Goal: Task Accomplishment & Management: Manage account settings

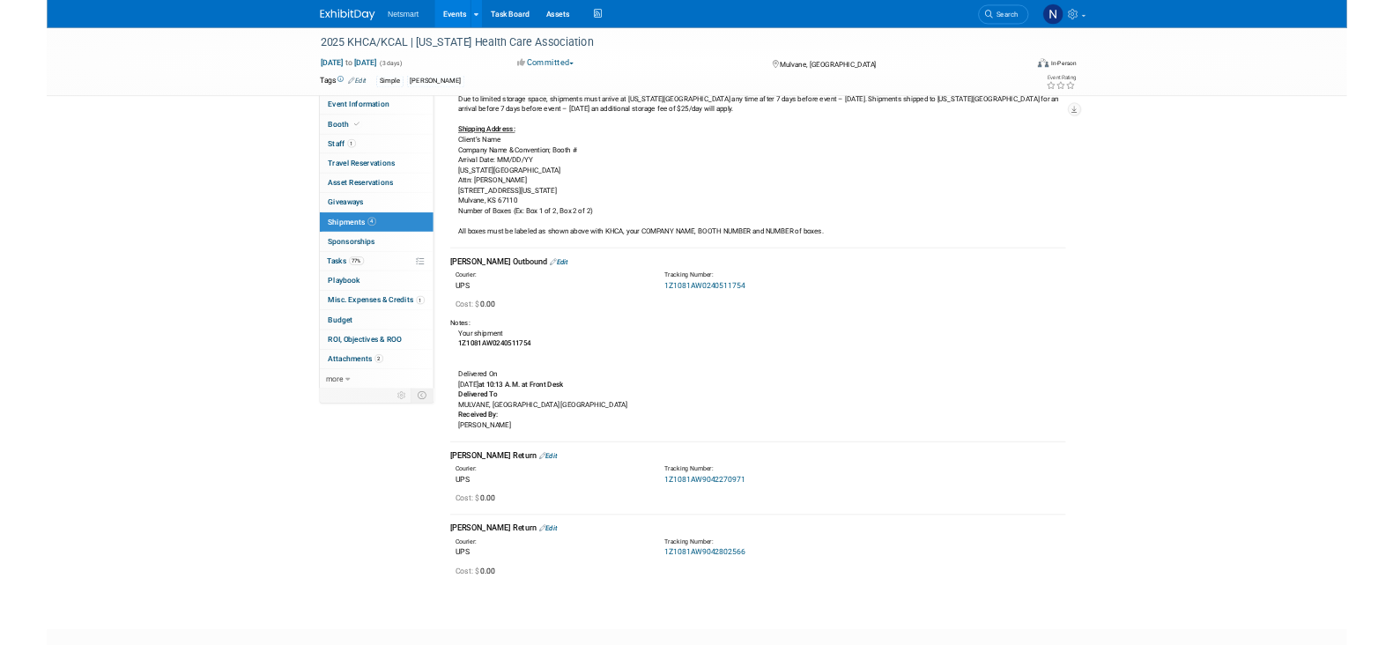
scroll to position [219, 0]
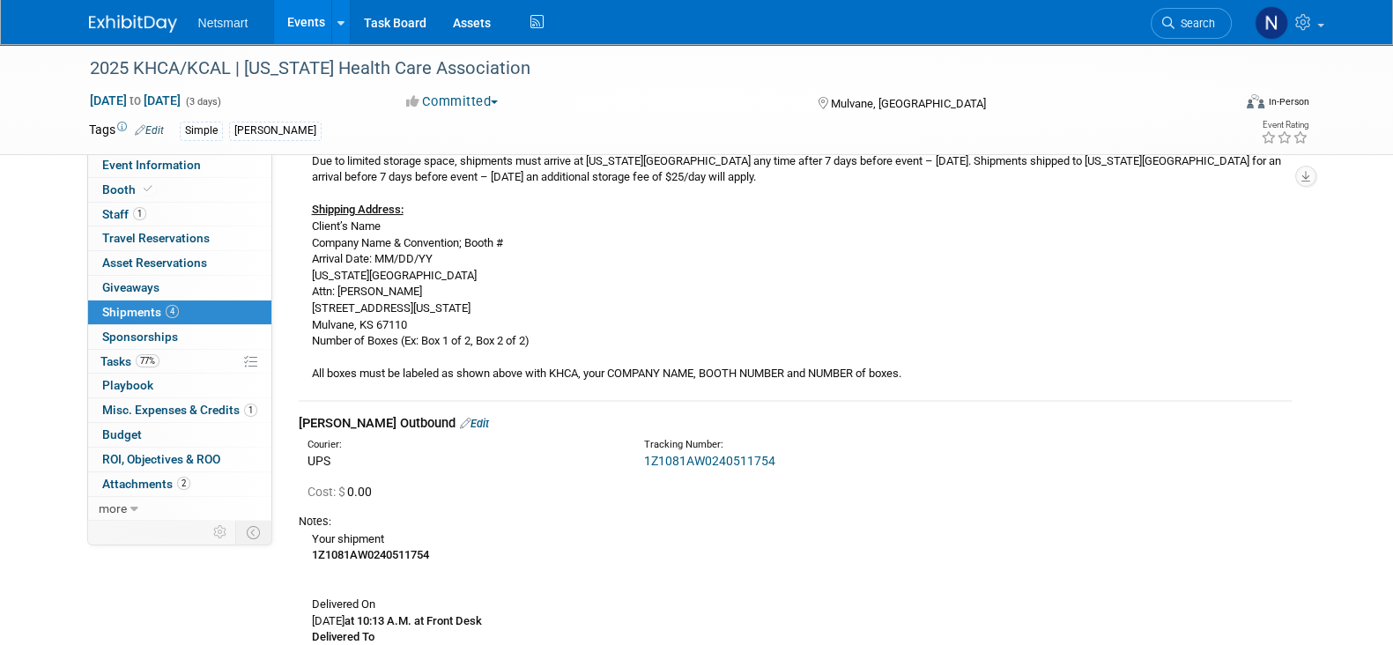
click at [1, 232] on div "2025 KHCA/KCAL | Kansas Health Care Association Sep 16, 2025 to Sep 18, 2025 (3…" at bounding box center [696, 405] width 1393 height 1160
click at [1193, 30] on link "Search" at bounding box center [1191, 23] width 81 height 31
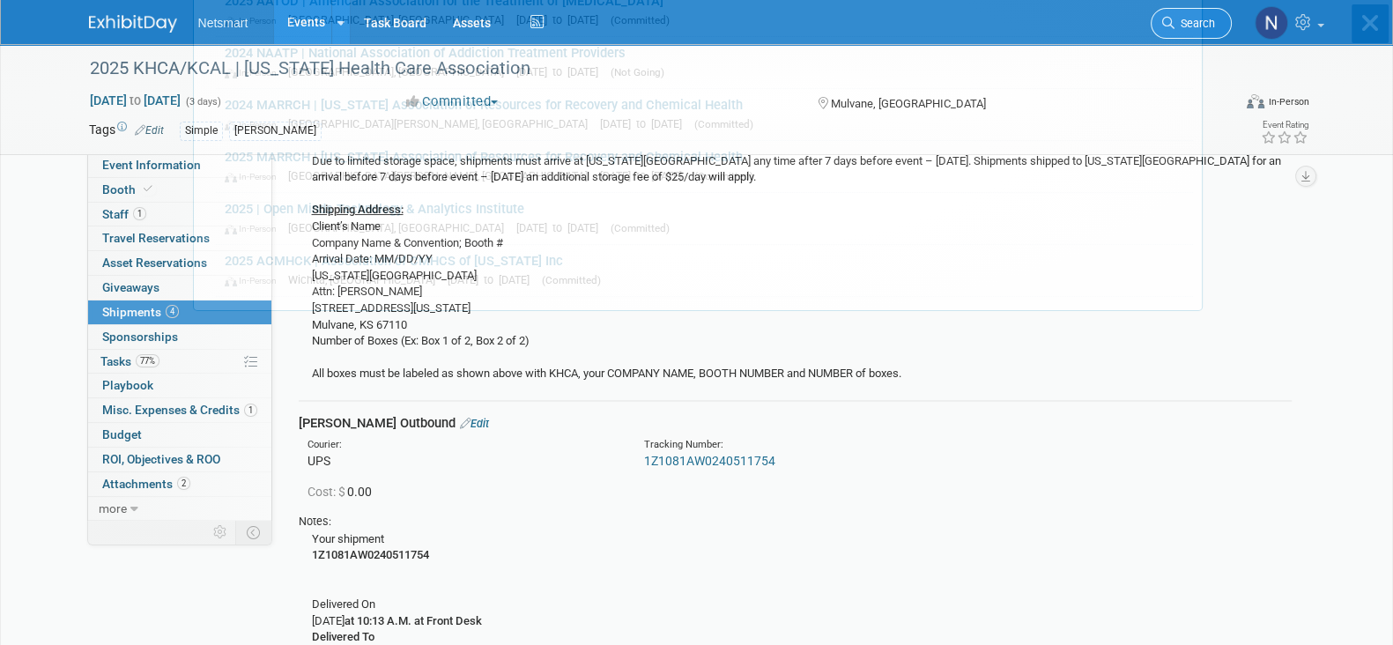
scroll to position [0, 0]
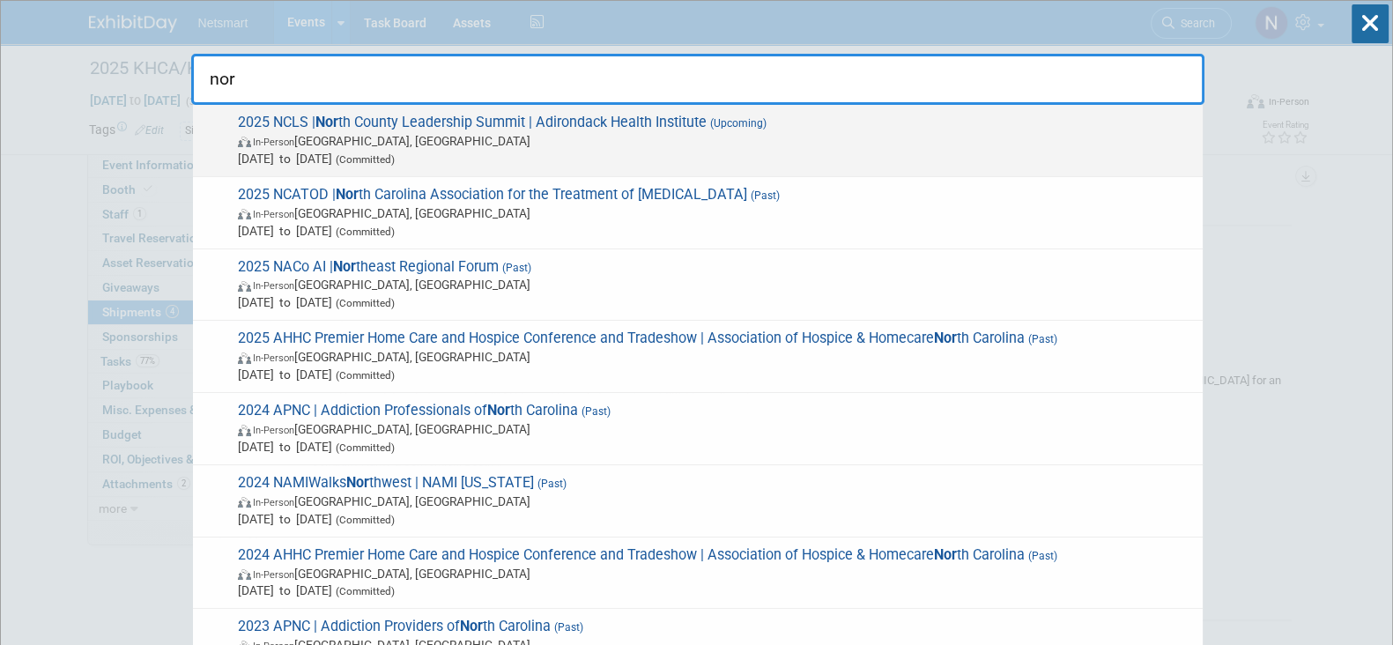
type input "nor"
click at [545, 132] on span "In-Person Lake Placid, NY" at bounding box center [716, 141] width 956 height 18
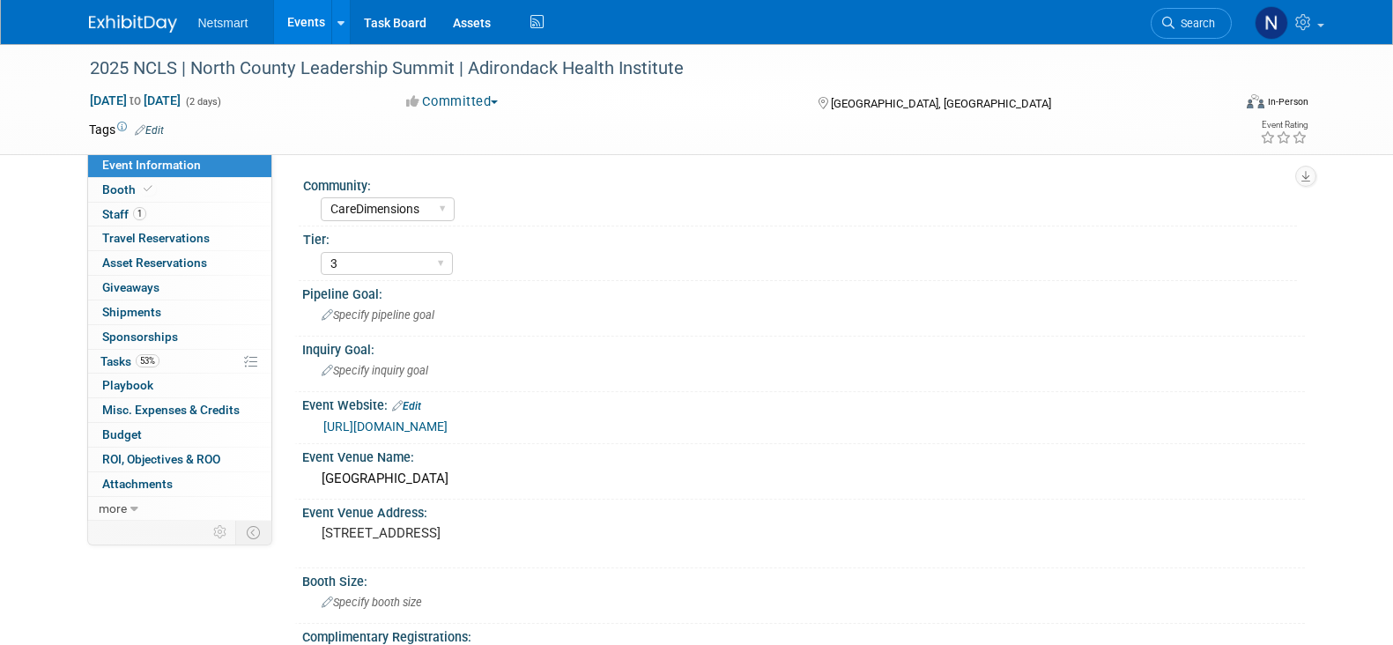
select select "CareDimensions"
select select "3"
select select "No"
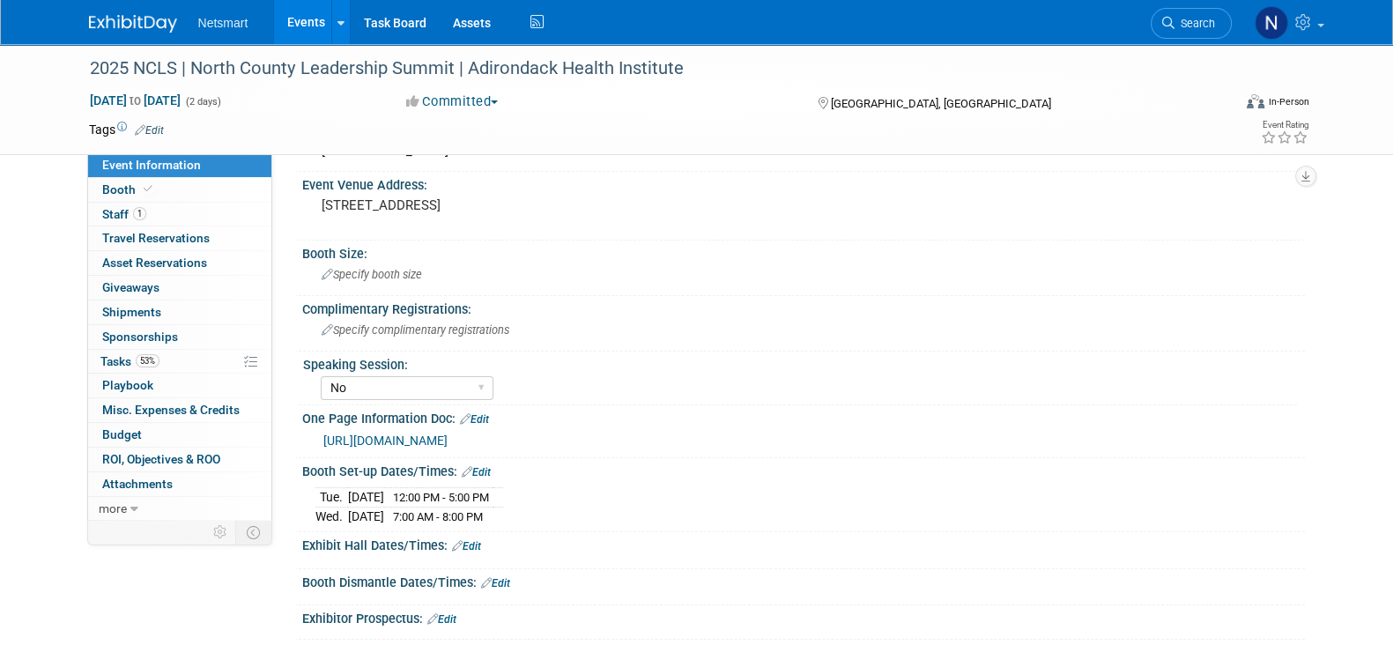
scroll to position [330, 0]
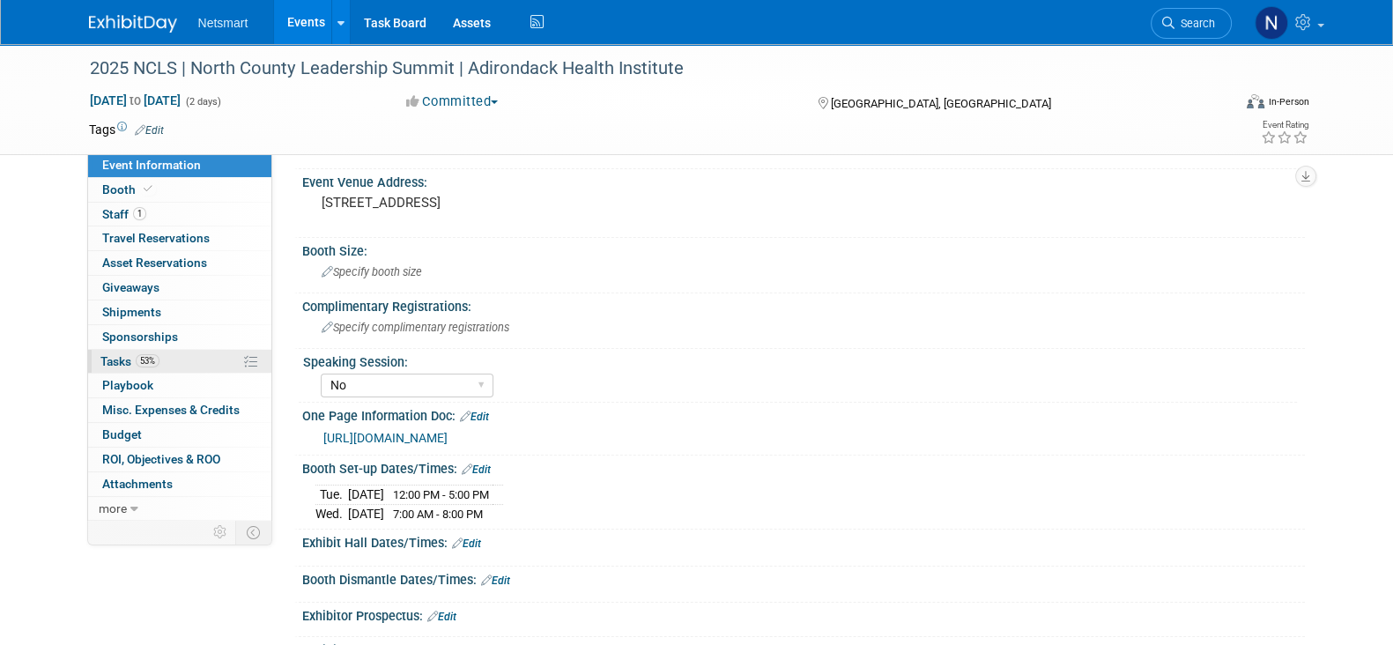
click at [189, 356] on link "53% Tasks 53%" at bounding box center [179, 362] width 183 height 24
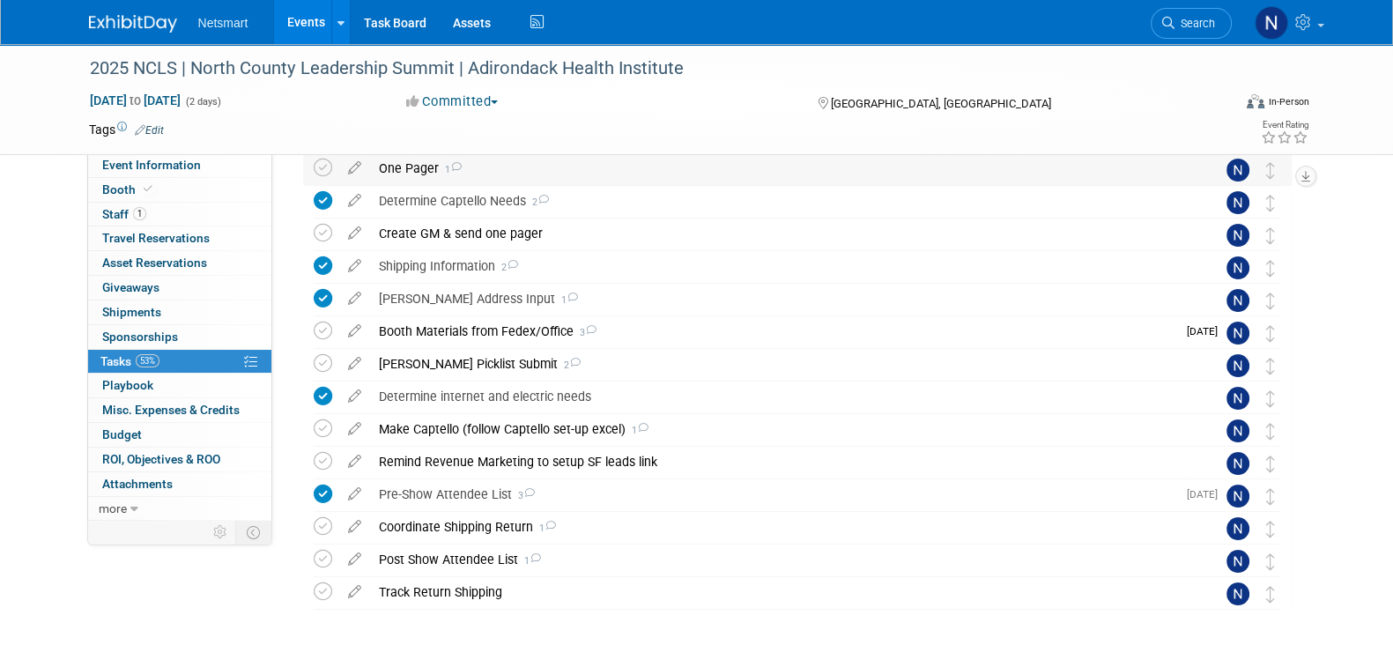
click at [408, 171] on div "One Pager 1" at bounding box center [780, 168] width 821 height 30
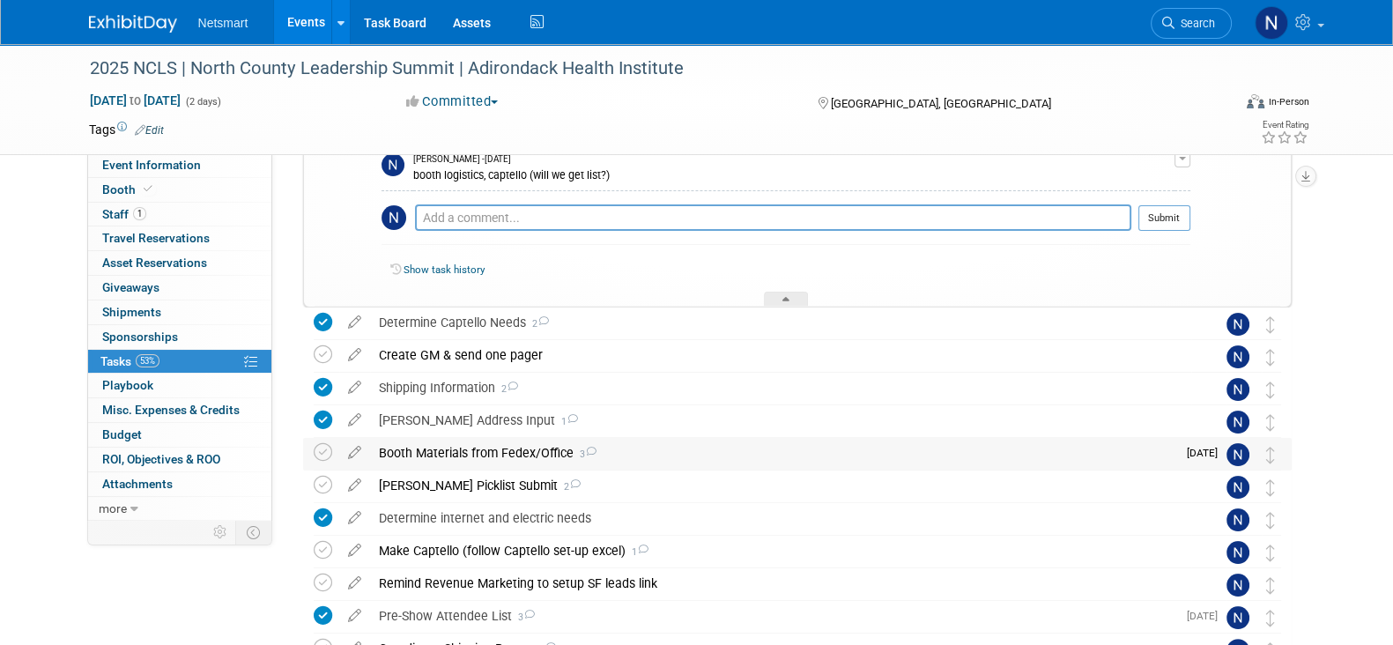
scroll to position [440, 0]
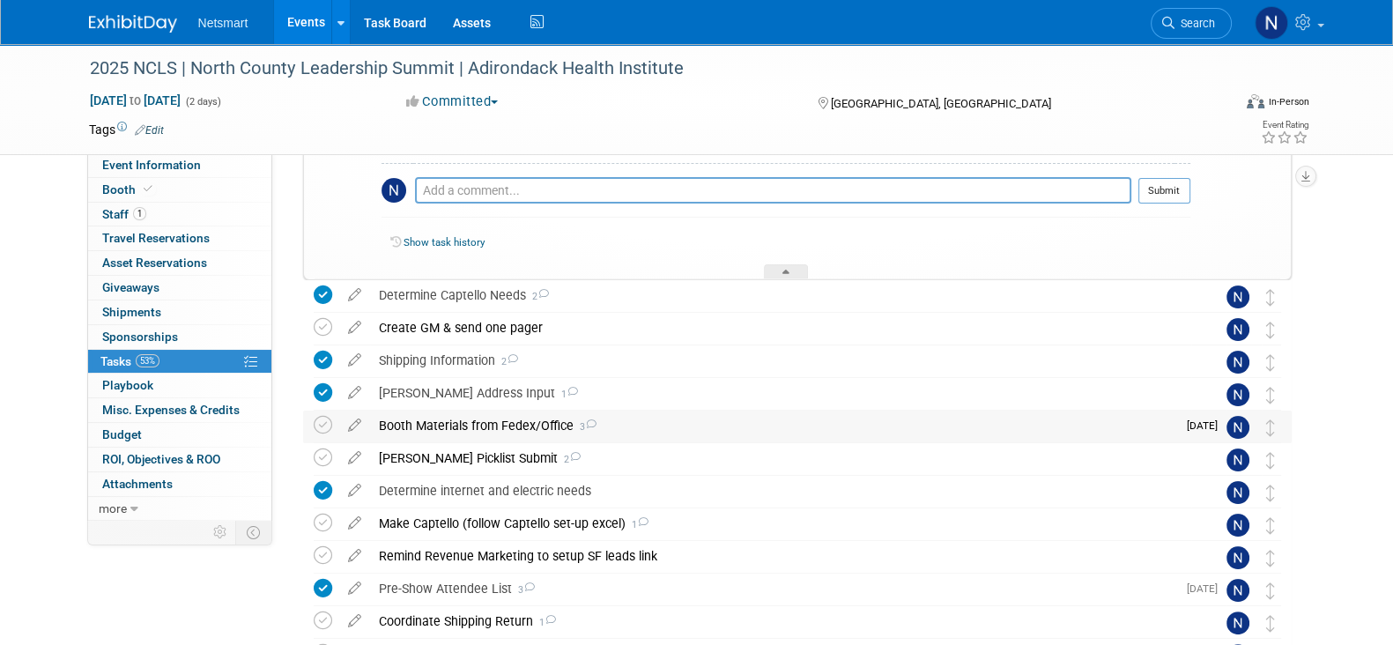
click at [475, 431] on div "Booth Materials from Fedex/Office 3" at bounding box center [773, 426] width 806 height 30
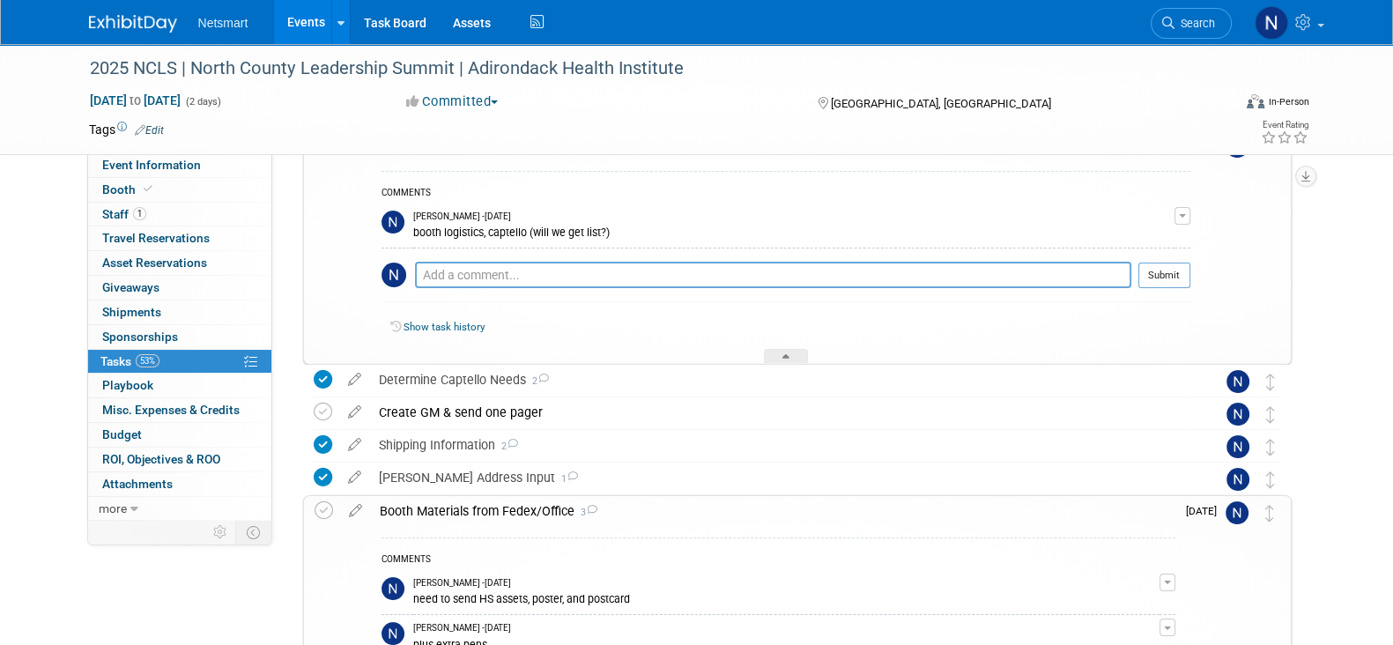
scroll to position [0, 0]
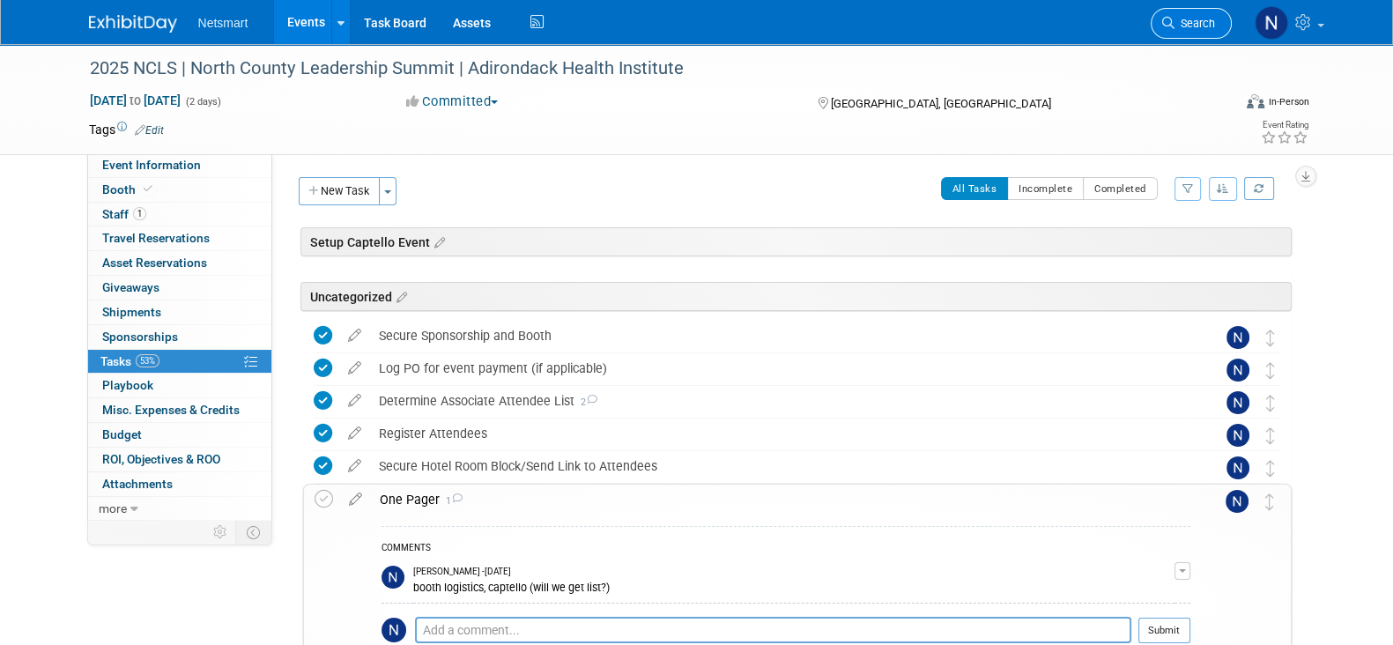
click at [1194, 26] on span "Search" at bounding box center [1195, 23] width 41 height 13
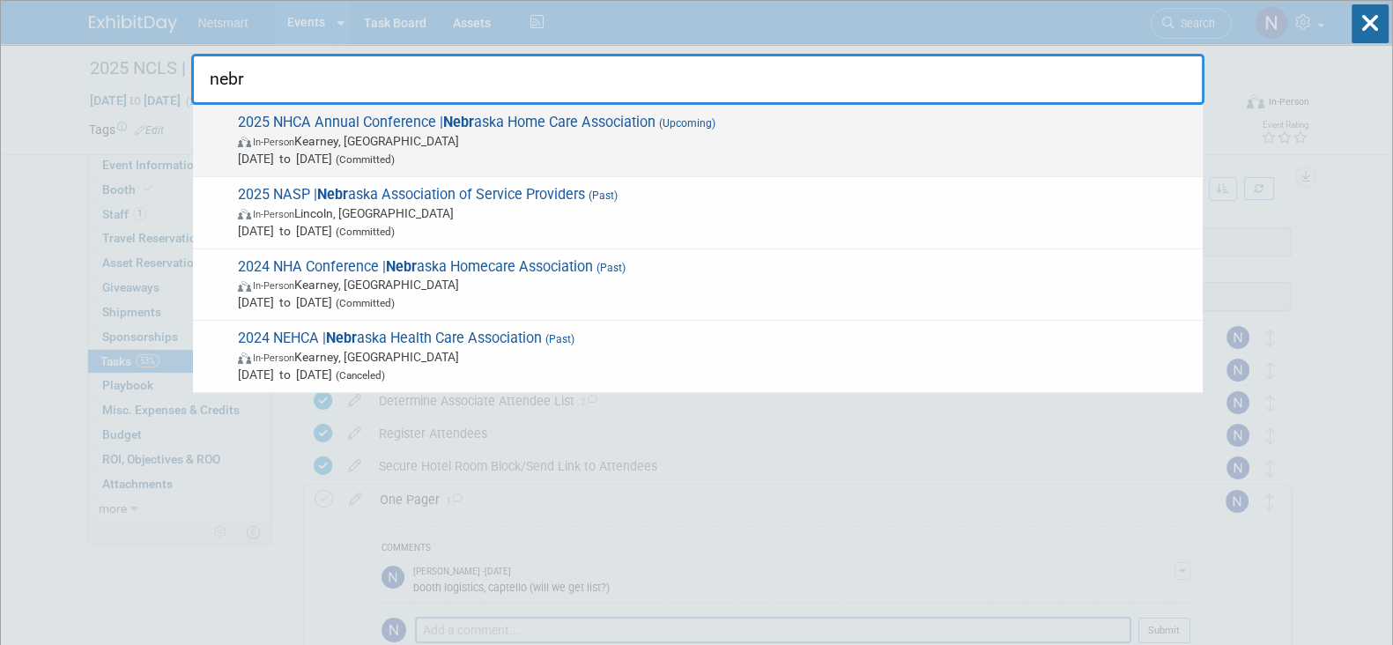
type input "nebr"
click at [531, 150] on span "Oct 14, 2025 to Oct 15, 2025 (Committed)" at bounding box center [716, 159] width 956 height 18
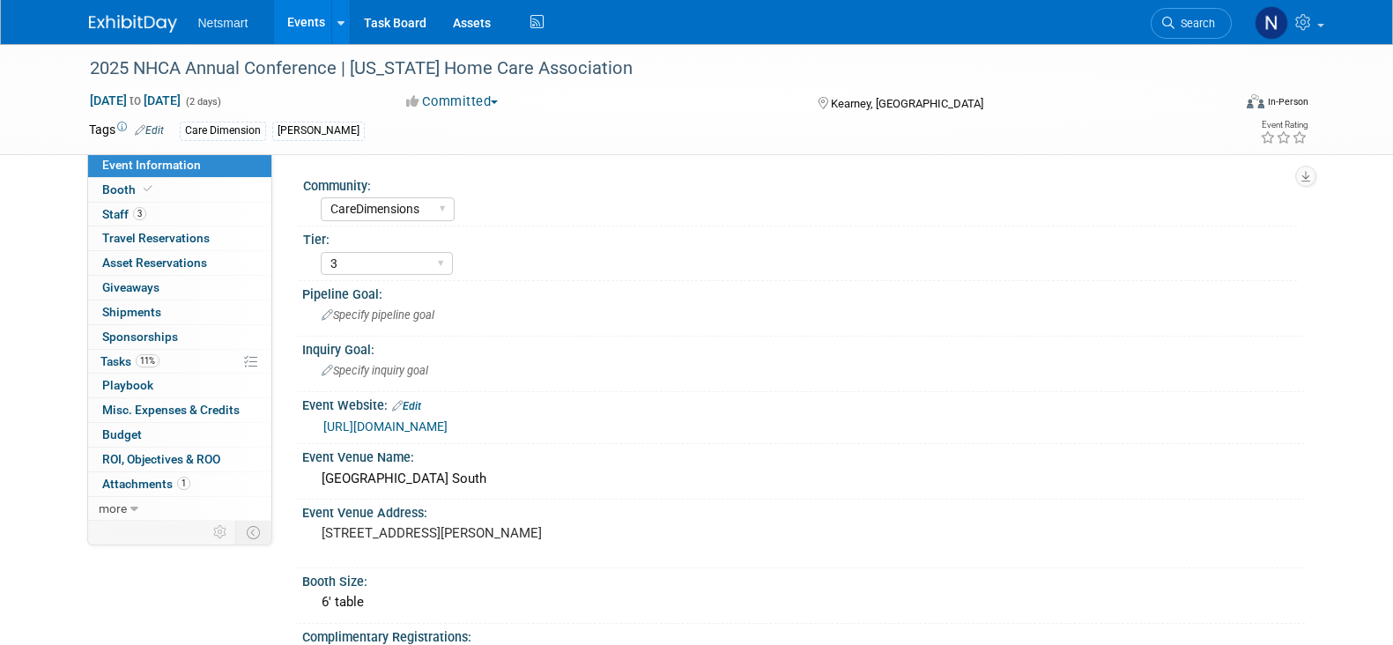
select select "CareDimensions"
select select "3"
select select "No"
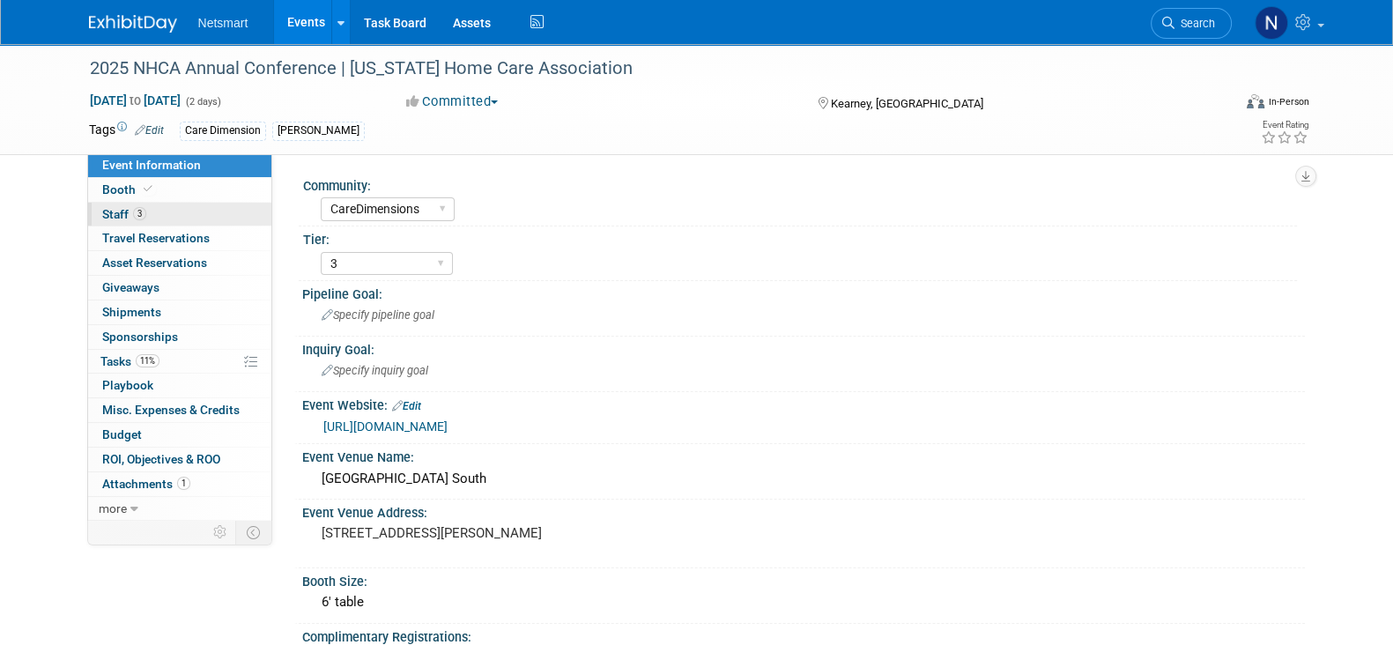
click at [181, 209] on link "3 Staff 3" at bounding box center [179, 215] width 183 height 24
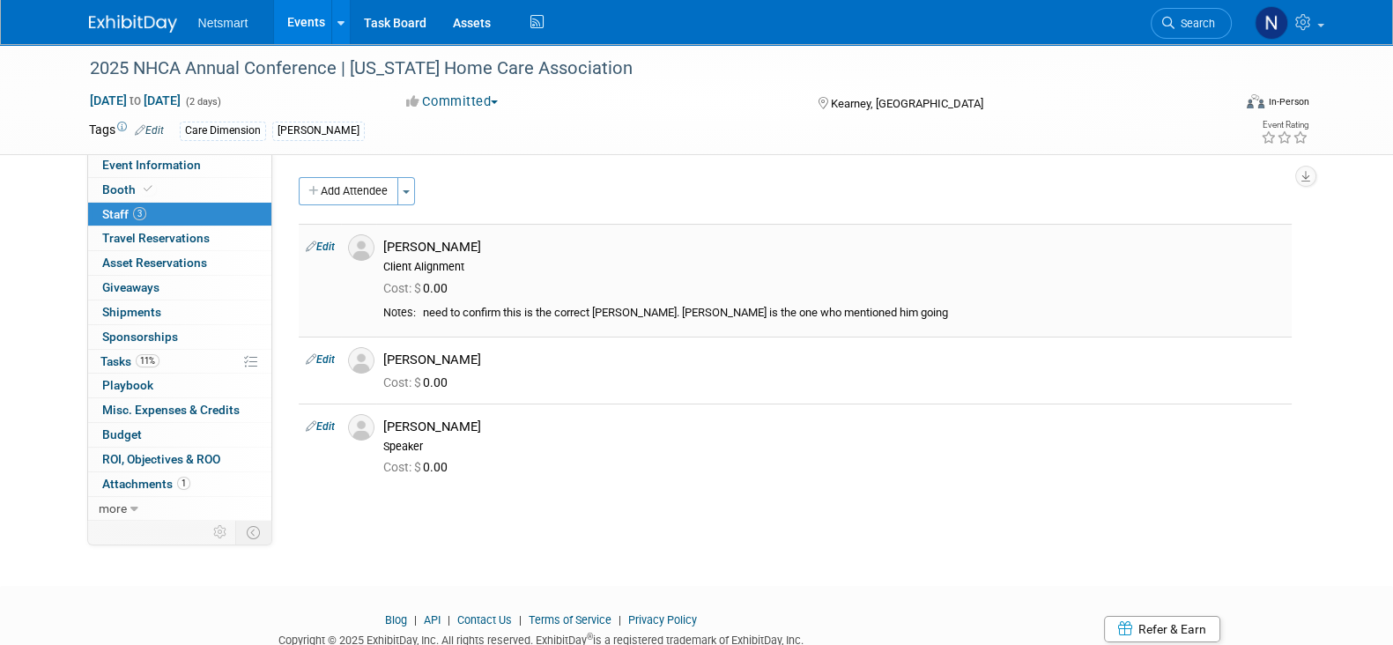
drag, startPoint x: 526, startPoint y: 301, endPoint x: 511, endPoint y: 289, distance: 19.4
click at [527, 303] on td "James Ashby Client Alignment Cost: $ 0.00" at bounding box center [834, 280] width 916 height 113
click at [330, 247] on link "Edit" at bounding box center [320, 247] width 29 height 12
select select "fc81300a-38d6-456b-a132-46786e1d6b7e"
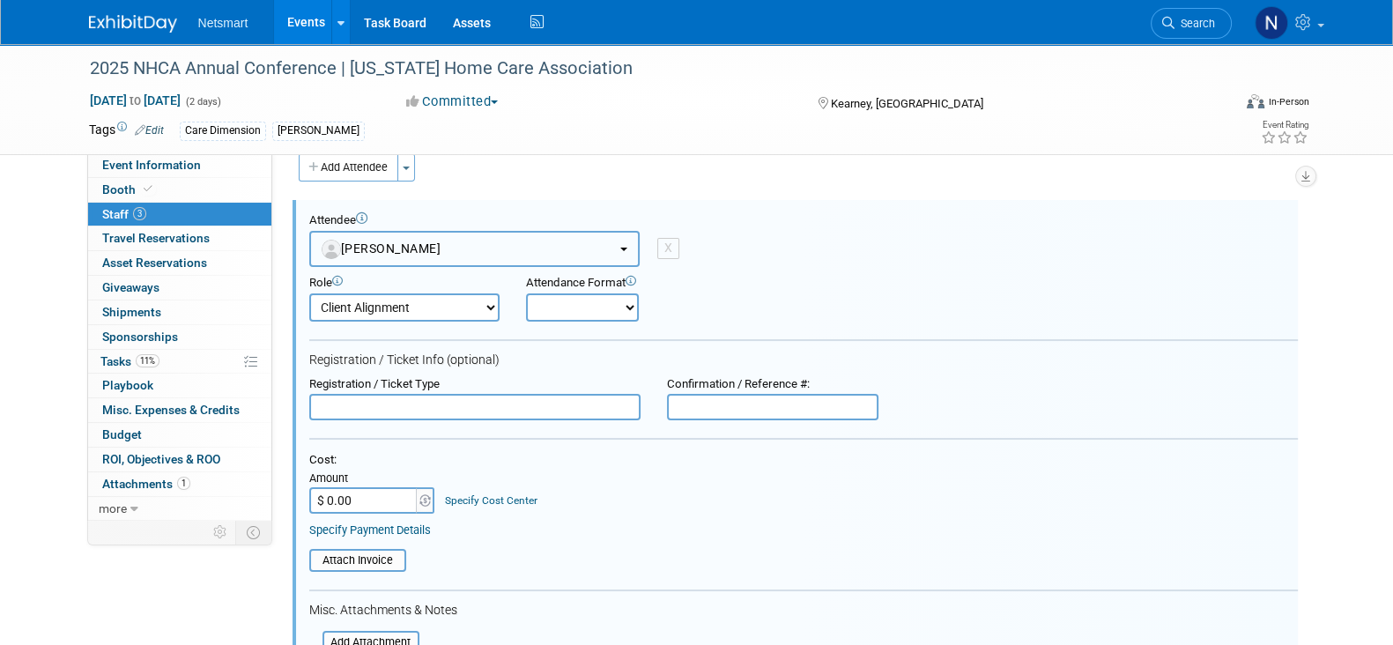
click at [457, 251] on button "[PERSON_NAME]" at bounding box center [474, 249] width 330 height 36
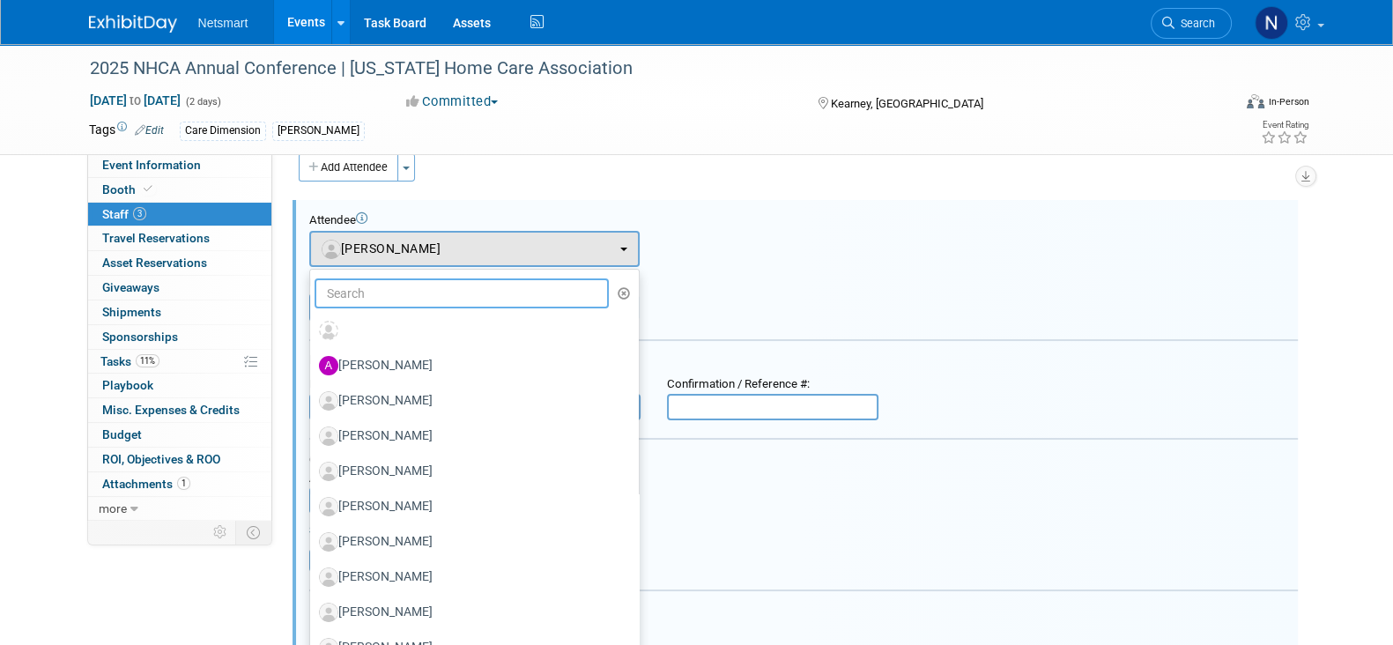
click at [390, 296] on input "text" at bounding box center [462, 293] width 295 height 30
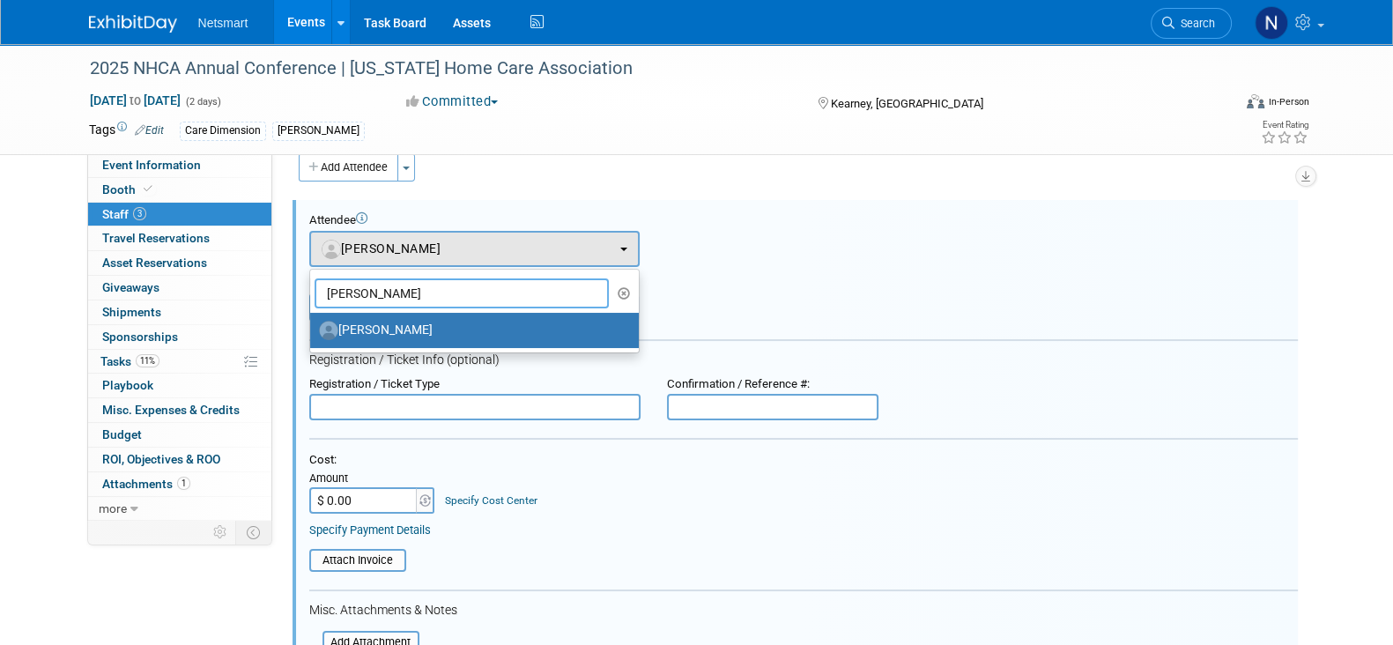
type input "james"
click at [921, 249] on div "Attendee <img src="https://www.exhibitday.com/Images/Unassigned-User-Icon.png" …" at bounding box center [803, 240] width 989 height 54
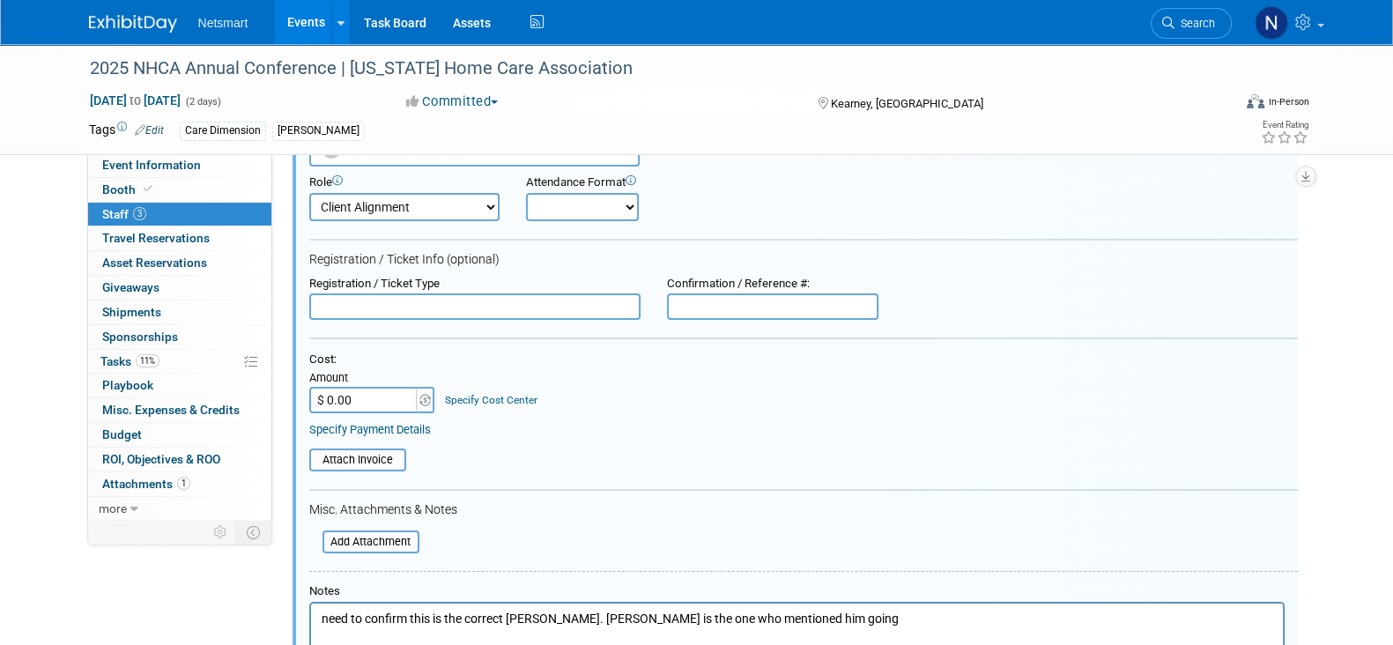
scroll to position [244, 0]
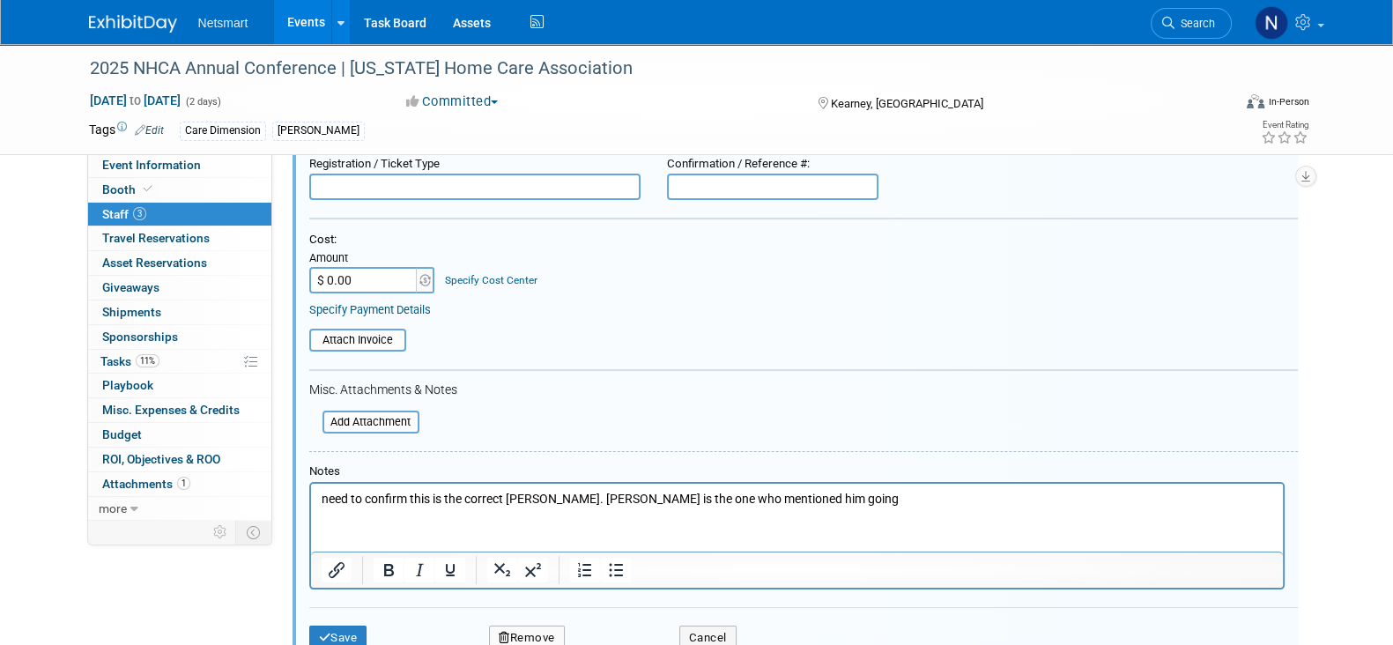
click at [960, 508] on html "need to confirm this is the correct James. Gretchen Dickkut is the one who ment…" at bounding box center [796, 496] width 972 height 25
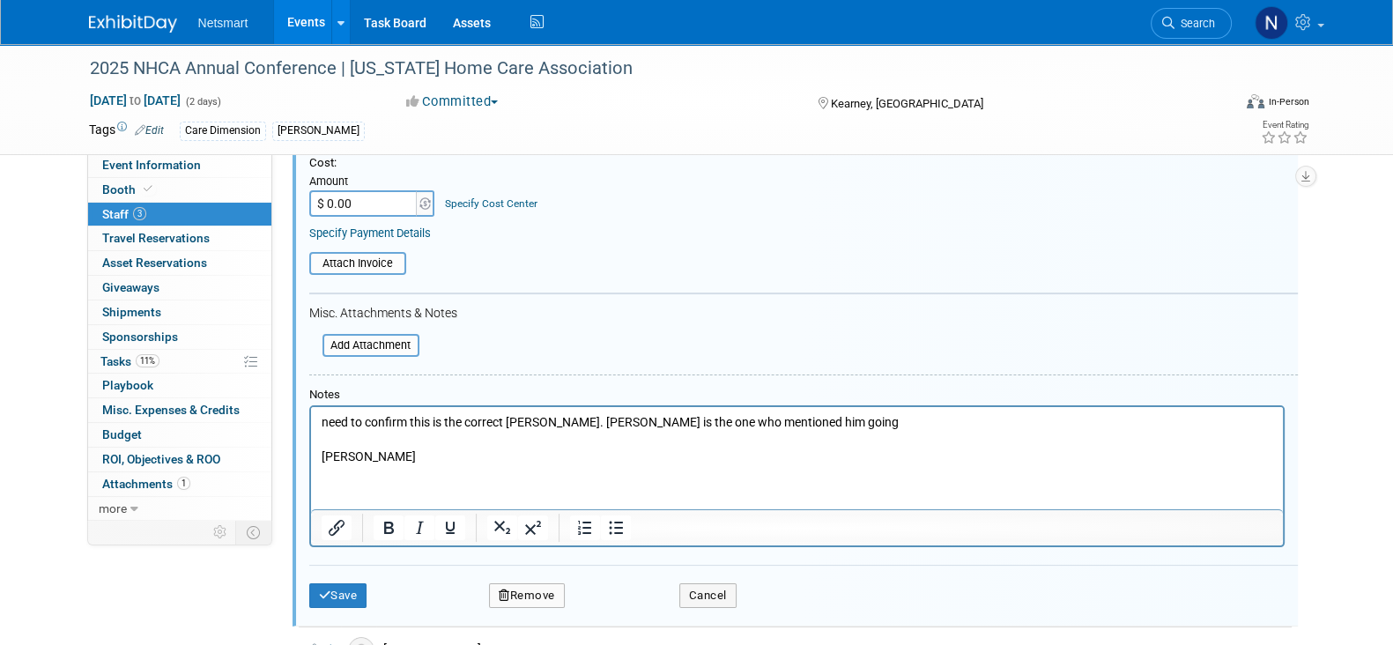
scroll to position [354, 0]
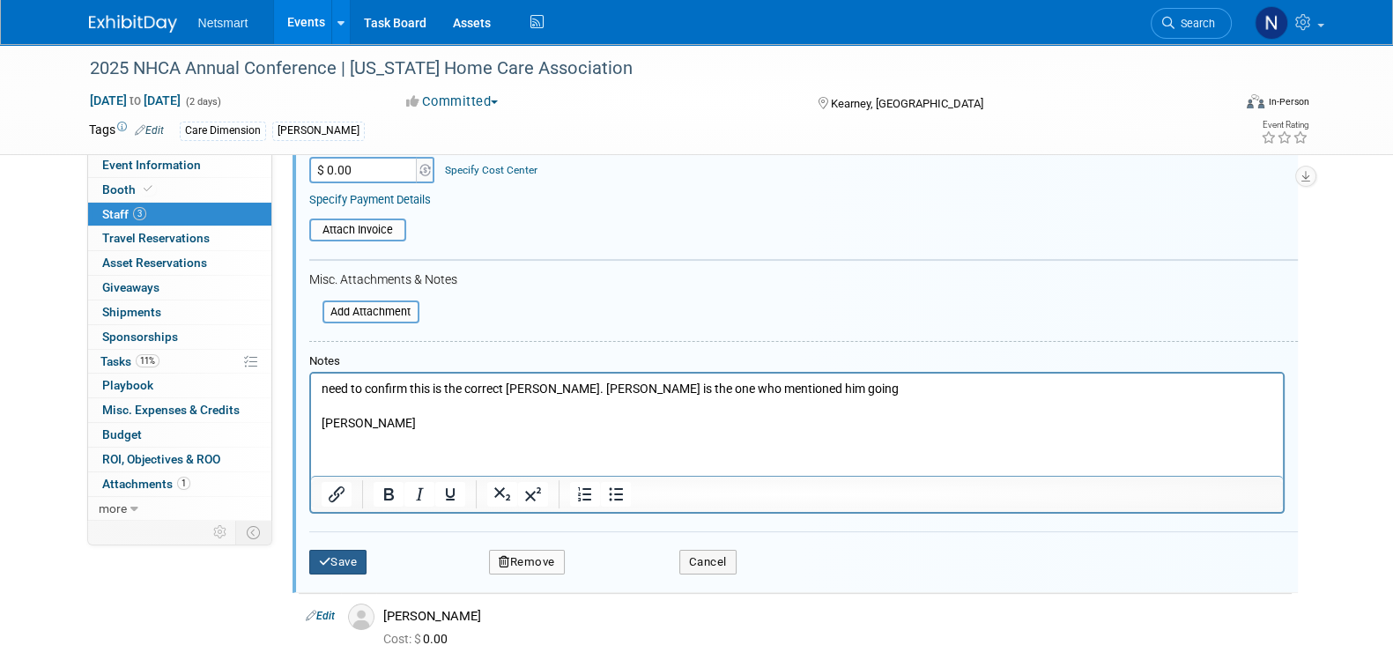
click at [330, 550] on button "Save" at bounding box center [338, 562] width 58 height 25
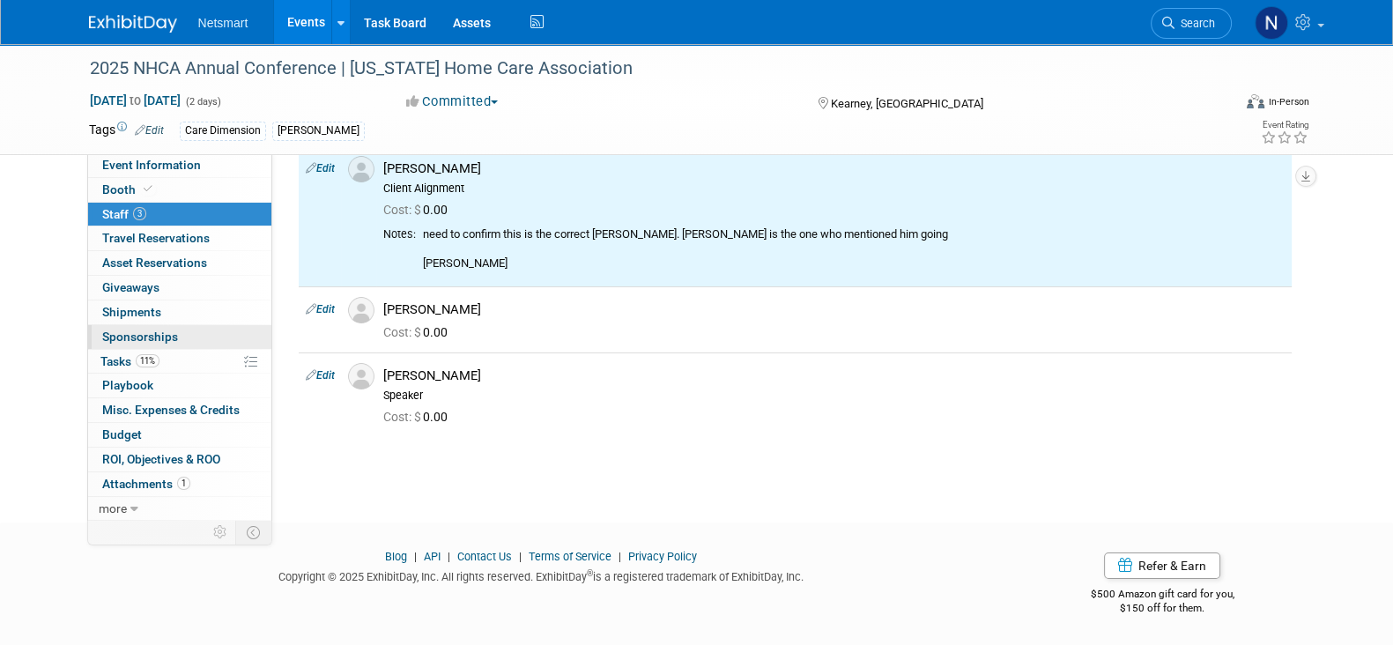
scroll to position [0, 0]
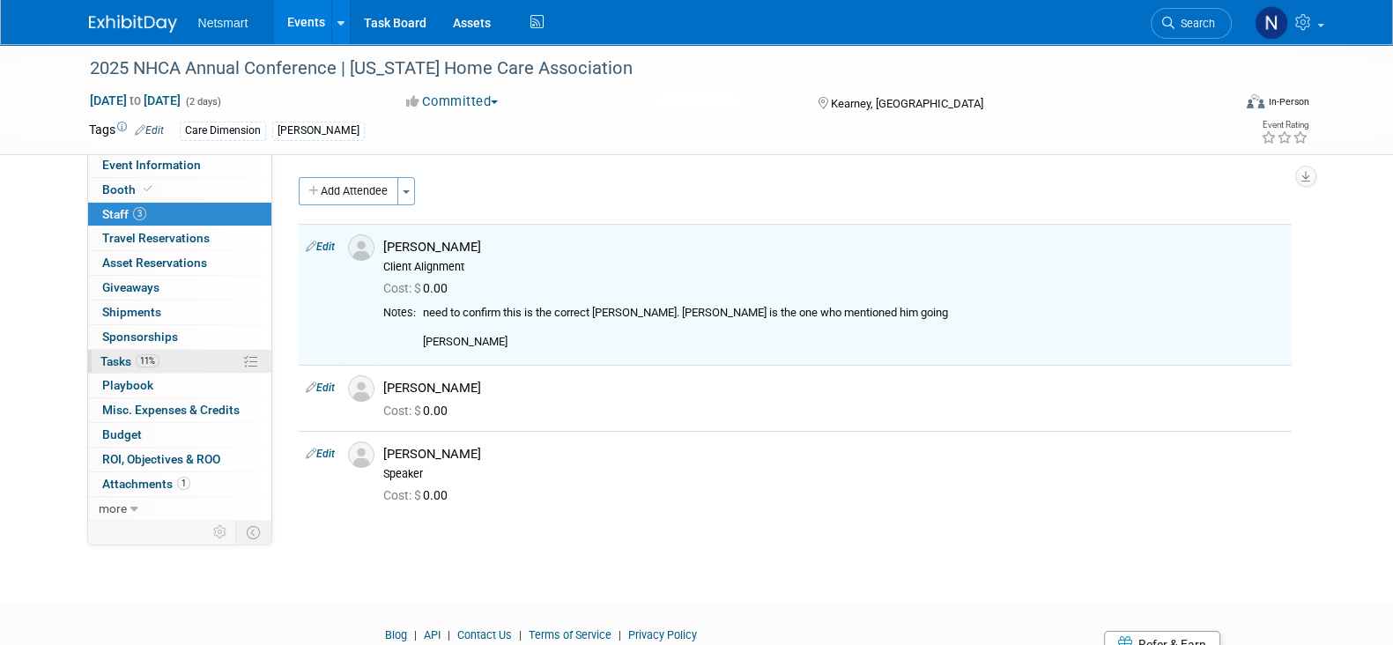
click at [213, 360] on link "11% Tasks 11%" at bounding box center [179, 362] width 183 height 24
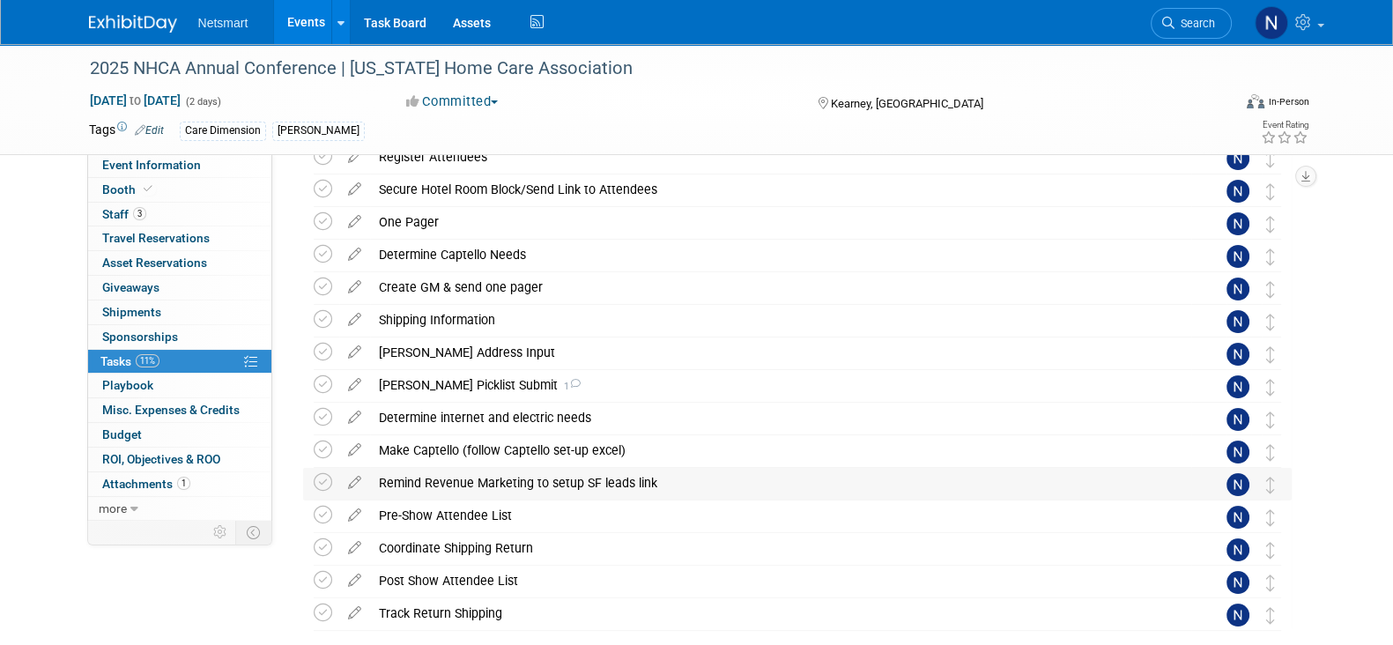
scroll to position [330, 0]
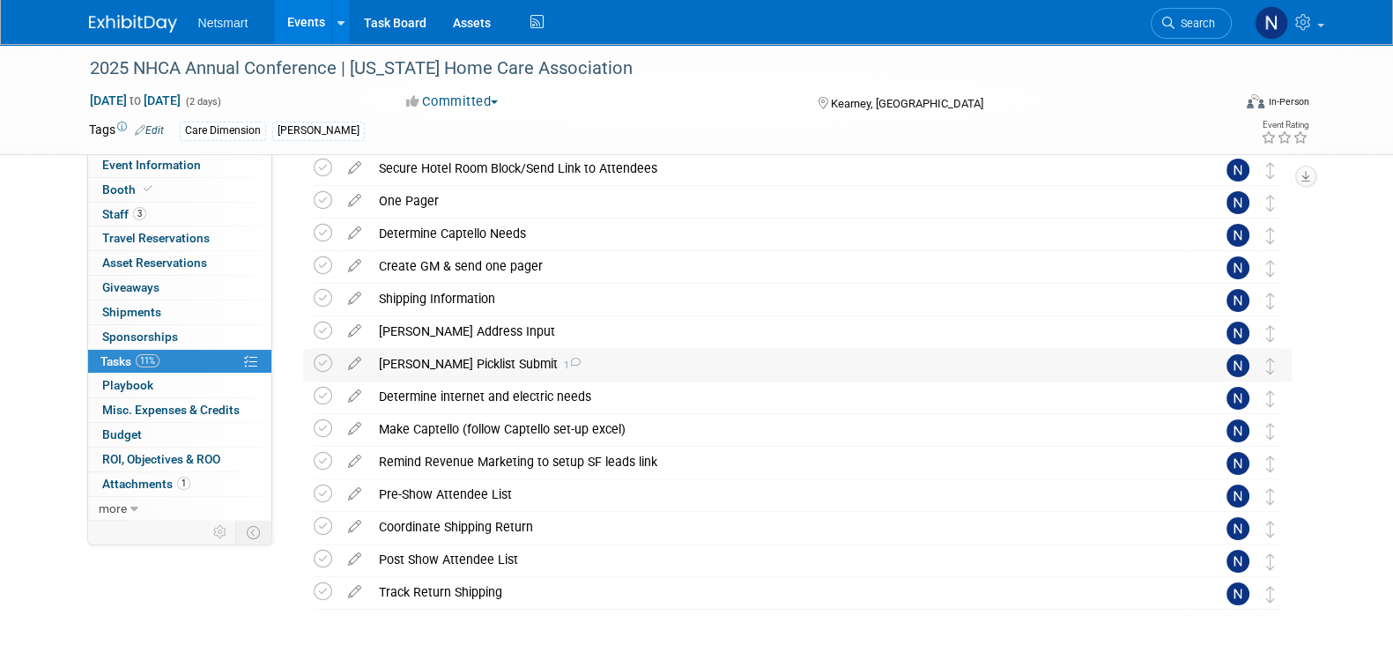
click at [431, 363] on div "Derse Picklist Submit 1" at bounding box center [780, 364] width 821 height 30
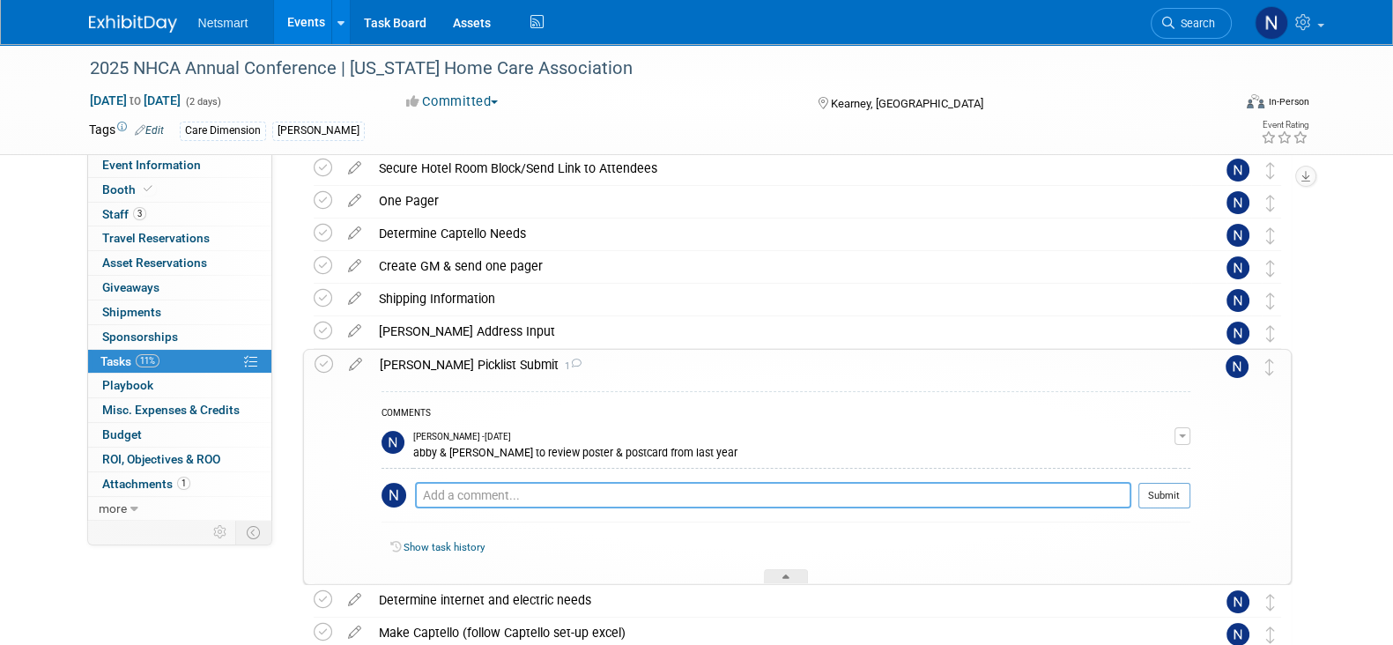
click at [508, 493] on textarea at bounding box center [773, 495] width 716 height 26
type textarea "P"
type textarea "n"
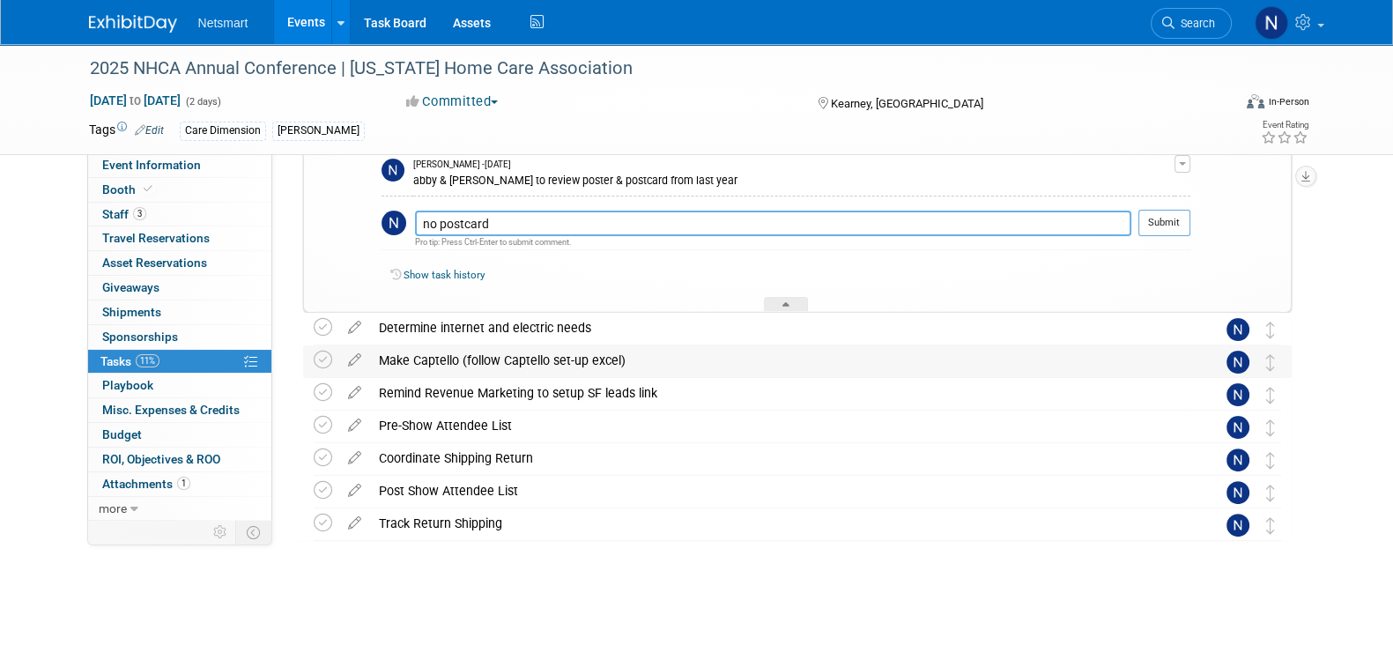
scroll to position [605, 0]
click at [514, 213] on textarea "no postcard" at bounding box center [773, 221] width 716 height 26
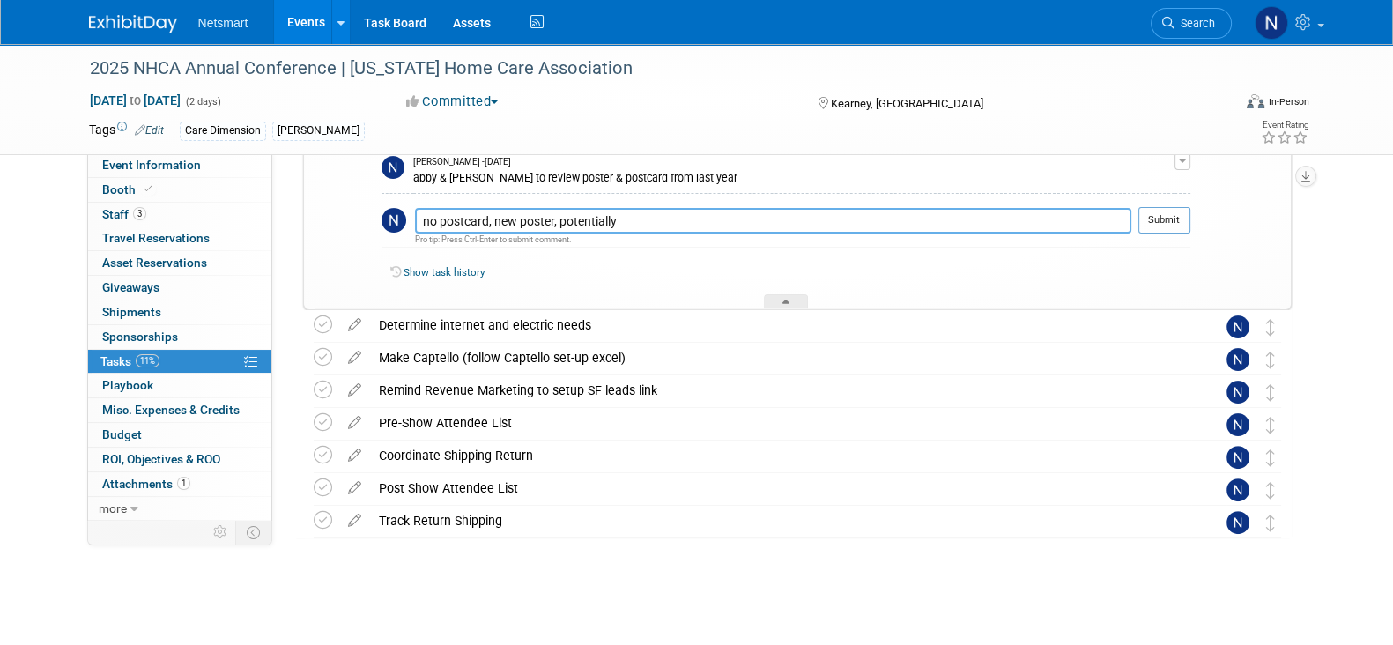
click at [636, 218] on textarea "no postcard, new poster, potentially" at bounding box center [773, 221] width 716 height 26
type textarea "no postcard, new poster, potentially PA one platform"
click at [1156, 216] on button "Submit" at bounding box center [1165, 220] width 52 height 26
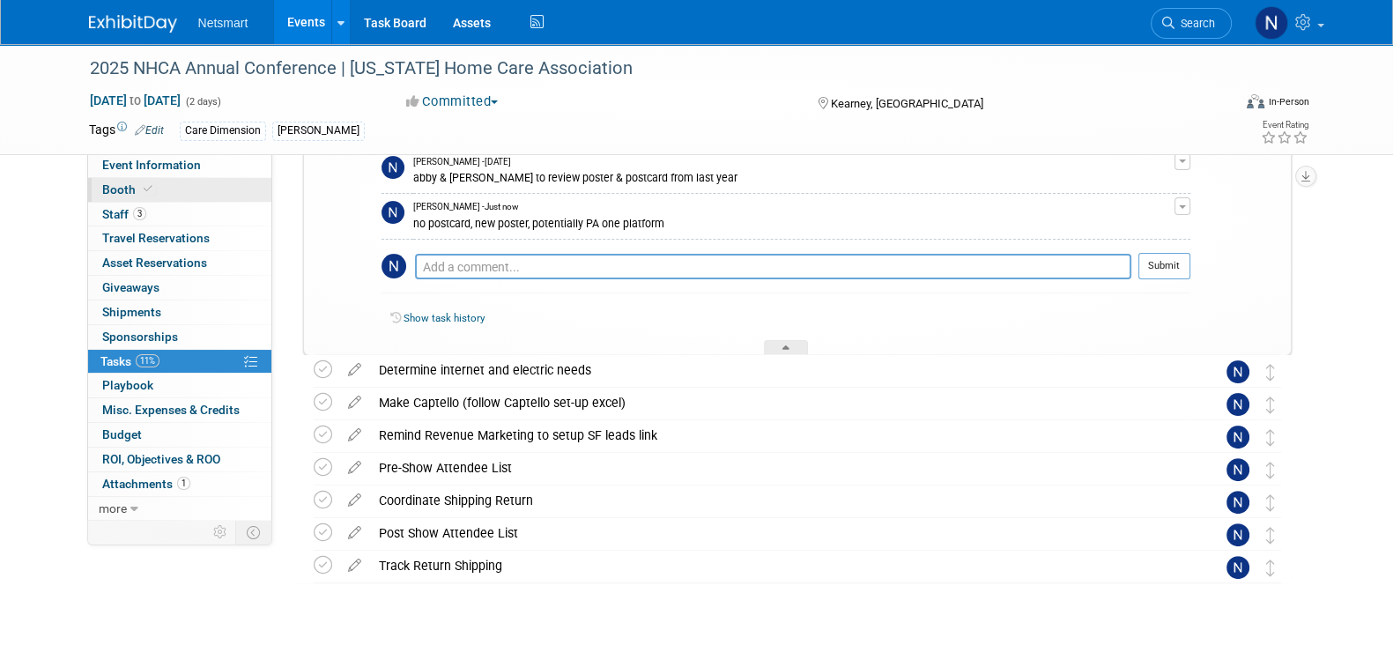
click at [181, 204] on link "3 Staff 3" at bounding box center [179, 215] width 183 height 24
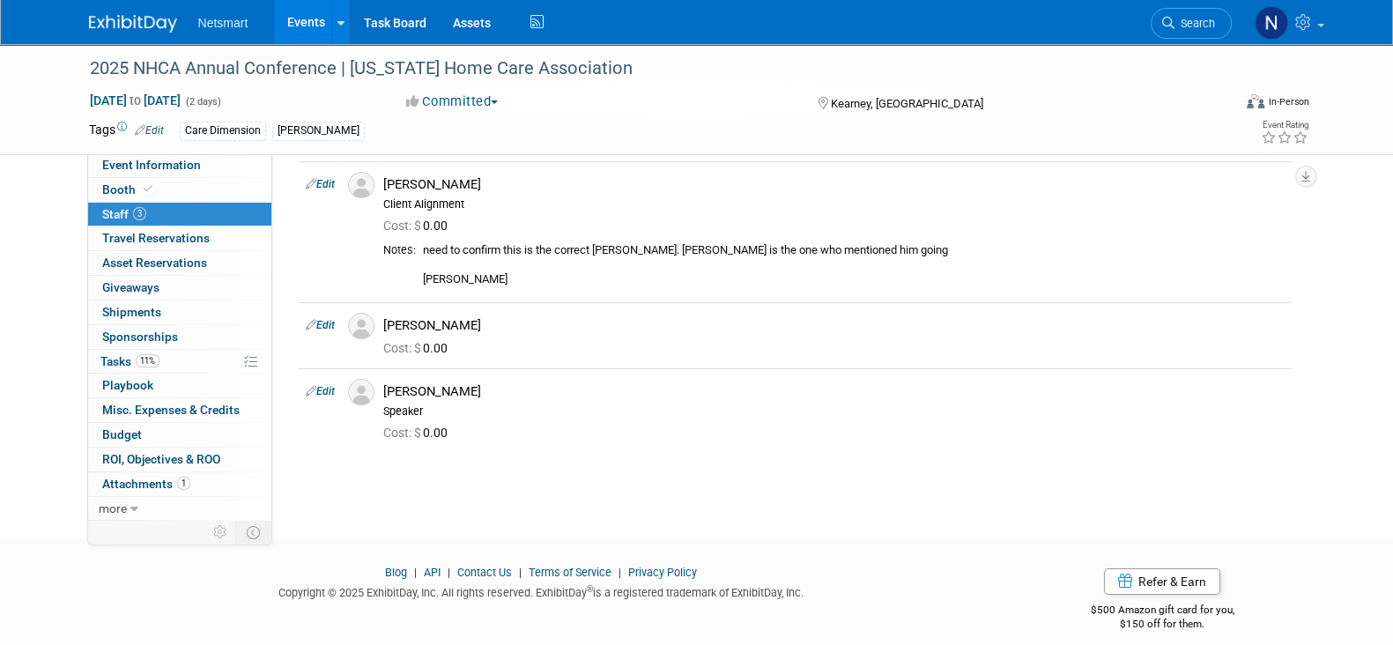
scroll to position [78, 0]
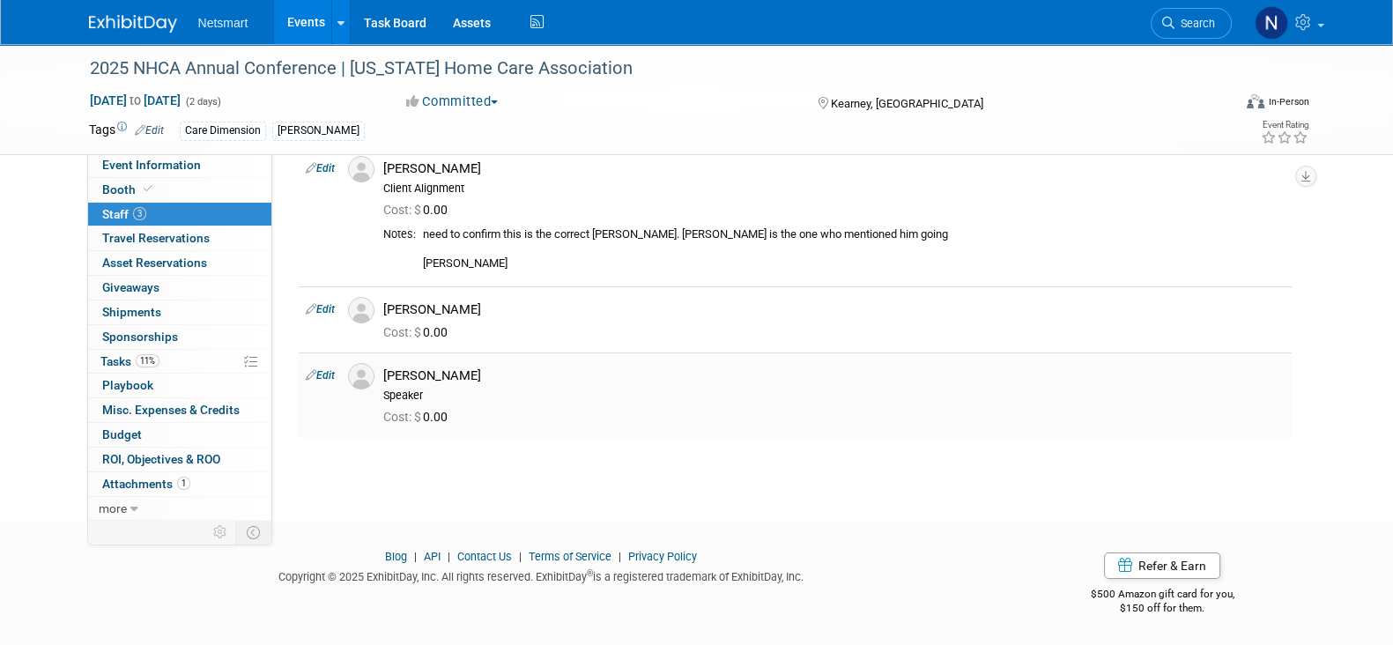
click at [322, 375] on link "Edit" at bounding box center [320, 375] width 29 height 12
select select "d01dccf4-cbb6-4528-bcc3-7ed93c340a7f"
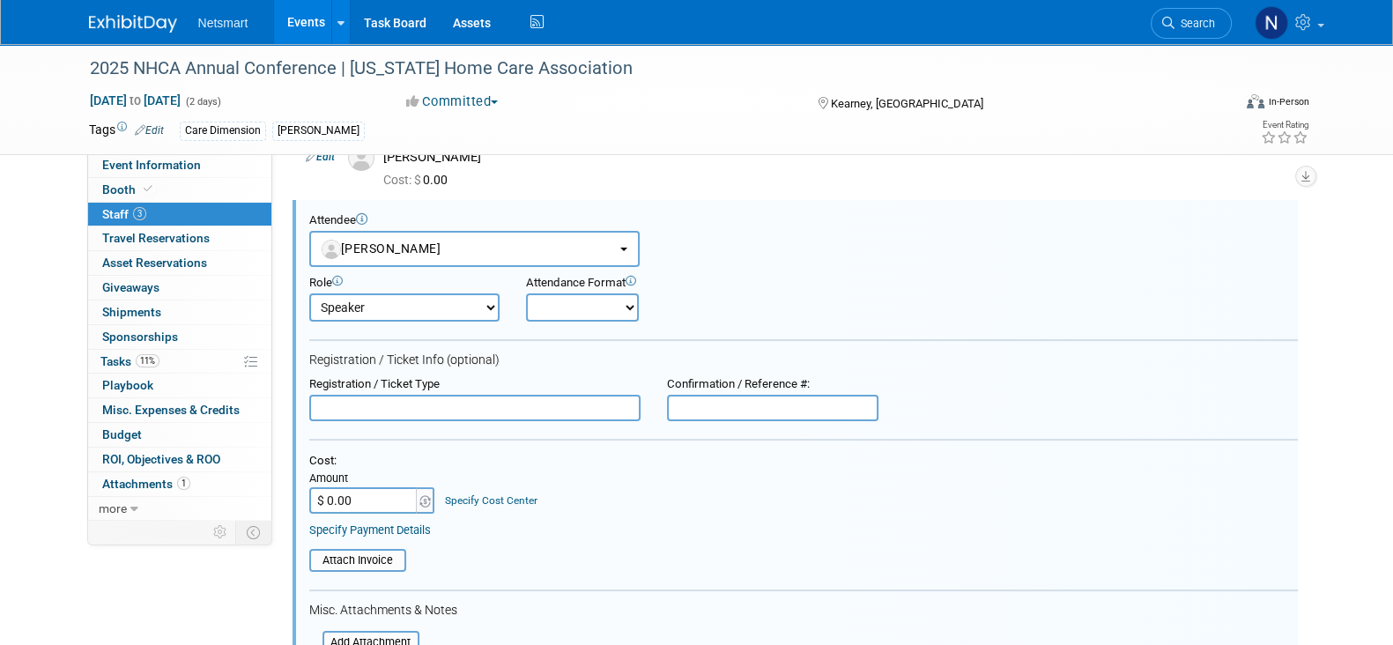
scroll to position [561, 0]
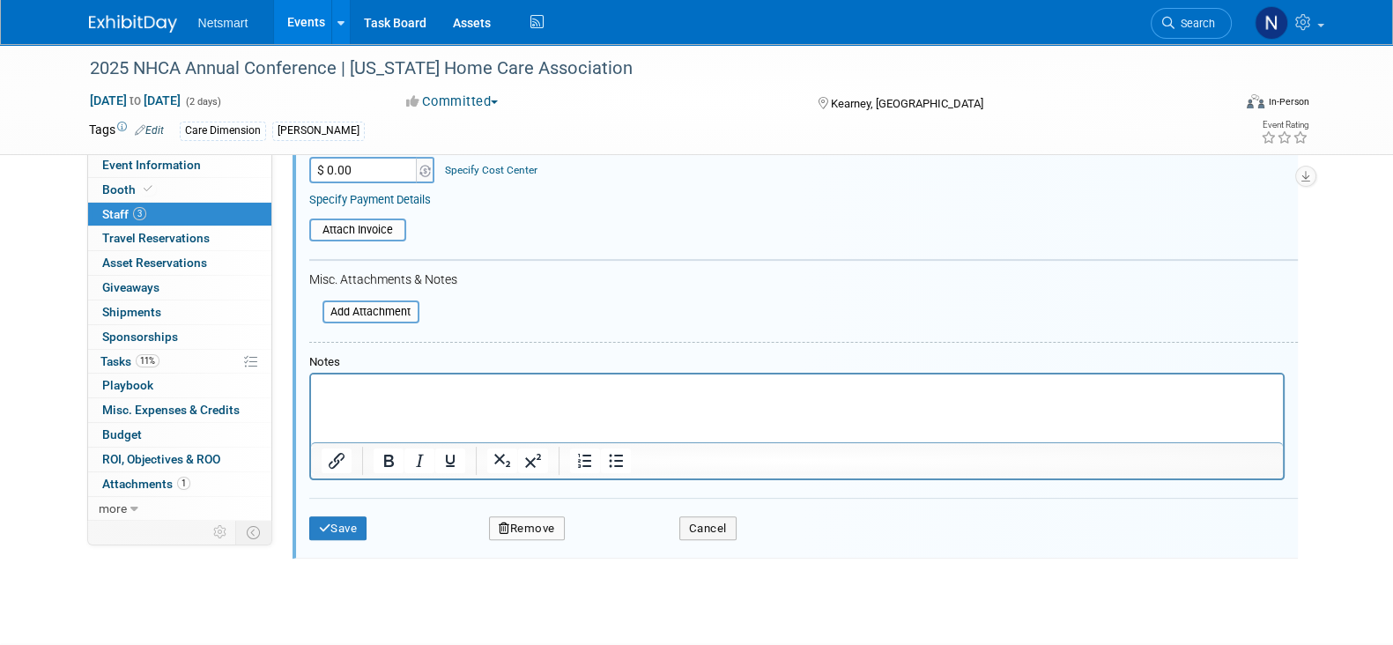
click at [511, 518] on button "Remove" at bounding box center [527, 528] width 76 height 25
click at [612, 535] on icon at bounding box center [610, 539] width 11 height 10
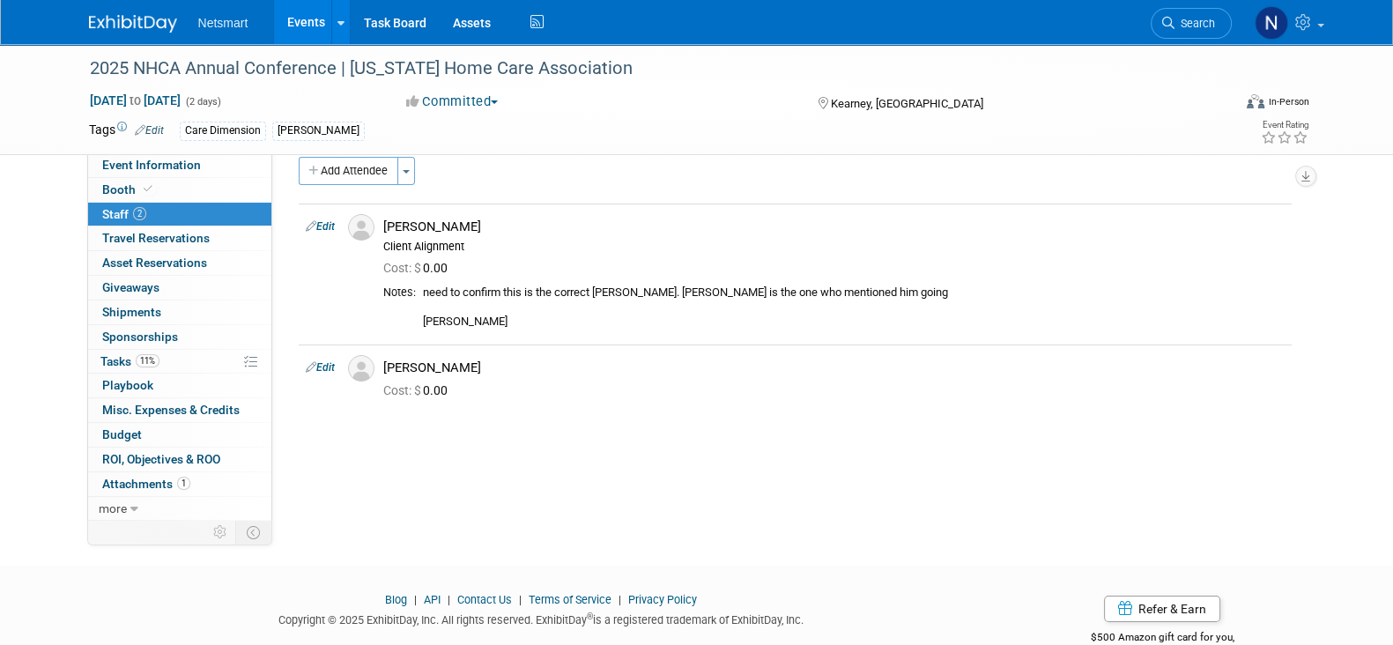
scroll to position [0, 0]
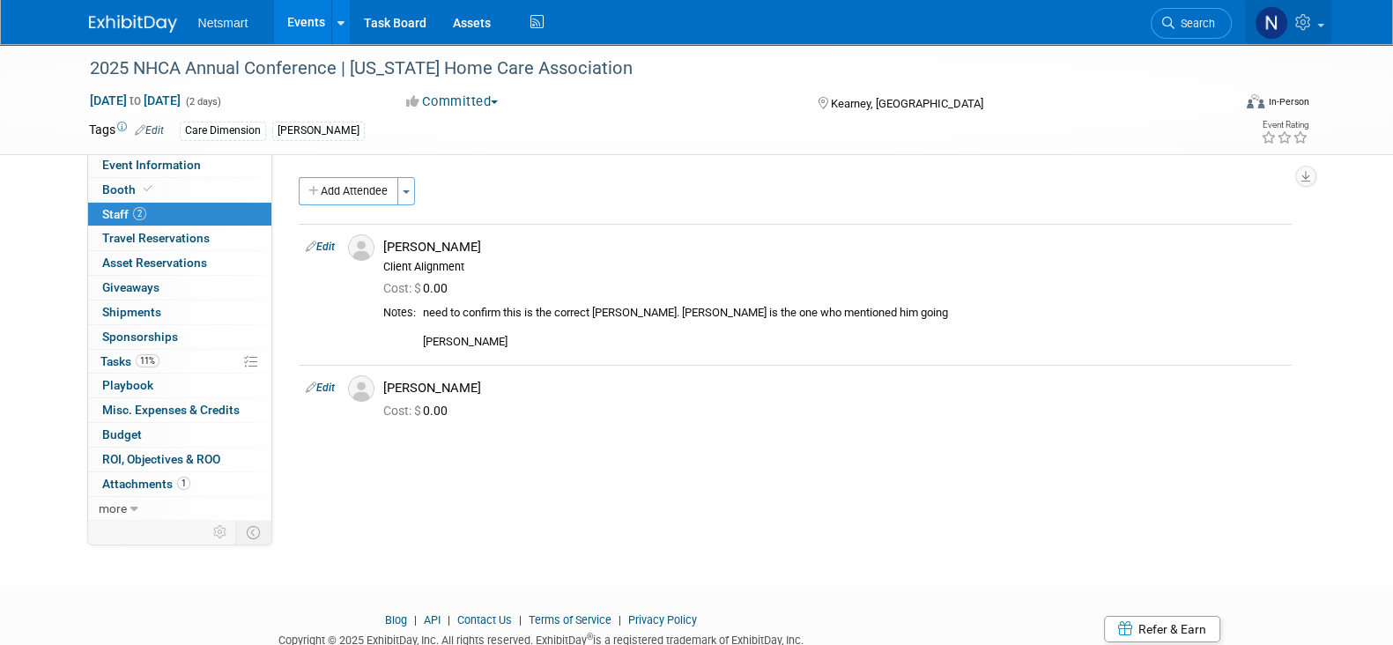
click at [1304, 32] on link at bounding box center [1288, 22] width 86 height 44
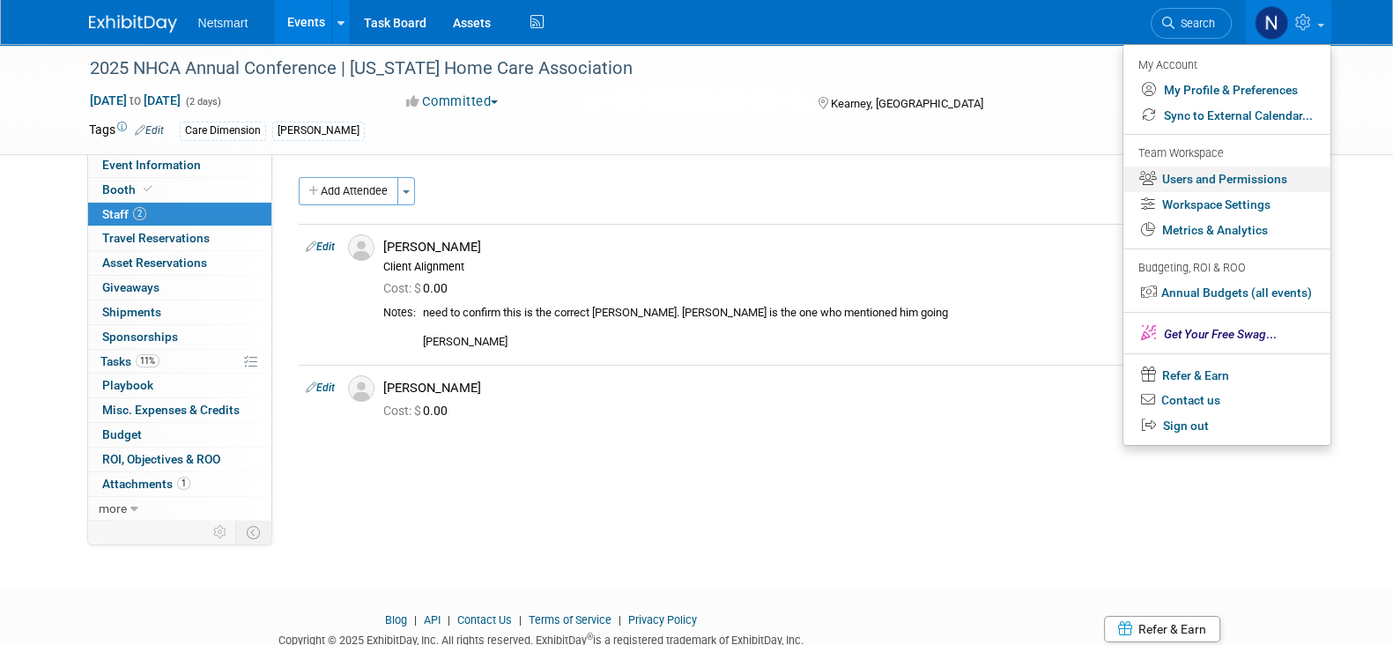
click at [1196, 175] on link "Users and Permissions" at bounding box center [1227, 180] width 207 height 26
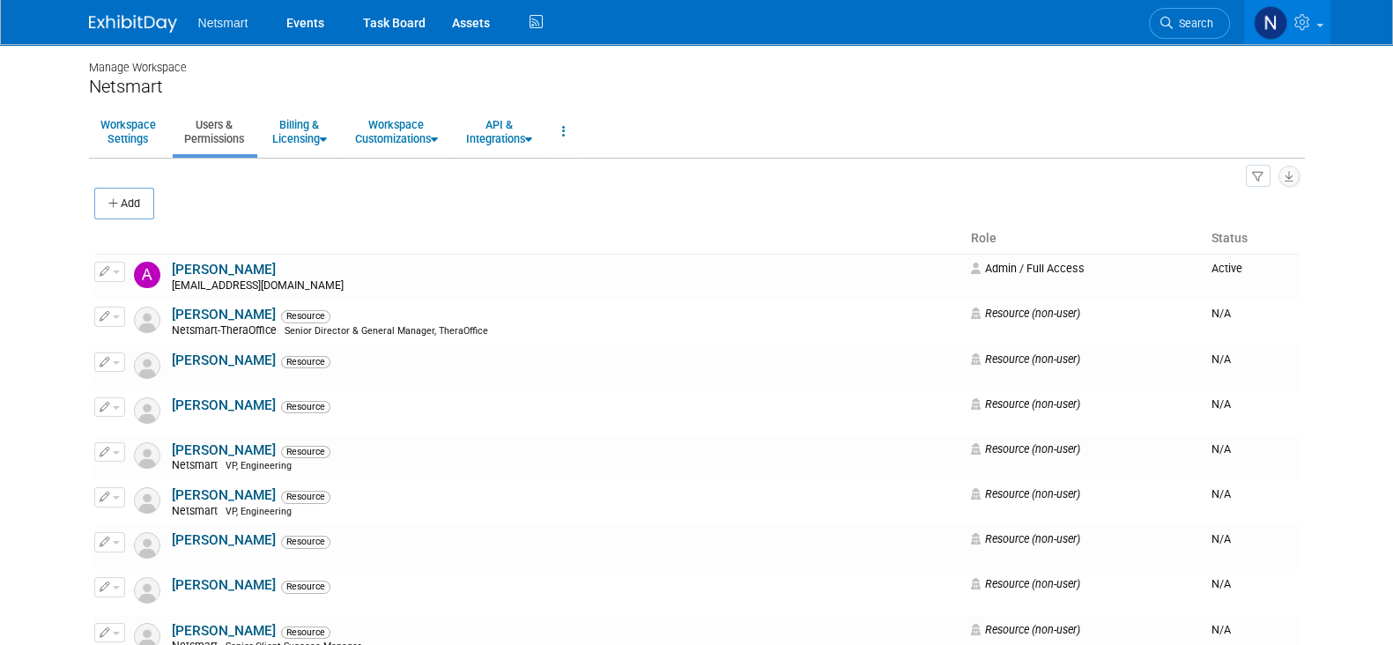
click at [124, 204] on button "Add" at bounding box center [124, 204] width 60 height 32
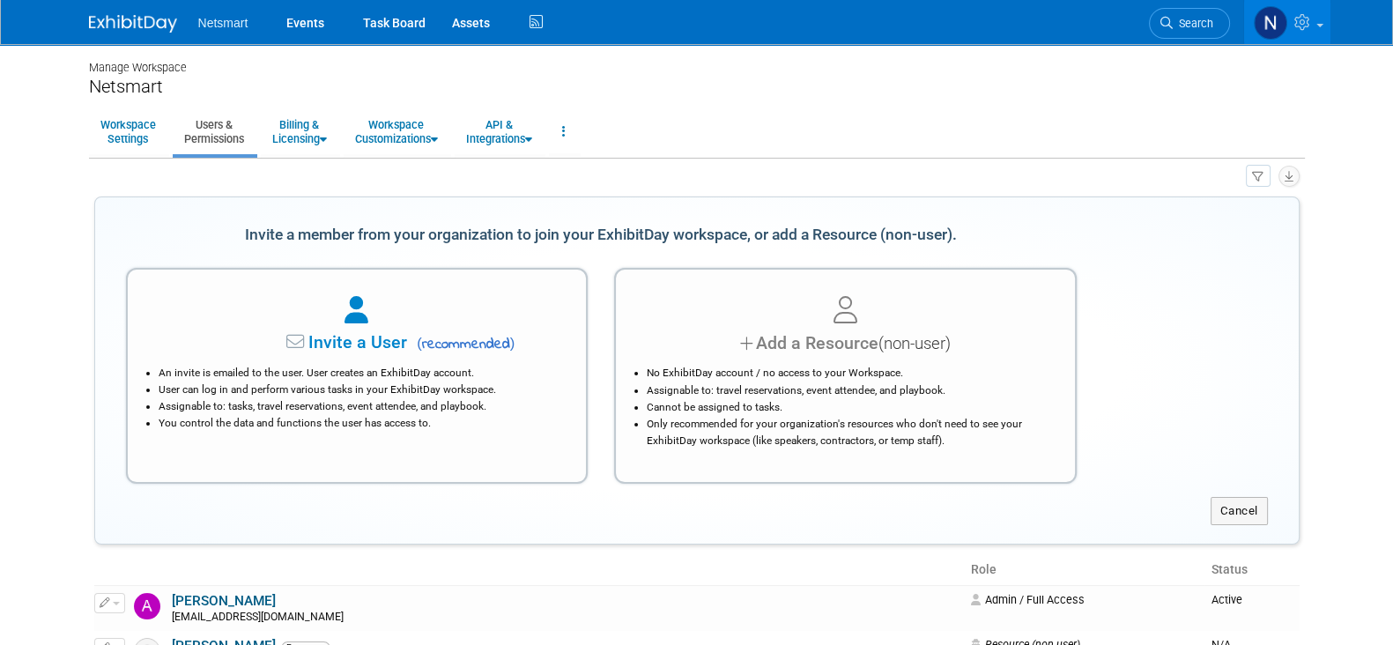
click at [835, 376] on li "No ExhibitDay account / no access to your Workspace." at bounding box center [850, 373] width 406 height 17
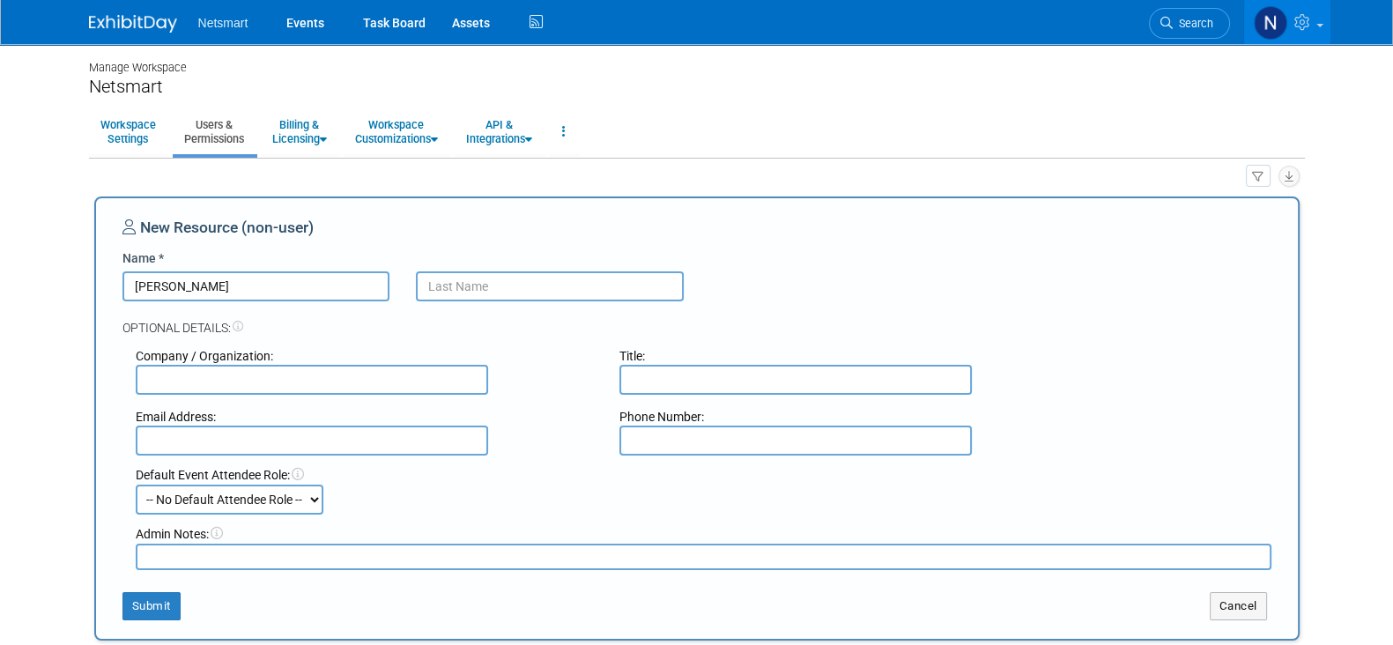
type input "James"
type input "Patterson"
click at [869, 221] on div "New Resource (non-user)" at bounding box center [696, 233] width 1149 height 33
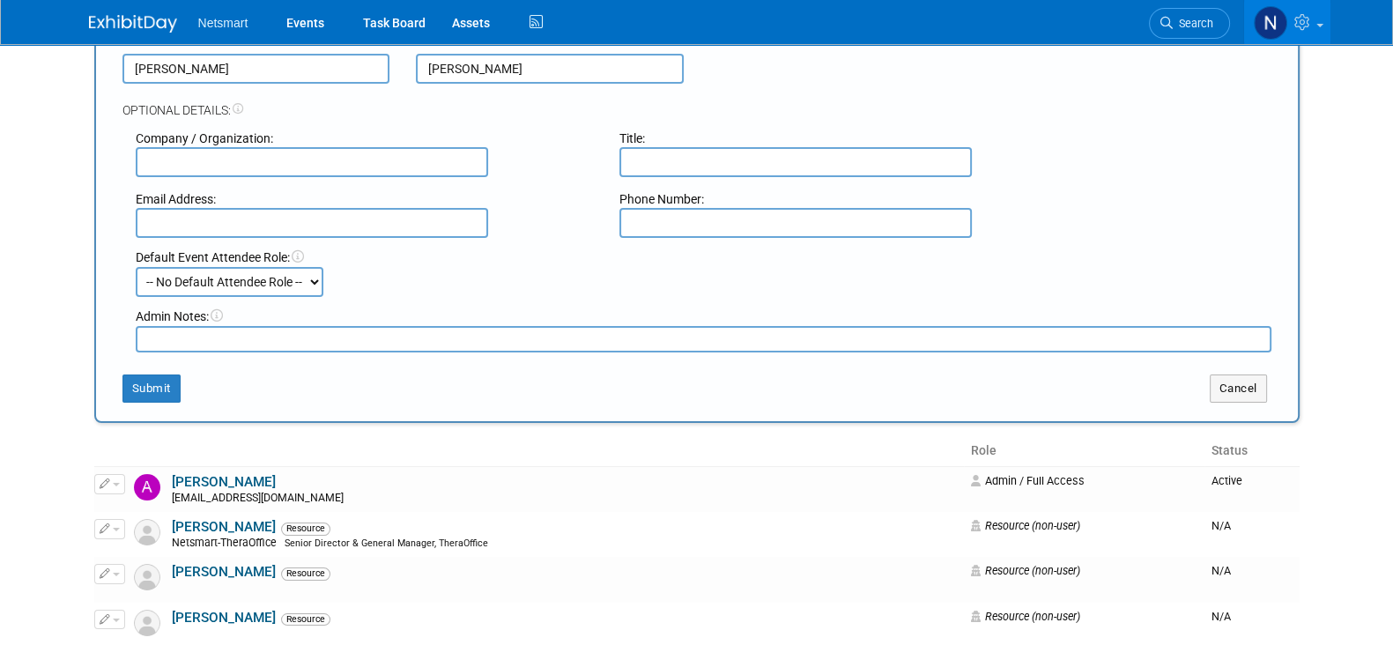
scroll to position [219, 0]
click at [155, 401] on div "New Resource (non-user) Name * James Patterson Optional Details: Company / Orga…" at bounding box center [697, 199] width 1206 height 444
click at [448, 63] on input "Patterson" at bounding box center [550, 67] width 268 height 30
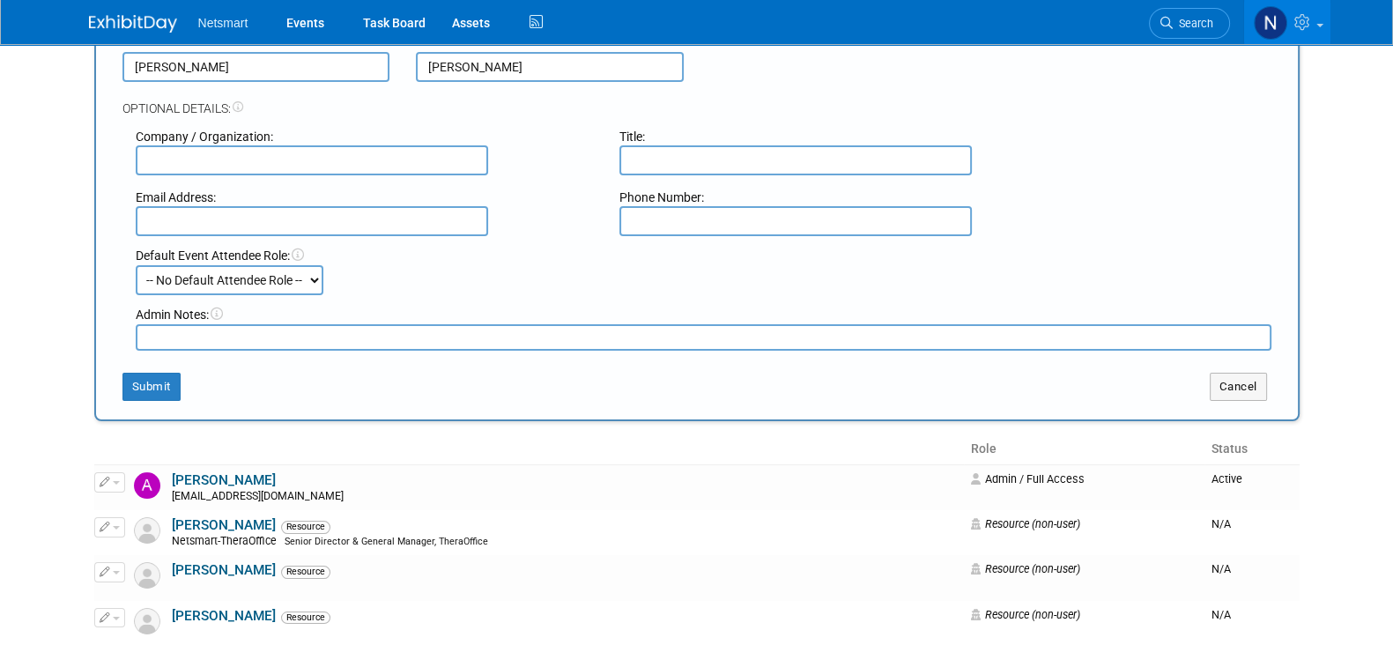
click at [837, 82] on div "Optional Details:" at bounding box center [696, 99] width 1149 height 35
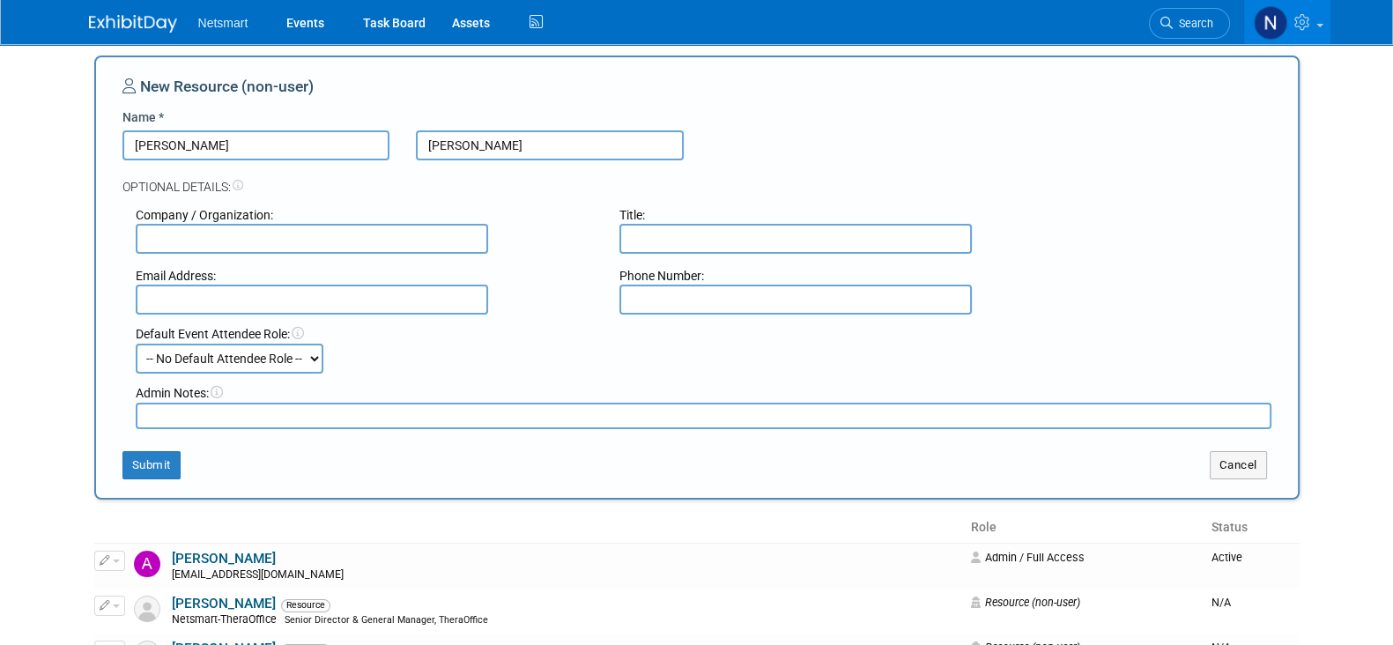
scroll to position [109, 0]
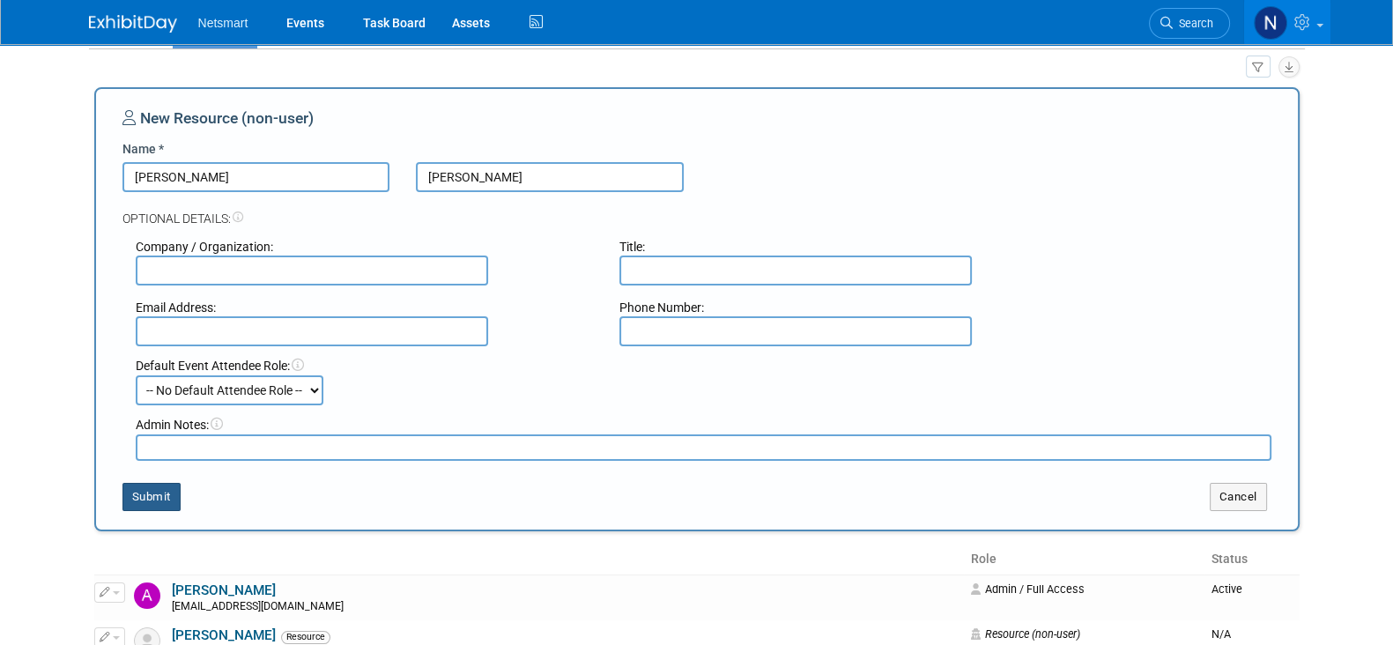
click at [152, 503] on button "Submit" at bounding box center [151, 497] width 58 height 28
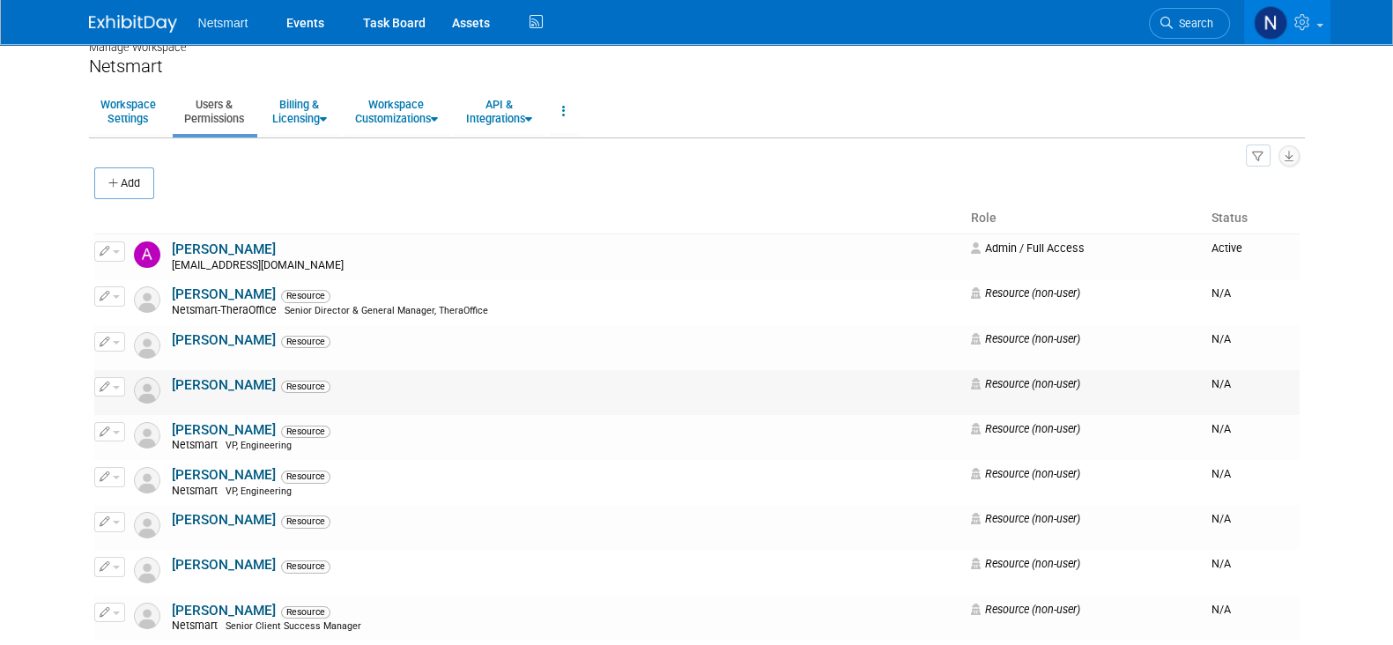
scroll to position [0, 0]
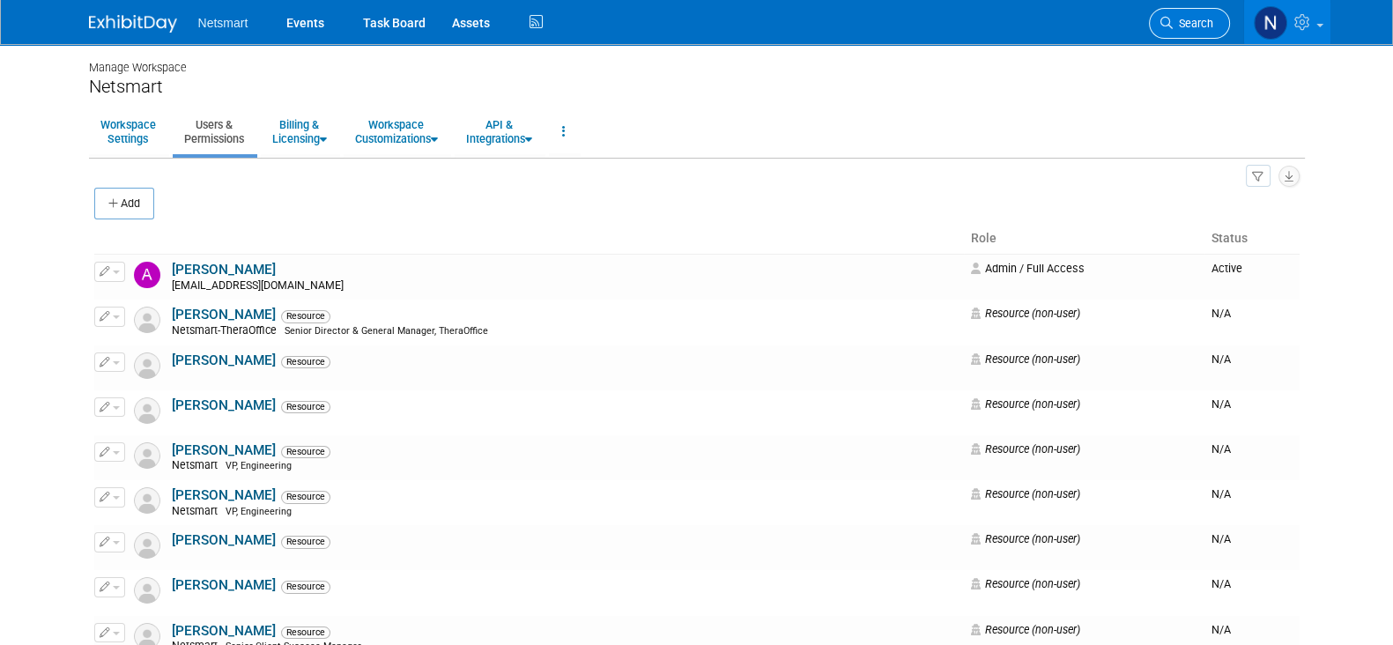
click at [1203, 36] on link "Search" at bounding box center [1189, 23] width 81 height 31
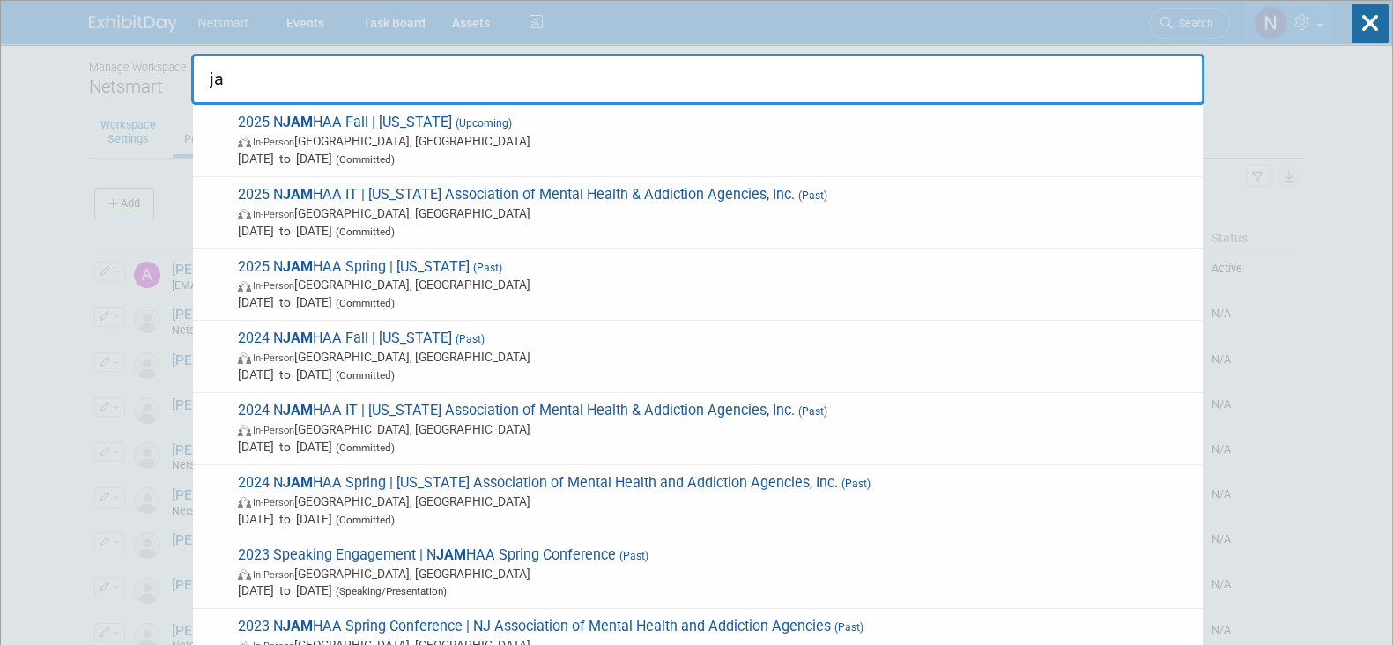
type input "j"
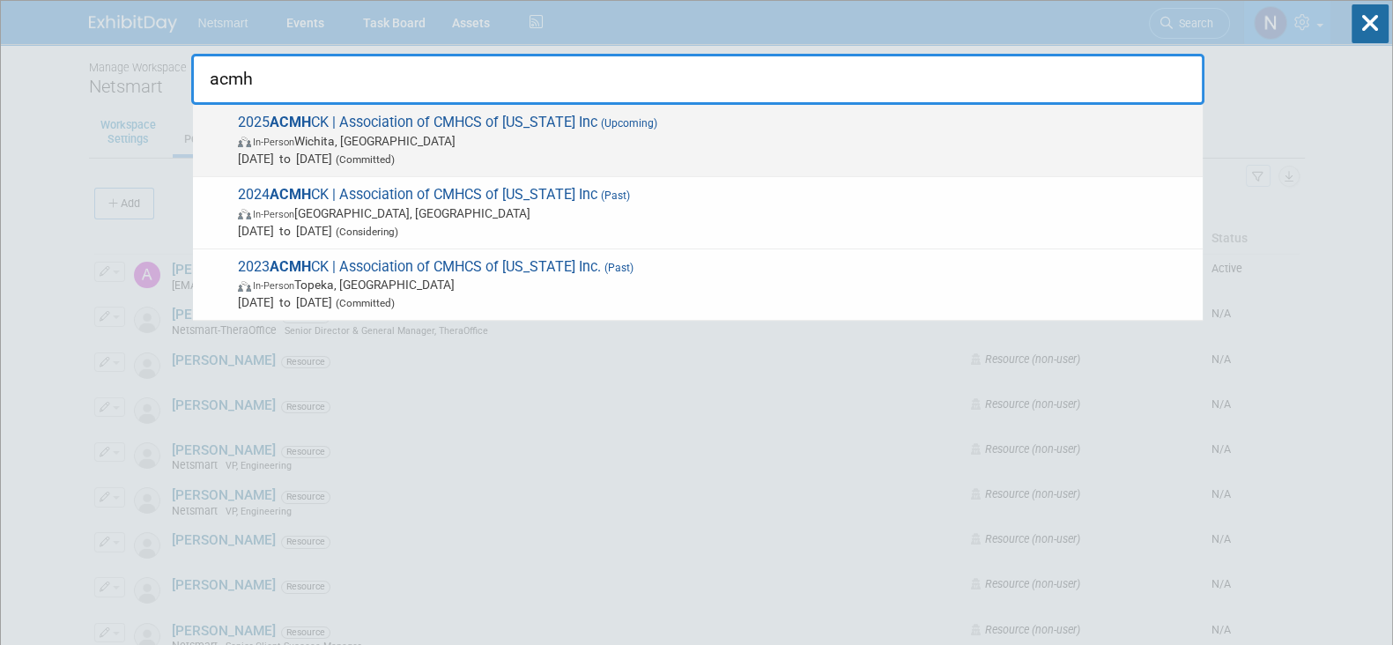
type input "acmh"
click at [367, 124] on span "2025 ACMH CK | Association of CMHCS of Kansas Inc (Upcoming) In-Person Wichita,…" at bounding box center [713, 141] width 961 height 54
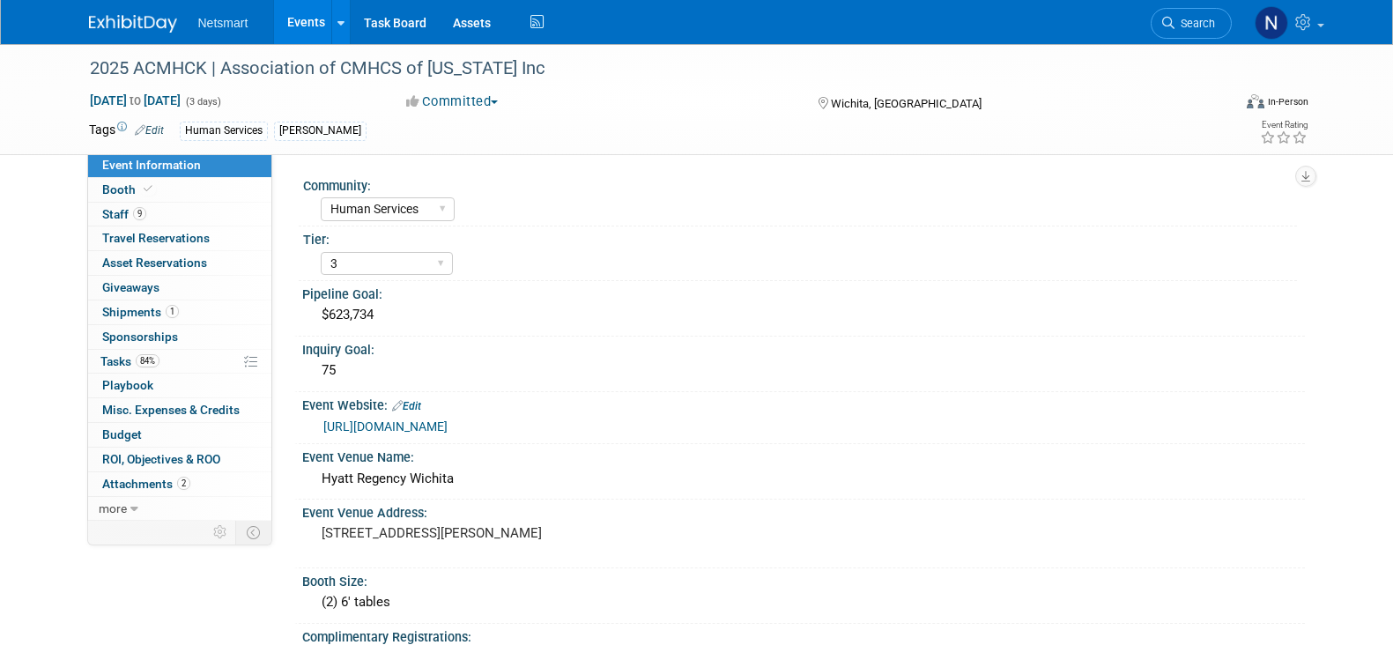
select select "Human Services"
select select "3"
select select "No"
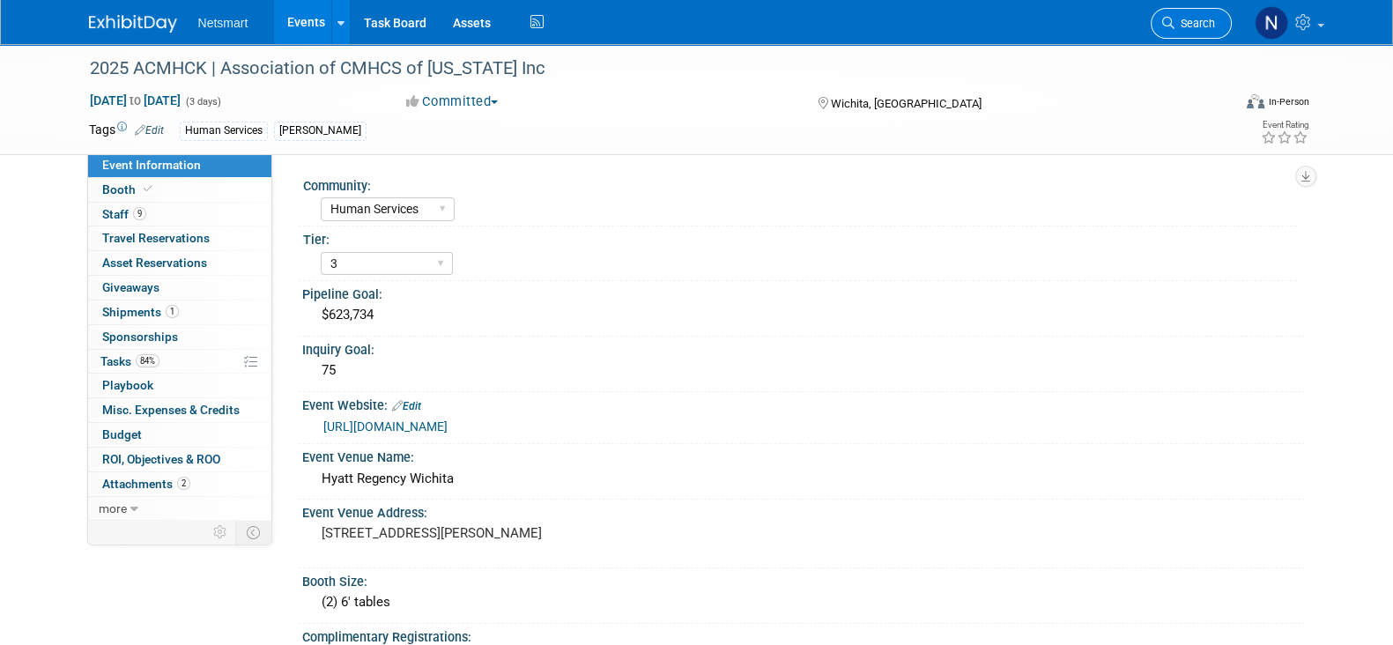
click at [1185, 21] on span "Search" at bounding box center [1195, 23] width 41 height 13
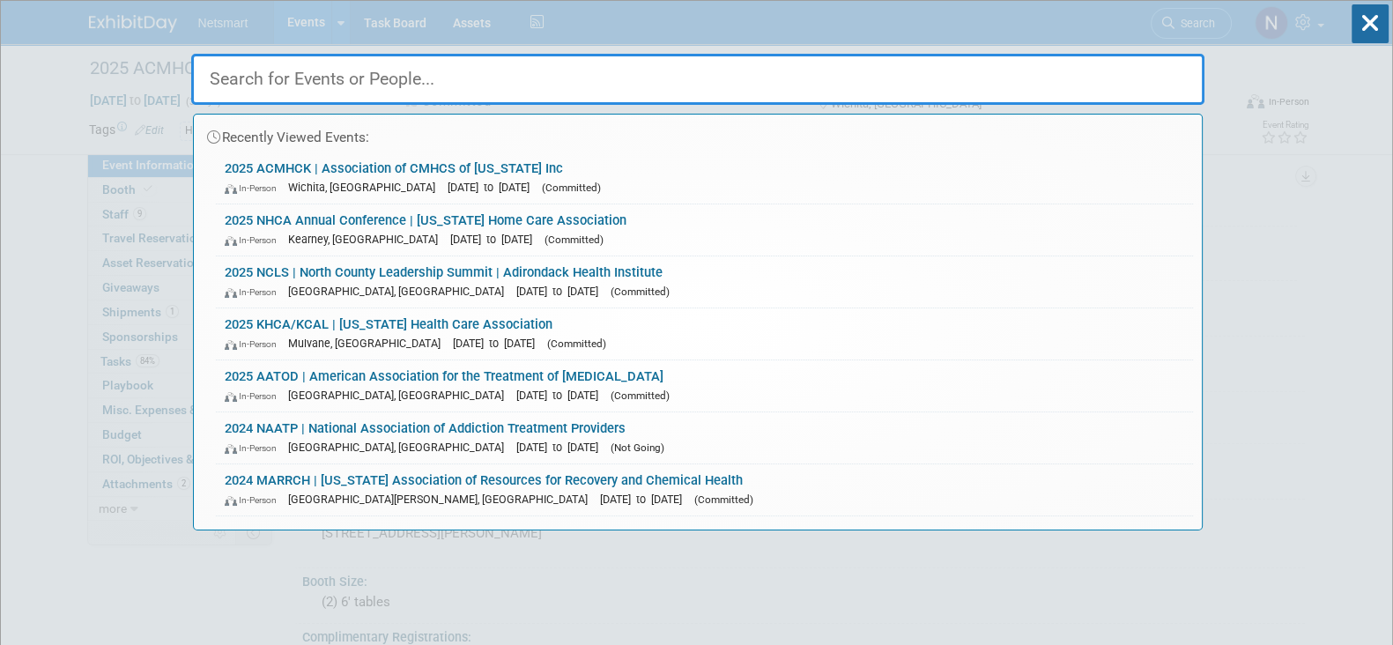
type input "m"
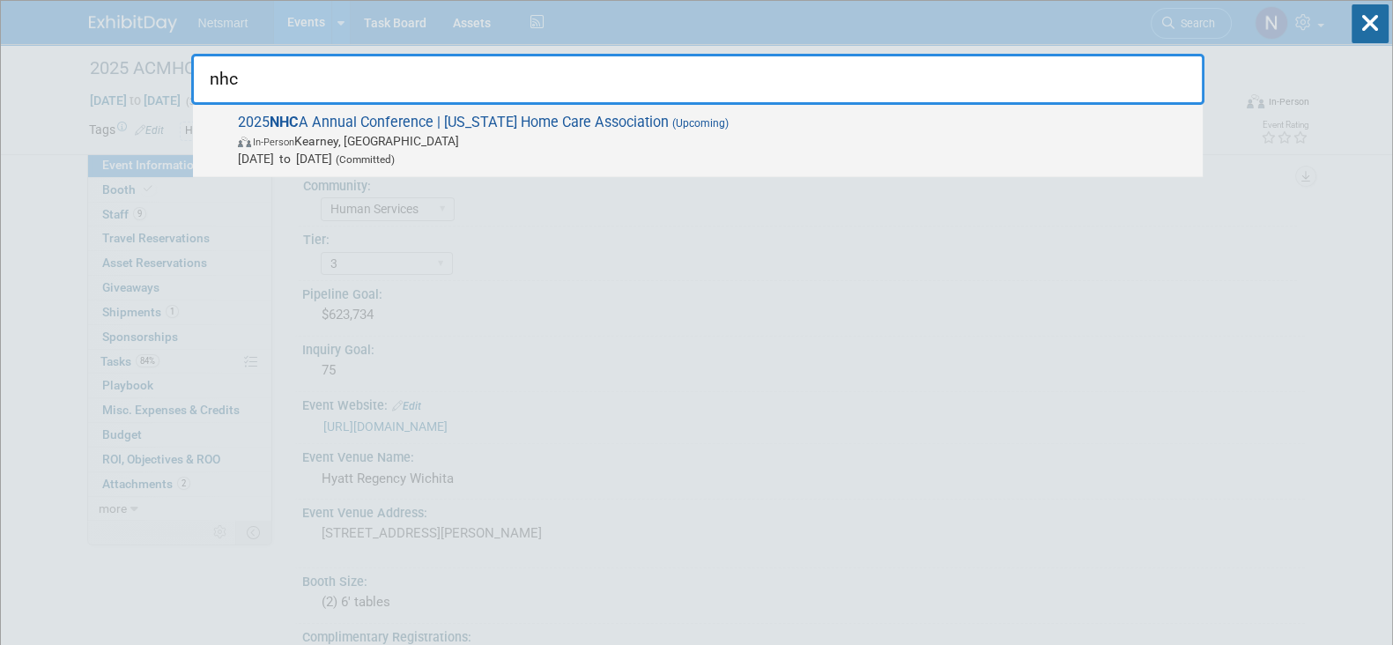
type input "nhc"
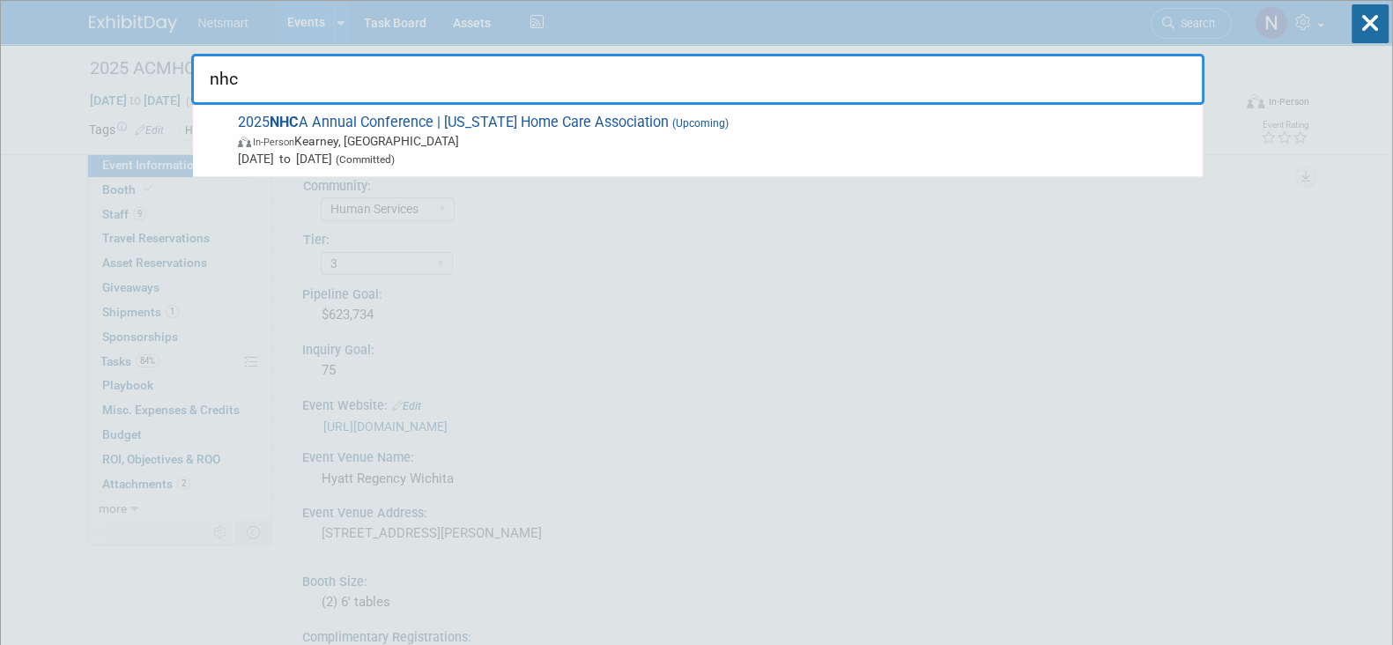
click at [527, 144] on span "In-Person [PERSON_NAME], [GEOGRAPHIC_DATA]" at bounding box center [716, 141] width 956 height 18
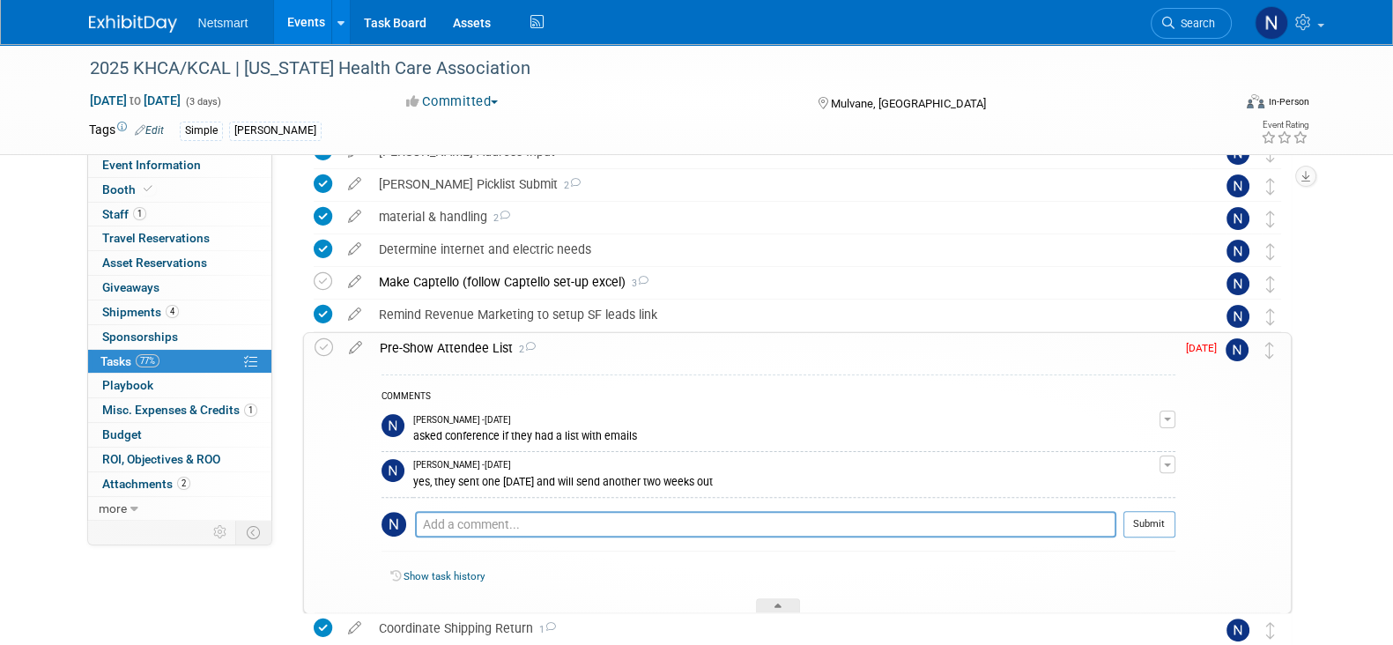
scroll to position [610, 0]
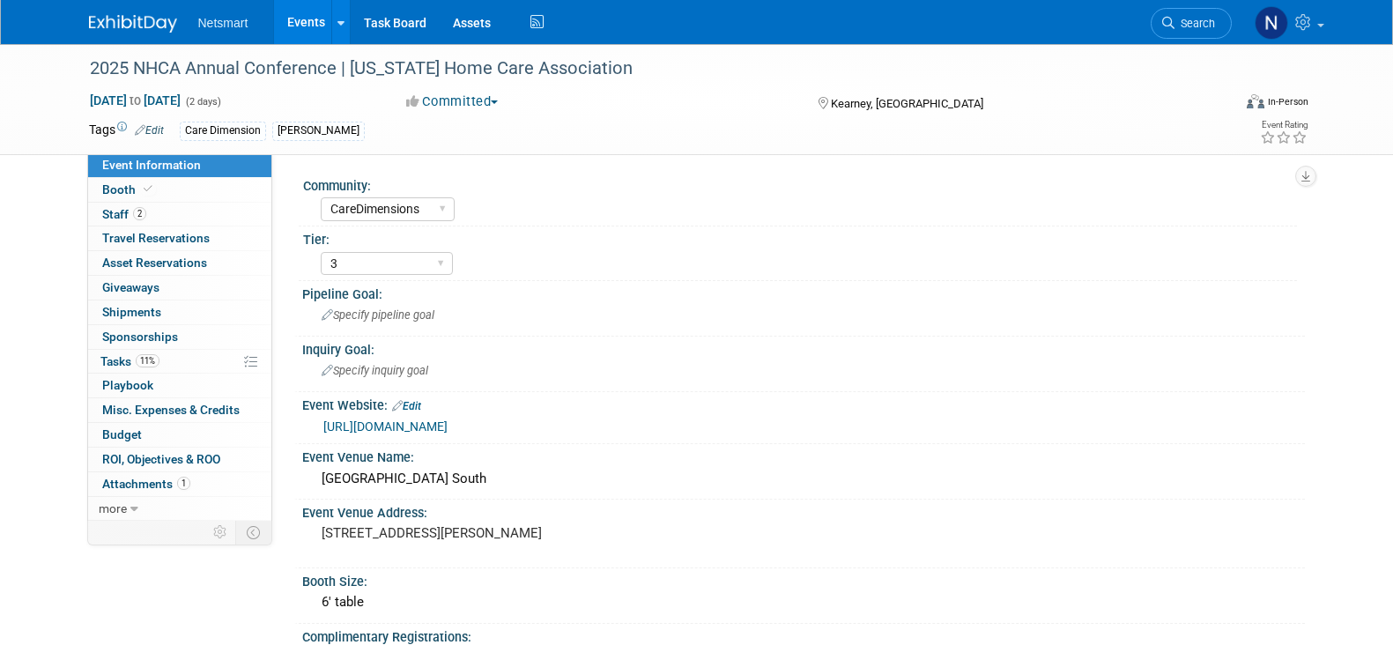
select select "CareDimensions"
select select "3"
select select "No"
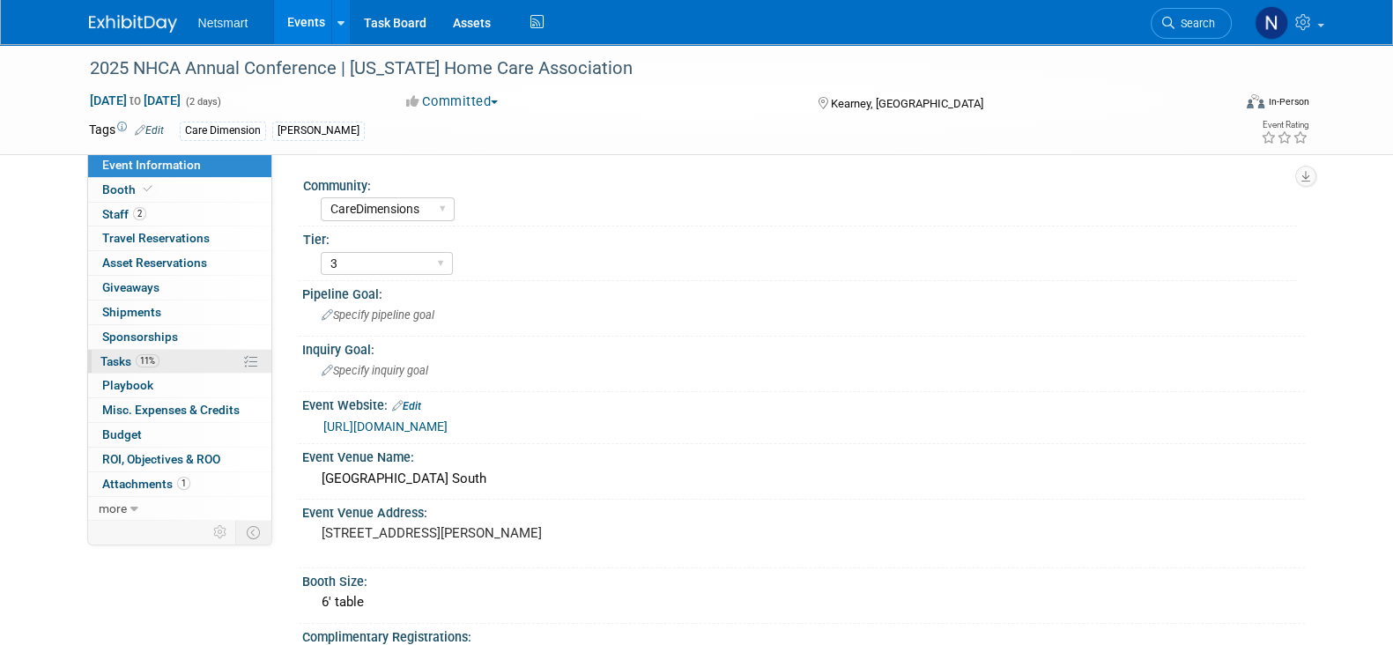
click at [189, 365] on link "11% Tasks 11%" at bounding box center [179, 362] width 183 height 24
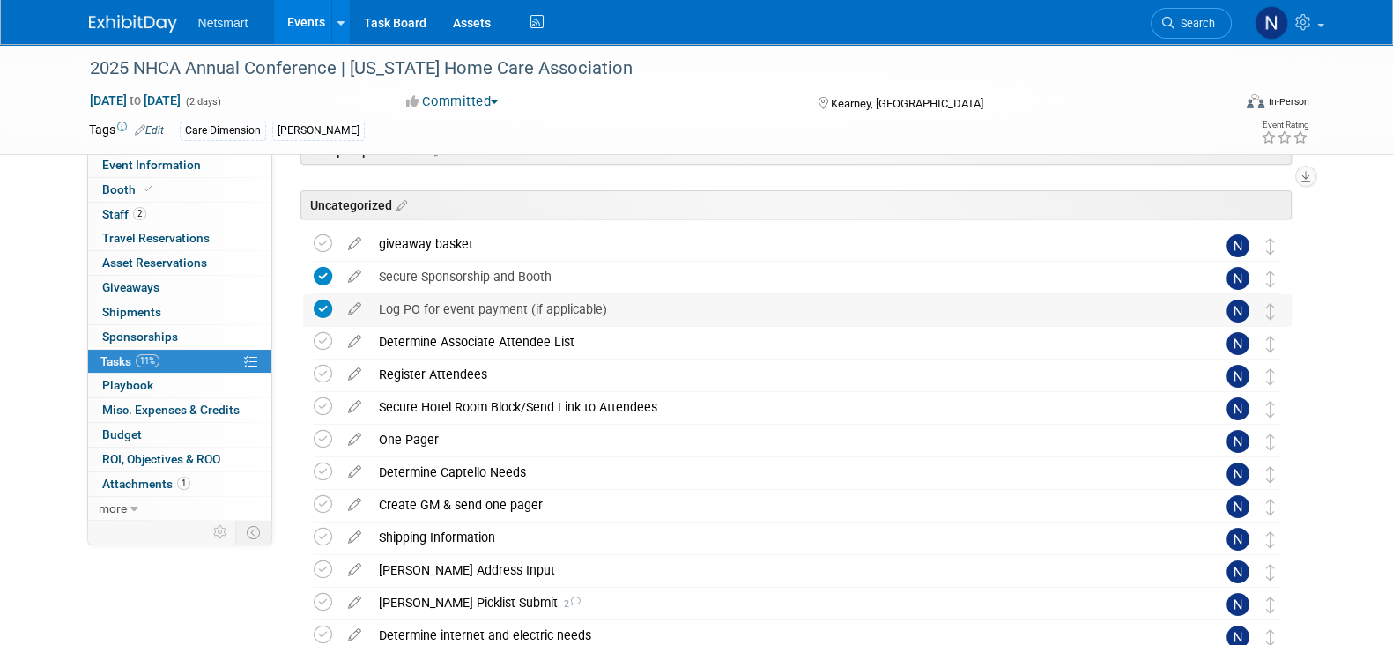
scroll to position [330, 0]
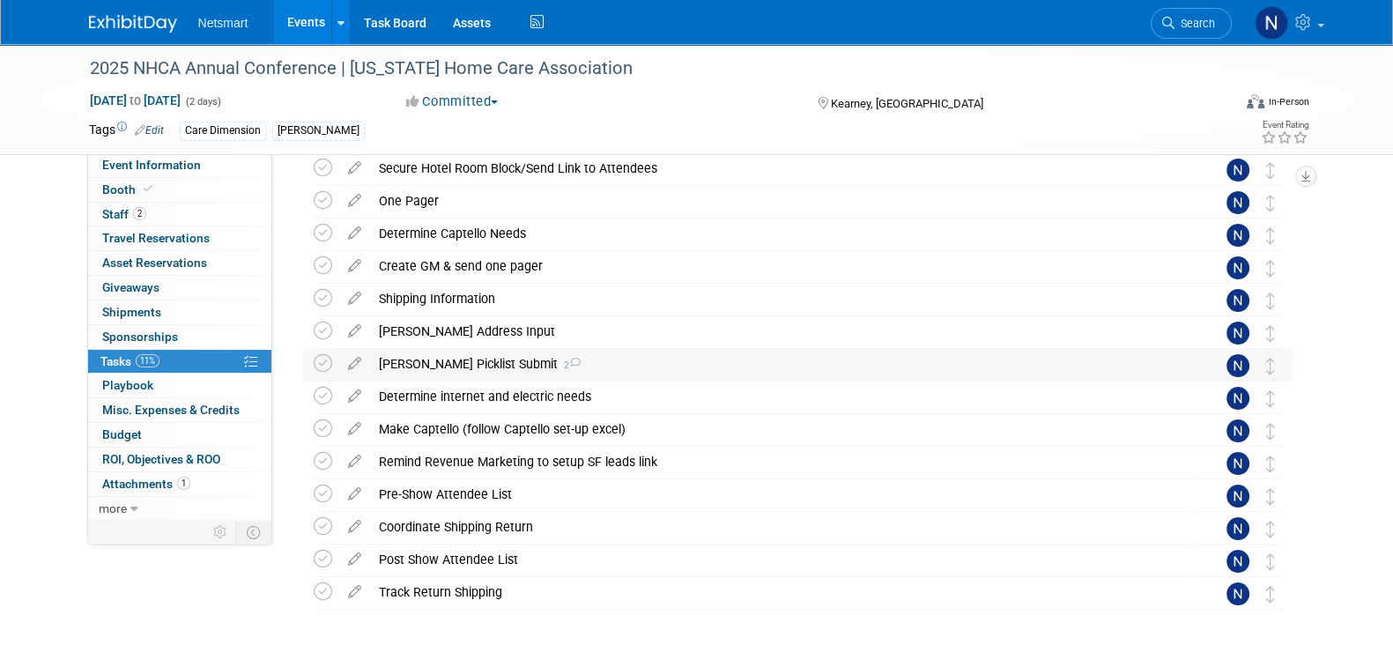
click at [442, 367] on div "Derse Picklist Submit 2" at bounding box center [780, 364] width 821 height 30
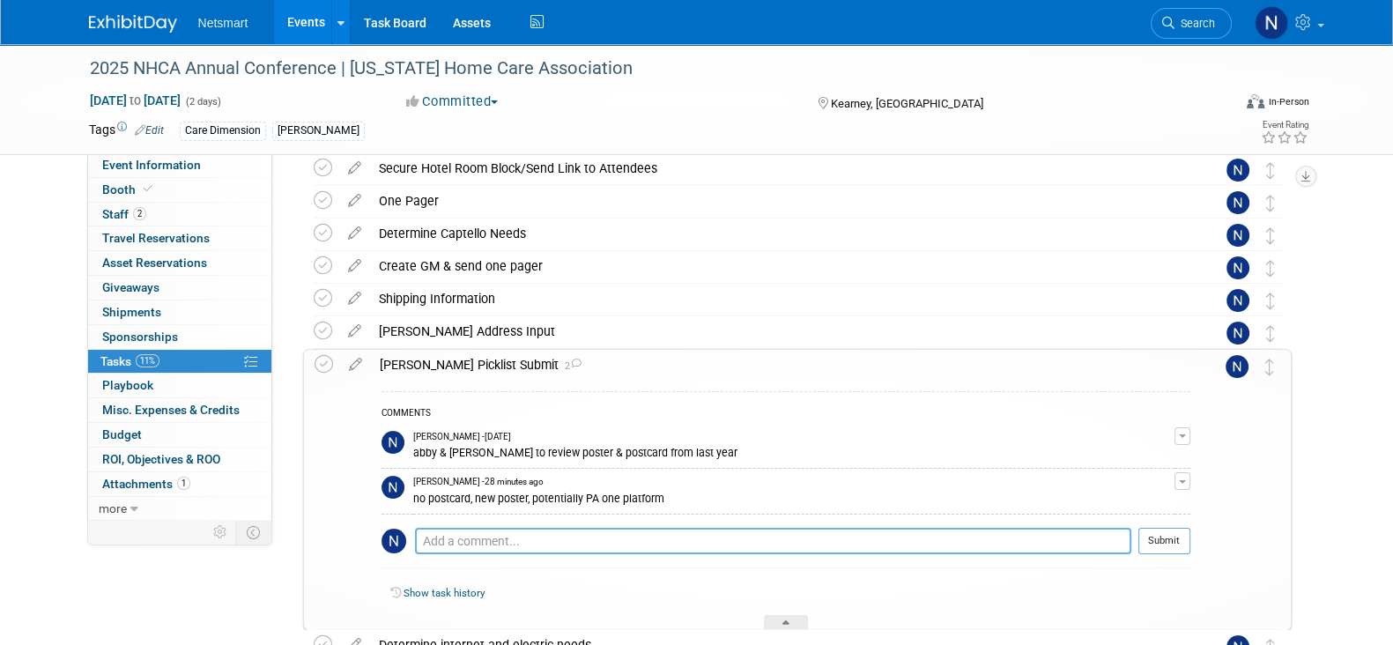
click at [470, 536] on textarea at bounding box center [773, 541] width 716 height 26
type textarea "want a fish bowl and lead cards"
click at [1150, 550] on button "Submit" at bounding box center [1165, 541] width 52 height 26
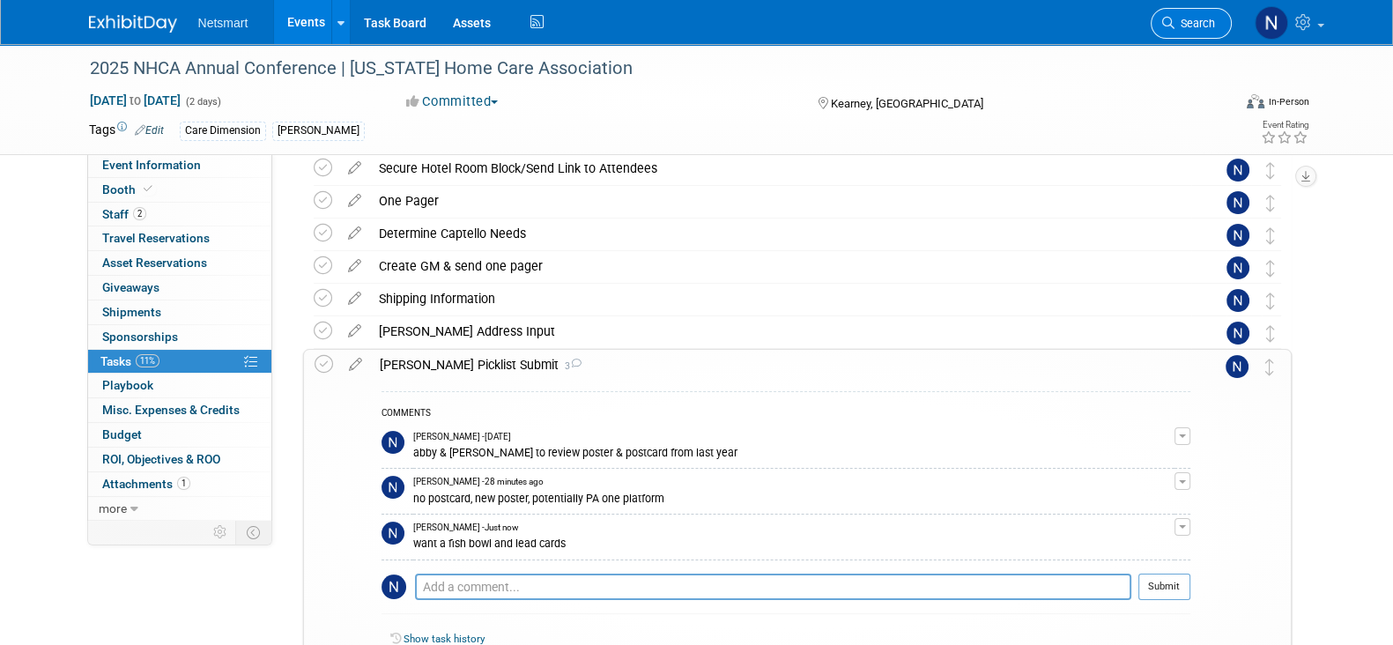
click at [1179, 19] on span "Search" at bounding box center [1195, 23] width 41 height 13
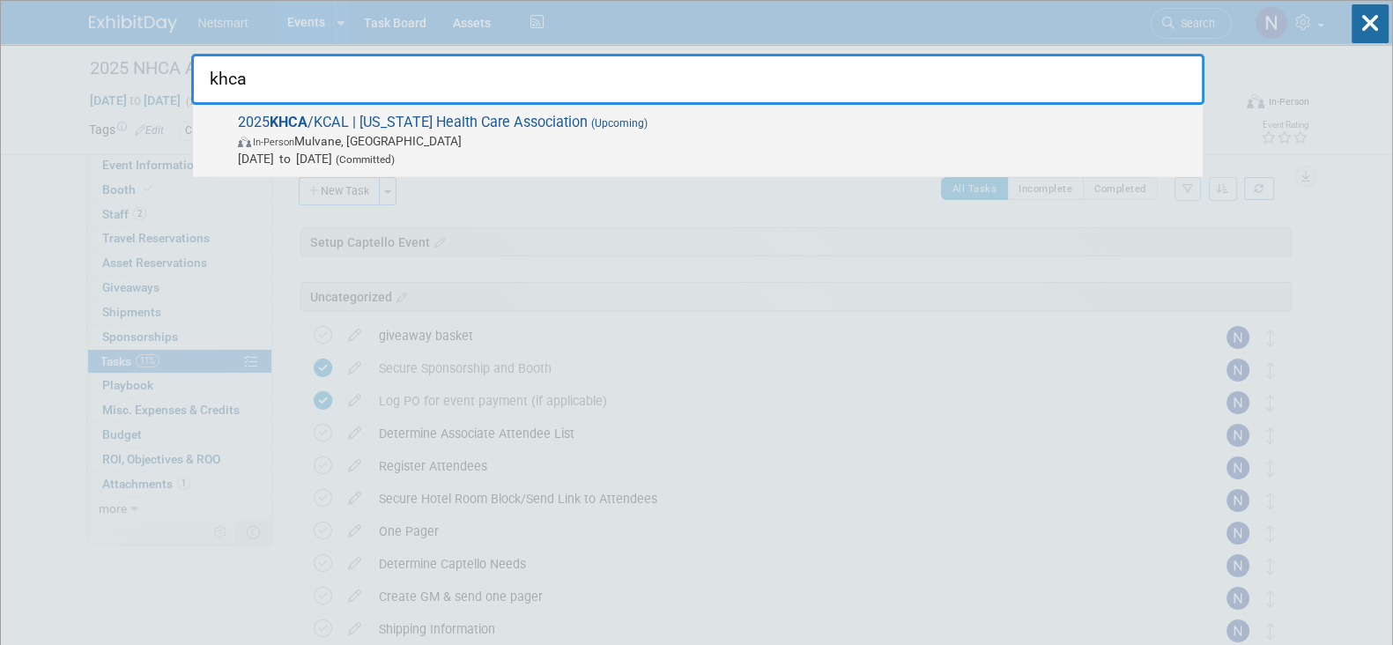
type input "khca"
click at [454, 147] on span "2025 KHCA /KCAL | Kansas Health Care Association (Upcoming) In-Person Mulvane, …" at bounding box center [713, 141] width 961 height 54
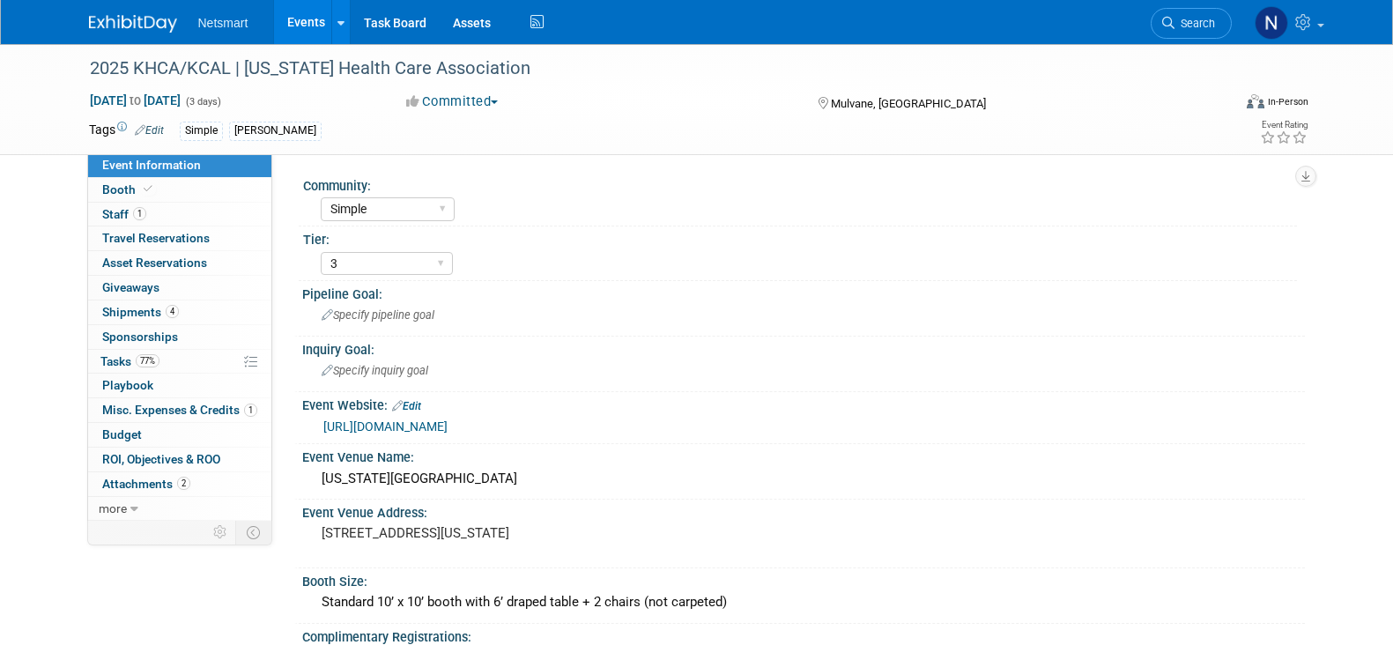
select select "Simple"
select select "3"
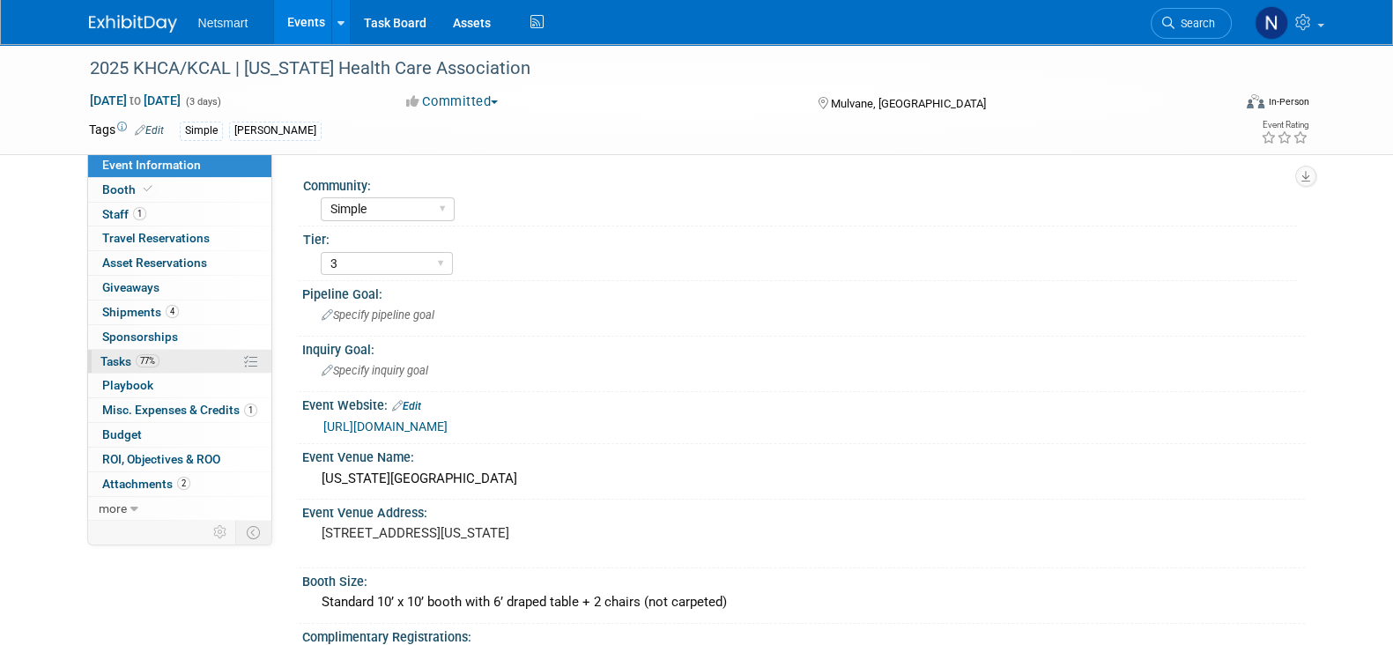
click at [159, 363] on span "77%" at bounding box center [148, 360] width 24 height 13
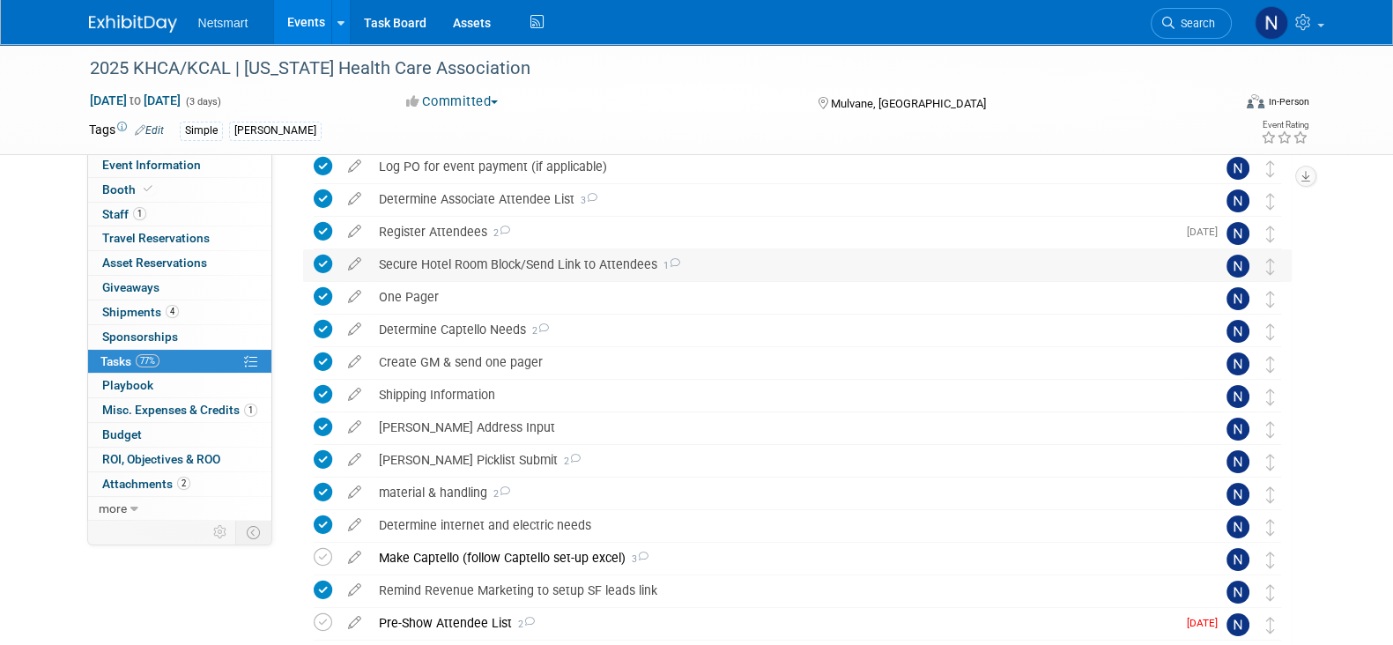
scroll to position [440, 0]
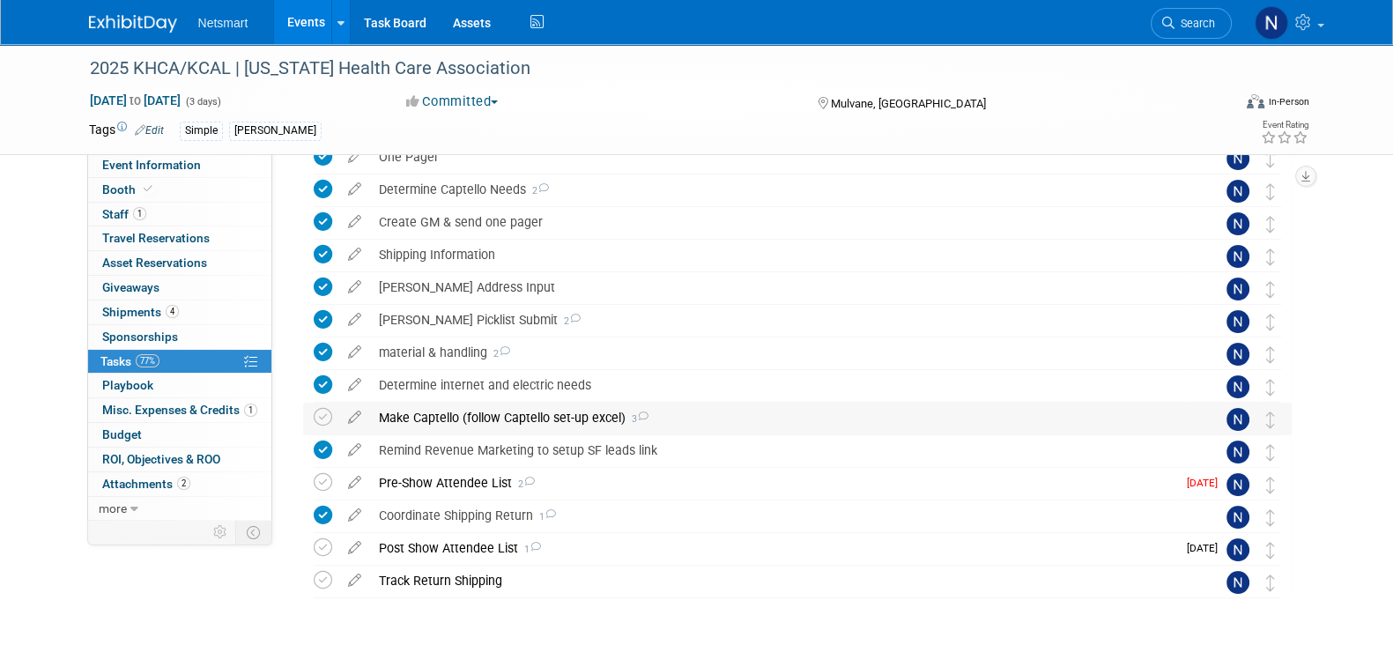
click at [457, 425] on div "Make Captello (follow Captello set-up excel) 3" at bounding box center [780, 418] width 821 height 30
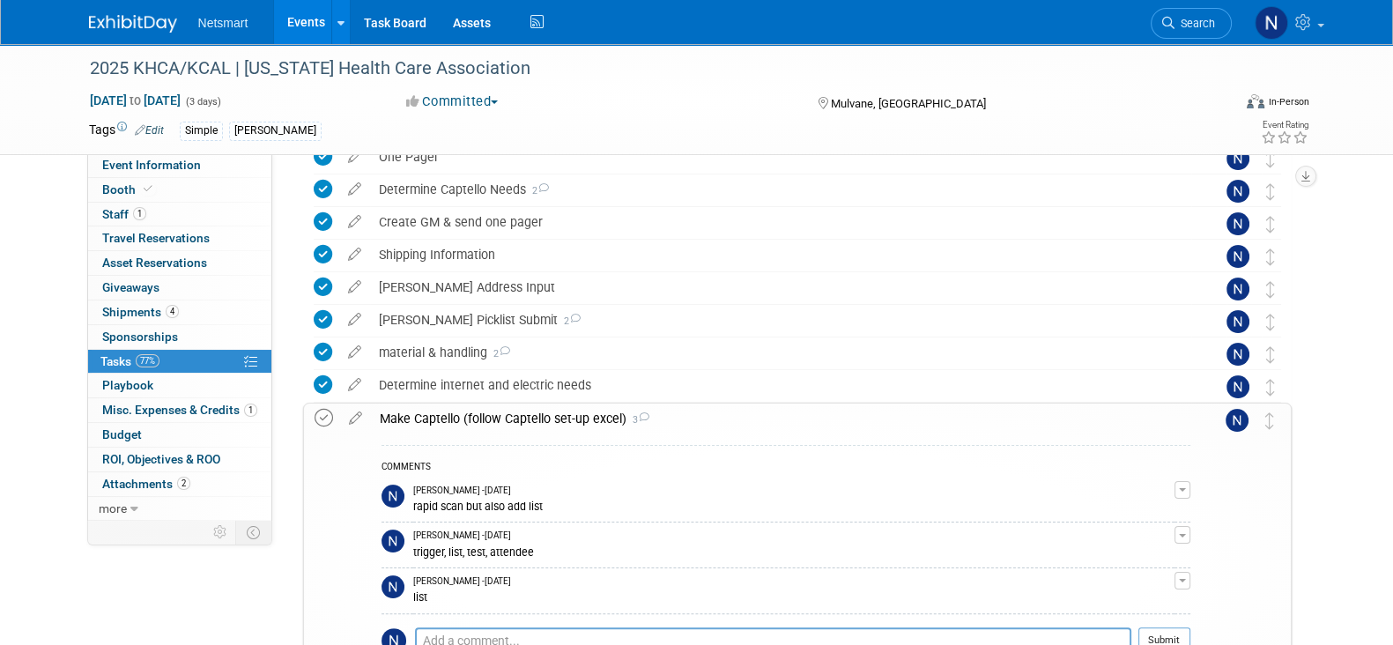
click at [321, 419] on icon at bounding box center [324, 418] width 19 height 19
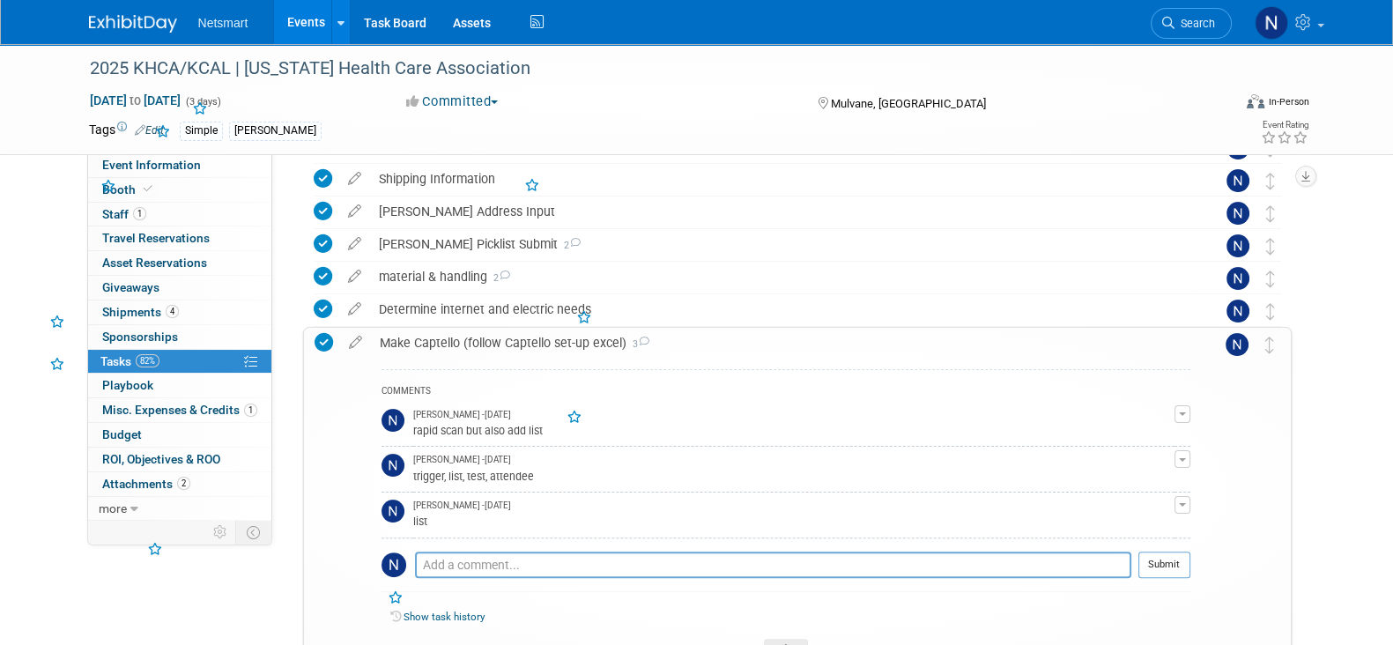
scroll to position [551, 0]
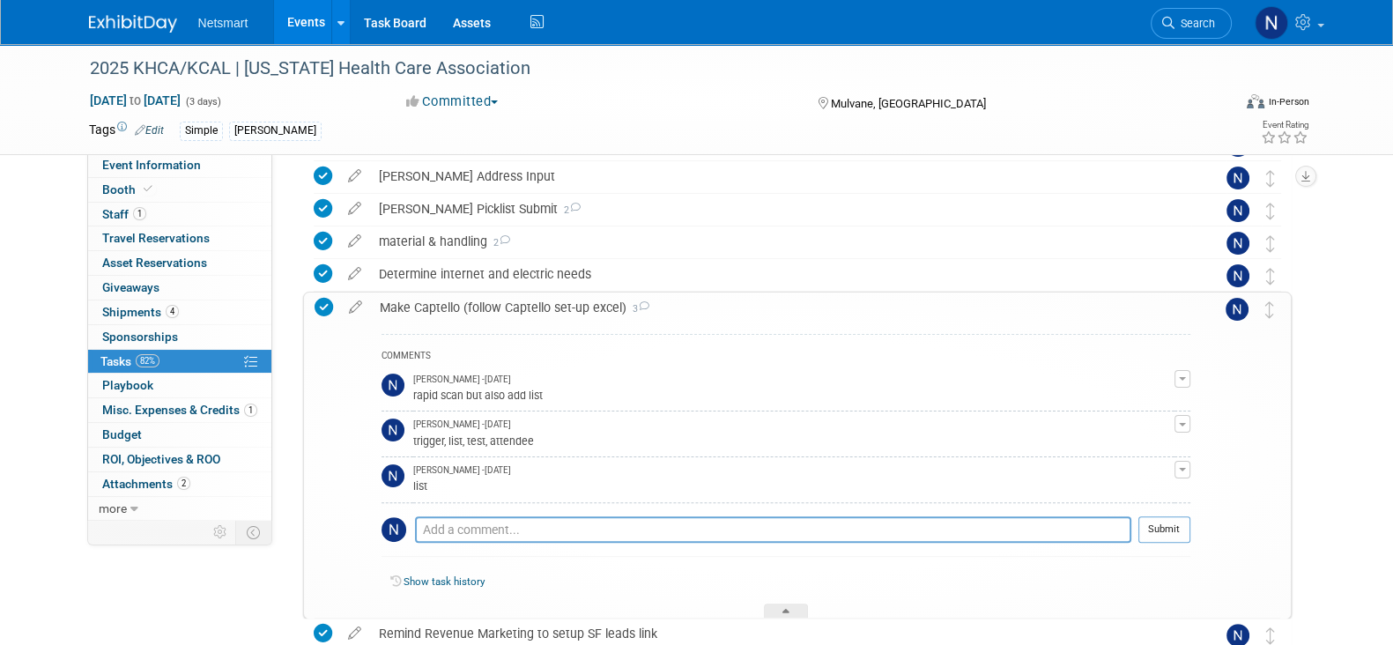
click at [783, 605] on div at bounding box center [786, 611] width 44 height 15
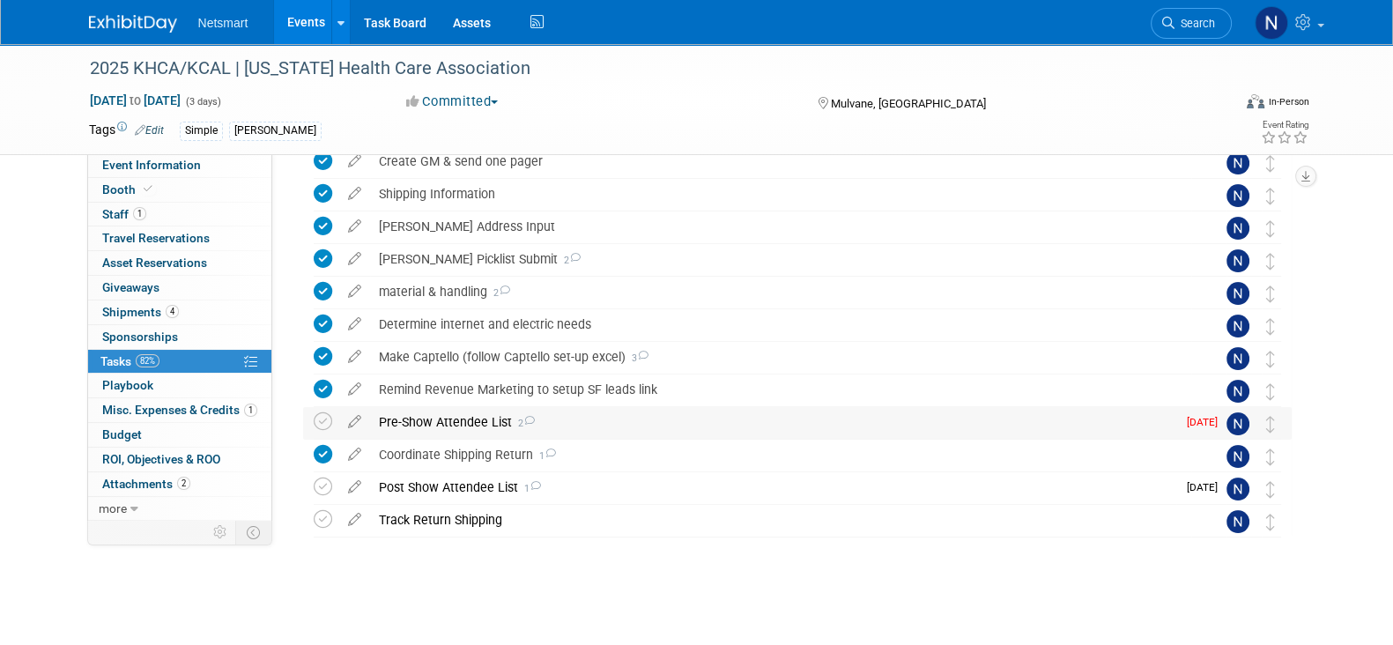
scroll to position [500, 0]
click at [319, 423] on icon at bounding box center [323, 422] width 19 height 19
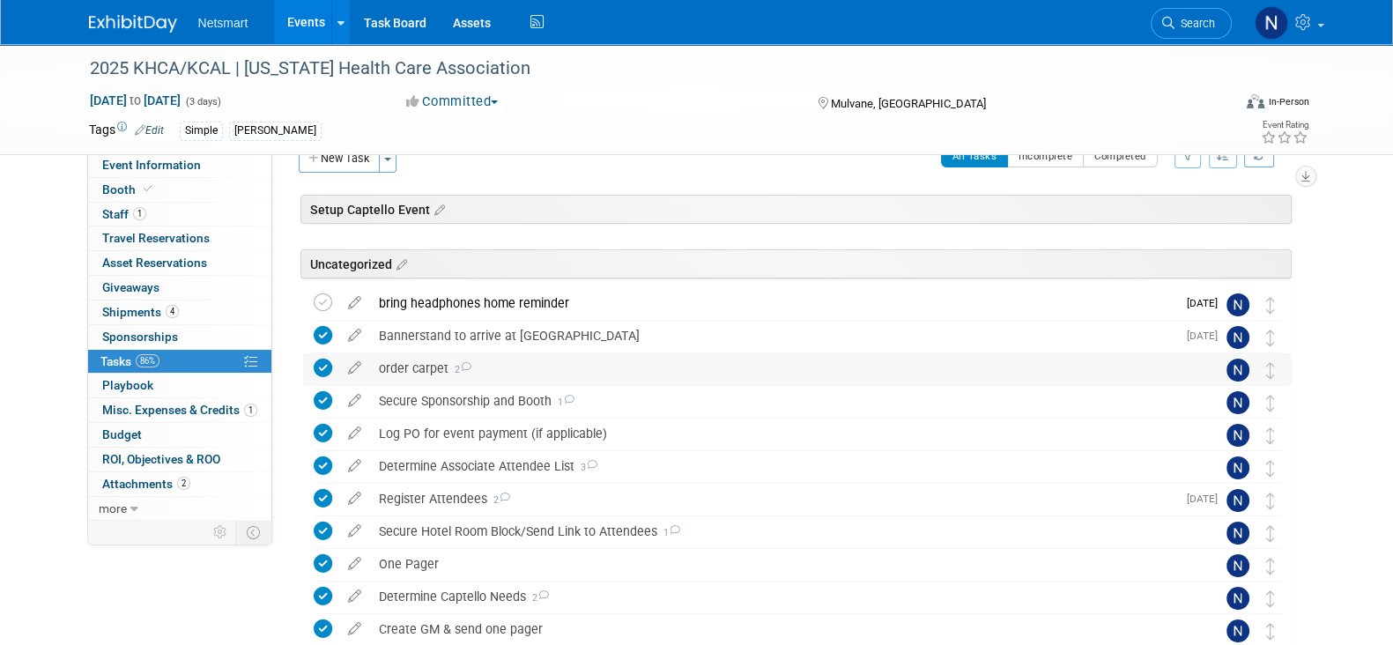
scroll to position [0, 0]
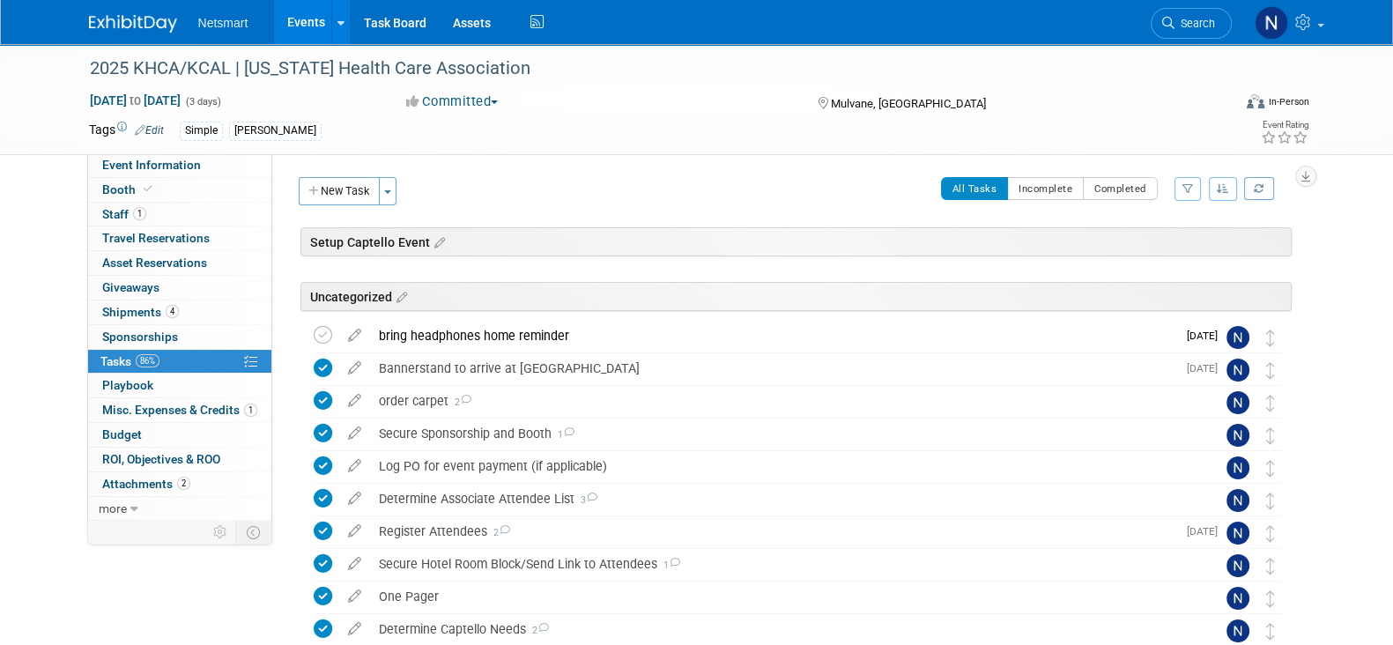
click at [1181, 26] on span "Search" at bounding box center [1195, 23] width 41 height 13
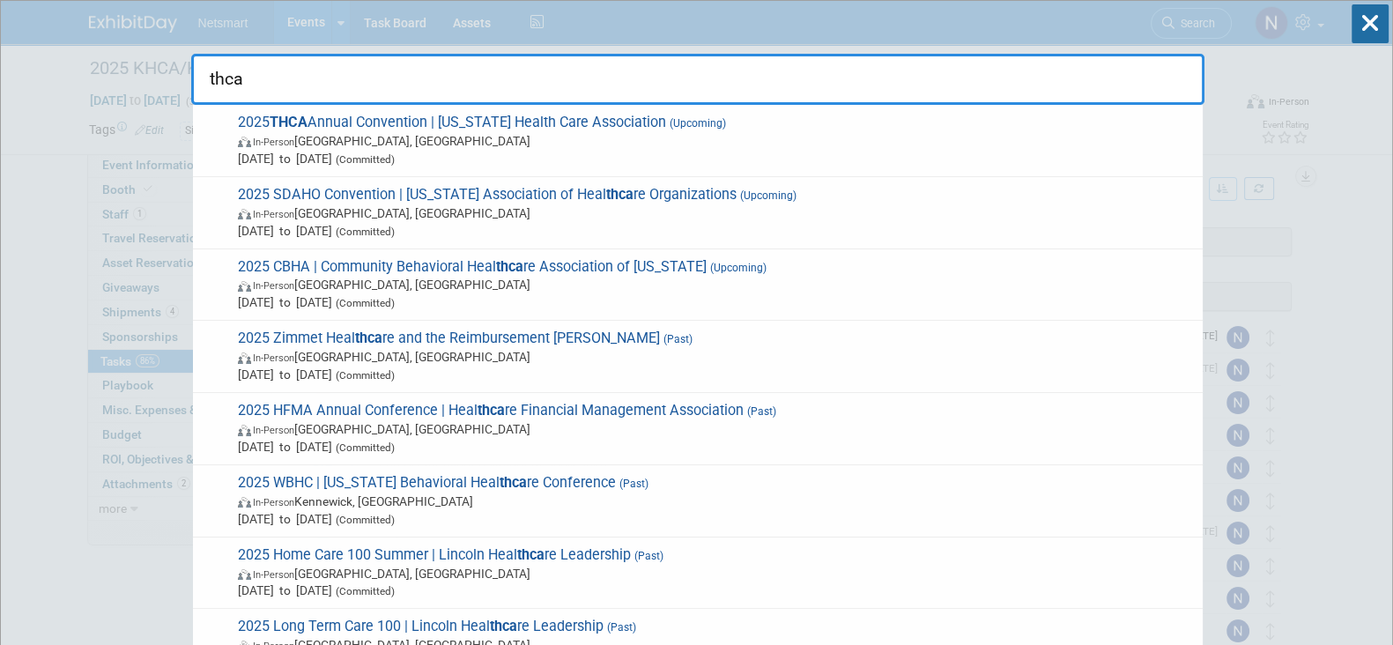
type input "thca"
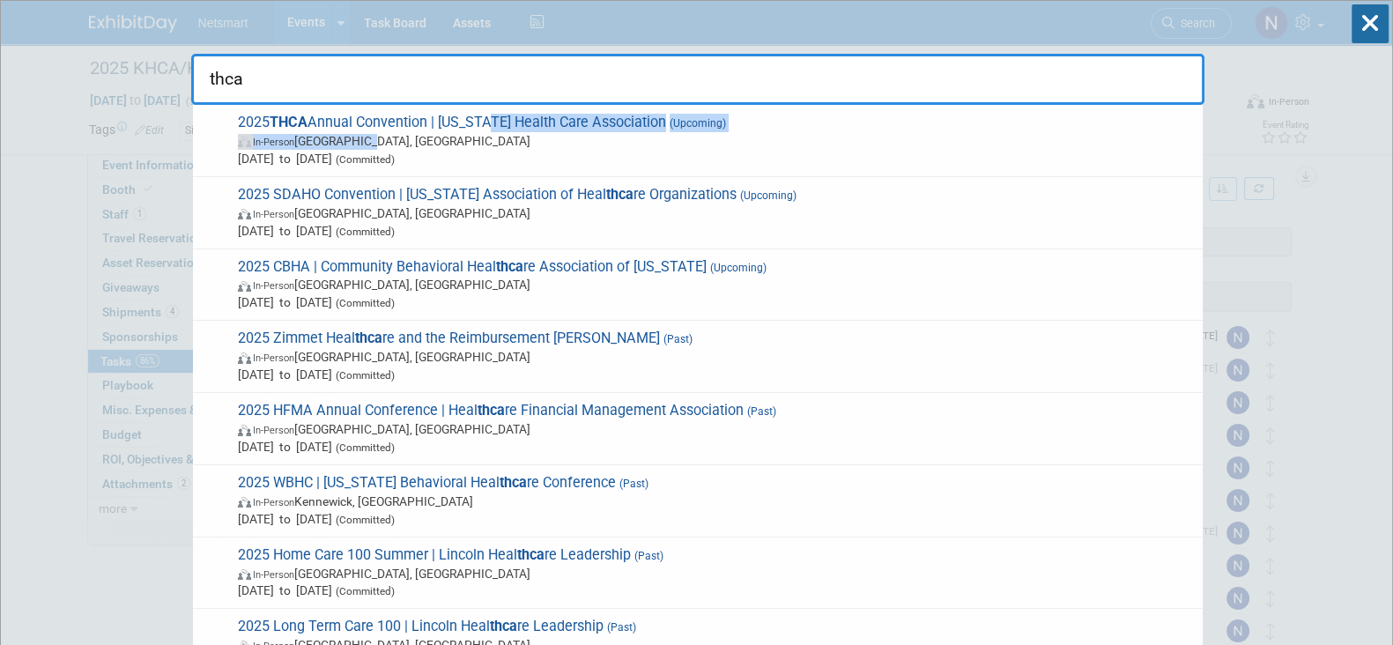
click at [484, 127] on span "2025 THCA Annual Convention | Texas Health Care Association (Upcoming) In-Perso…" at bounding box center [713, 141] width 961 height 54
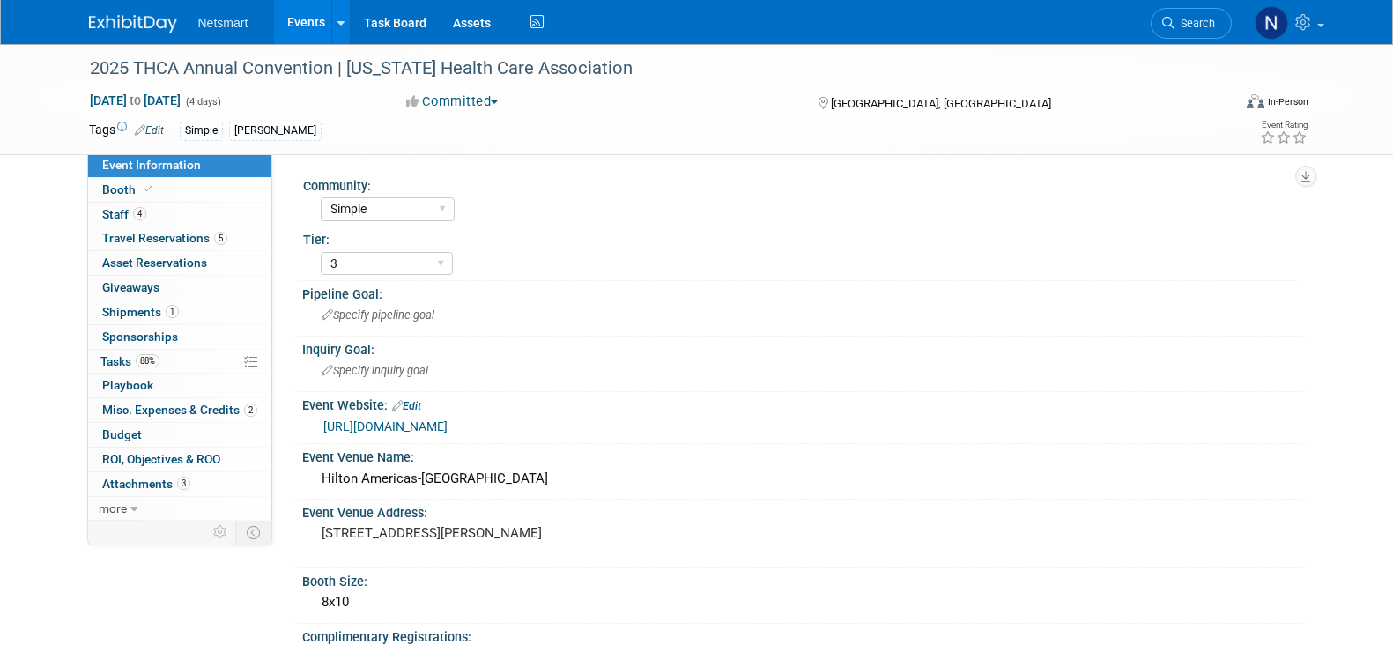
select select "Simple"
select select "3"
select select "No"
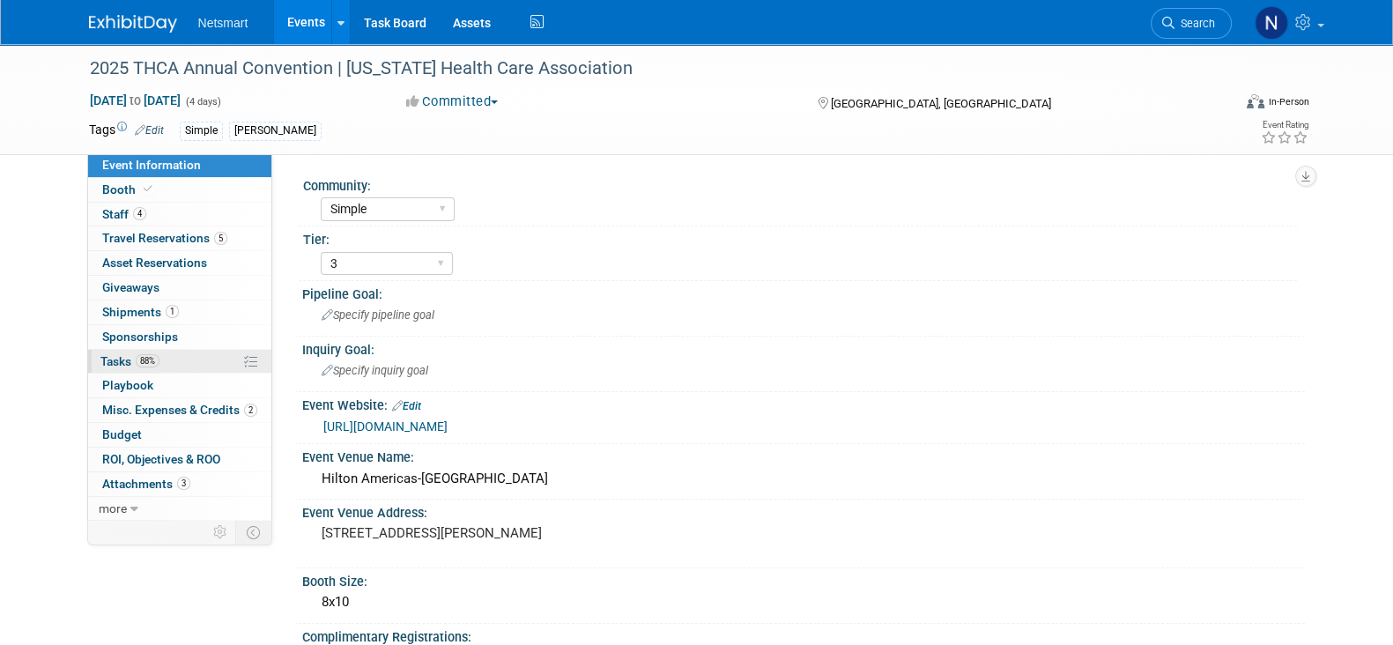
click at [192, 363] on link "88% Tasks 88%" at bounding box center [179, 362] width 183 height 24
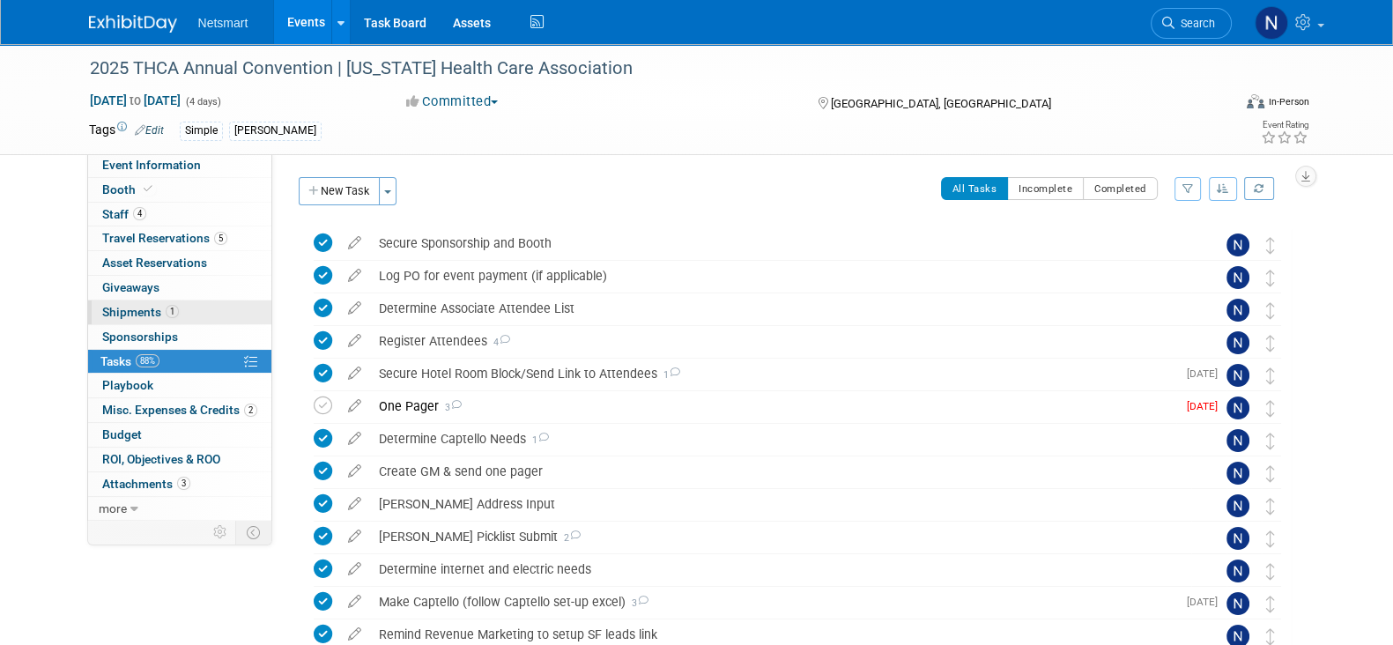
click at [182, 308] on link "1 Shipments 1" at bounding box center [179, 313] width 183 height 24
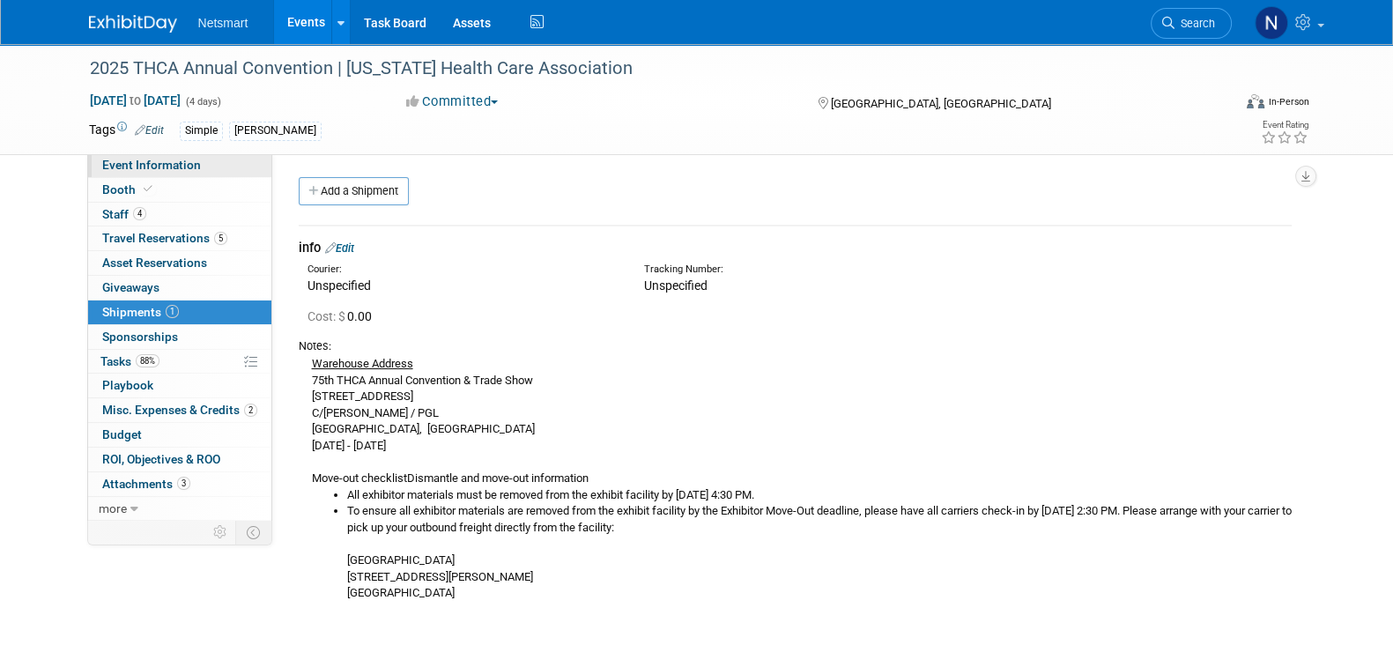
click at [166, 174] on link "Event Information" at bounding box center [179, 165] width 183 height 24
select select "Simple"
select select "3"
select select "No"
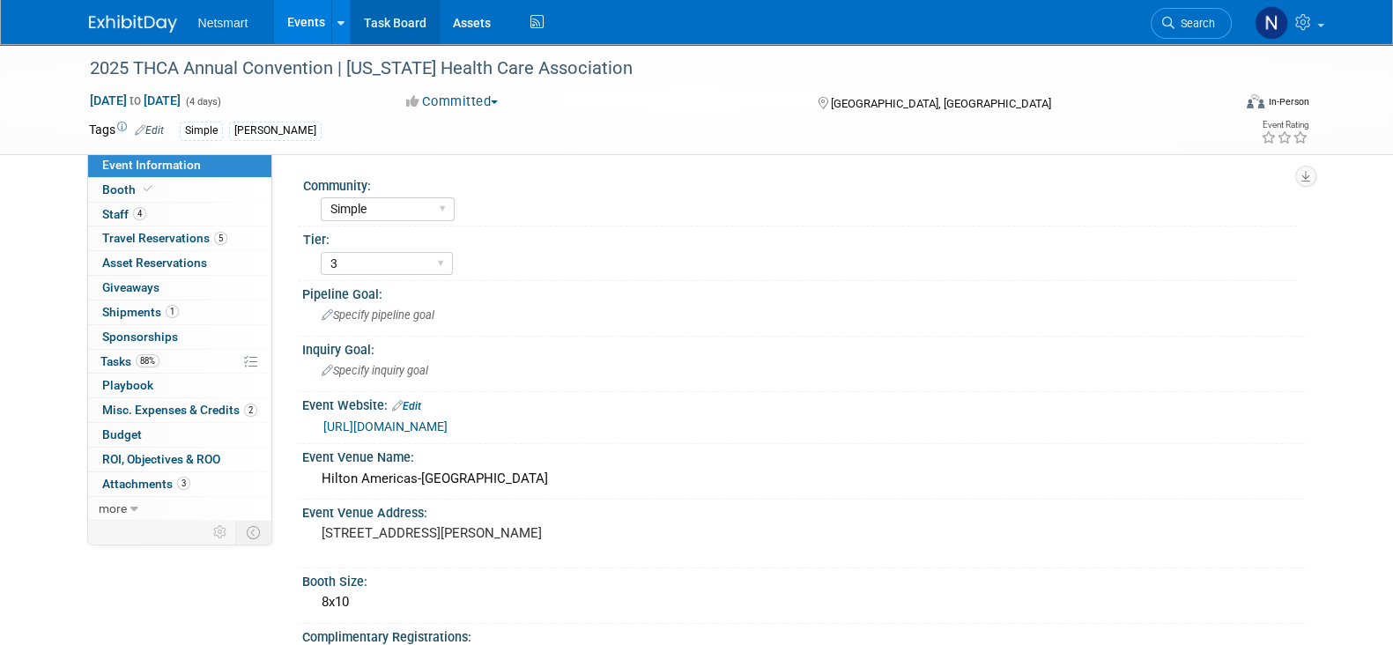
click at [415, 29] on link "Task Board" at bounding box center [395, 22] width 89 height 44
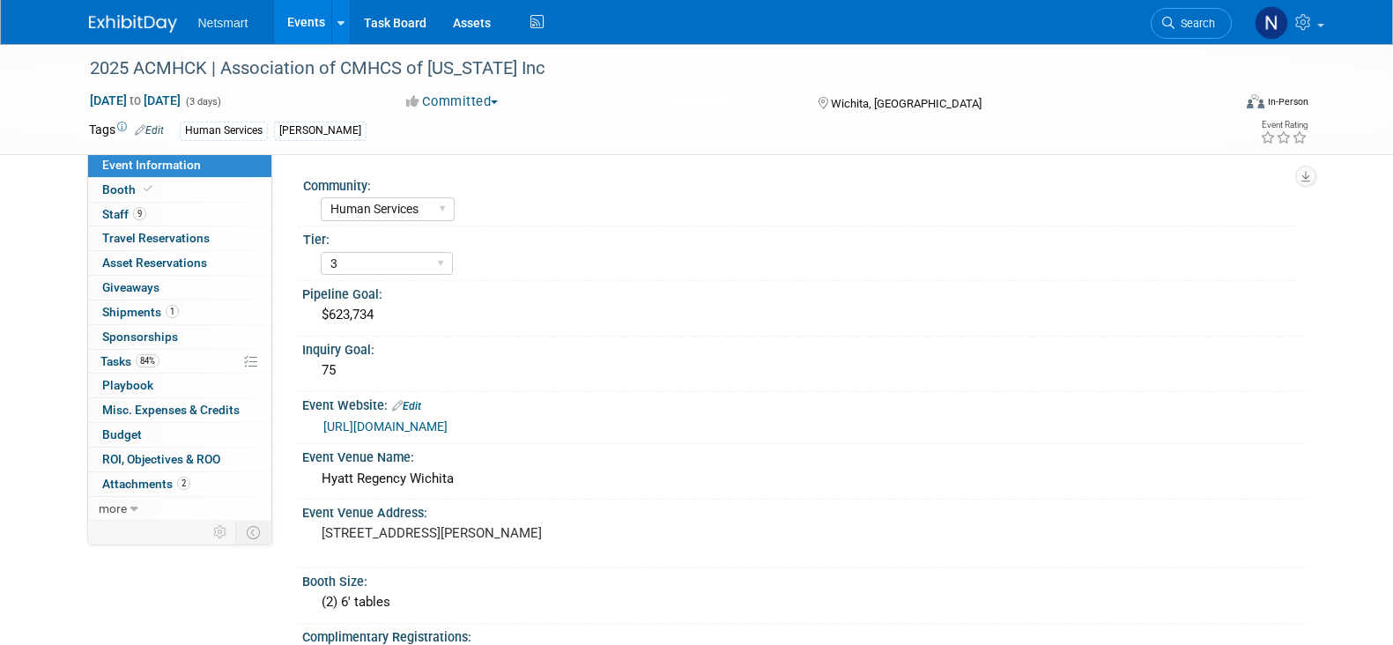
select select "Human Services"
select select "3"
select select "No"
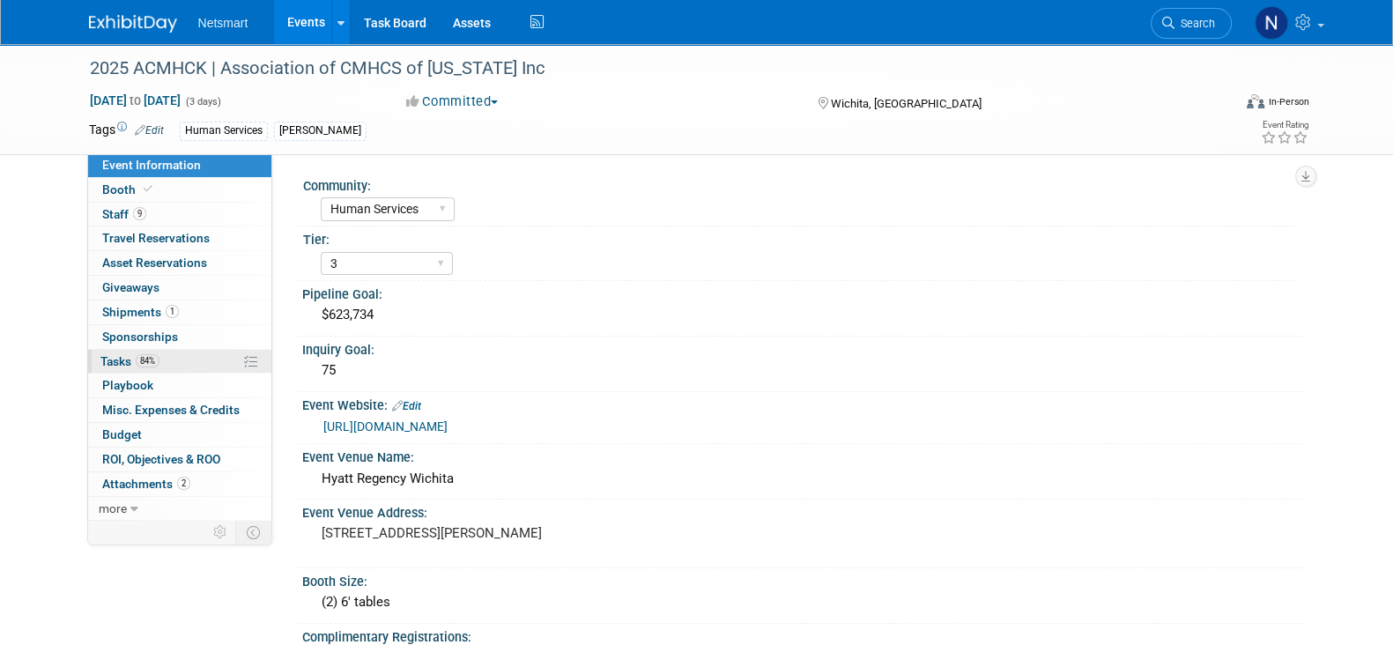
click at [155, 360] on span "84%" at bounding box center [148, 360] width 24 height 13
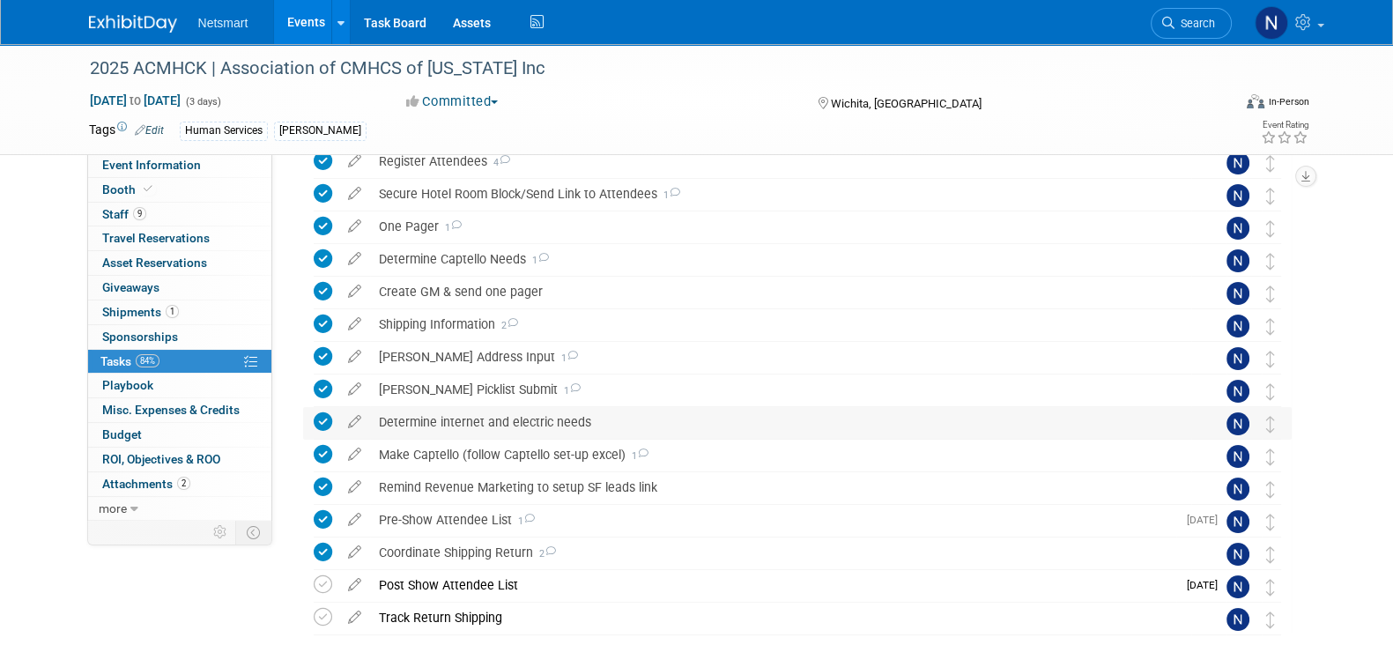
scroll to position [309, 0]
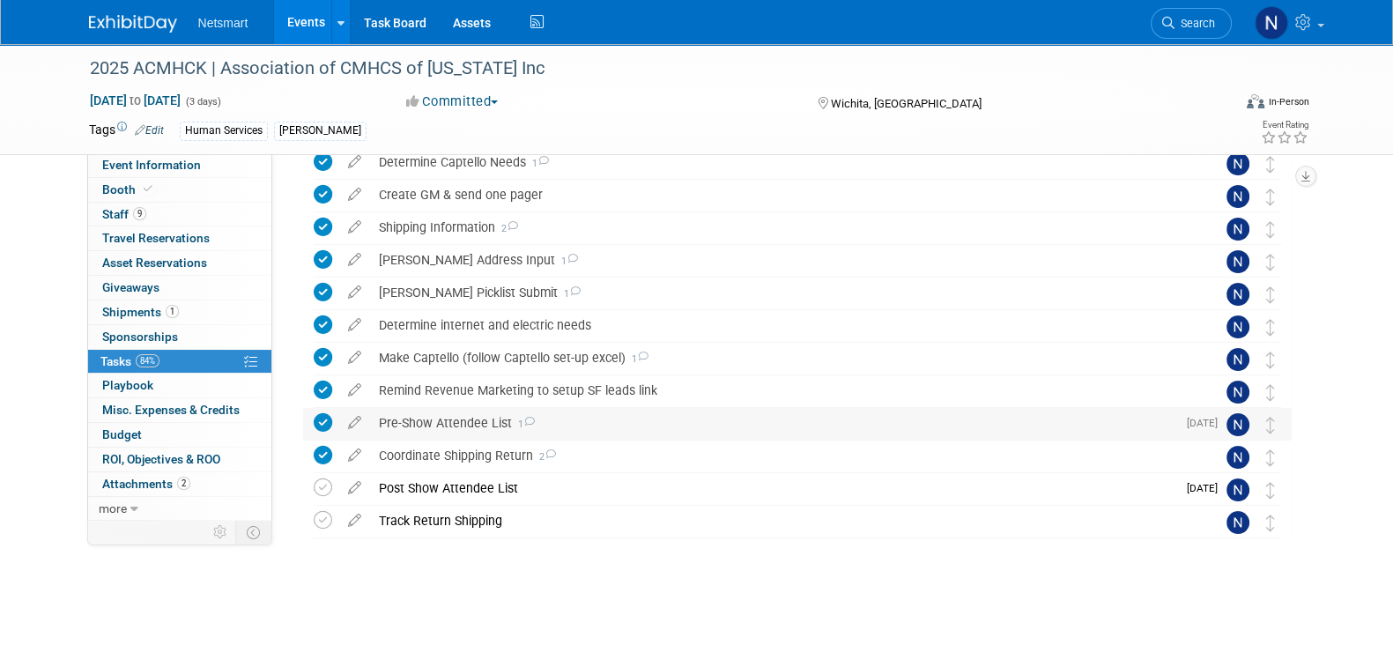
click at [468, 416] on div "Pre-Show Attendee List 1" at bounding box center [773, 423] width 806 height 30
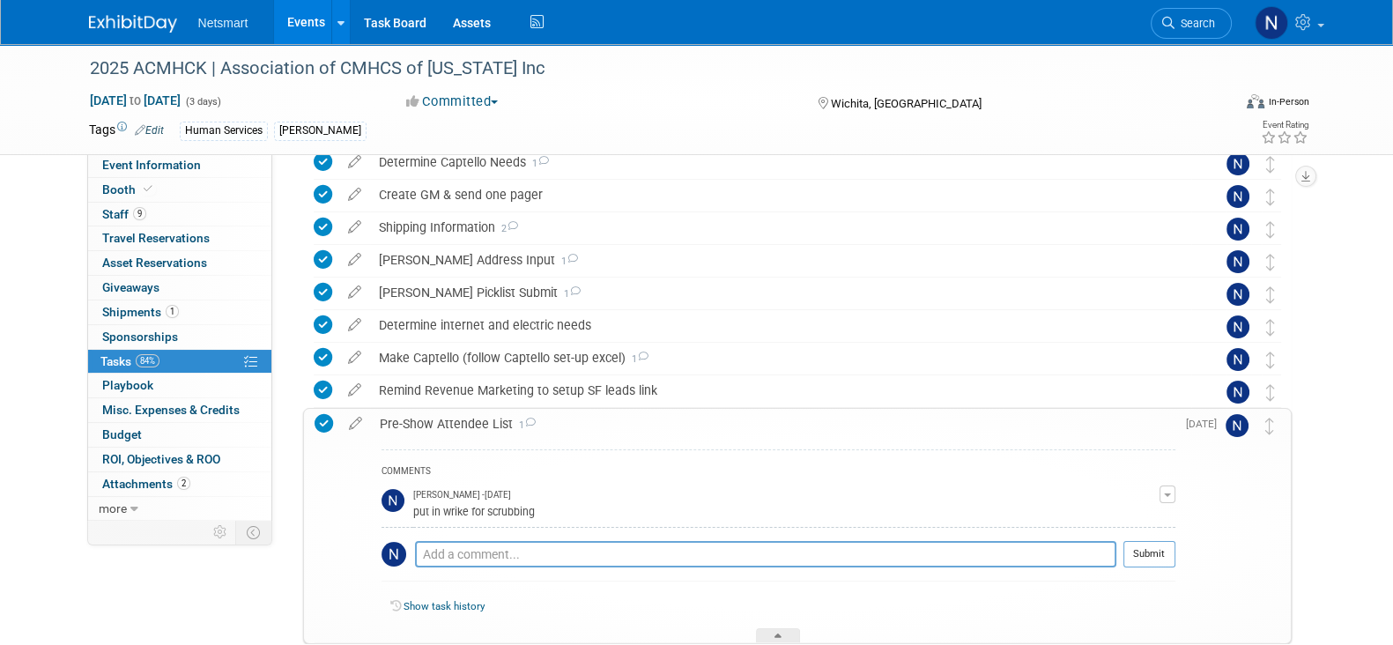
click at [468, 420] on div "Pre-Show Attendee List 1" at bounding box center [773, 424] width 805 height 30
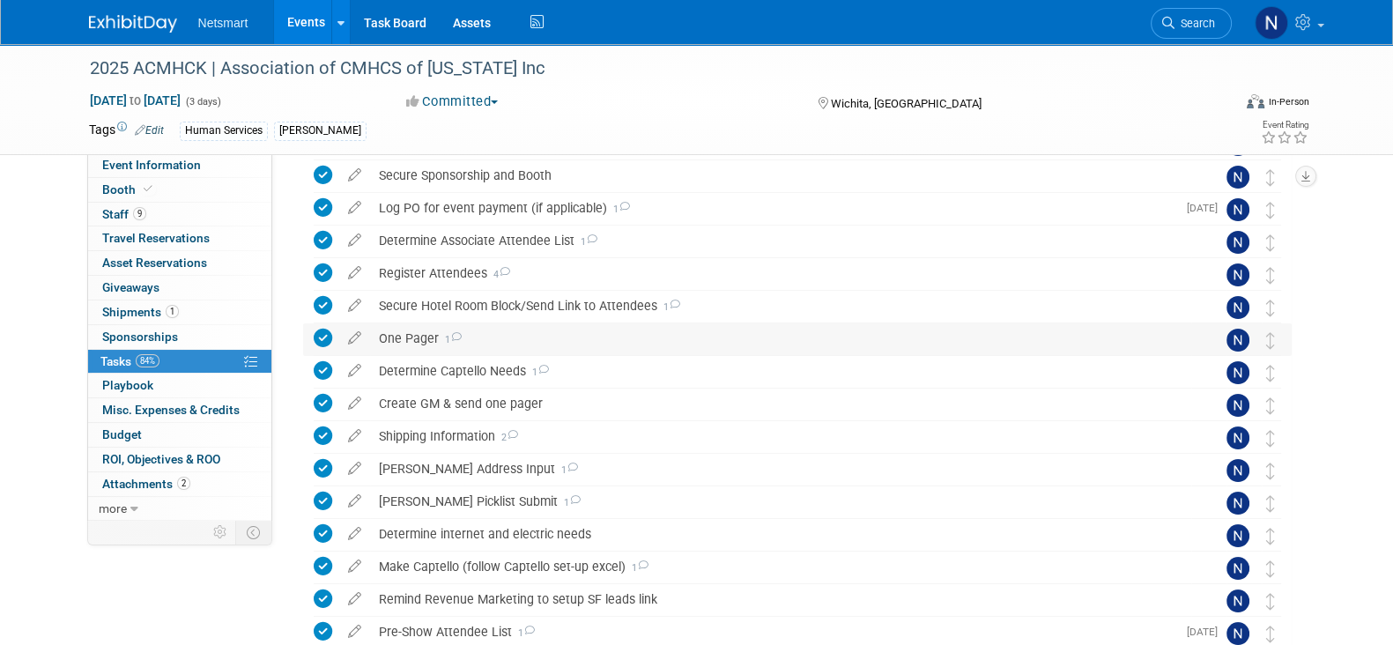
scroll to position [0, 0]
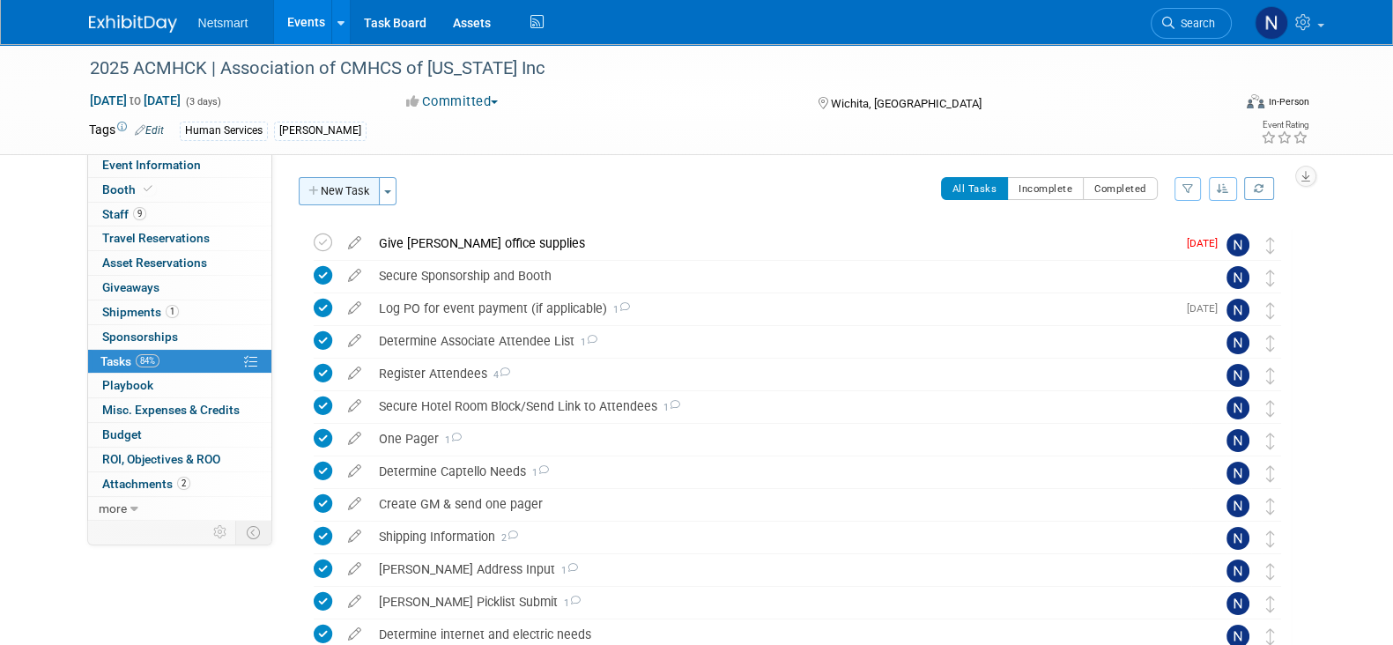
click at [352, 192] on button "New Task" at bounding box center [339, 191] width 81 height 28
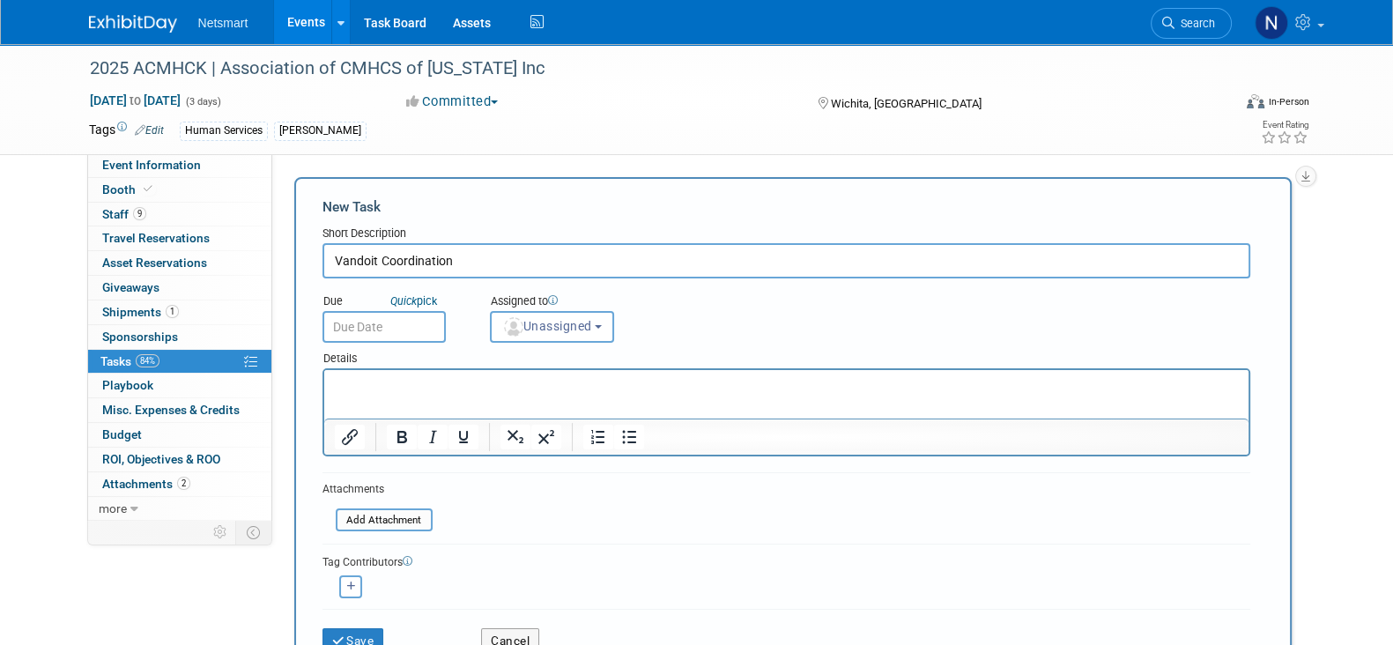
type input "Vandoit Coordination"
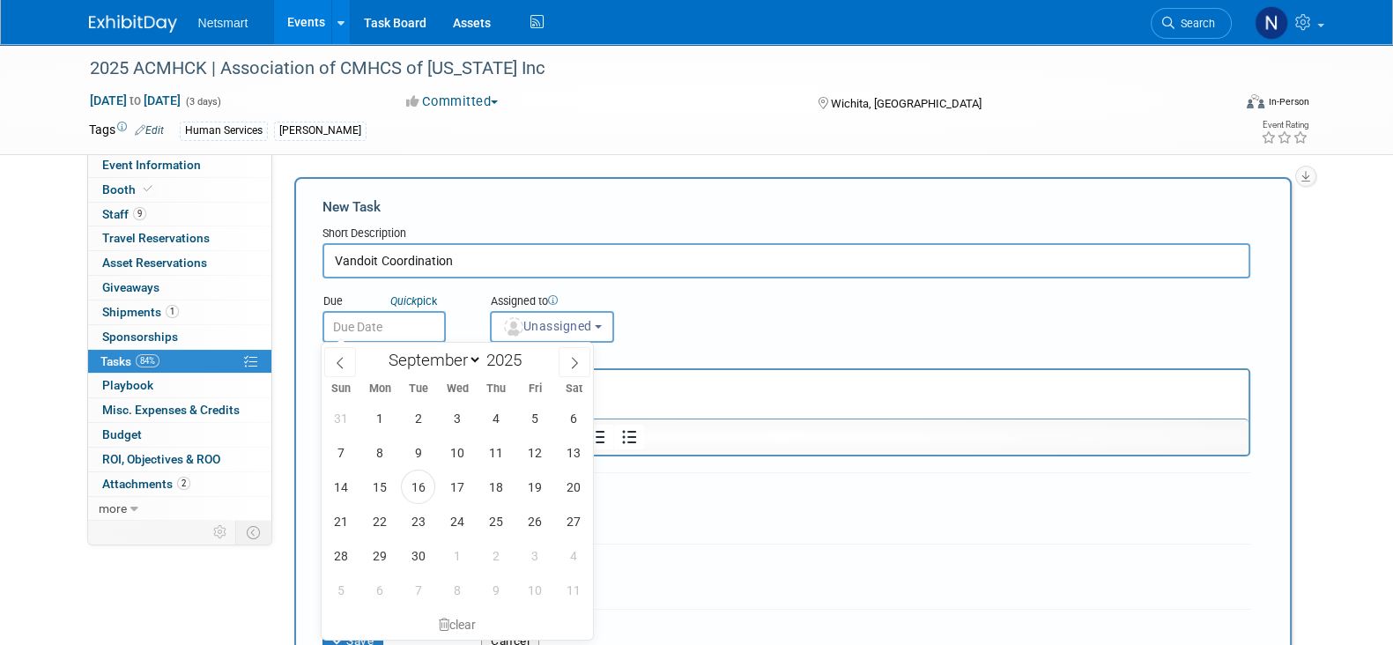
click at [375, 317] on input "text" at bounding box center [384, 327] width 123 height 32
click at [444, 486] on span "17" at bounding box center [457, 487] width 34 height 34
type input "[DATE]"
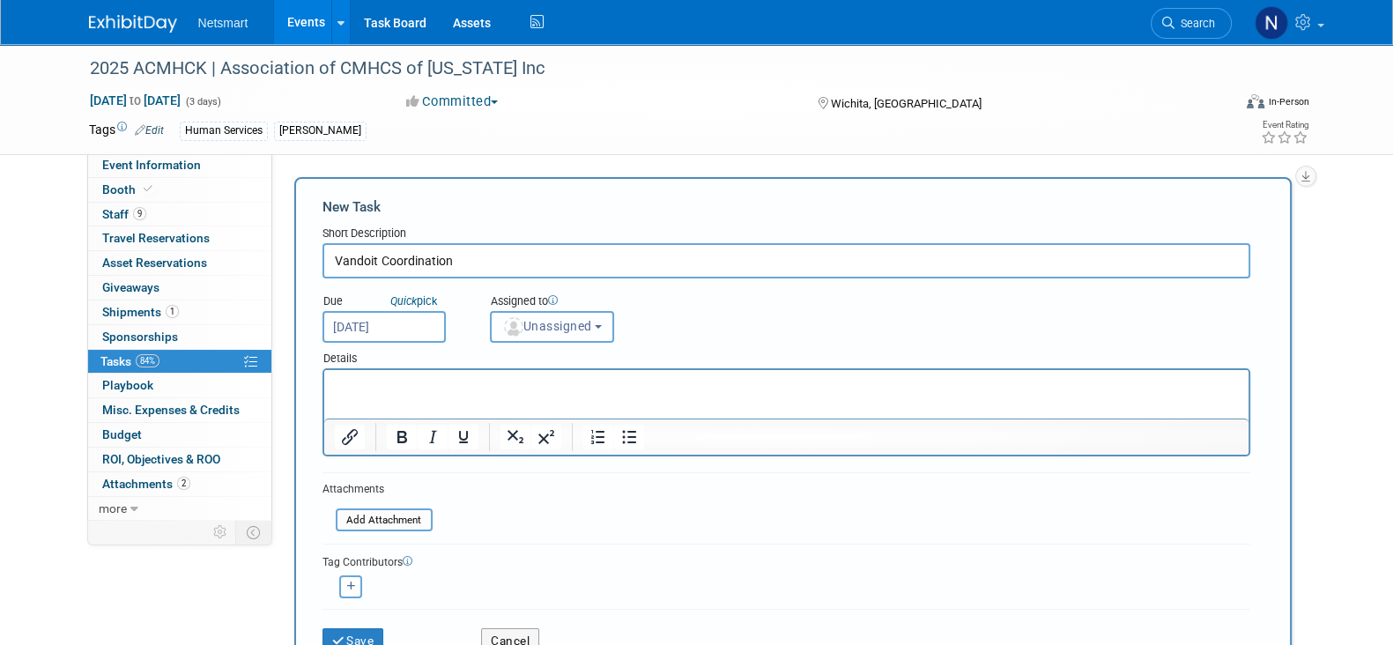
click at [547, 323] on span "Unassigned" at bounding box center [547, 326] width 90 height 14
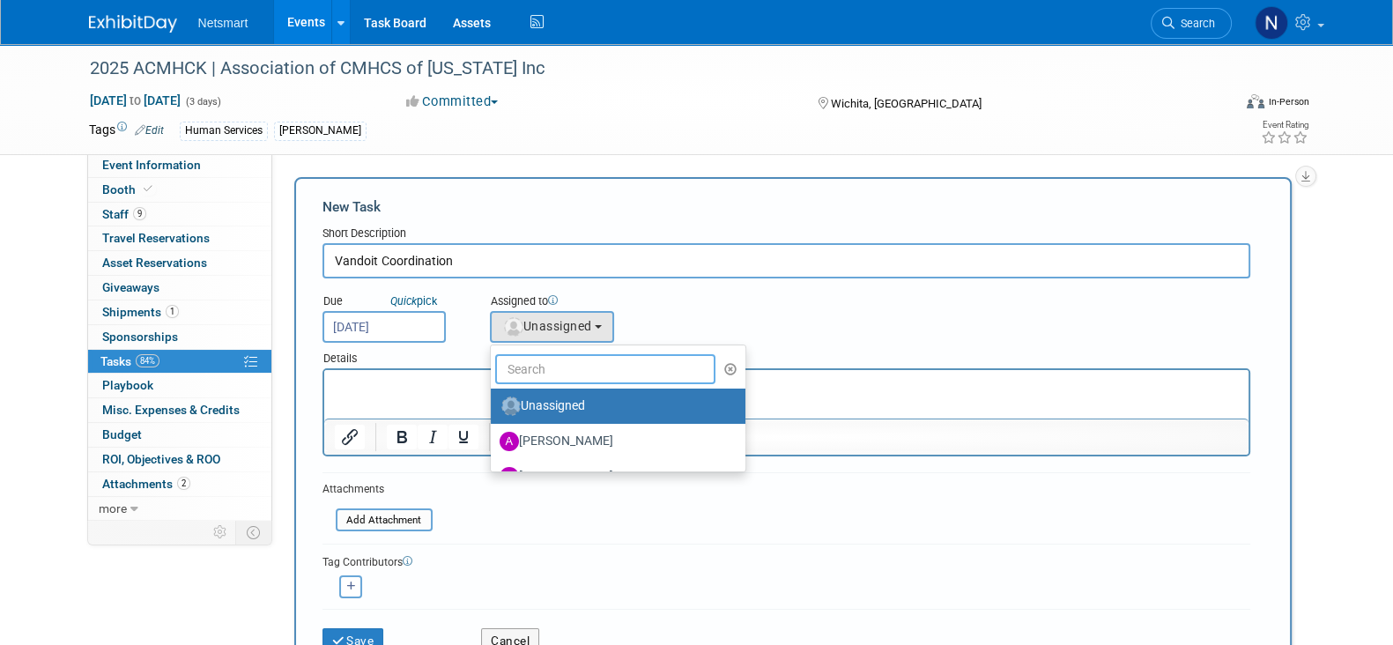
click at [529, 367] on input "text" at bounding box center [605, 369] width 221 height 30
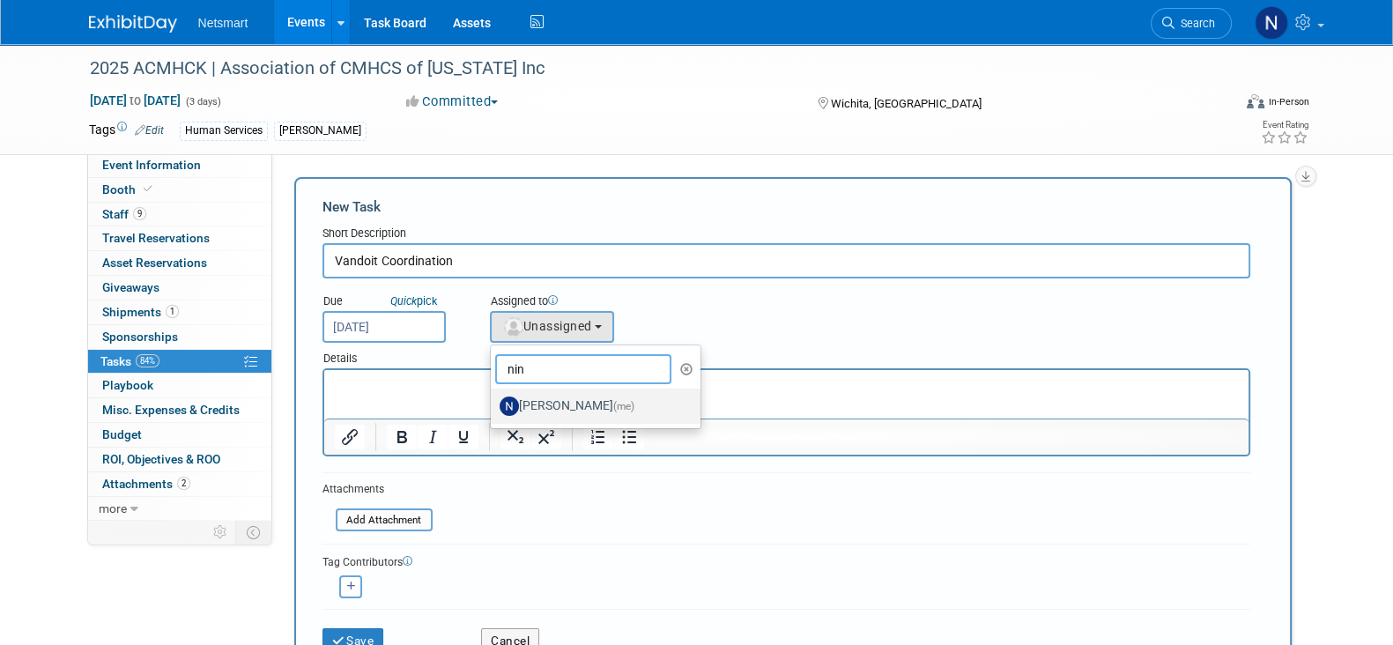
type input "nin"
drag, startPoint x: 536, startPoint y: 404, endPoint x: 212, endPoint y: 34, distance: 490.9
click at [536, 404] on label "[PERSON_NAME] (me)" at bounding box center [592, 406] width 184 height 28
click at [494, 404] on input "[PERSON_NAME] (me)" at bounding box center [487, 403] width 11 height 11
select select "a52b5e8a-b2fd-4a4e-8599-2a3670a086e7"
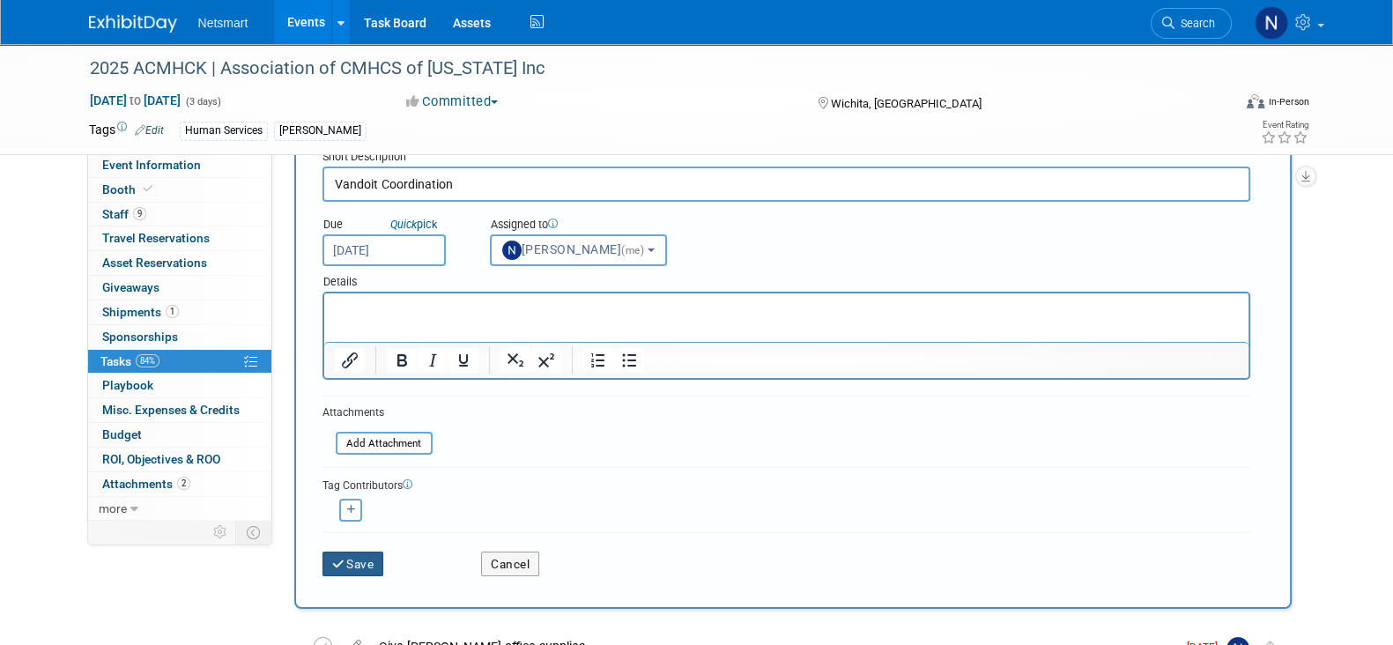
scroll to position [109, 0]
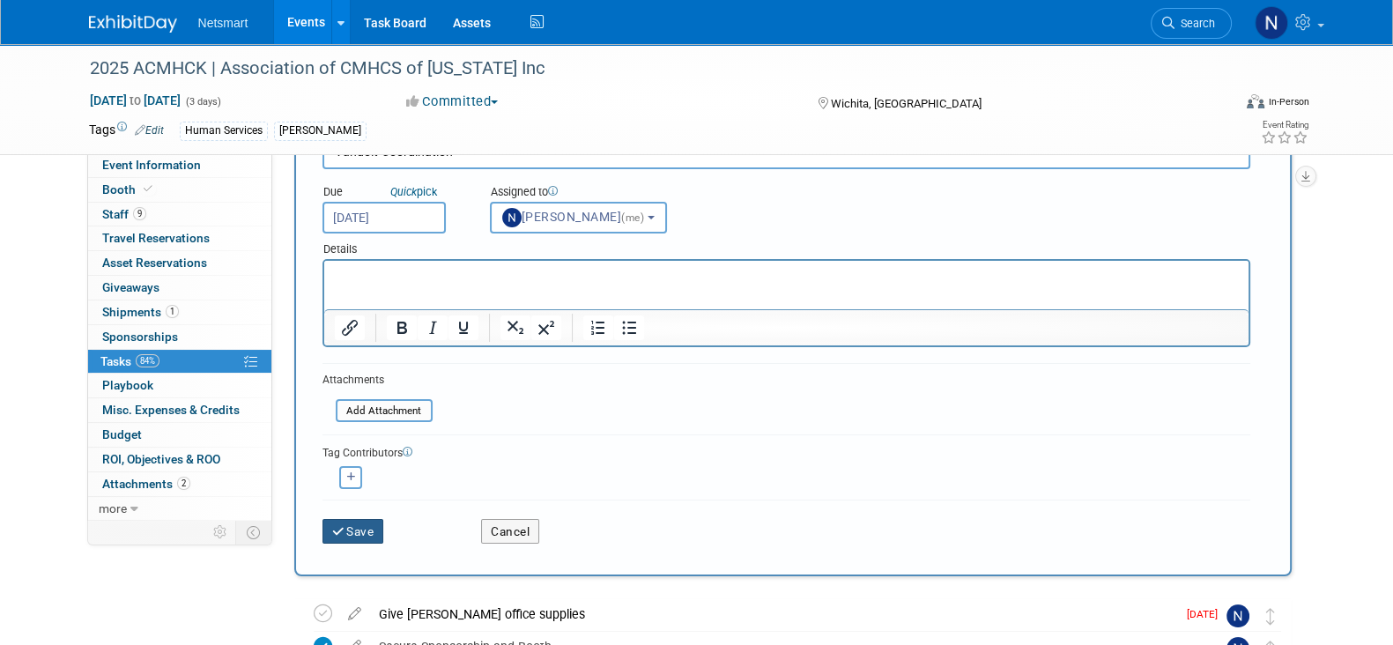
click at [348, 521] on button "Save" at bounding box center [354, 531] width 62 height 25
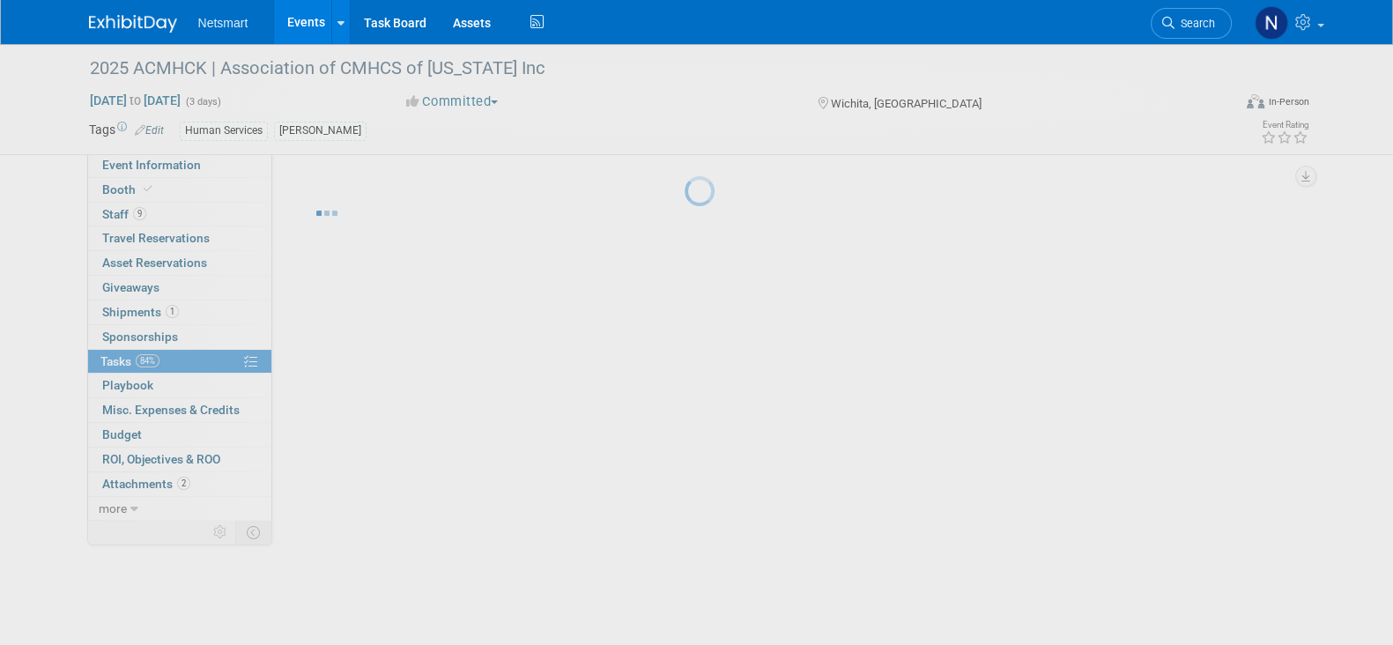
scroll to position [0, 0]
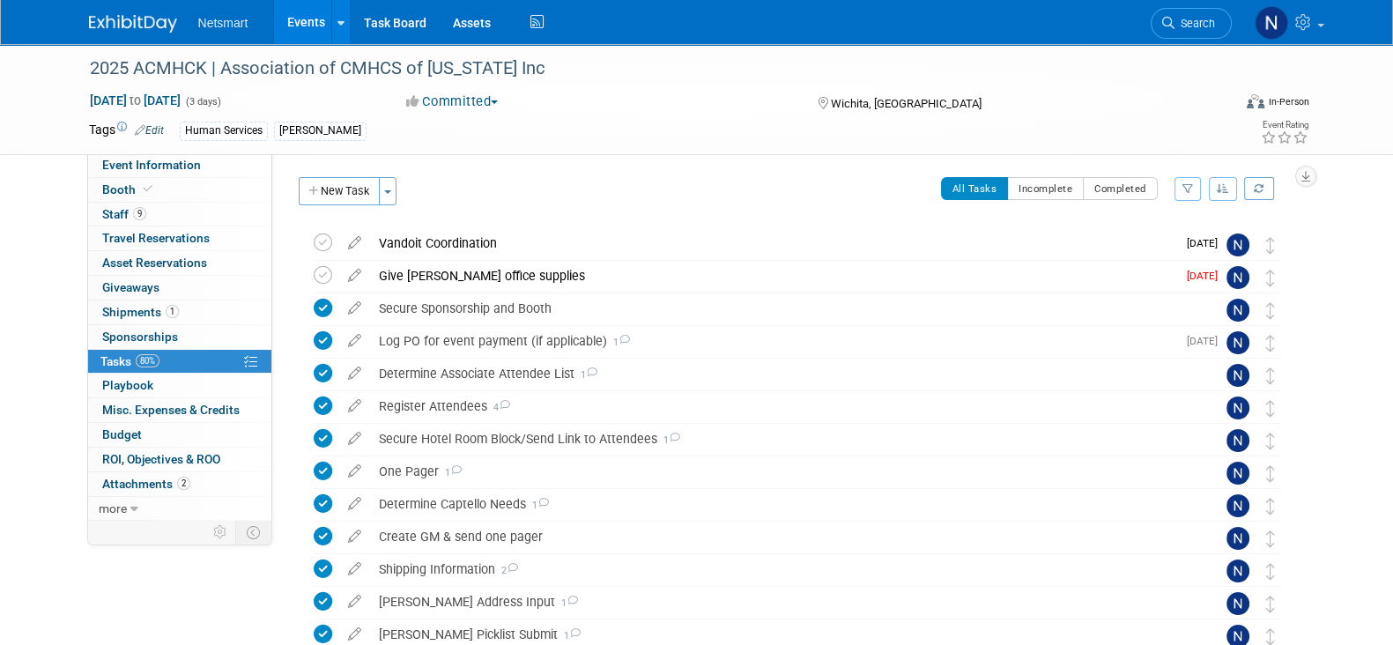
click at [1163, 28] on link "Search" at bounding box center [1191, 23] width 81 height 31
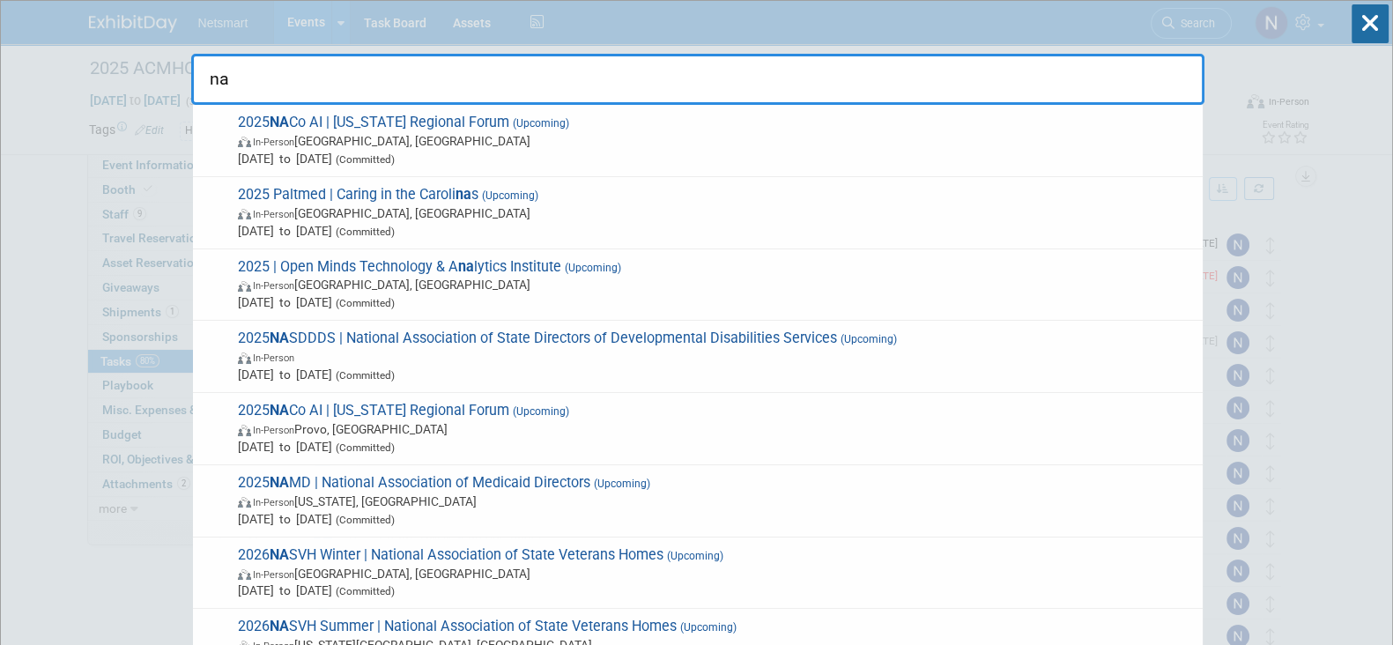
type input "n"
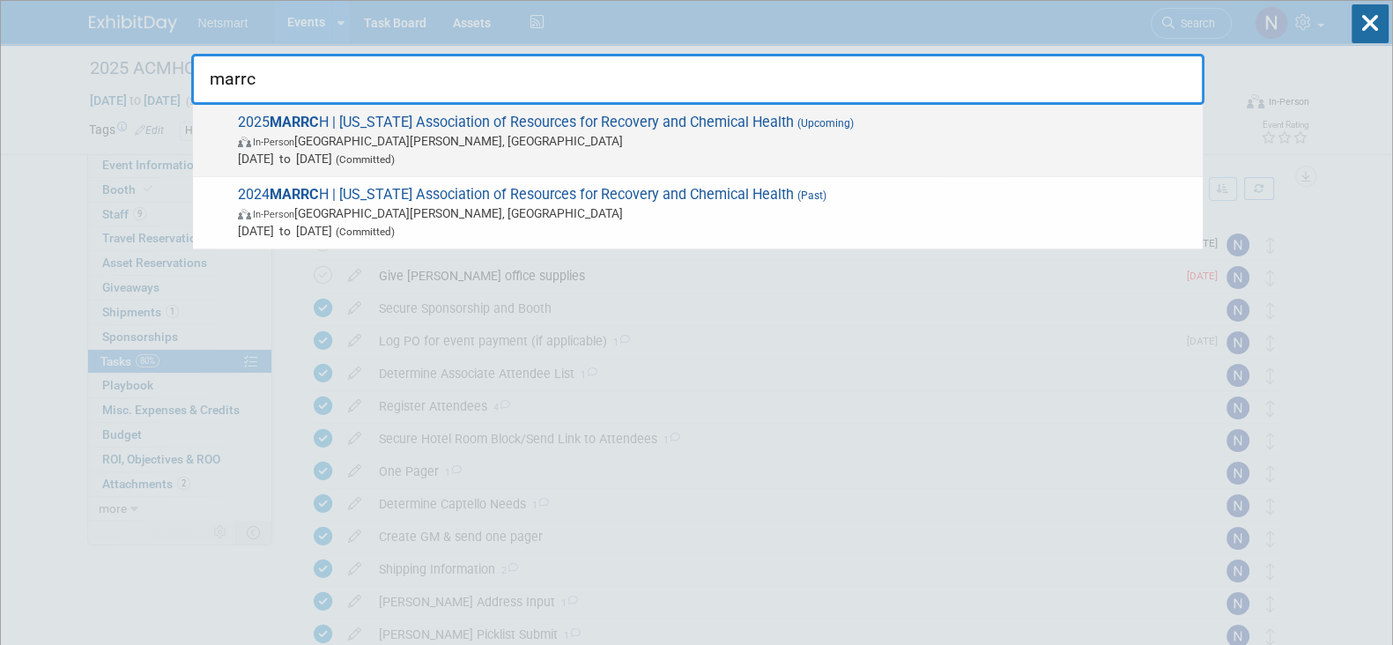
type input "marrc"
click at [500, 138] on span "In-Person [GEOGRAPHIC_DATA][PERSON_NAME], [GEOGRAPHIC_DATA]" at bounding box center [716, 141] width 956 height 18
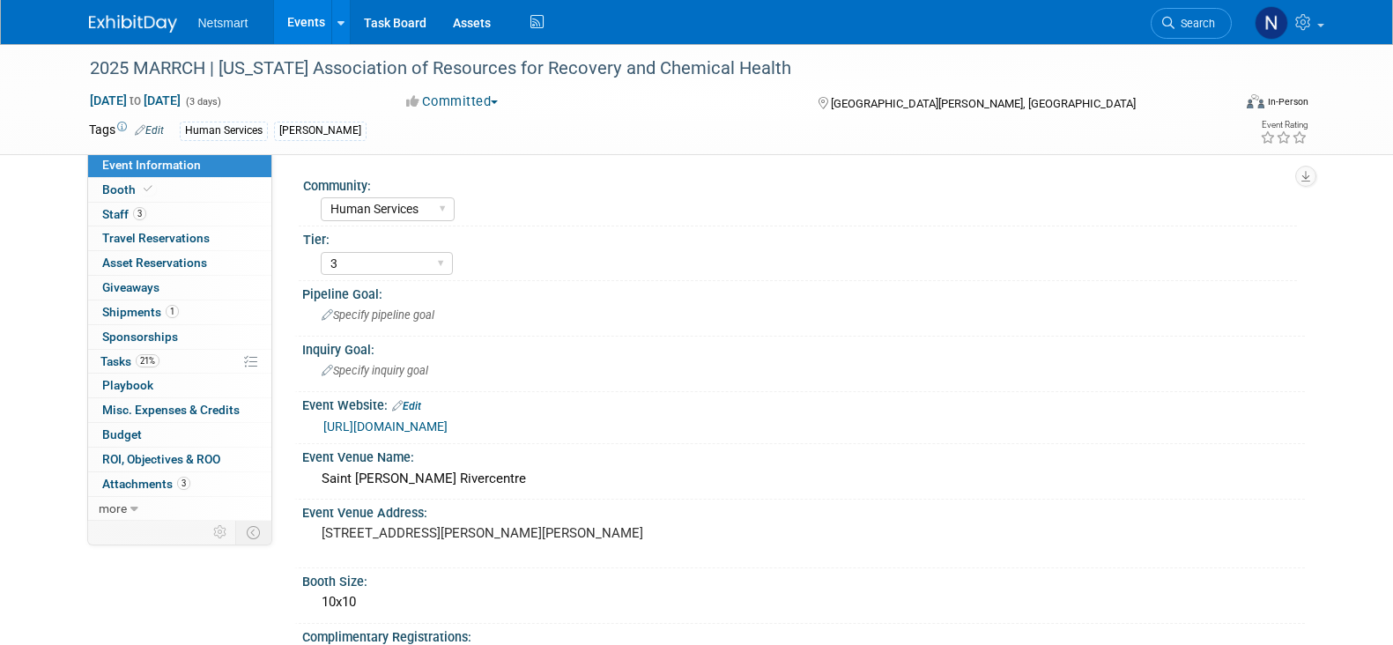
select select "Human Services"
select select "3"
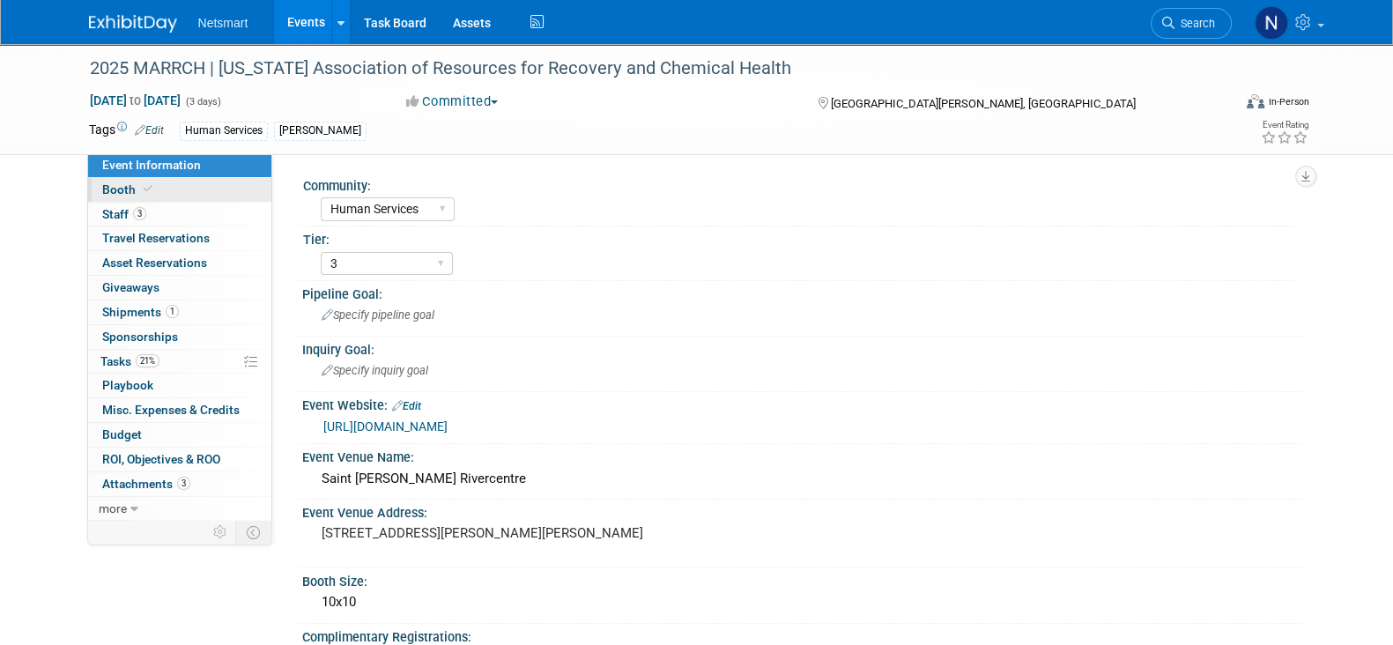
click at [167, 188] on link "Booth" at bounding box center [179, 190] width 183 height 24
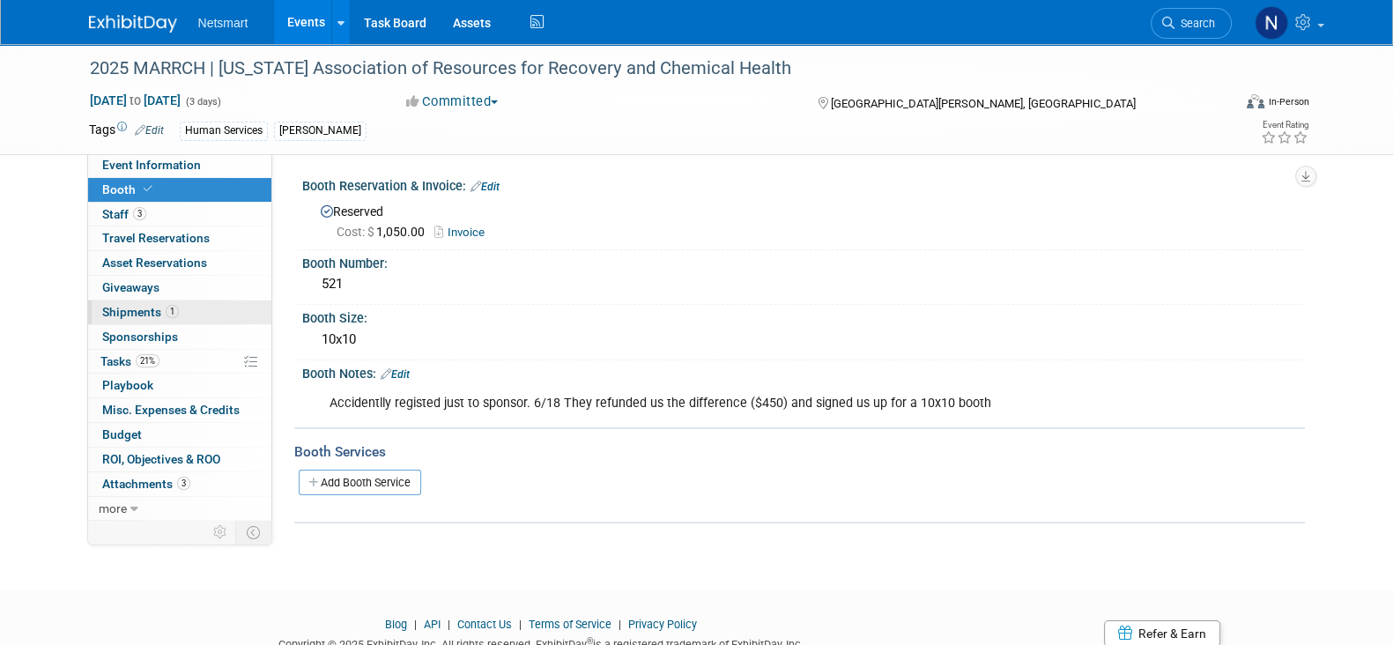
click at [166, 309] on span "1" at bounding box center [172, 311] width 13 height 13
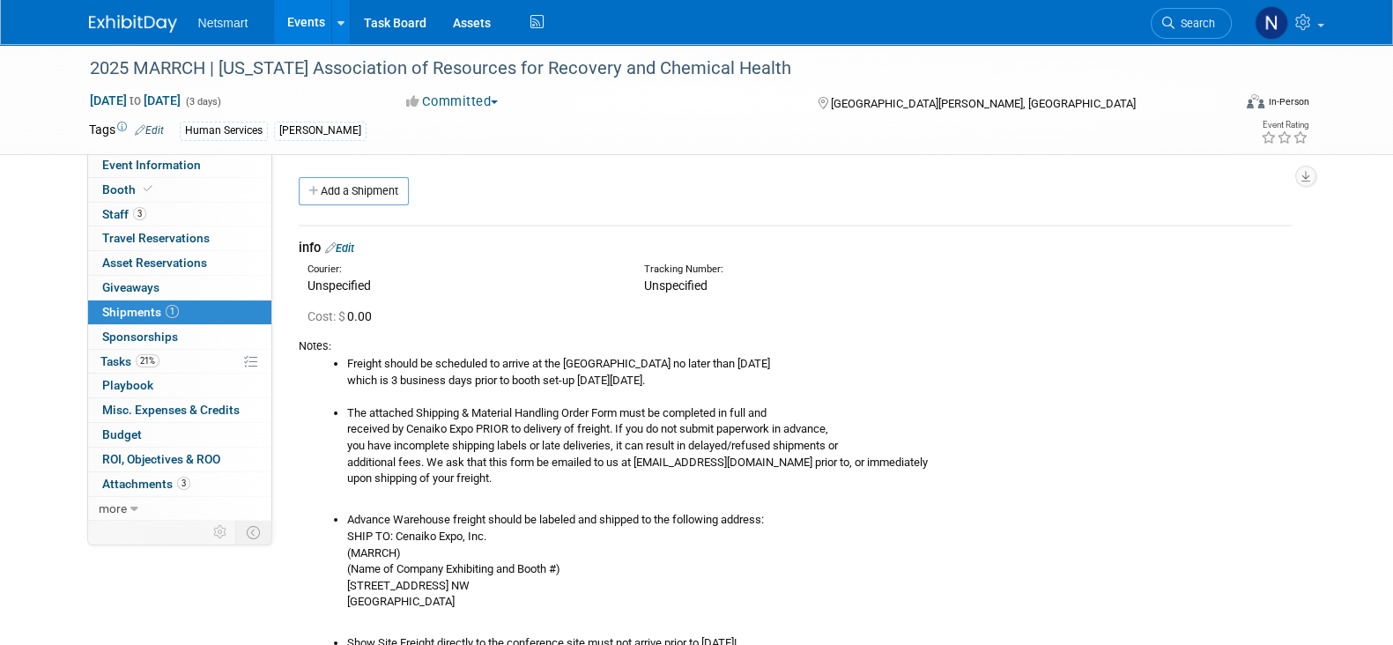
scroll to position [109, 0]
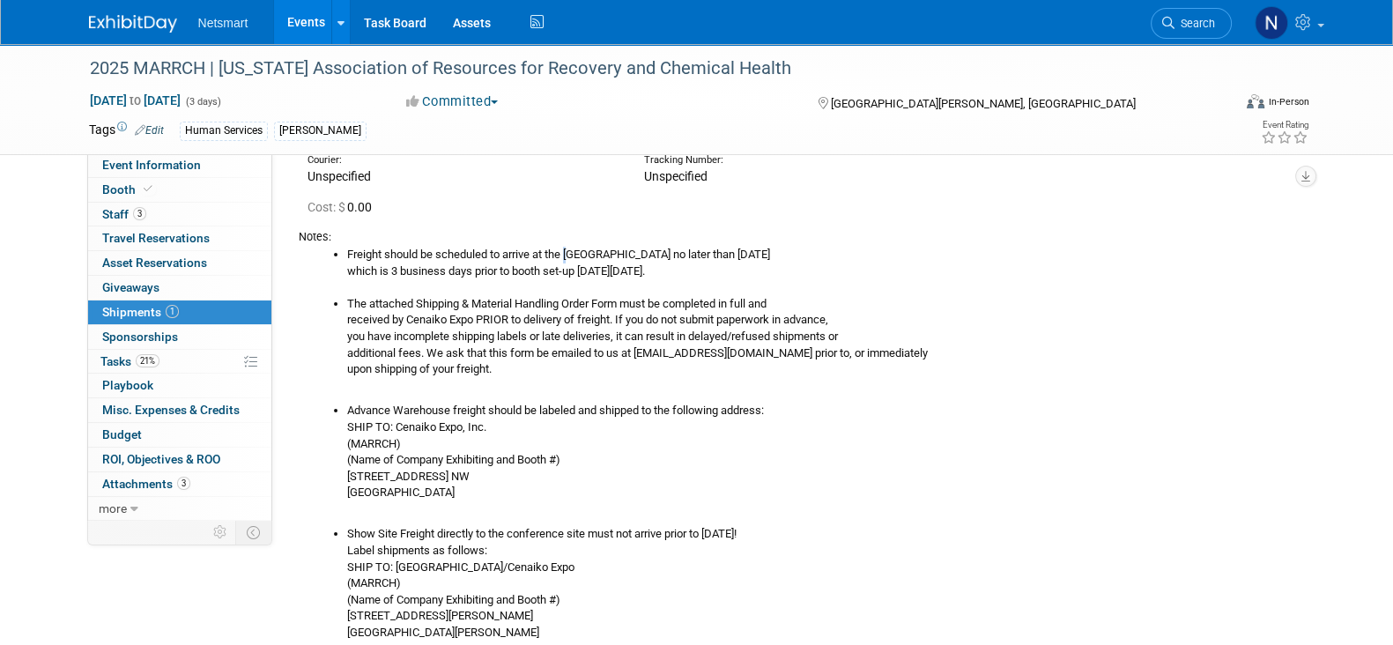
click at [575, 252] on li "Freight should be scheduled to arrive at the [GEOGRAPHIC_DATA] no later than [D…" at bounding box center [819, 271] width 945 height 49
click at [573, 252] on li "Freight should be scheduled to arrive at the [GEOGRAPHIC_DATA] no later than [D…" at bounding box center [819, 271] width 945 height 49
drag, startPoint x: 570, startPoint y: 249, endPoint x: 890, endPoint y: 251, distance: 319.9
click at [890, 251] on li "Freight should be scheduled to arrive at the [GEOGRAPHIC_DATA] no later than [D…" at bounding box center [819, 271] width 945 height 49
copy li "Advance Warehouse no later than [DATE]"
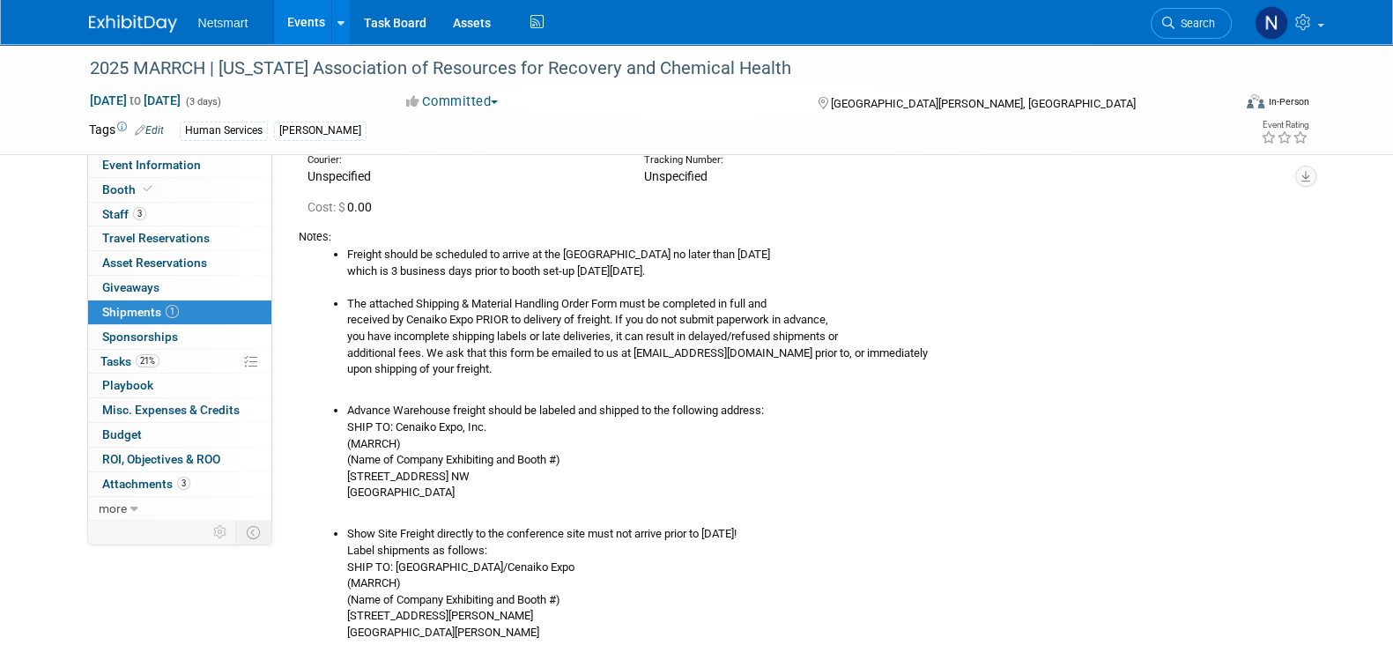
click at [474, 296] on li "The attached Shipping & Material Handling Order Form must be completed in full …" at bounding box center [819, 337] width 945 height 82
drag, startPoint x: 398, startPoint y: 426, endPoint x: 423, endPoint y: 429, distance: 24.9
click at [423, 429] on li "Advance Warehouse freight should be labeled and shipped to the following addres…" at bounding box center [819, 452] width 945 height 99
drag, startPoint x: 345, startPoint y: 423, endPoint x: 486, endPoint y: 493, distance: 157.3
click at [486, 493] on ul "Advance Warehouse freight should be labeled and shipped to the following addres…" at bounding box center [802, 452] width 980 height 99
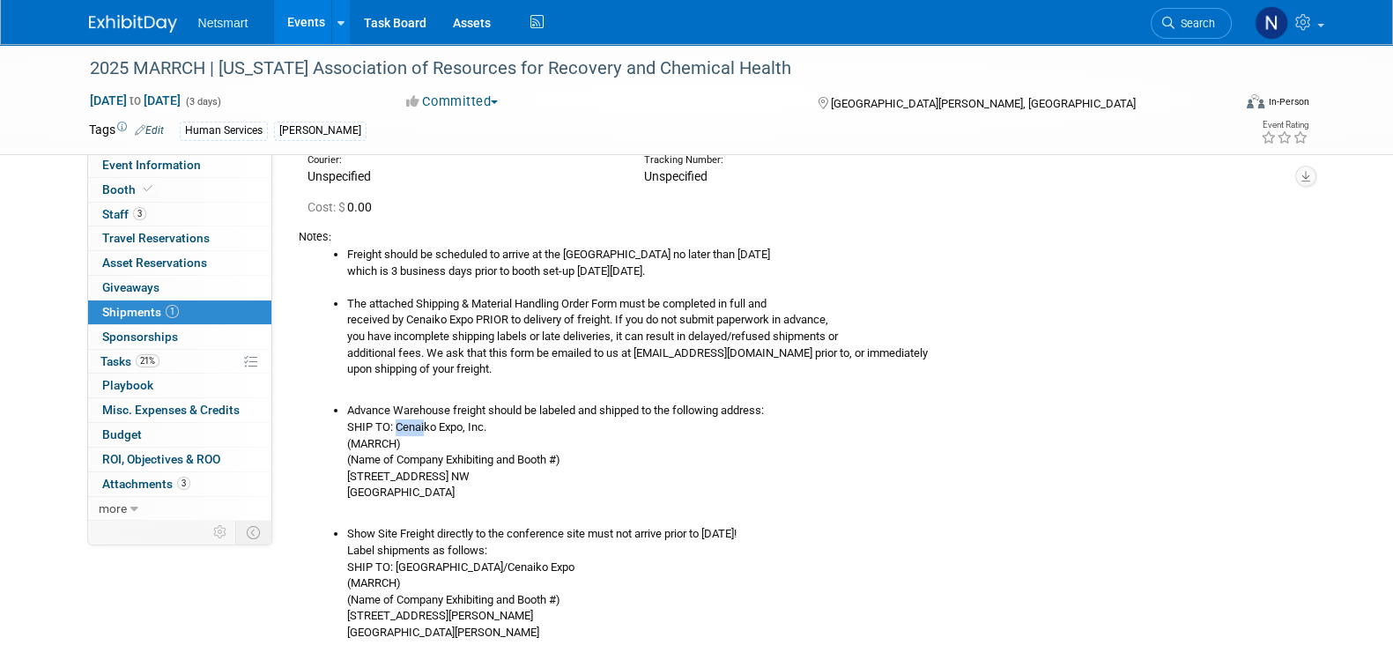
copy li "SHIP TO: Cenaiko Expo, Inc. (MARRCH) (Name of Company Exhibiting and Booth #) […"
click at [167, 191] on link "Booth" at bounding box center [179, 190] width 183 height 24
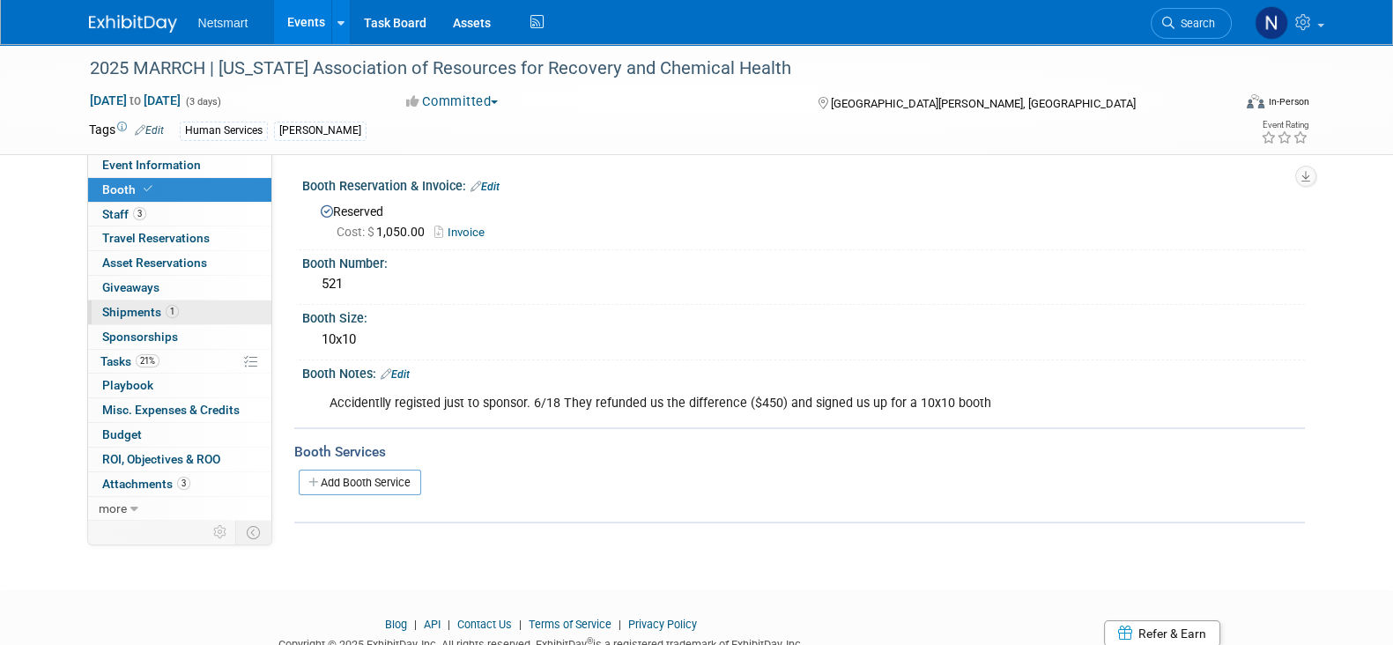
click at [170, 306] on span "1" at bounding box center [172, 311] width 13 height 13
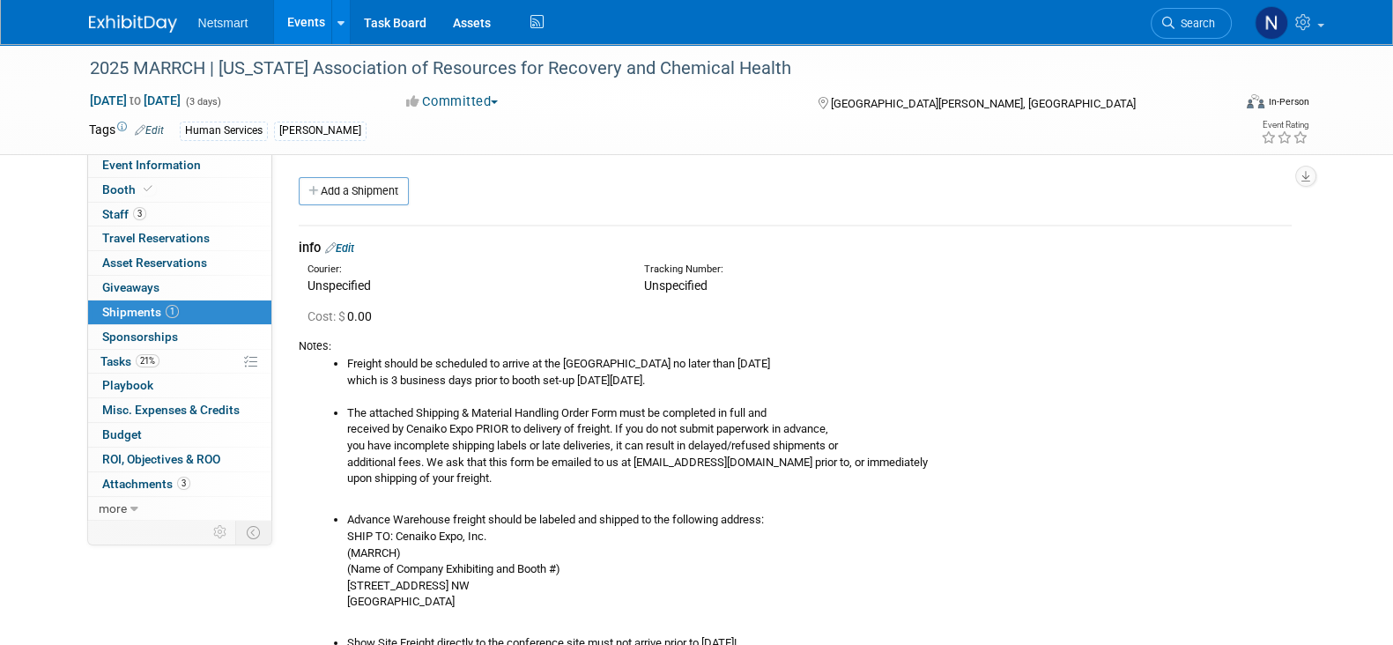
drag, startPoint x: 568, startPoint y: 363, endPoint x: 780, endPoint y: 361, distance: 211.5
click at [785, 361] on li "Freight should be scheduled to arrive at the [GEOGRAPHIC_DATA] no later than [D…" at bounding box center [819, 380] width 945 height 49
drag, startPoint x: 364, startPoint y: 361, endPoint x: 917, endPoint y: 361, distance: 552.6
click at [917, 361] on ul "Freight should be scheduled to arrive at the [GEOGRAPHIC_DATA] no later than [D…" at bounding box center [802, 421] width 980 height 131
copy li "Freight should be scheduled to arrive at the [GEOGRAPHIC_DATA] no later than [D…"
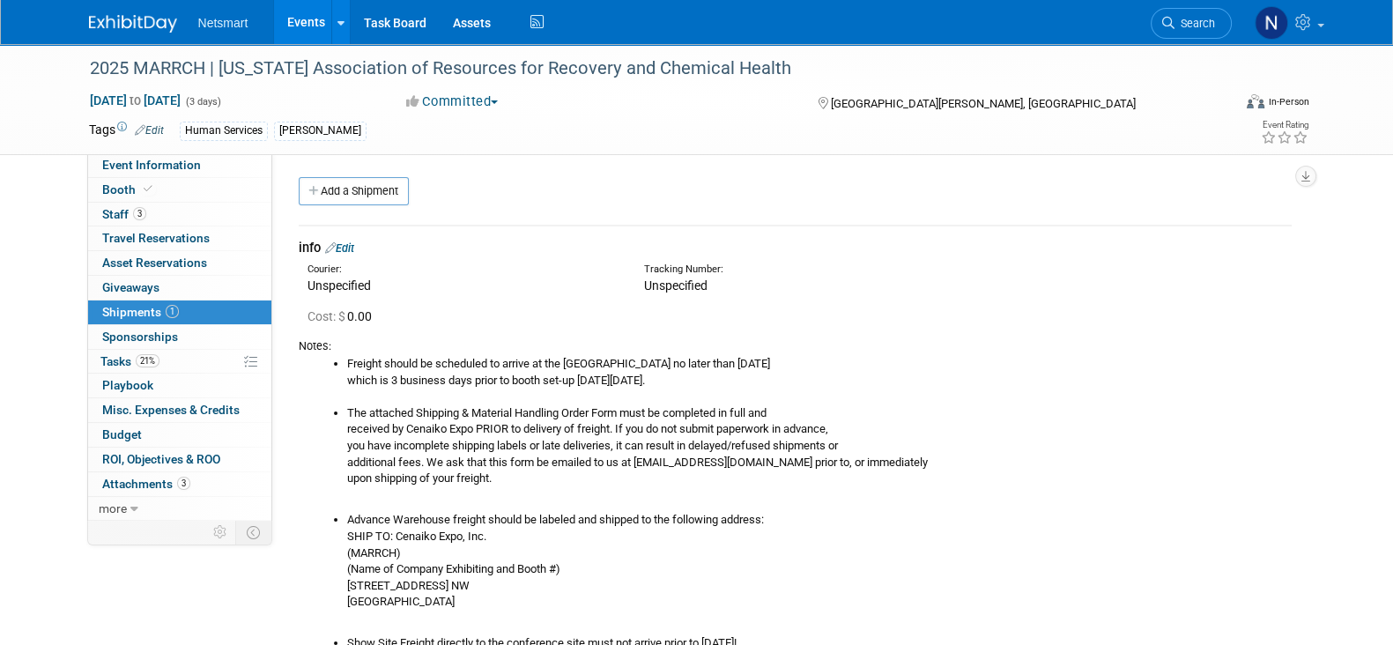
scroll to position [219, 0]
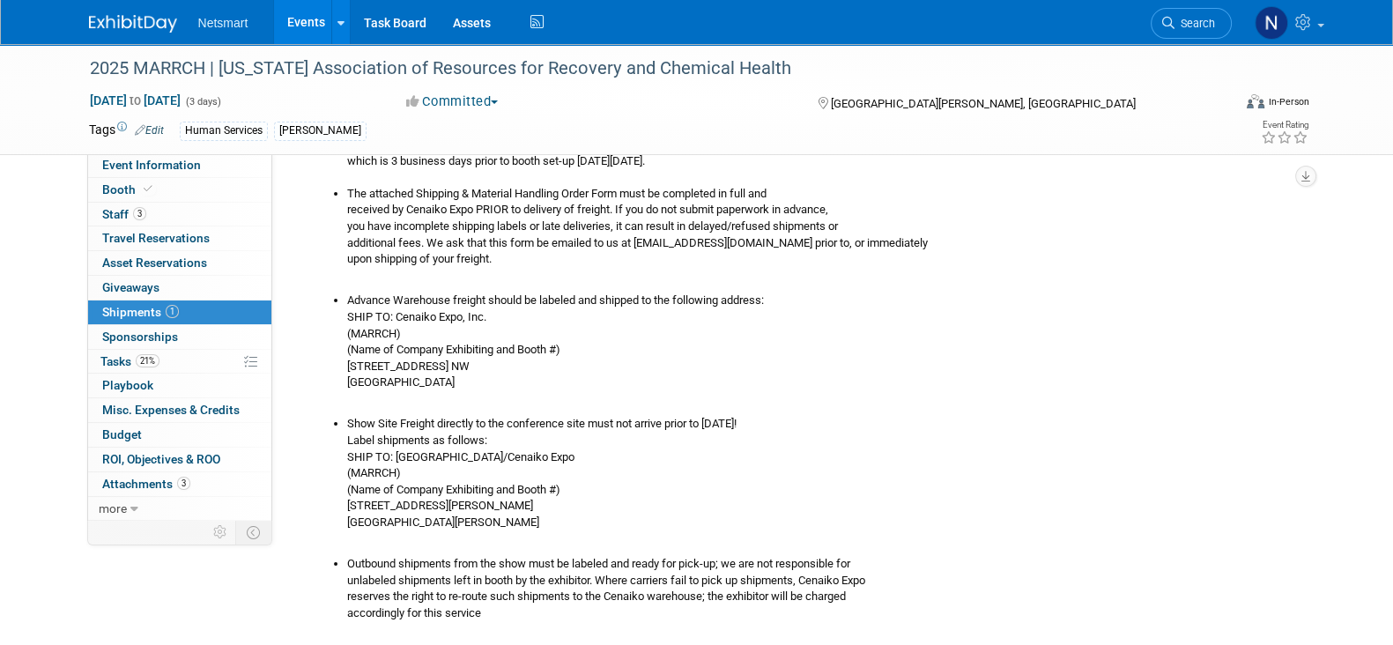
click at [509, 354] on li "Advance Warehouse freight should be labeled and shipped to the following addres…" at bounding box center [819, 342] width 945 height 99
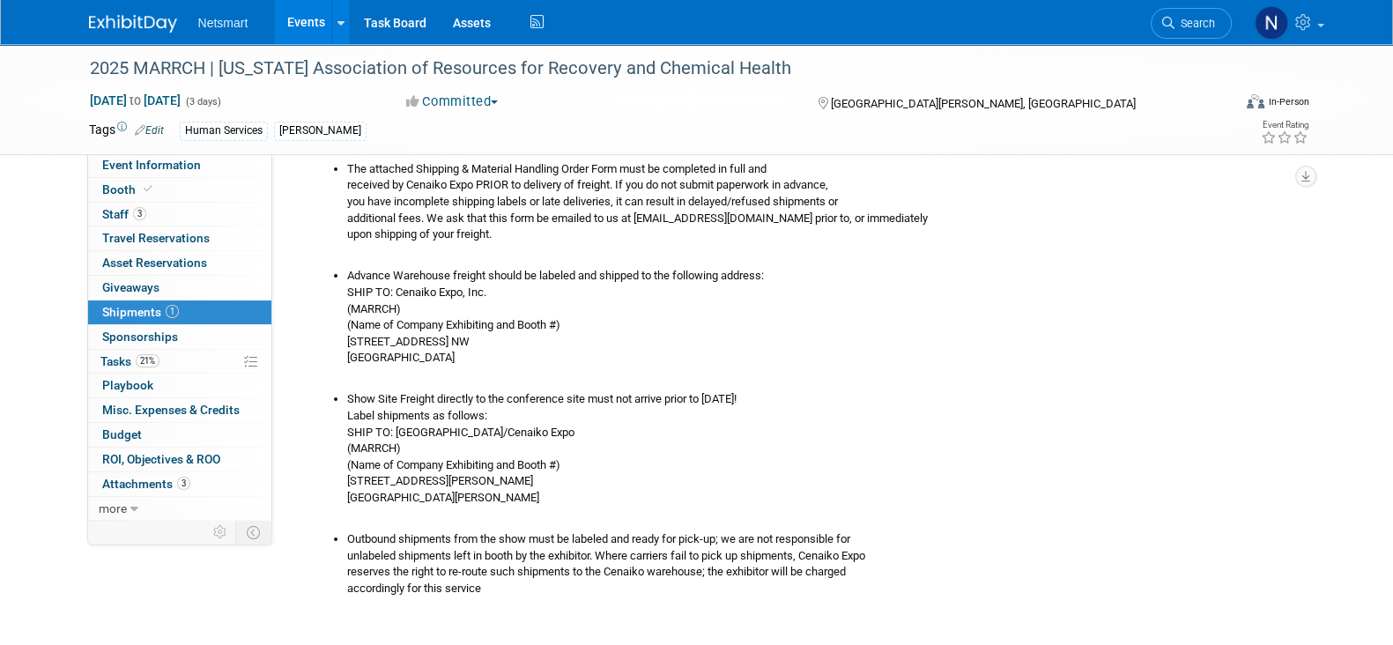
scroll to position [109, 0]
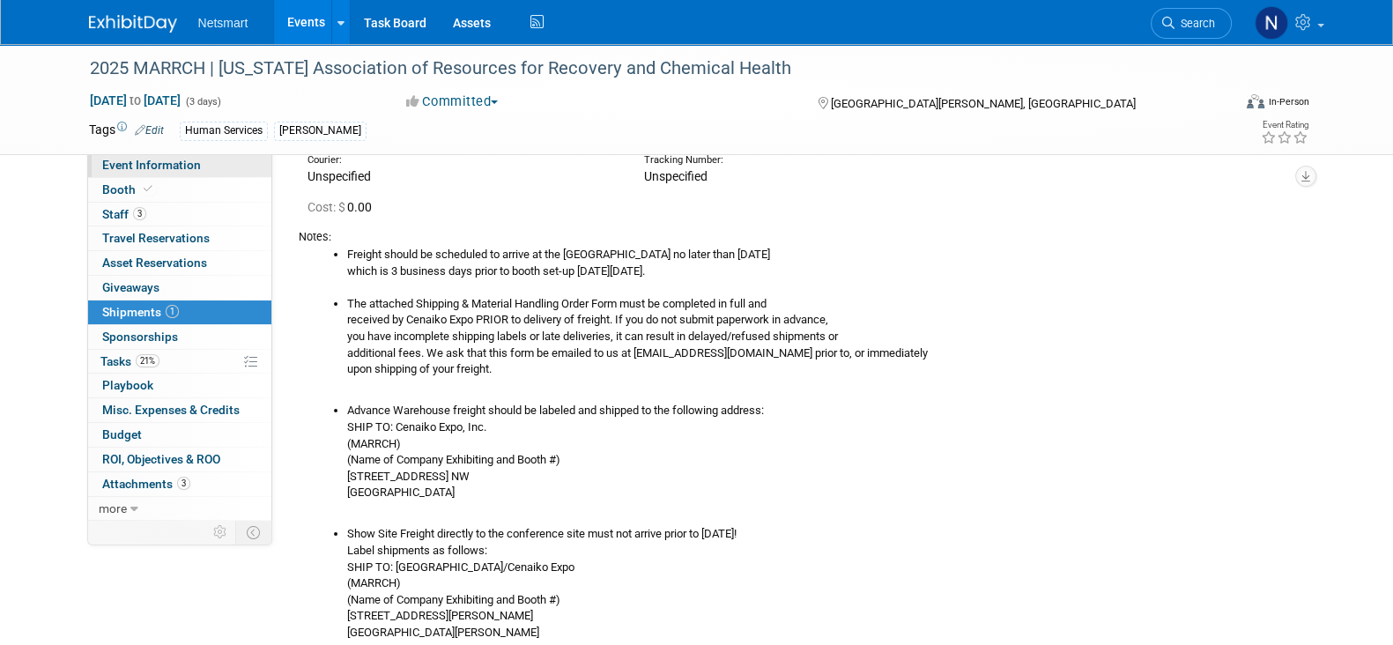
click at [145, 168] on span "Event Information" at bounding box center [151, 165] width 99 height 14
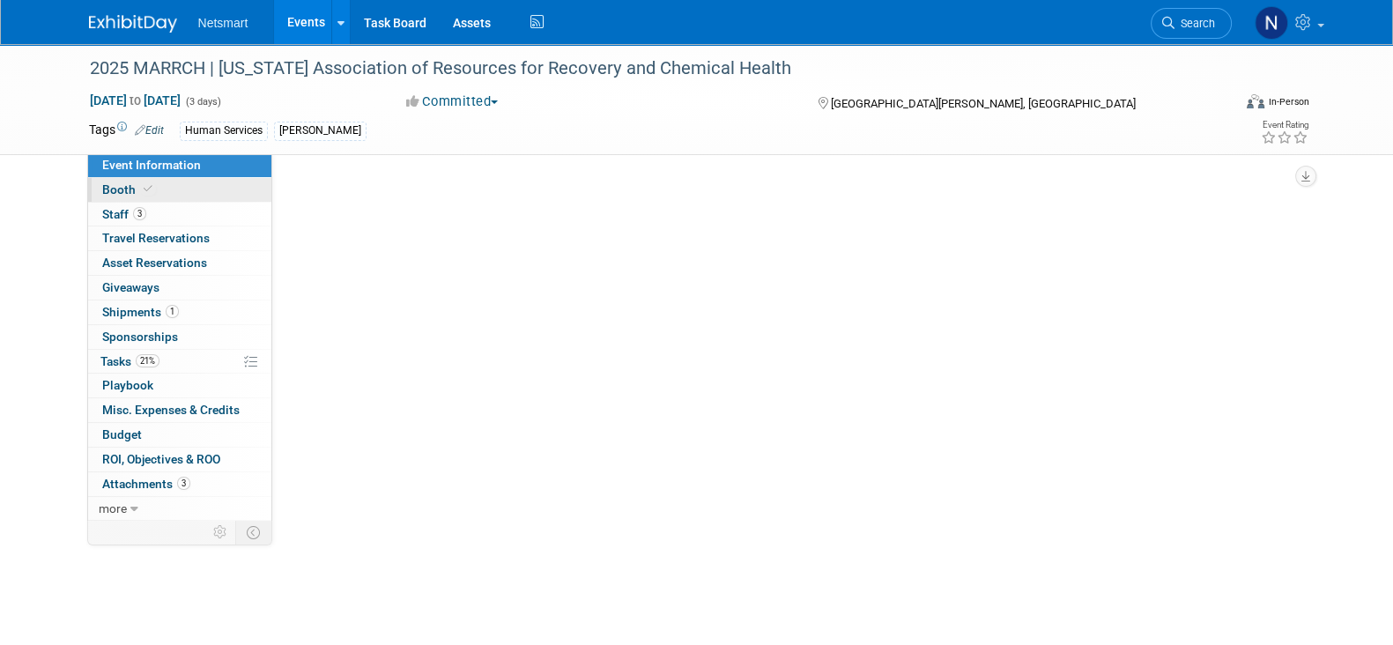
scroll to position [0, 0]
select select "Human Services"
select select "3"
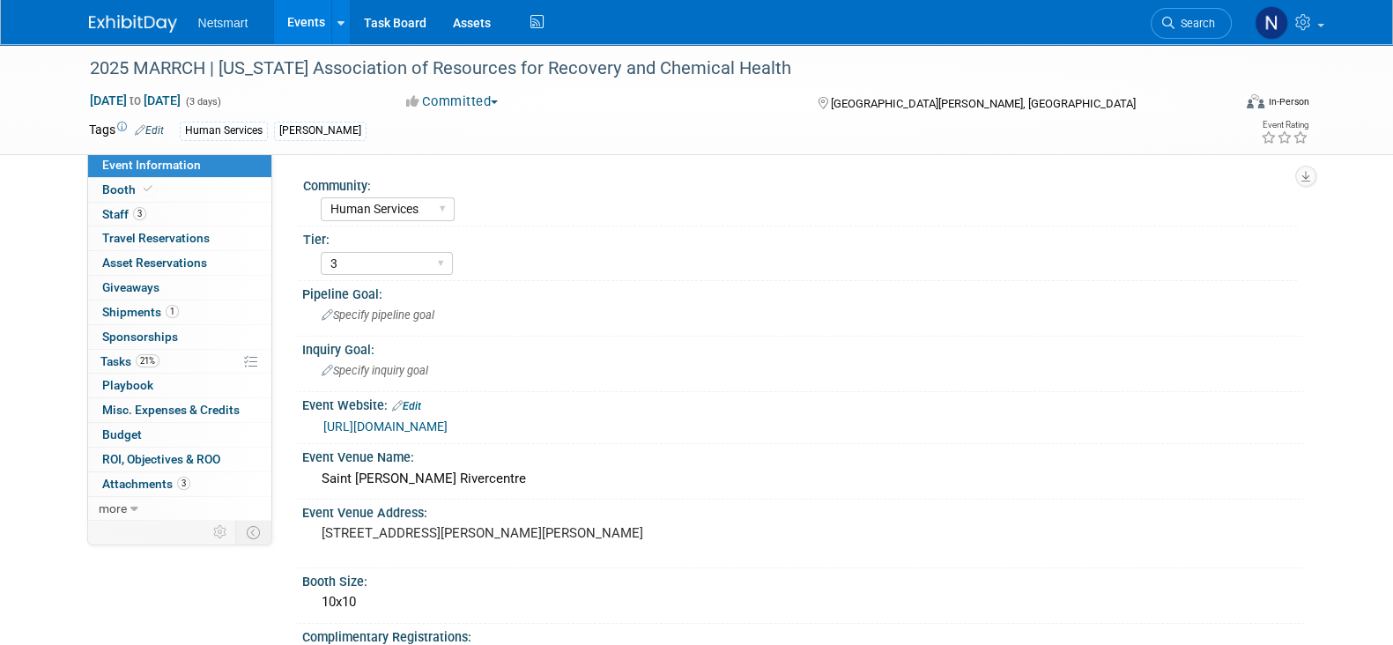
click at [435, 428] on link "https://www.marrch.org/page/ac-sponsorship-2025" at bounding box center [385, 426] width 124 height 14
click at [172, 318] on span "Shipments 1" at bounding box center [140, 312] width 77 height 14
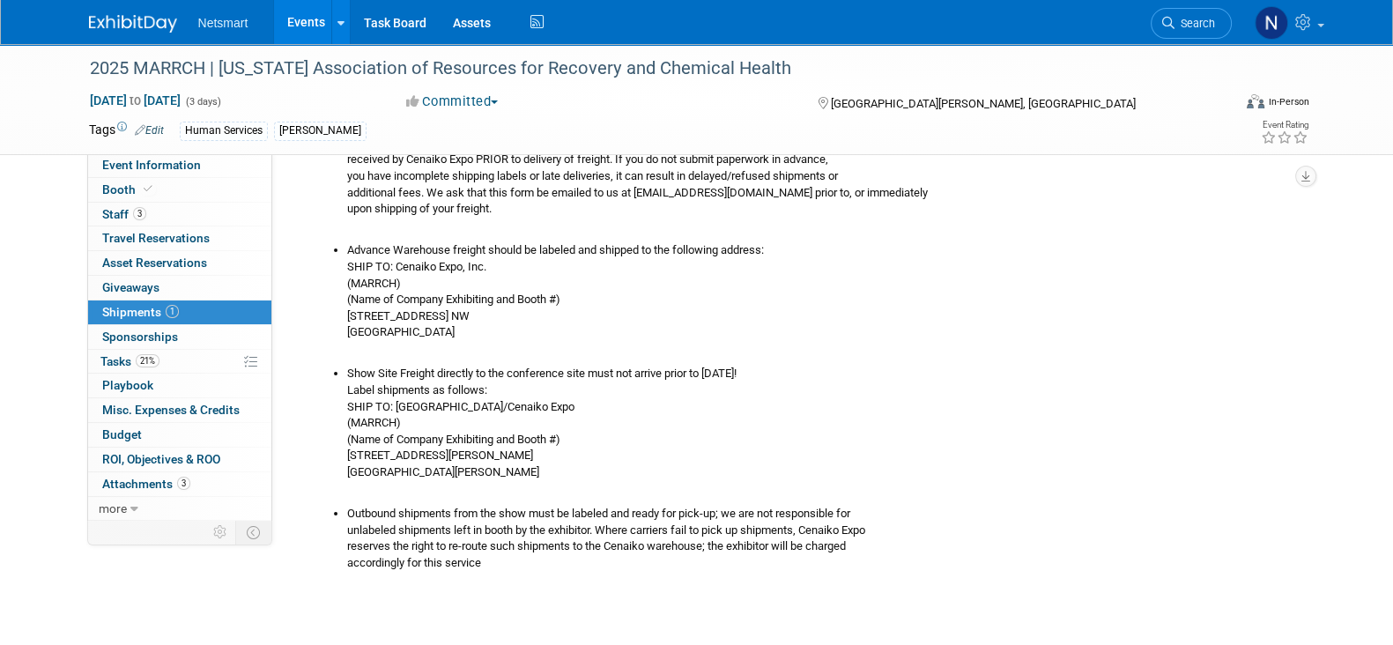
scroll to position [219, 0]
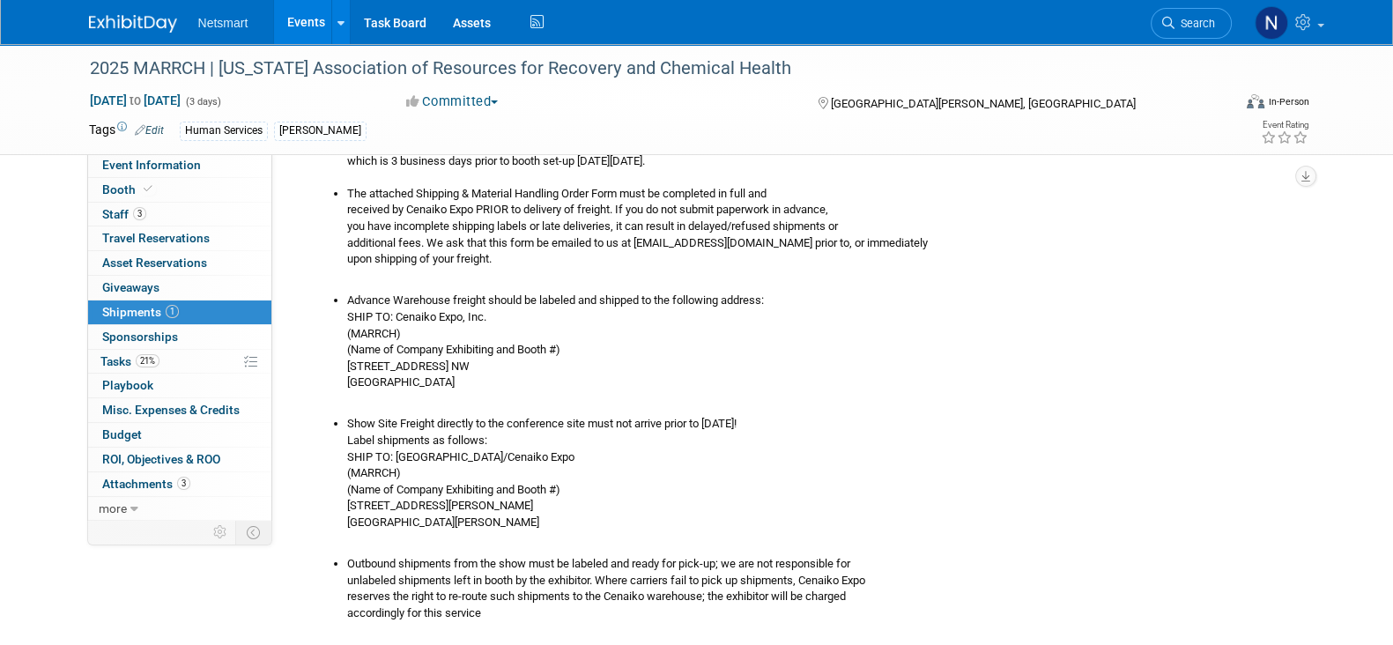
click at [419, 314] on li "Advance Warehouse freight should be labeled and shipped to the following addres…" at bounding box center [819, 342] width 945 height 99
copy li "Cenaiko"
click at [184, 191] on link "Booth" at bounding box center [179, 190] width 183 height 24
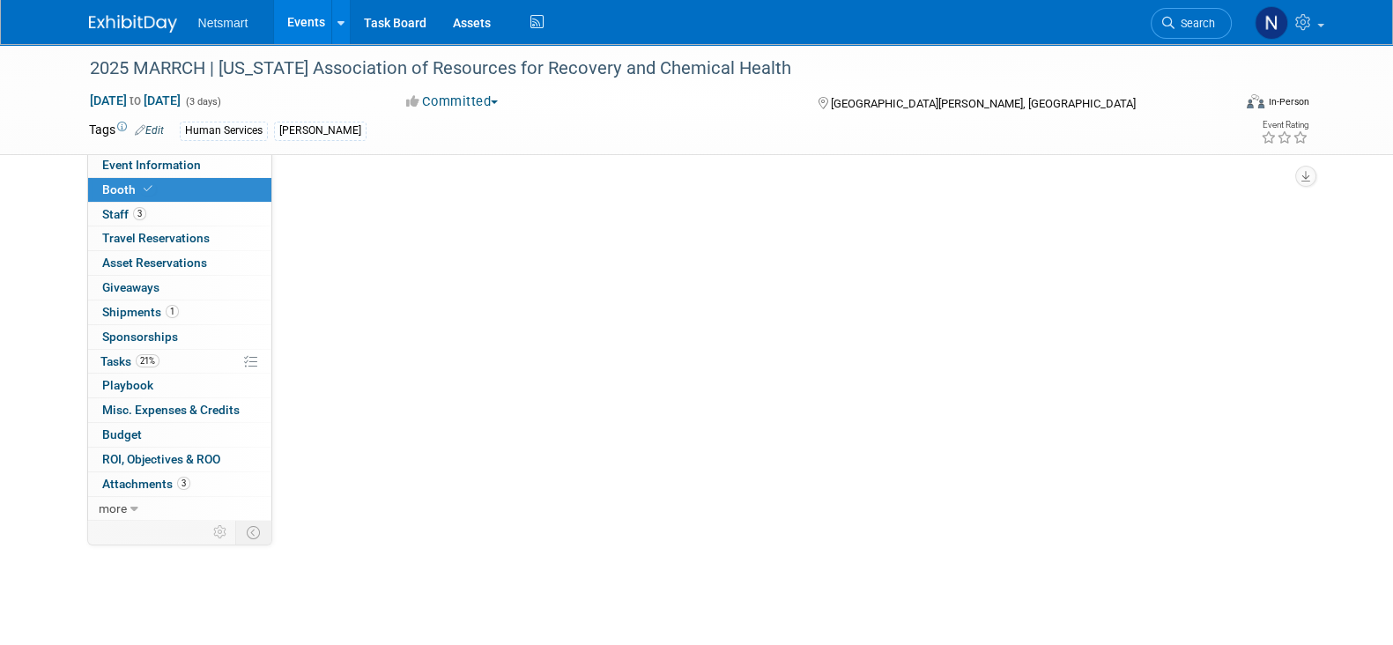
scroll to position [0, 0]
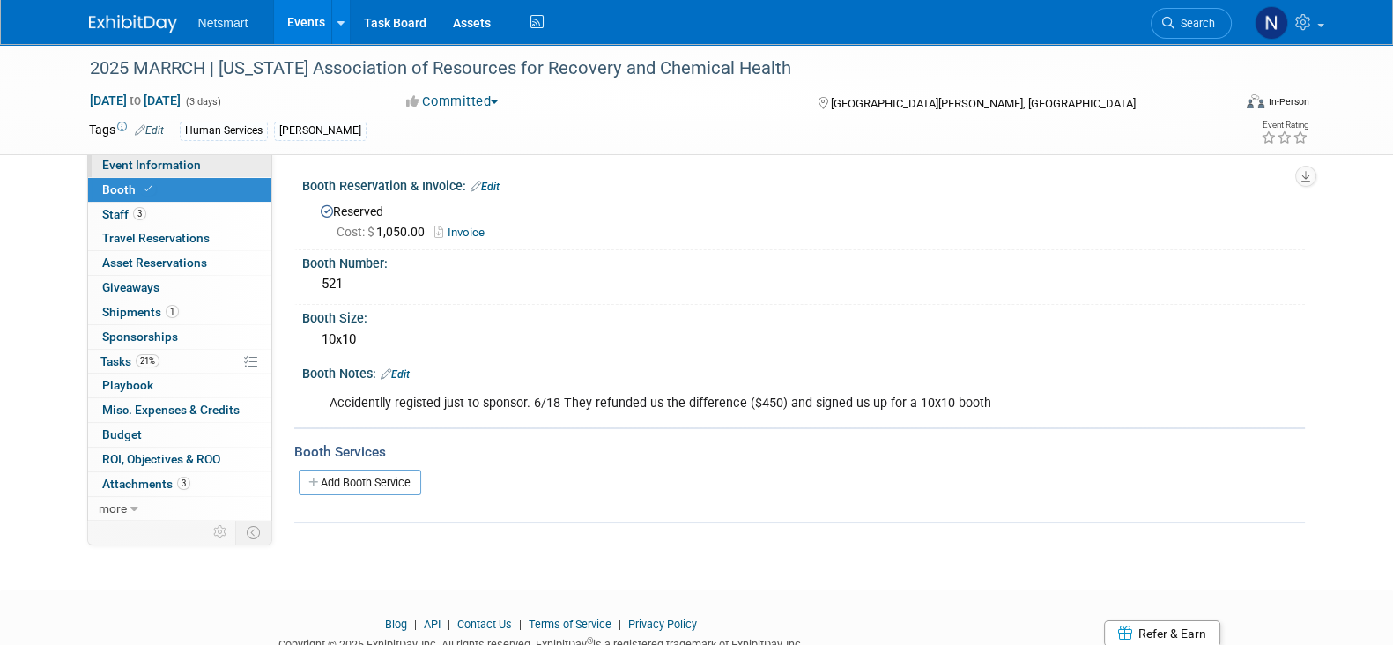
click at [140, 162] on span "Event Information" at bounding box center [151, 165] width 99 height 14
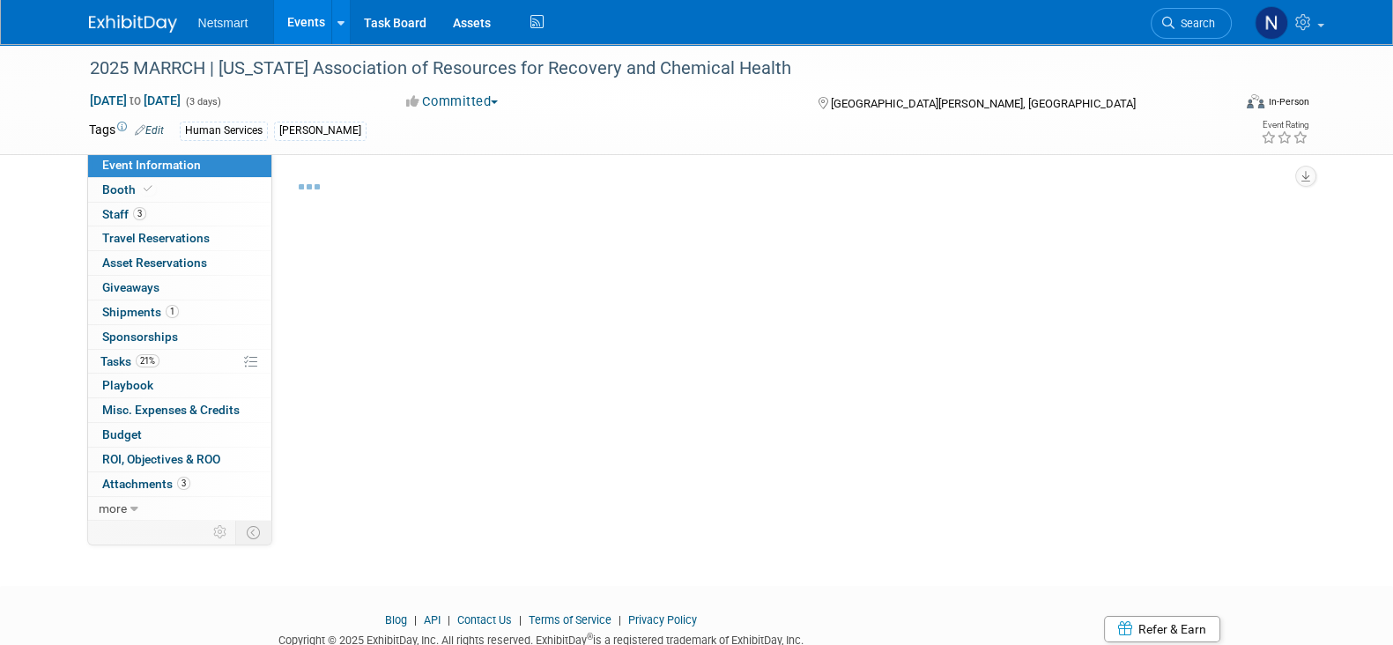
select select "Human Services"
select select "3"
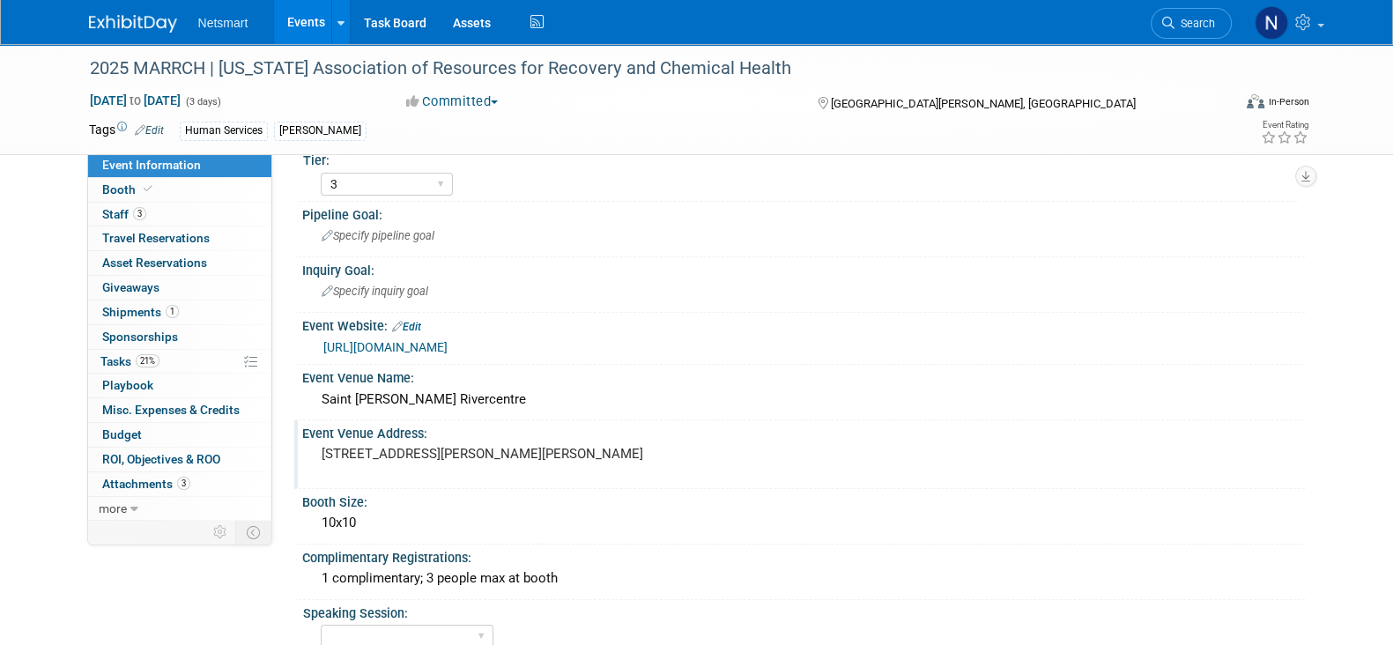
scroll to position [109, 0]
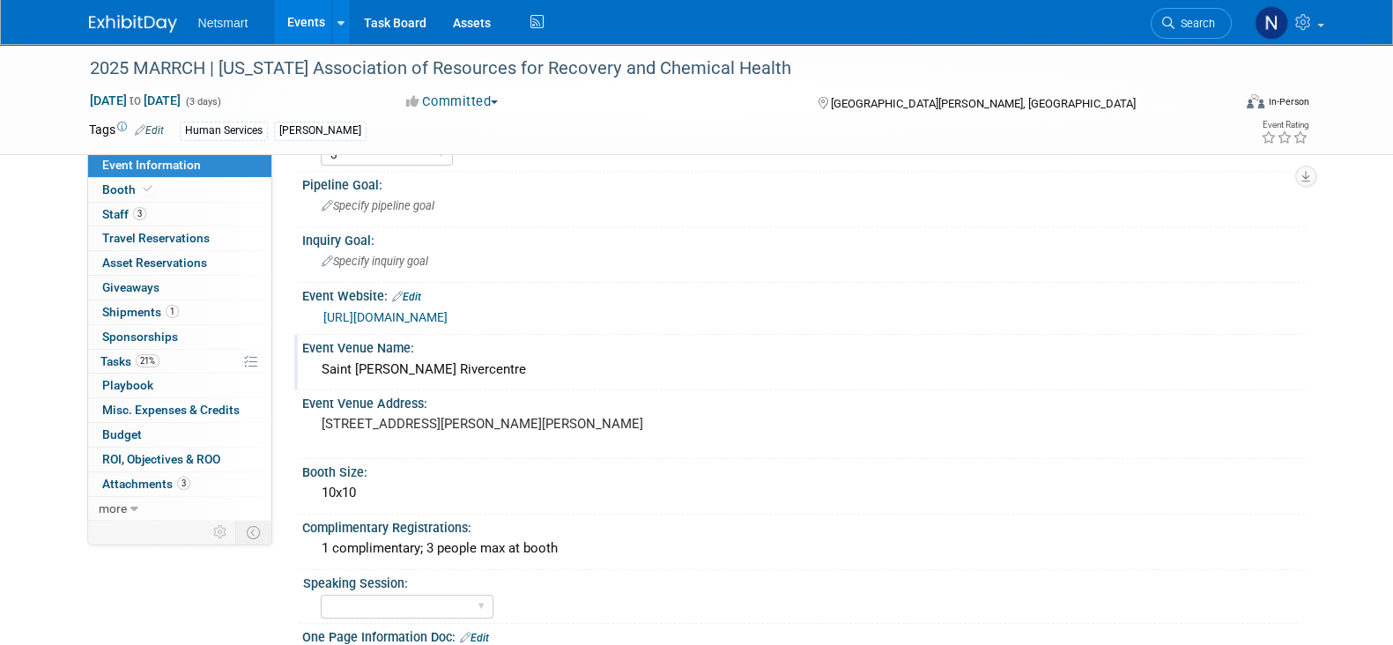
click at [371, 368] on div "Saint Paul Rivercentre" at bounding box center [803, 369] width 976 height 27
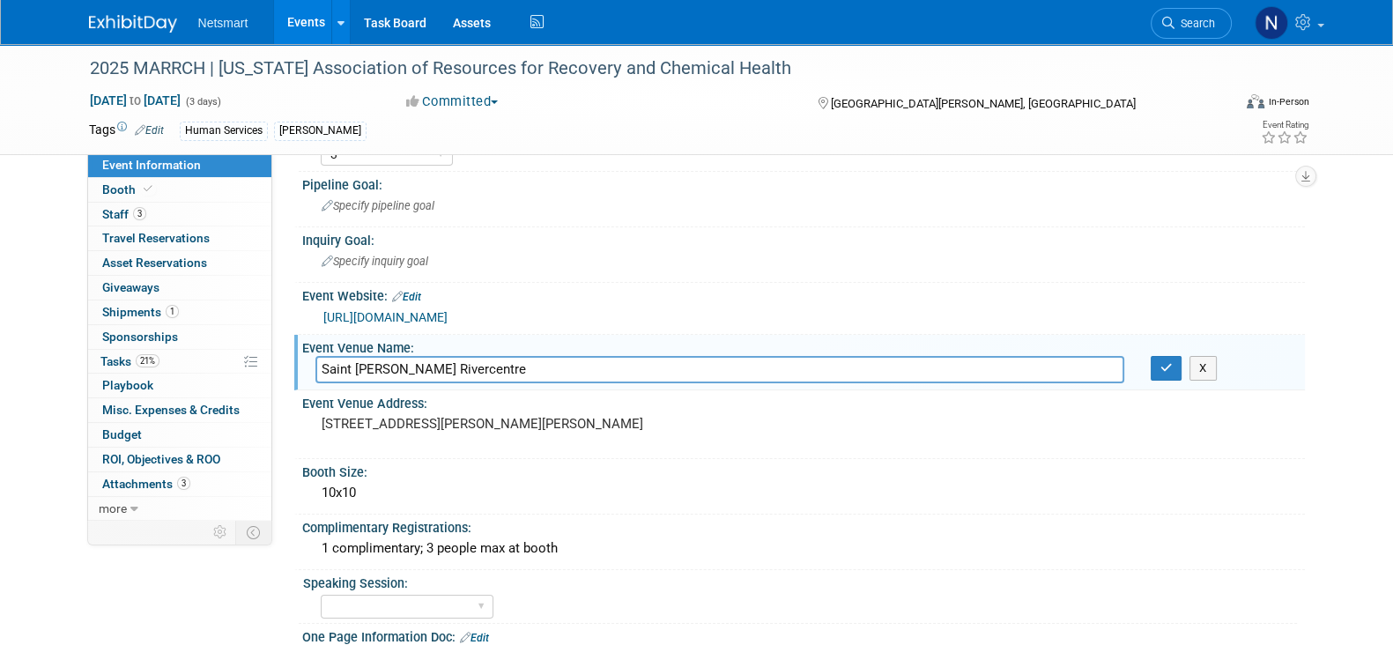
click at [371, 368] on input "Saint Paul Rivercentre" at bounding box center [719, 369] width 809 height 27
click at [215, 226] on link "0 Travel Reservations 0" at bounding box center [179, 238] width 183 height 24
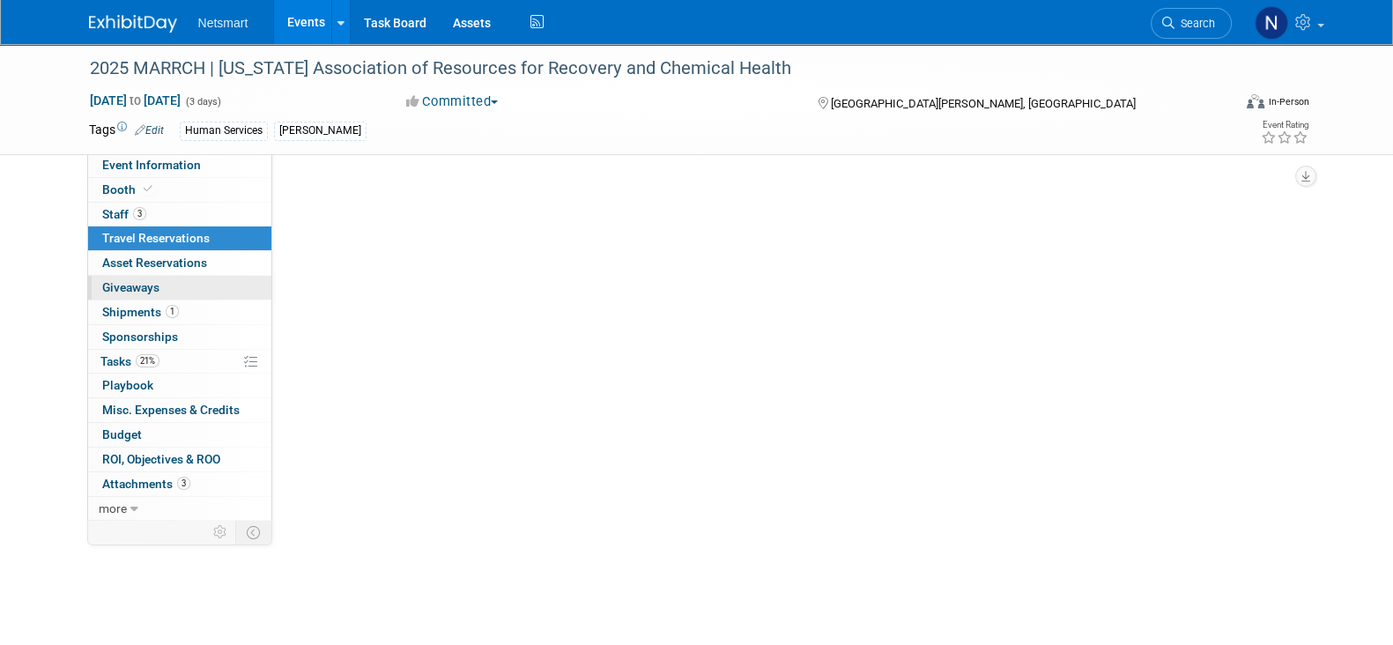
click at [194, 297] on link "0 Giveaways 0" at bounding box center [179, 288] width 183 height 24
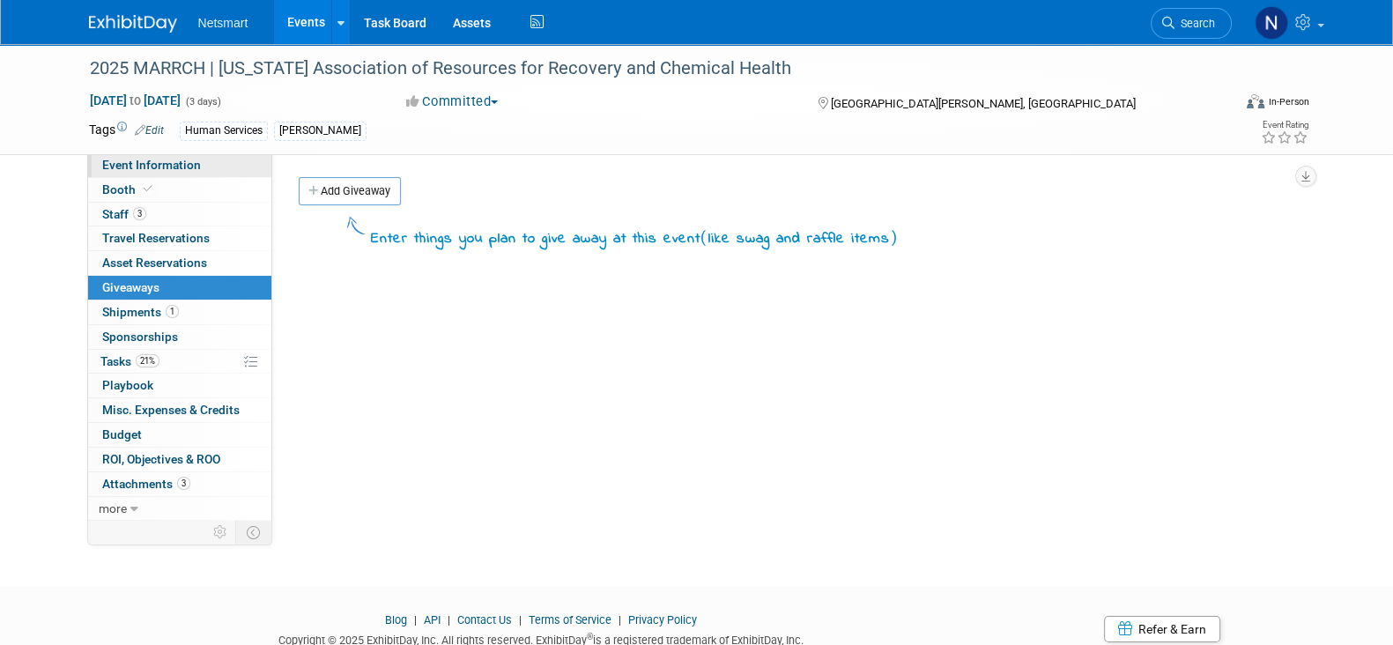
click at [172, 162] on span "Event Information" at bounding box center [151, 165] width 99 height 14
select select "Human Services"
select select "3"
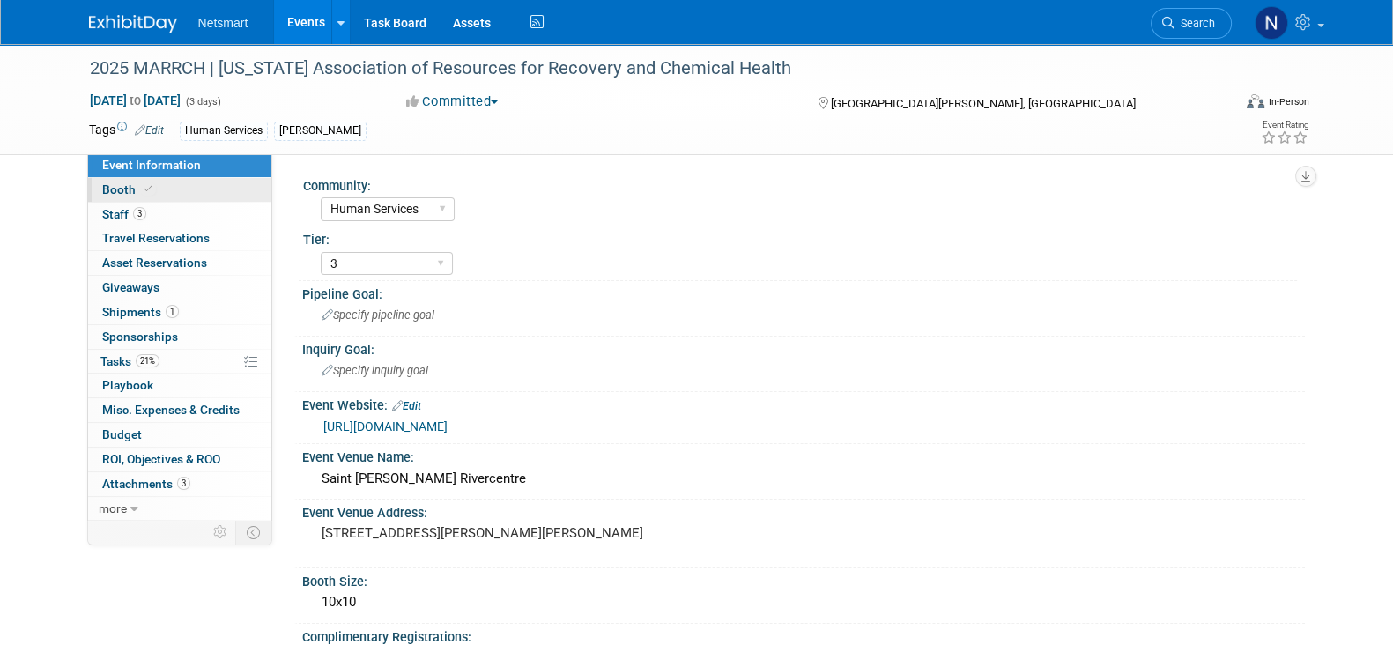
click at [172, 182] on link "Booth" at bounding box center [179, 190] width 183 height 24
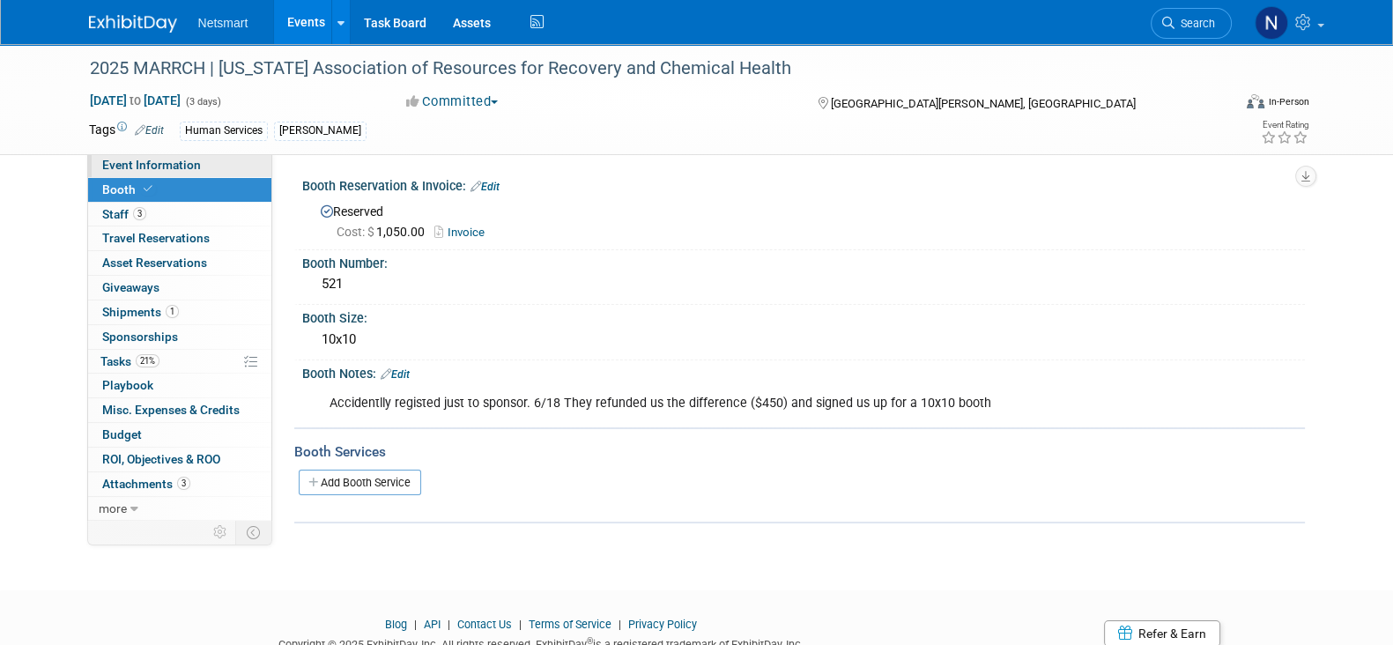
click at [150, 164] on span "Event Information" at bounding box center [151, 165] width 99 height 14
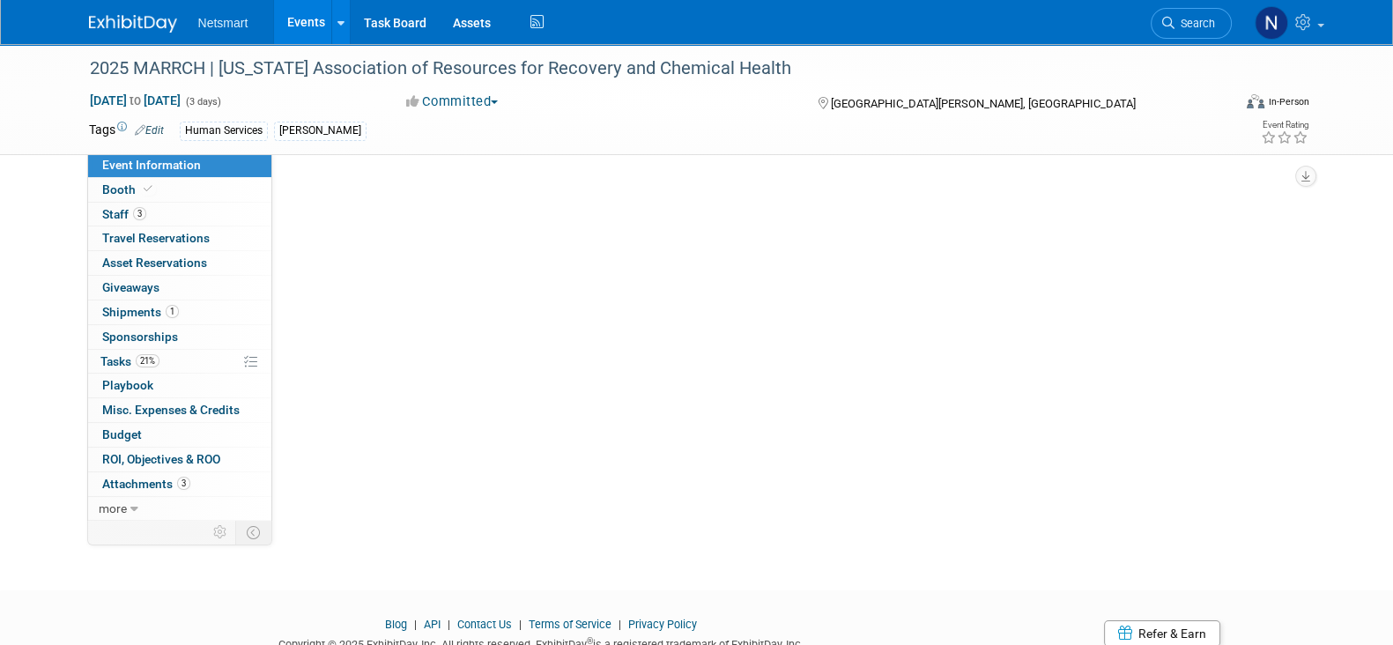
select select "Human Services"
select select "3"
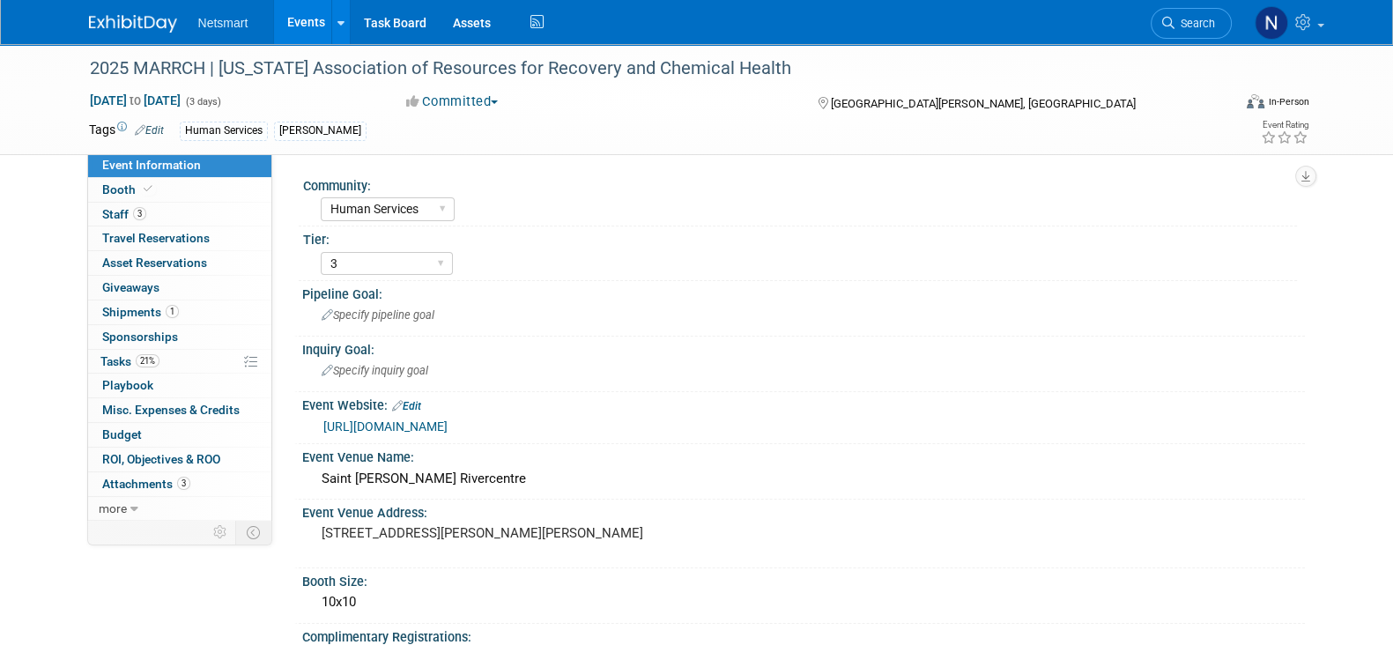
click at [158, 412] on span "Misc. Expenses & Credits 0" at bounding box center [170, 410] width 137 height 14
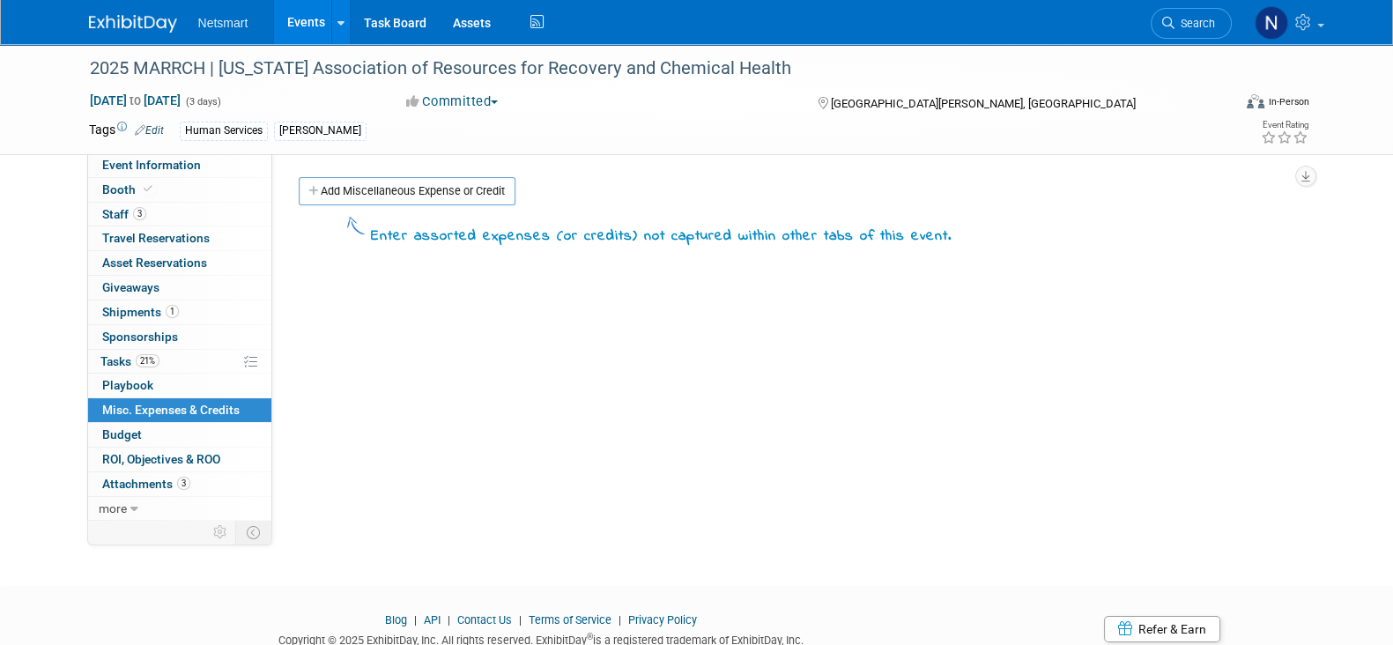
click at [338, 204] on body "Netsmart Events Add Event Bulk Upload Events Shareable Event Boards Recently Vi…" at bounding box center [696, 322] width 1393 height 645
drag, startPoint x: 348, startPoint y: 194, endPoint x: 369, endPoint y: 224, distance: 36.7
click at [349, 194] on link "Add Miscellaneous Expense or Credit" at bounding box center [407, 191] width 217 height 28
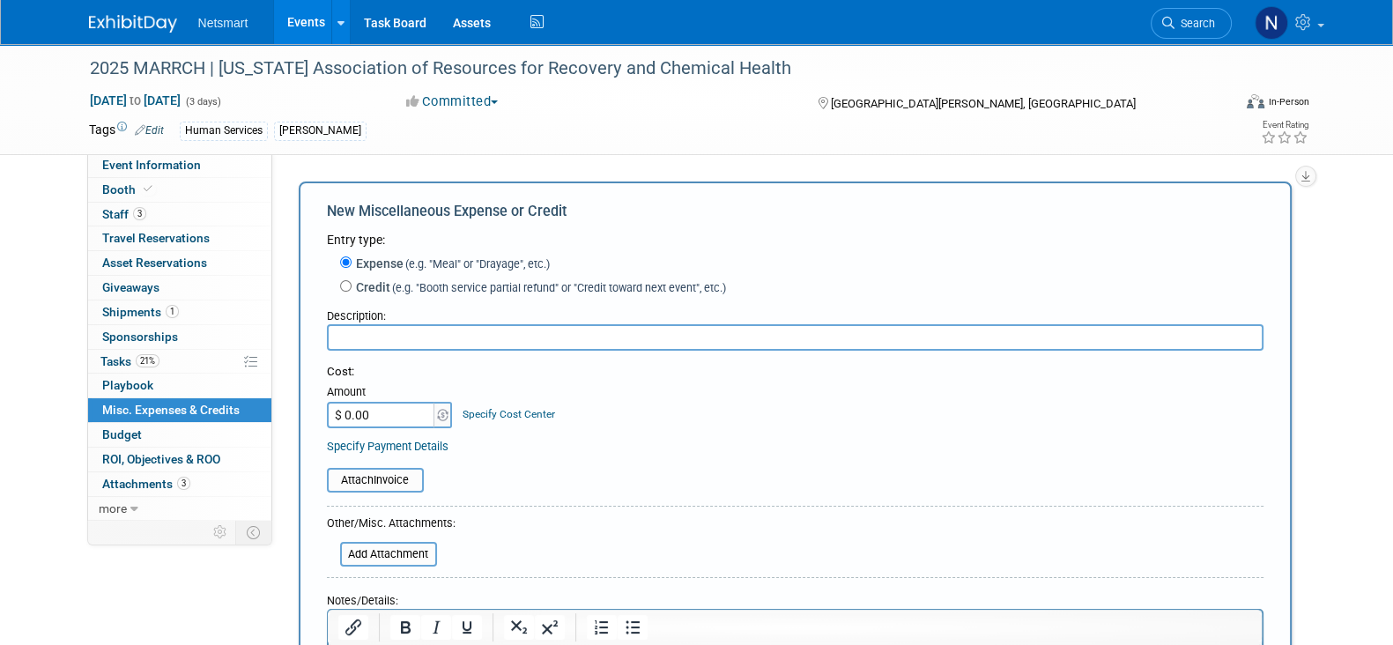
click at [389, 412] on input "$ 0.00" at bounding box center [382, 415] width 110 height 26
type input "$ 205.77"
drag, startPoint x: 385, startPoint y: 337, endPoint x: 423, endPoint y: 408, distance: 80.8
click at [383, 331] on input "text" at bounding box center [795, 337] width 937 height 26
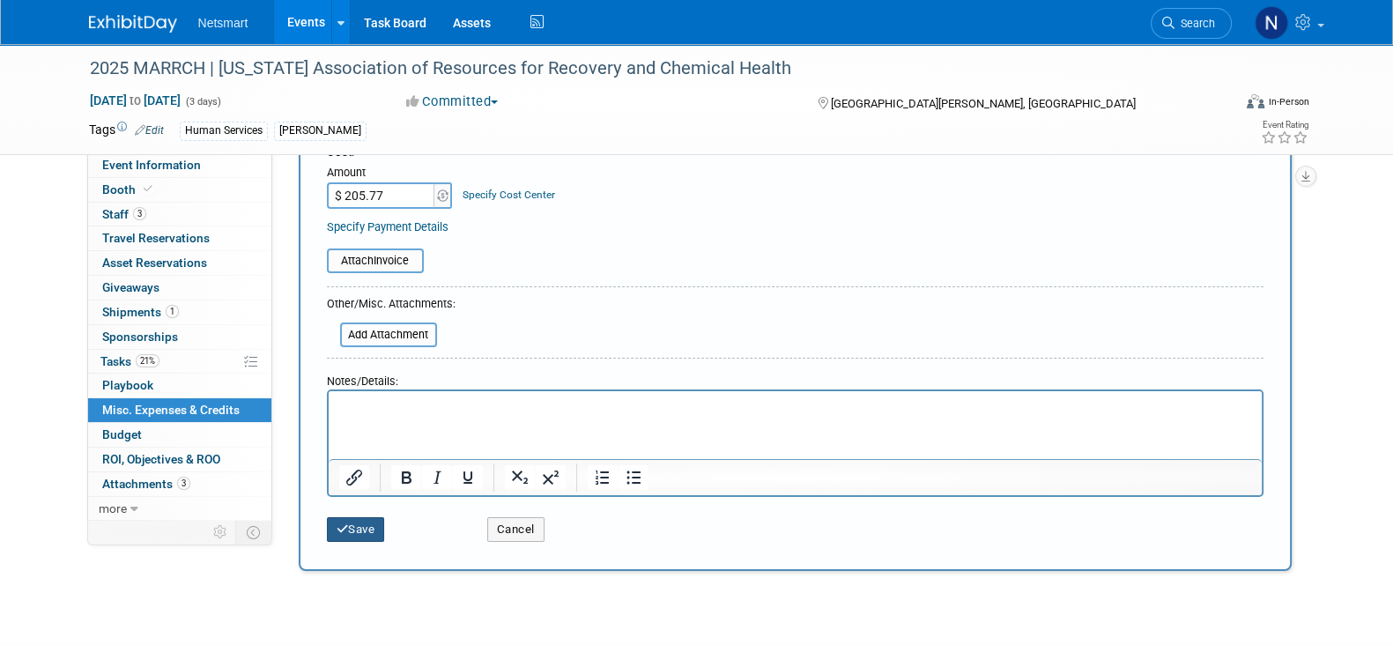
type input "Carpet"
click at [341, 534] on button "Save" at bounding box center [356, 529] width 58 height 25
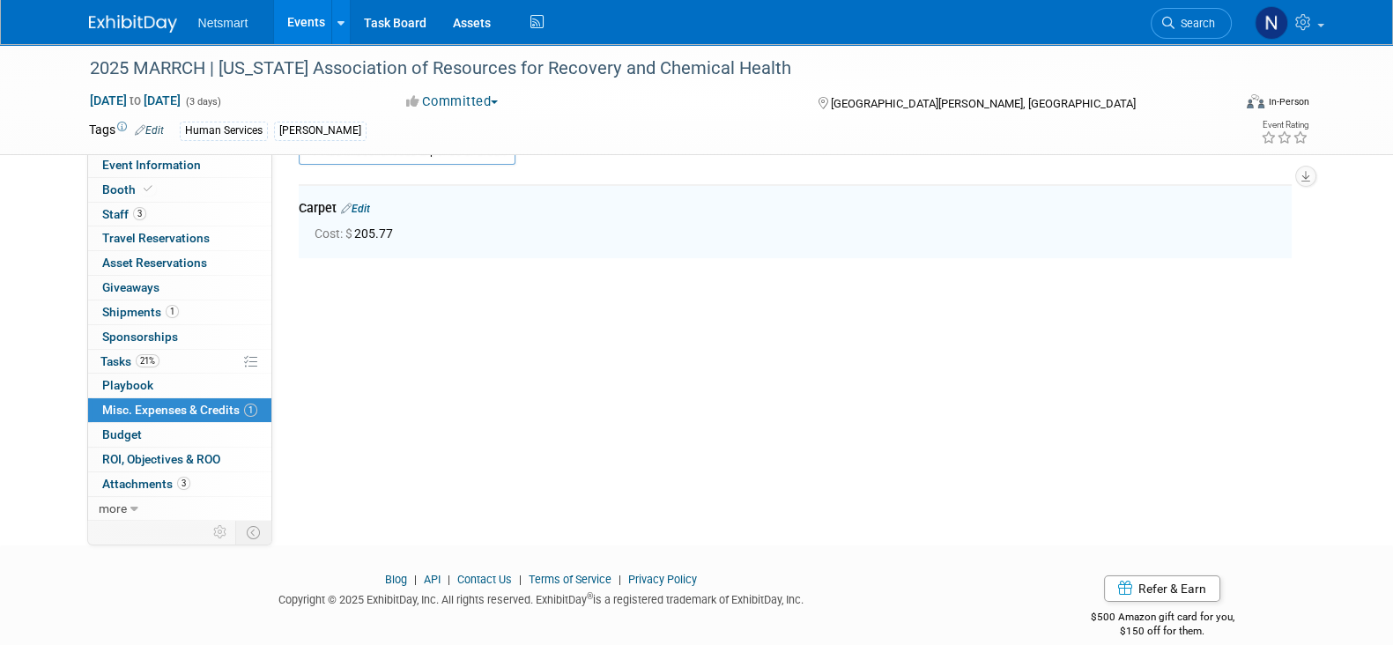
scroll to position [38, 0]
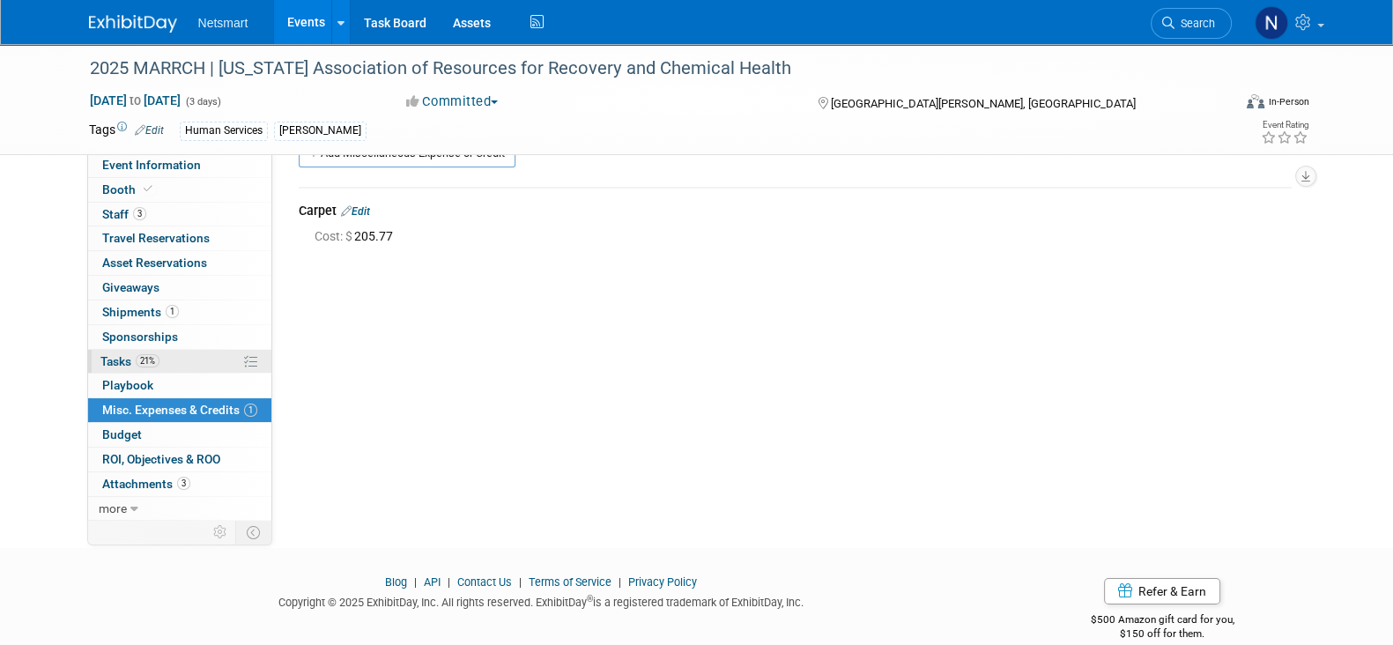
click at [176, 360] on link "21% Tasks 21%" at bounding box center [179, 362] width 183 height 24
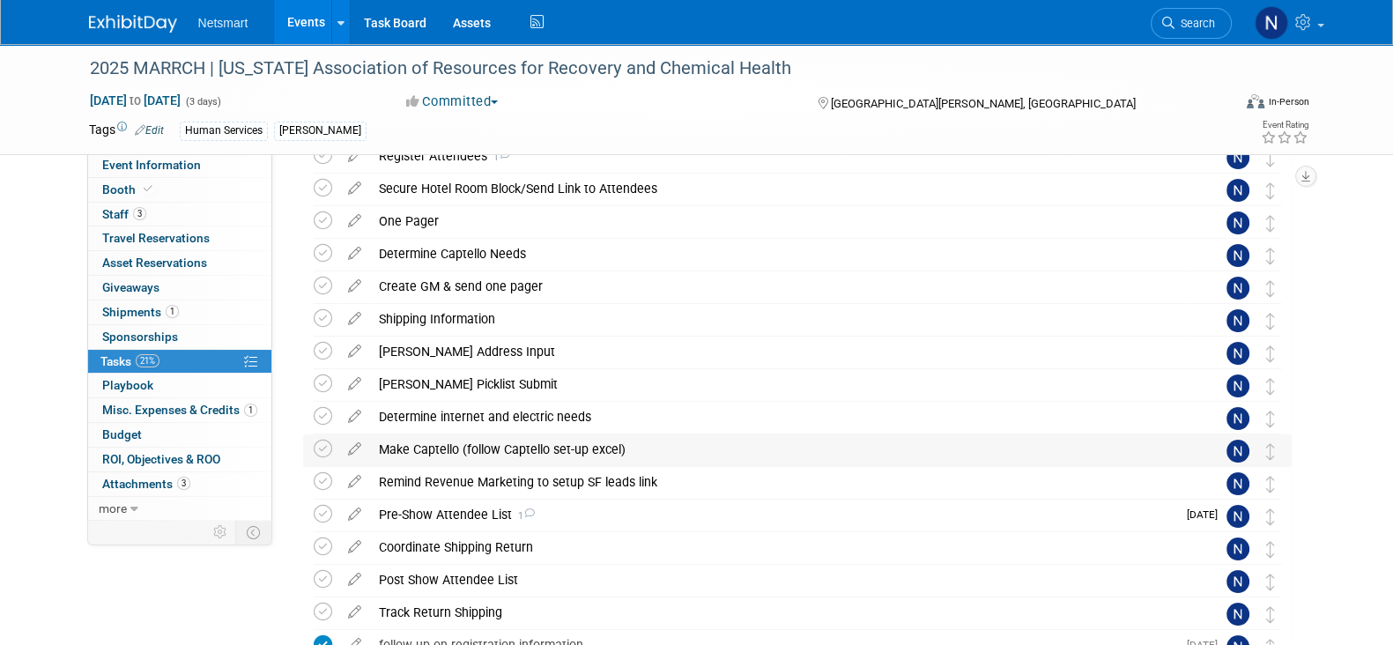
scroll to position [219, 0]
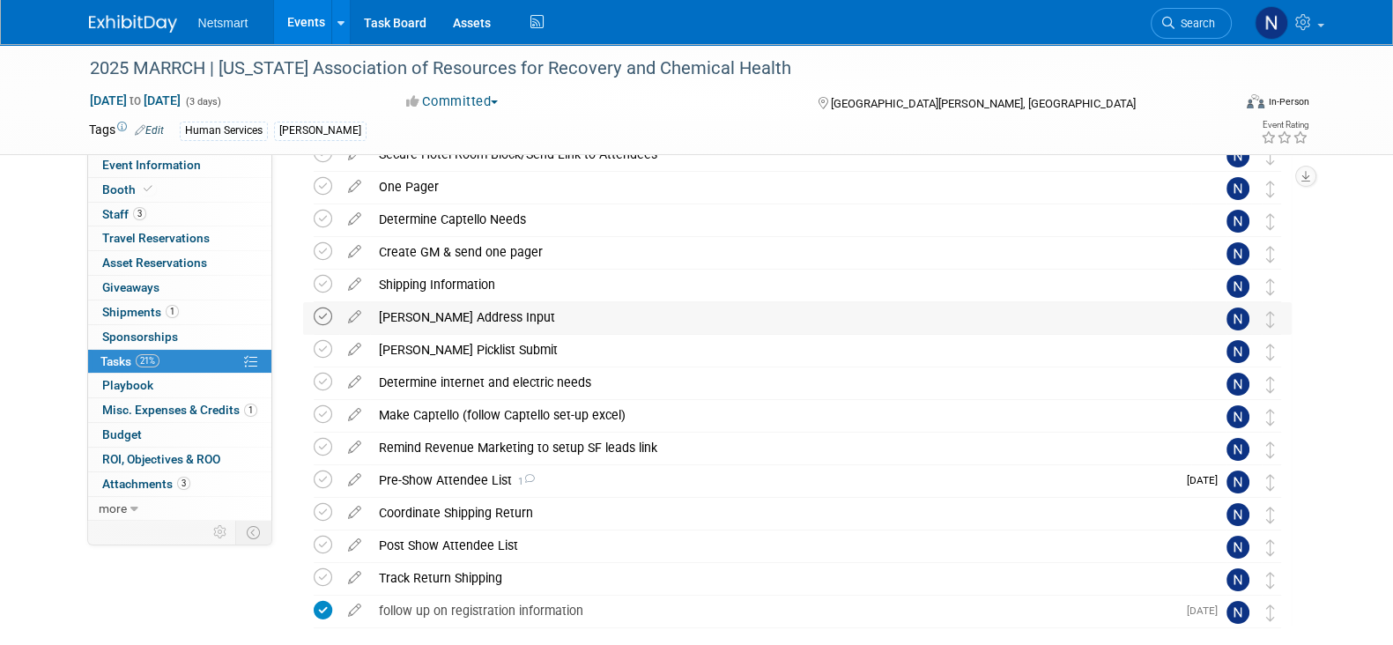
click at [325, 317] on icon at bounding box center [323, 317] width 19 height 19
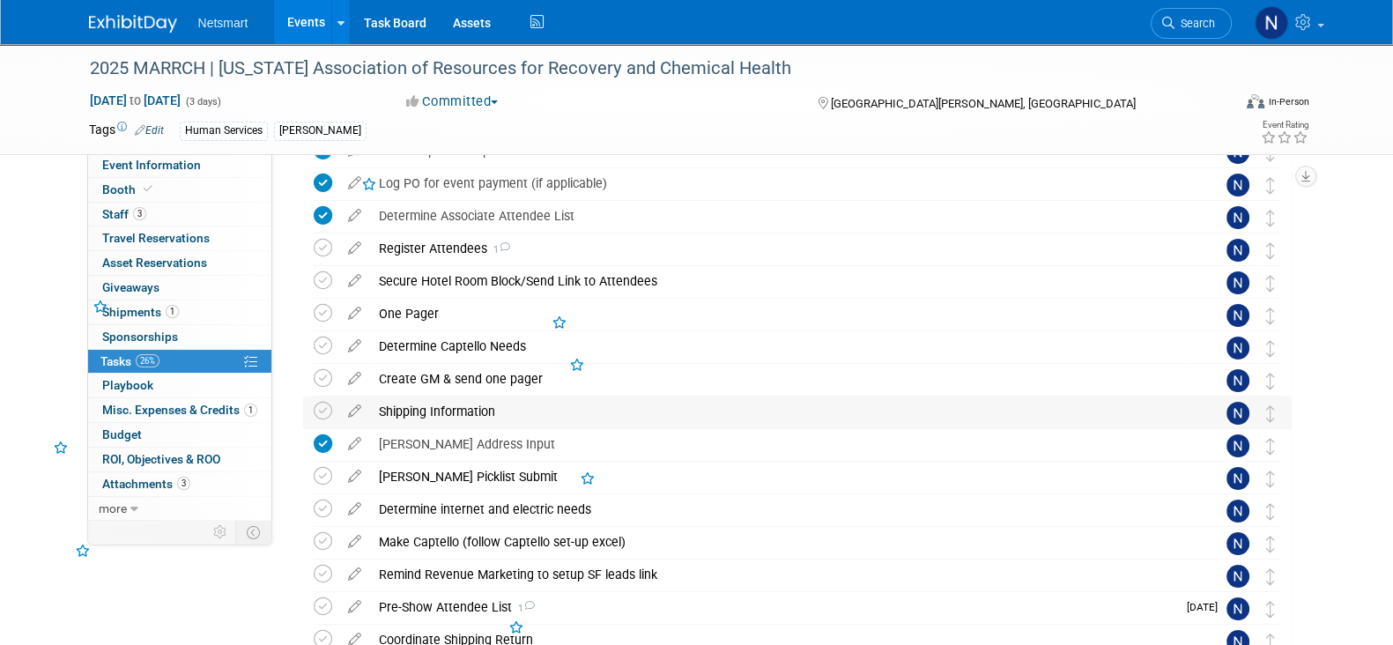
scroll to position [0, 0]
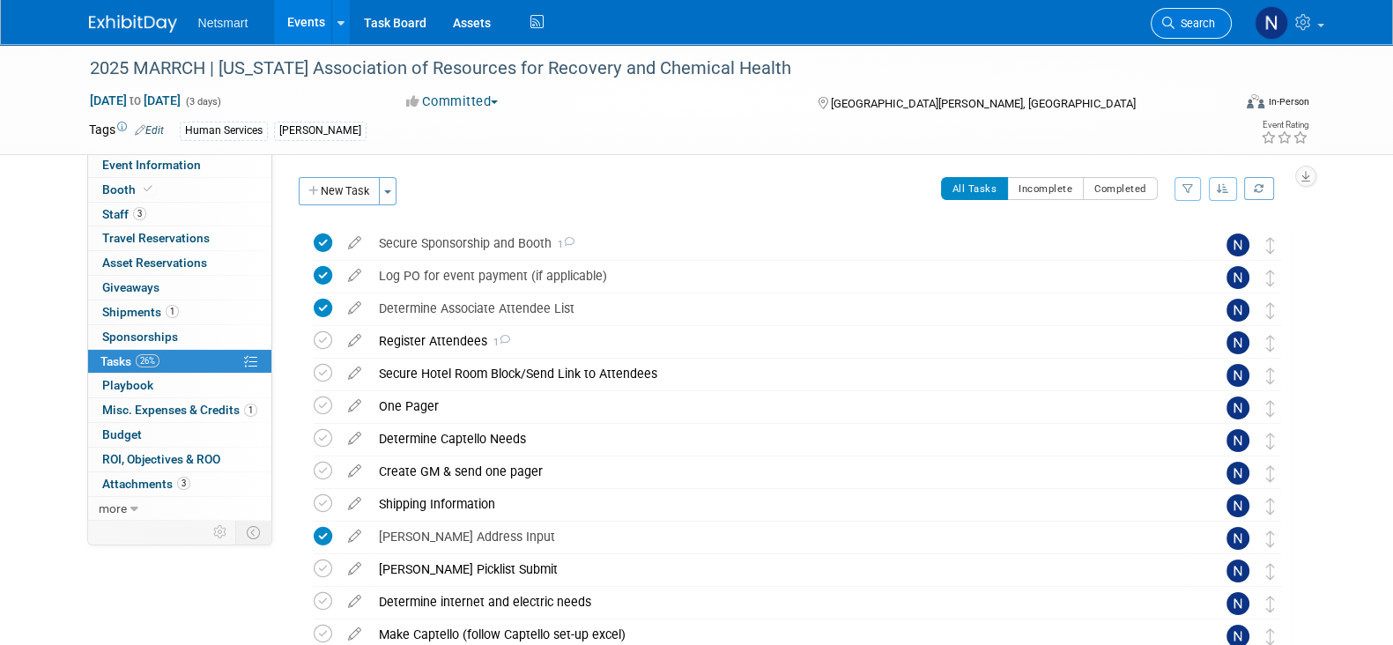
click at [1184, 33] on link "Search" at bounding box center [1191, 23] width 81 height 31
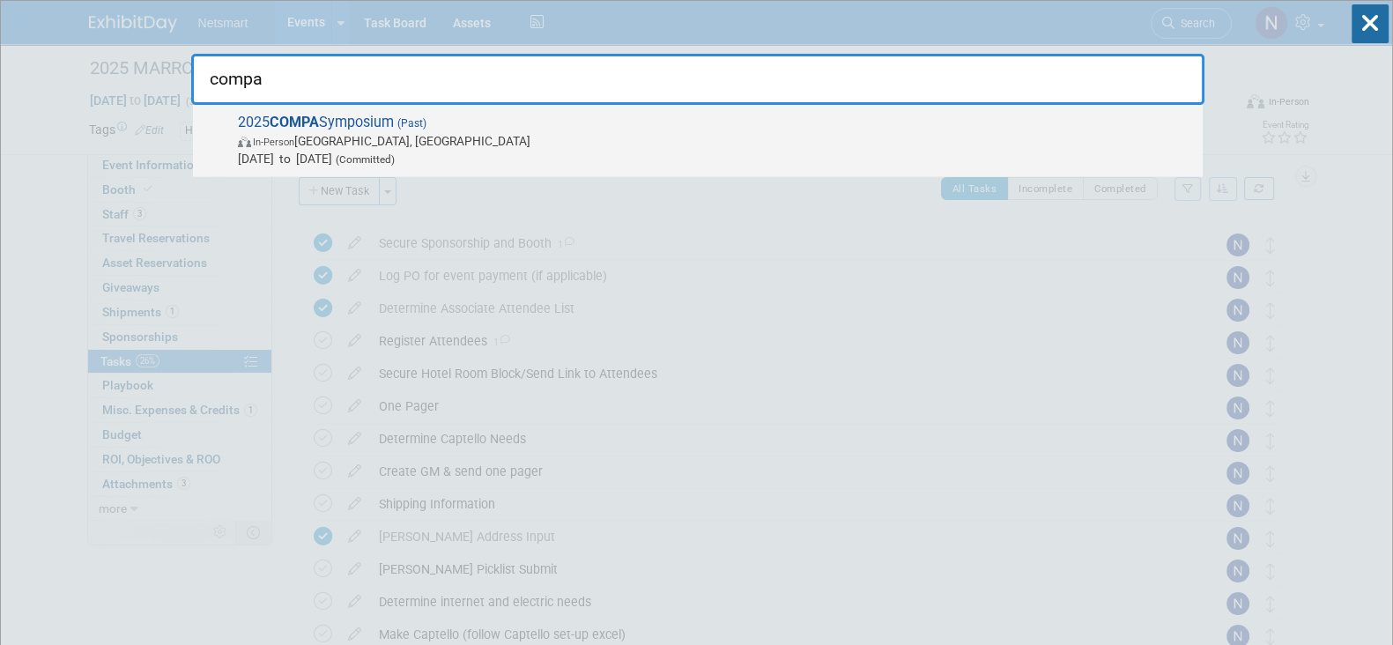
type input "compa"
click at [436, 121] on span "2025 COMPA Symposium (Past) In-Person NY, United States Jun 17, 2025 to Jun 17,…" at bounding box center [713, 141] width 961 height 54
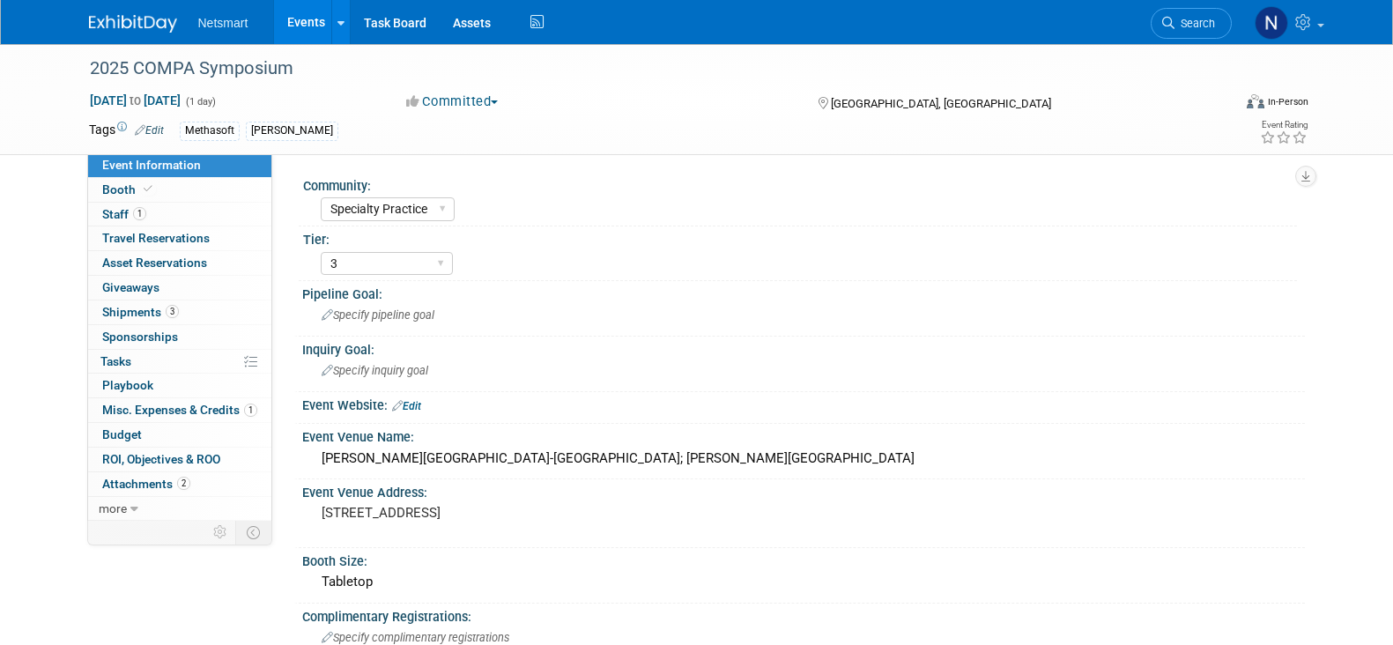
select select "Specialty Practice"
select select "3"
select select "No"
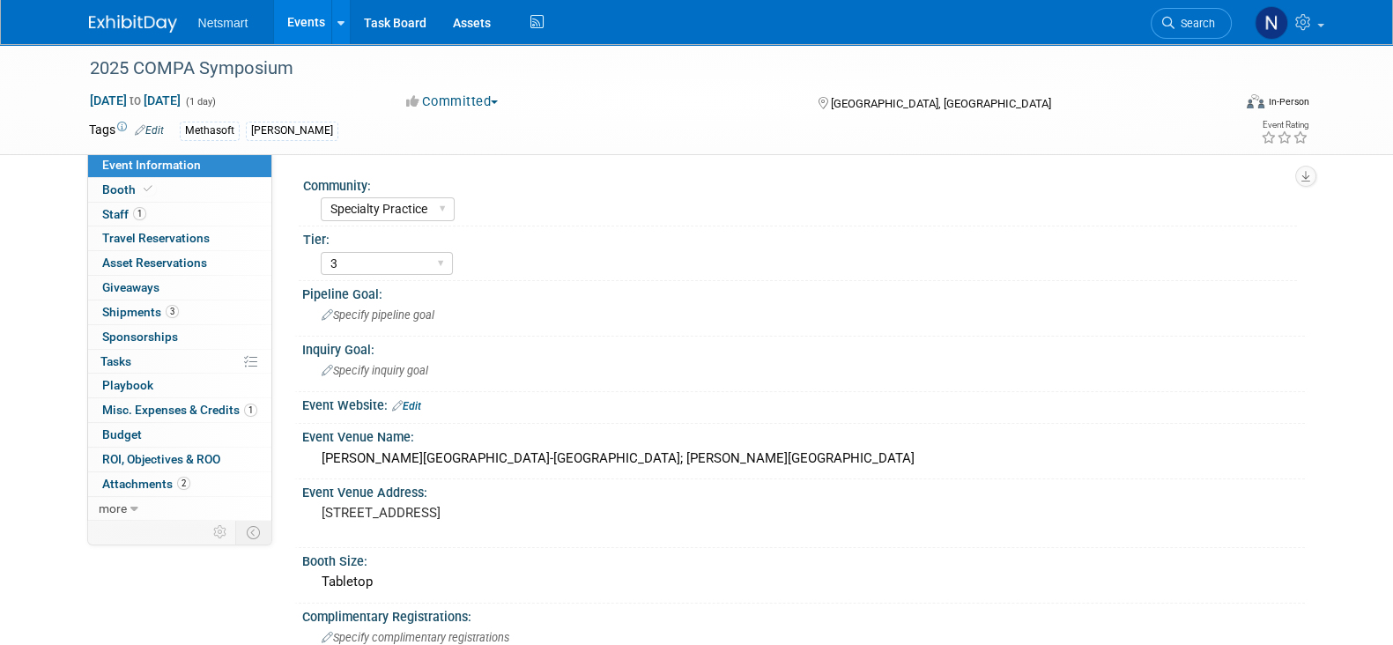
click at [1191, 18] on span "Search" at bounding box center [1195, 23] width 41 height 13
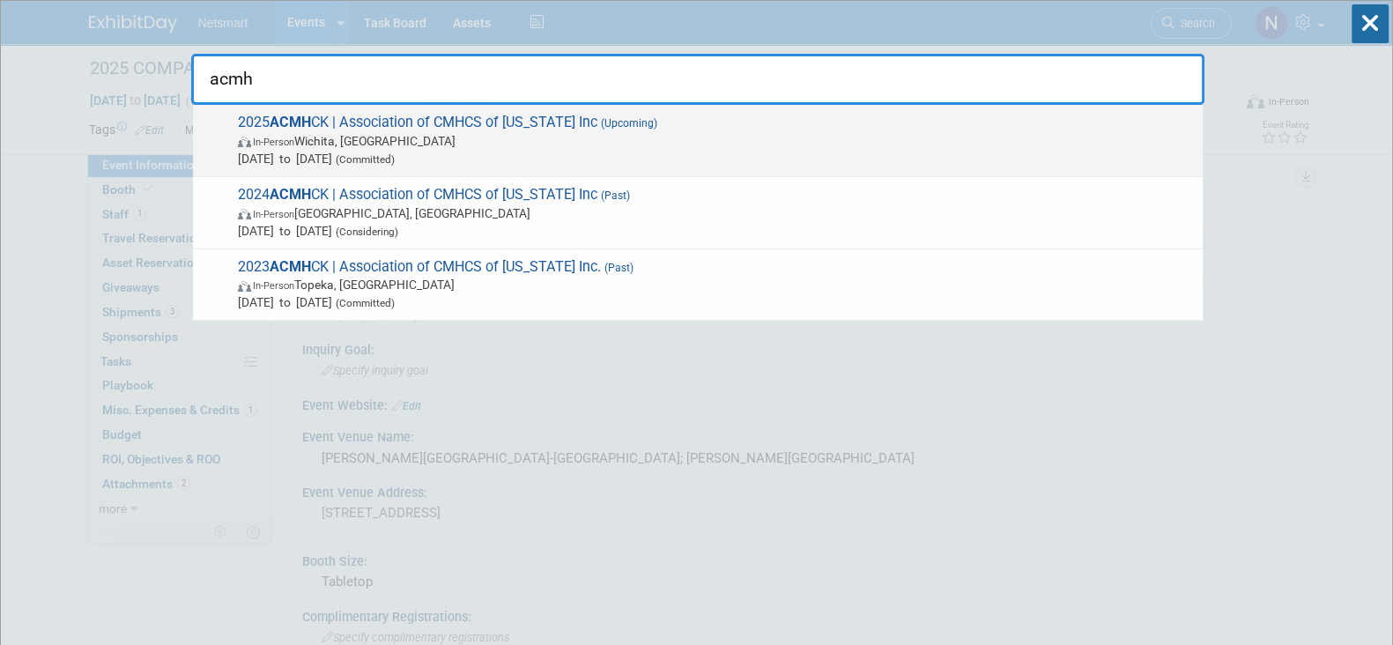
type input "acmh"
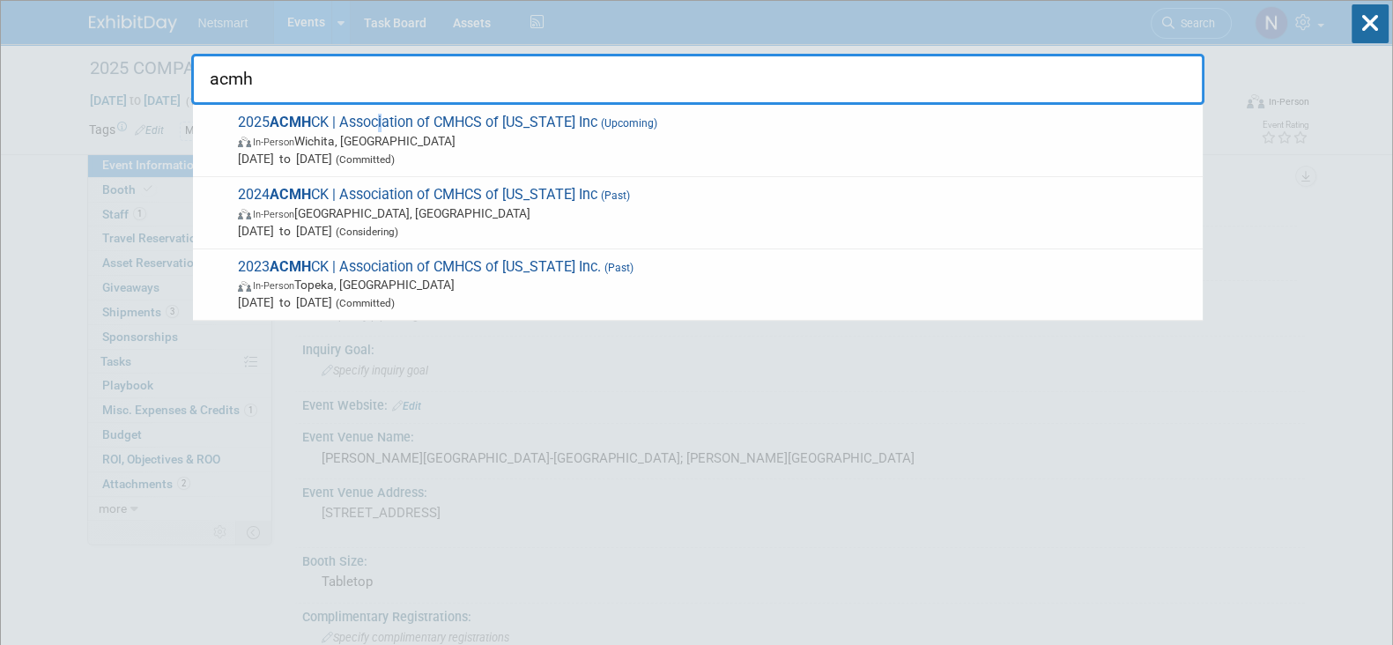
click at [382, 108] on div "2025 ACMH CK | Association of CMHCS of [US_STATE] Inc (Upcoming) In-Person [GEO…" at bounding box center [698, 141] width 1010 height 72
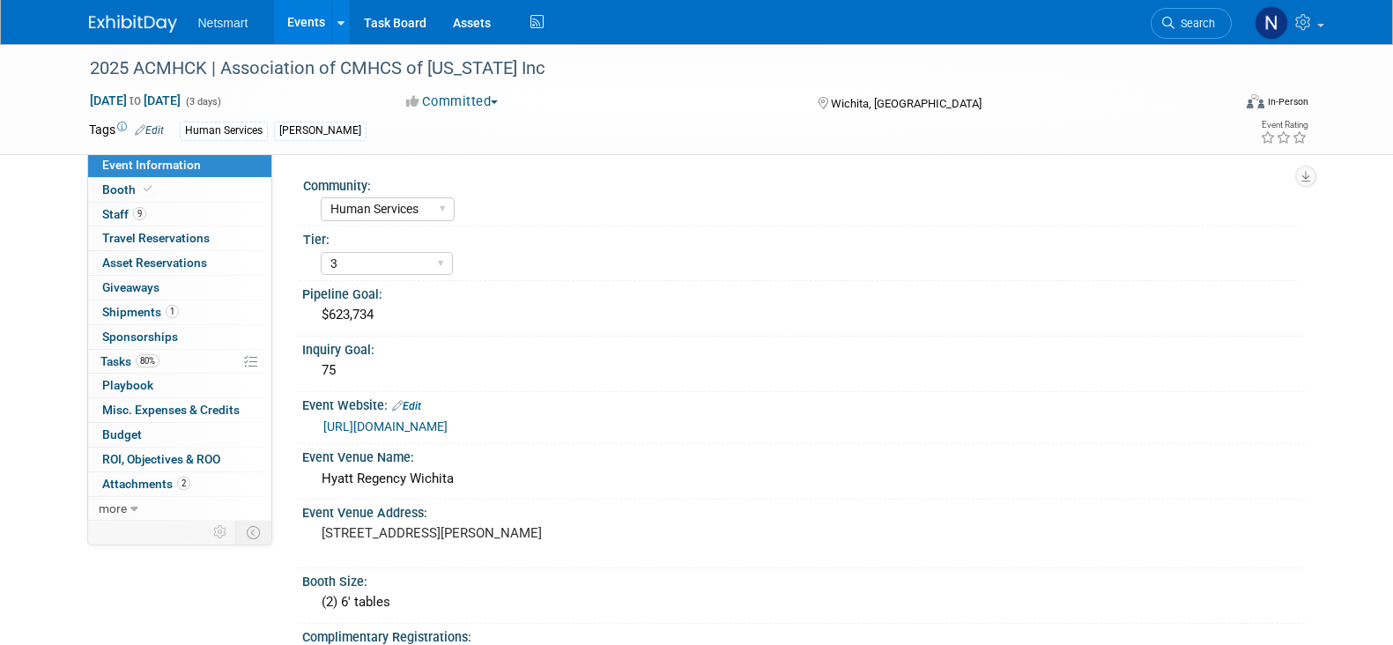
select select "Human Services"
select select "3"
select select "No"
click at [161, 190] on link "Booth" at bounding box center [179, 190] width 183 height 24
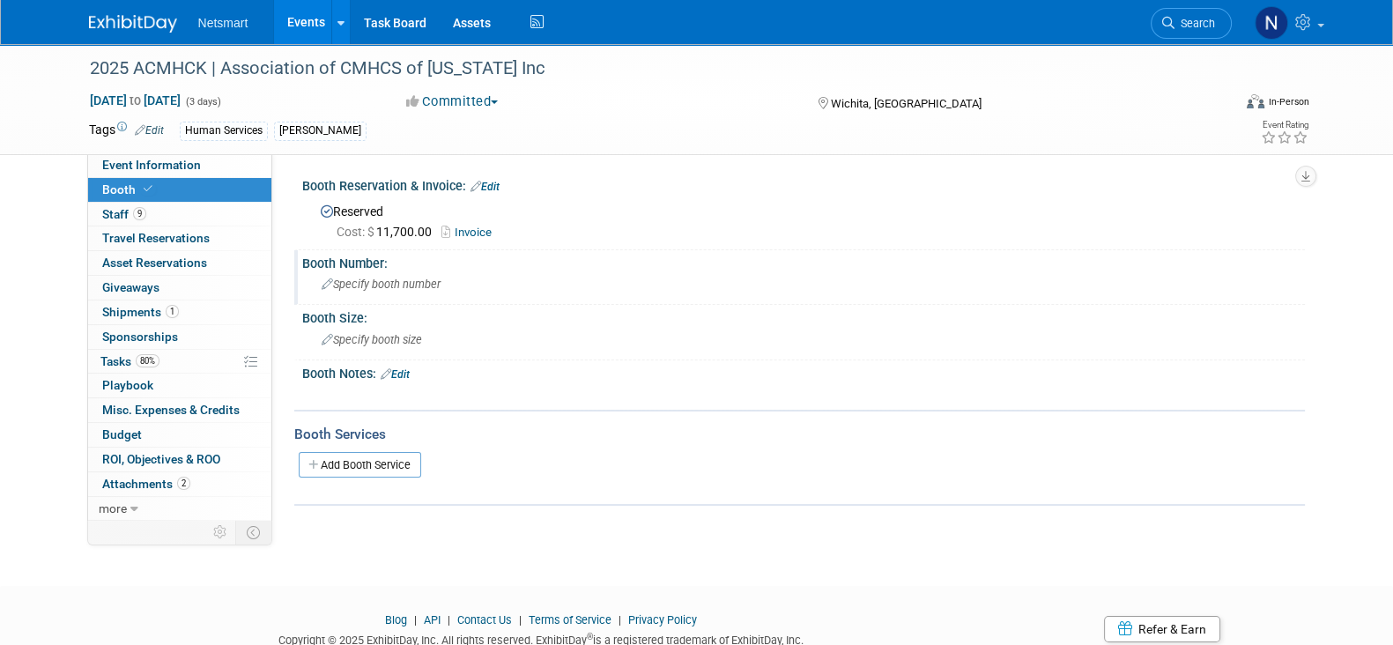
click at [380, 281] on span "Specify booth number" at bounding box center [381, 284] width 119 height 13
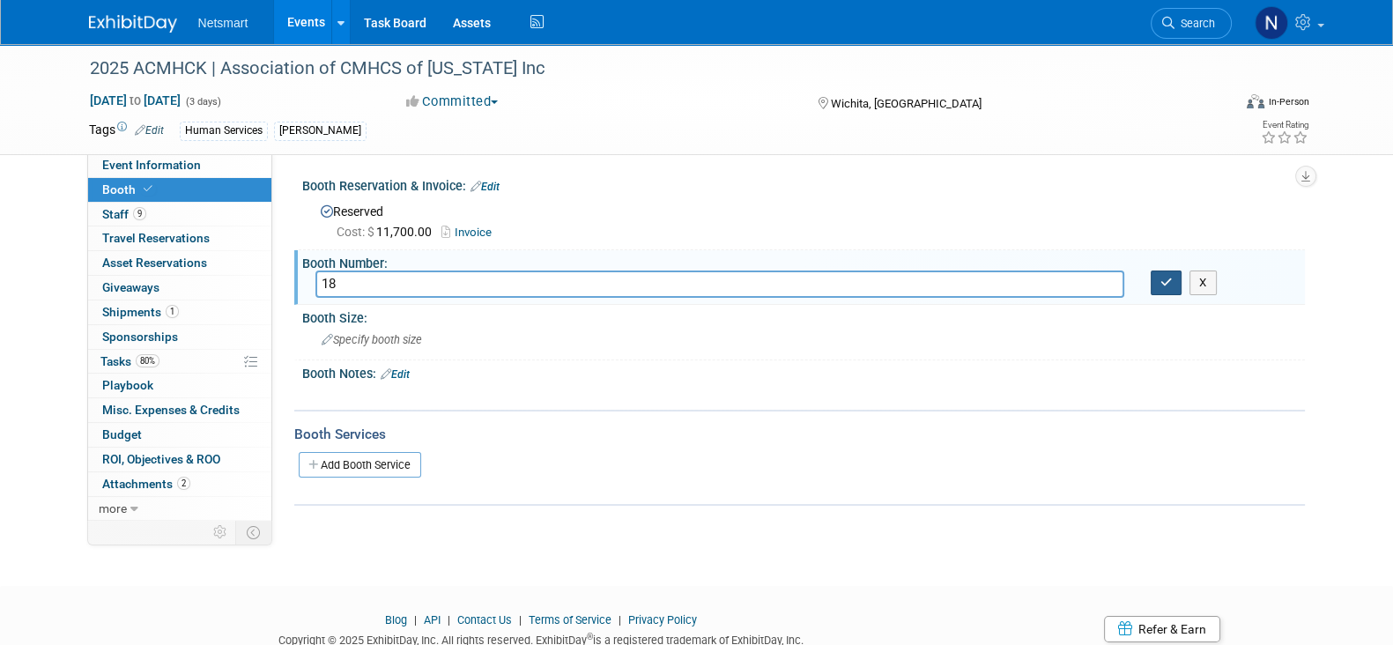
type input "18"
drag, startPoint x: 1160, startPoint y: 274, endPoint x: 1045, endPoint y: 304, distance: 118.4
click at [1161, 277] on icon "button" at bounding box center [1167, 282] width 12 height 11
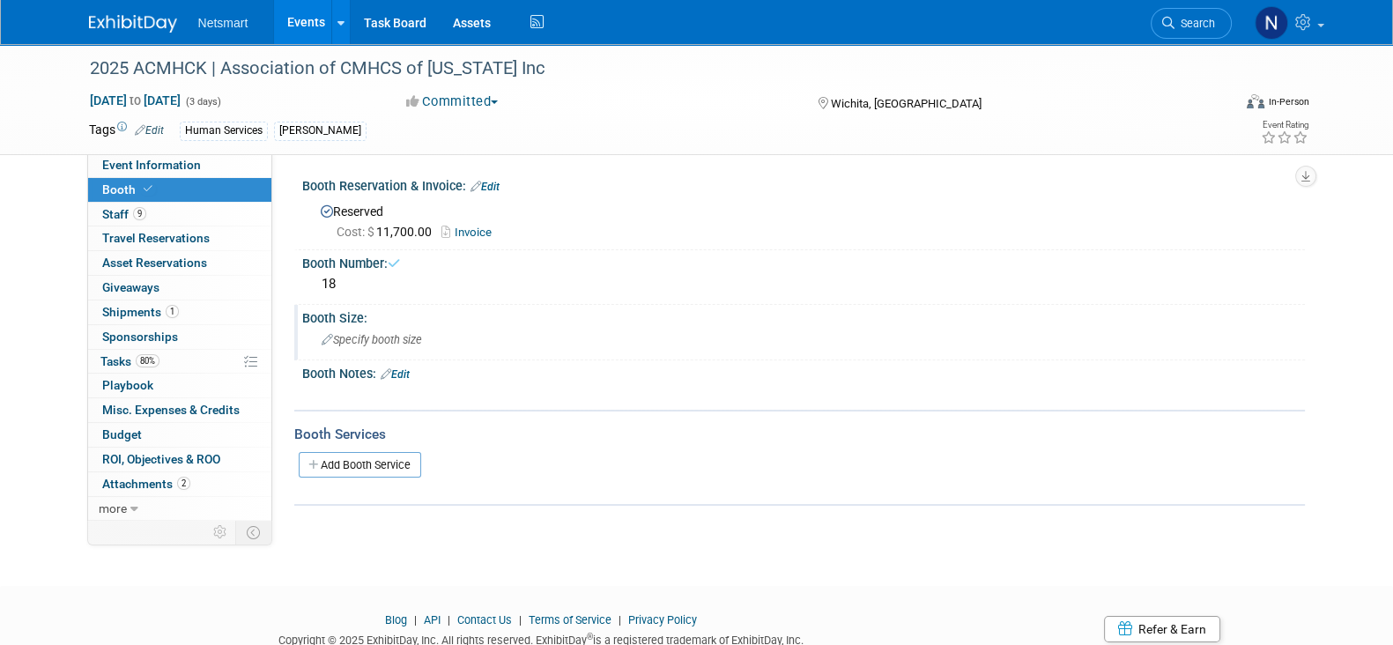
click at [363, 342] on span "Specify booth size" at bounding box center [372, 339] width 100 height 13
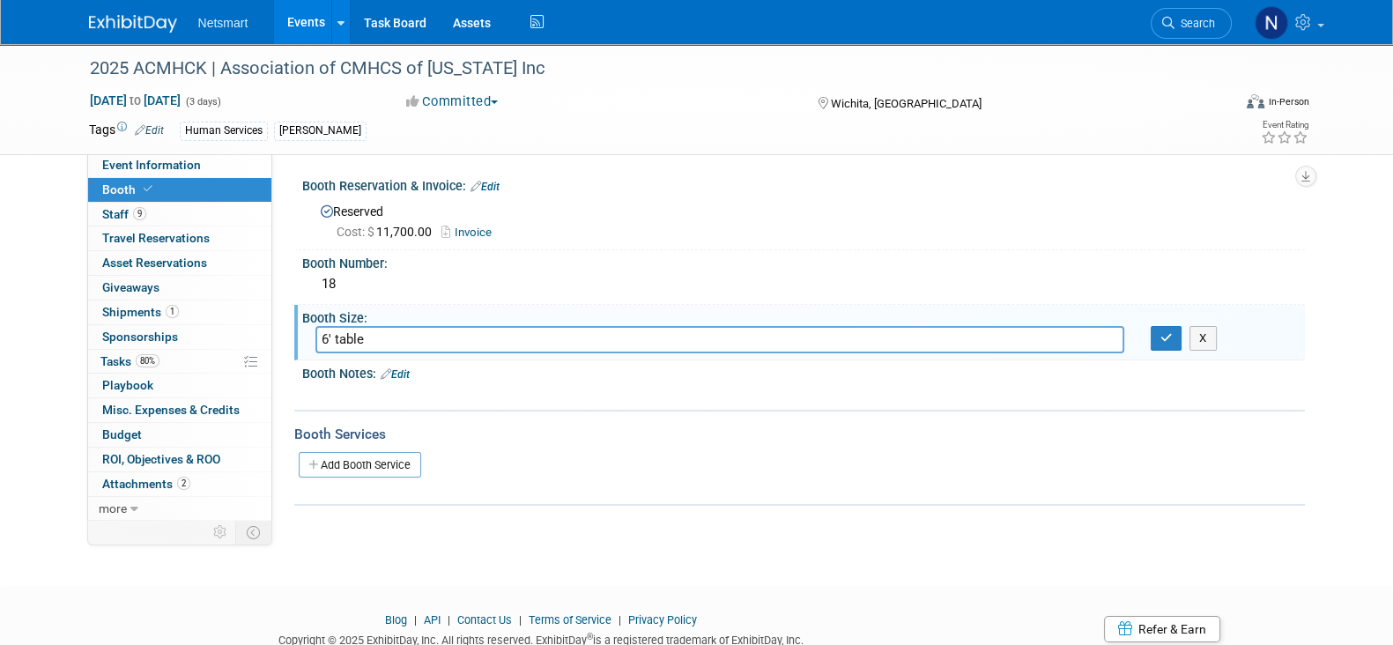
type input "6' table"
click at [1174, 349] on div "6' table X" at bounding box center [803, 339] width 1003 height 27
click at [1171, 342] on button "button" at bounding box center [1167, 338] width 32 height 25
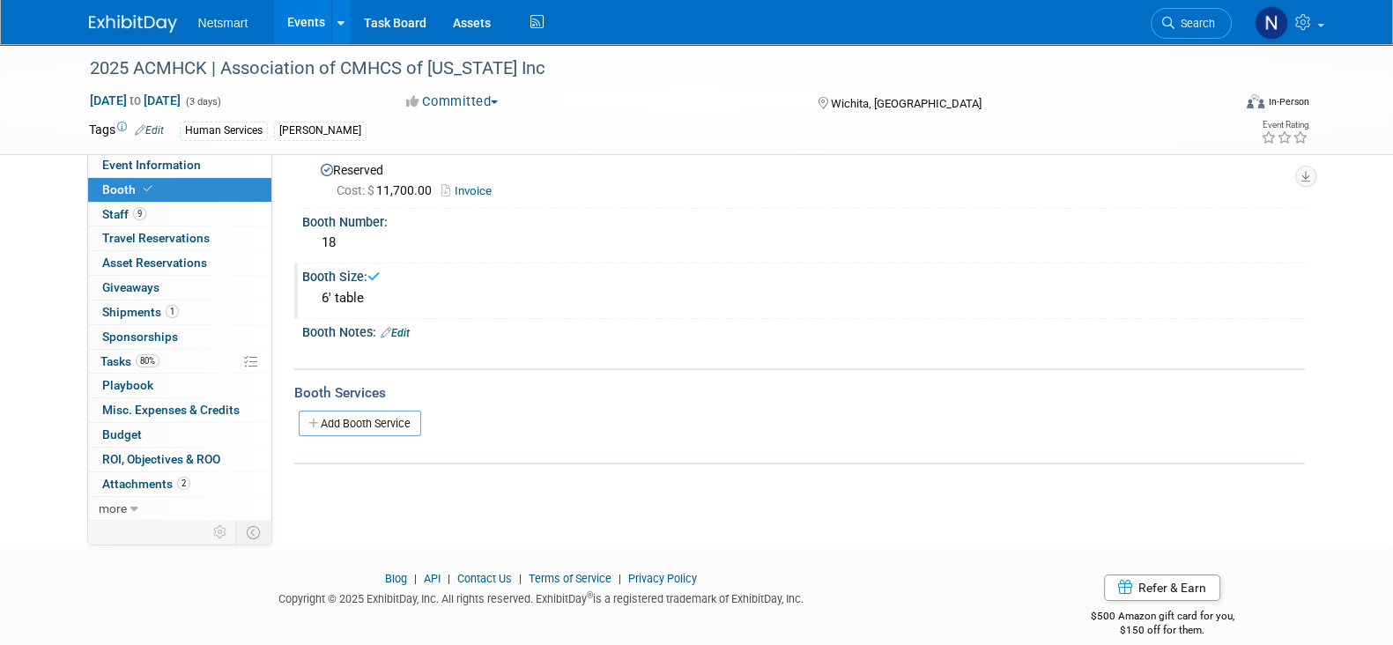
scroll to position [64, 0]
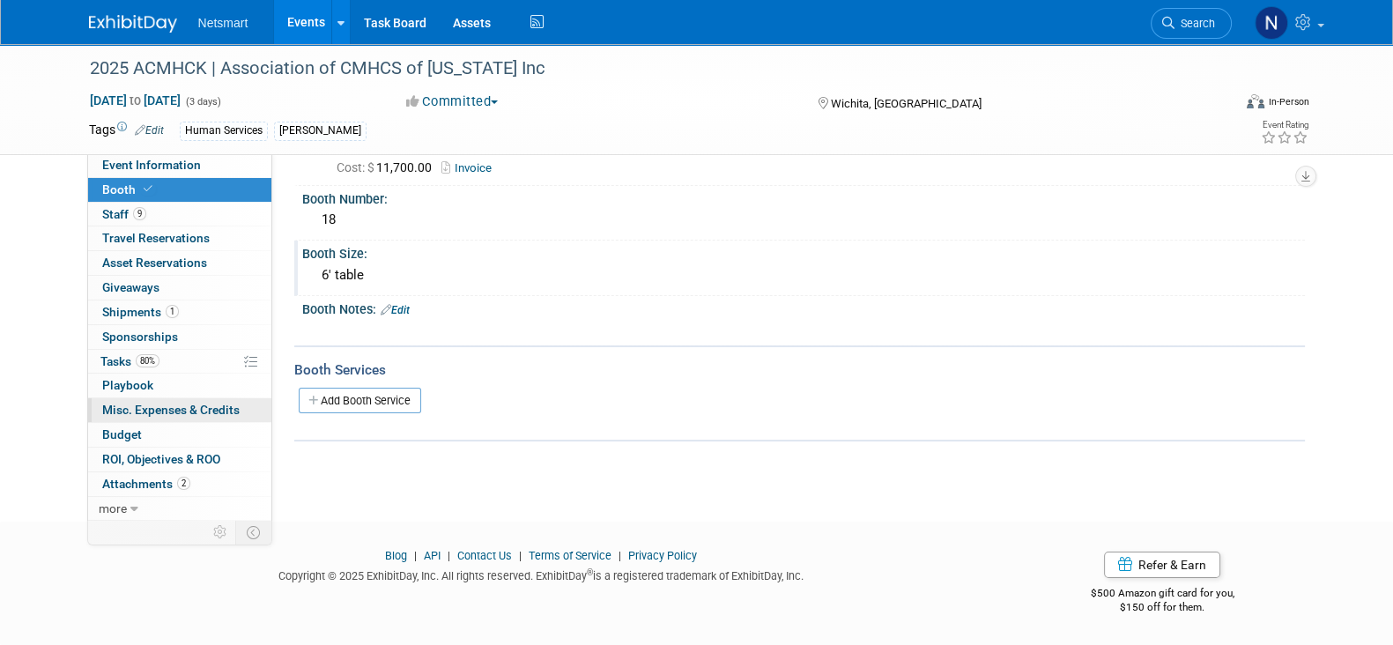
click at [164, 403] on span "Misc. Expenses & Credits 0" at bounding box center [170, 410] width 137 height 14
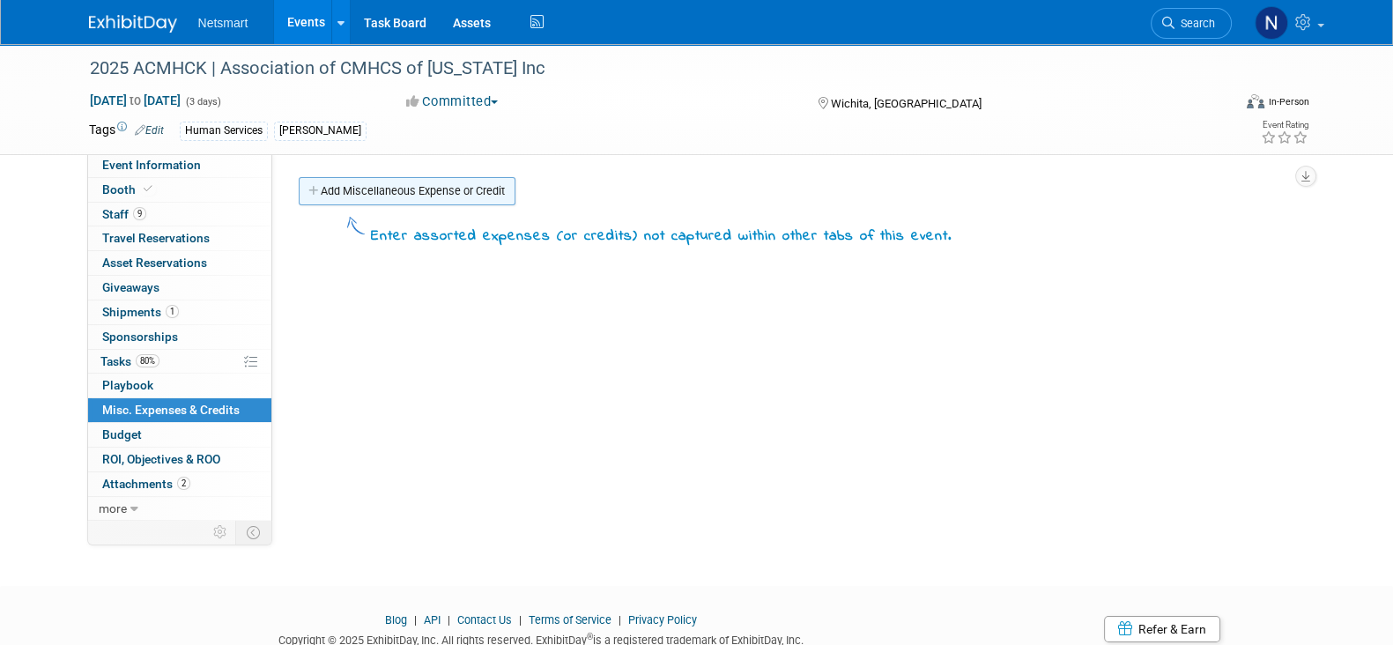
click at [384, 200] on link "Add Miscellaneous Expense or Credit" at bounding box center [407, 191] width 217 height 28
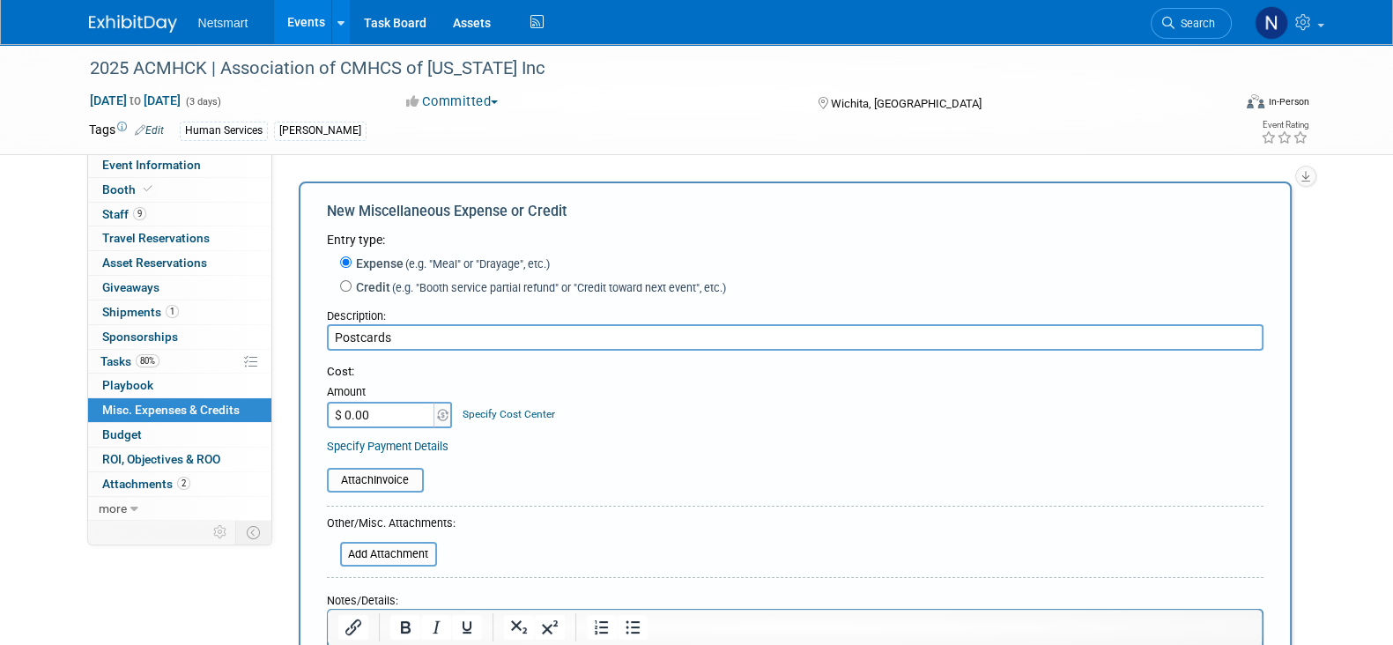
type input "Postcards"
click at [375, 412] on input "$ 0.00" at bounding box center [382, 415] width 110 height 26
type input "$ 46.06"
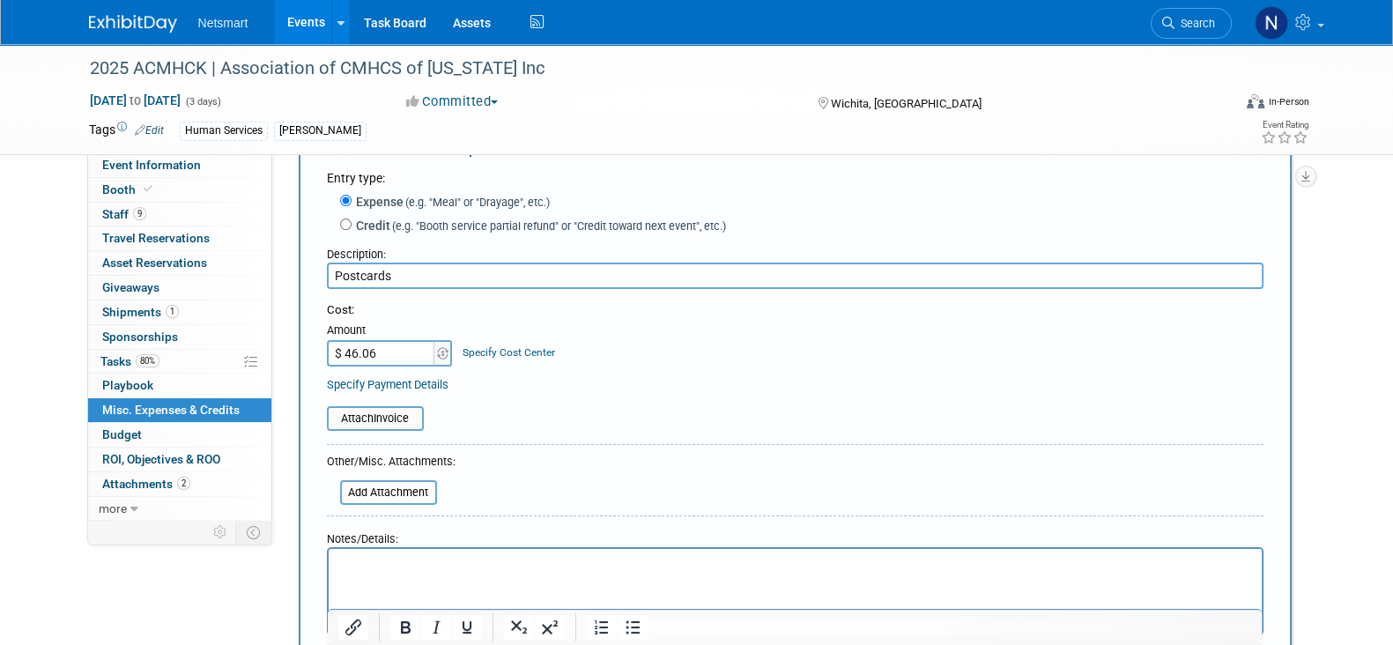
scroll to position [109, 0]
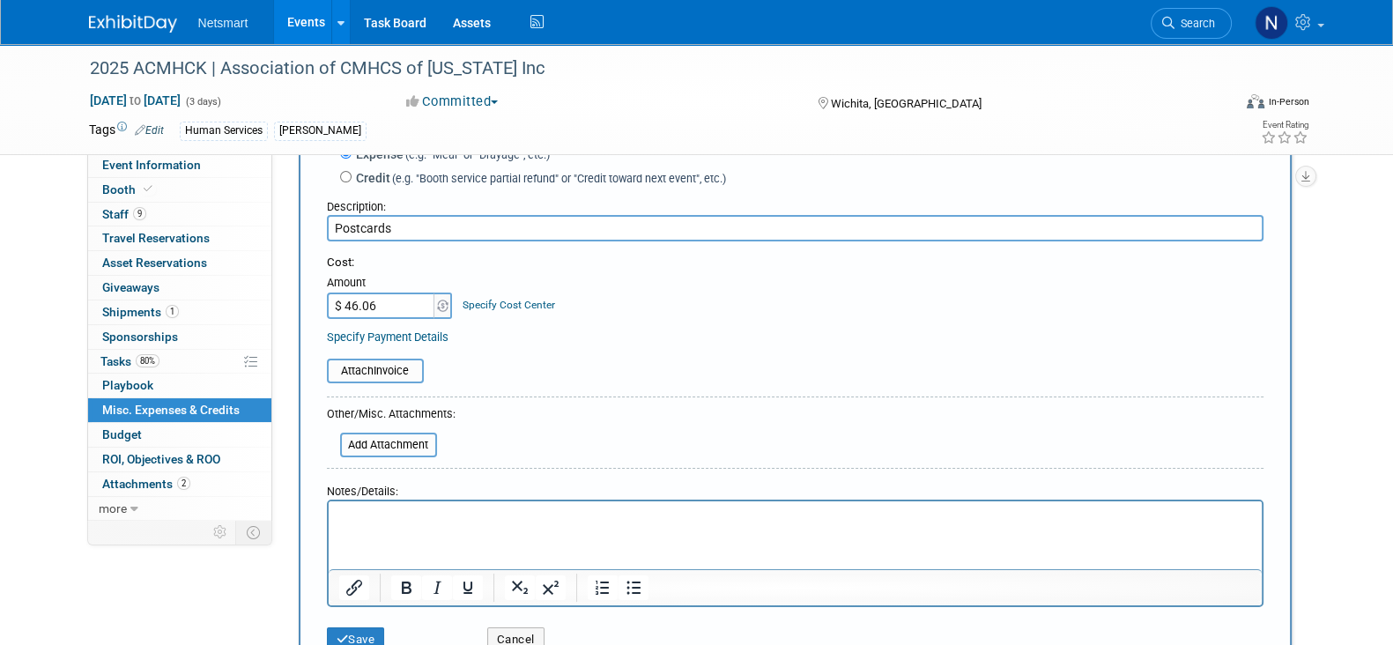
drag, startPoint x: 411, startPoint y: 219, endPoint x: 302, endPoint y: 226, distance: 108.6
click at [302, 226] on div "New Miscellaneous Expense or Credit Entry type: Expense (e.g. "Meal" or "Drayag…" at bounding box center [795, 376] width 993 height 609
type input "Bag Inserts"
click at [364, 376] on input "file" at bounding box center [317, 370] width 210 height 21
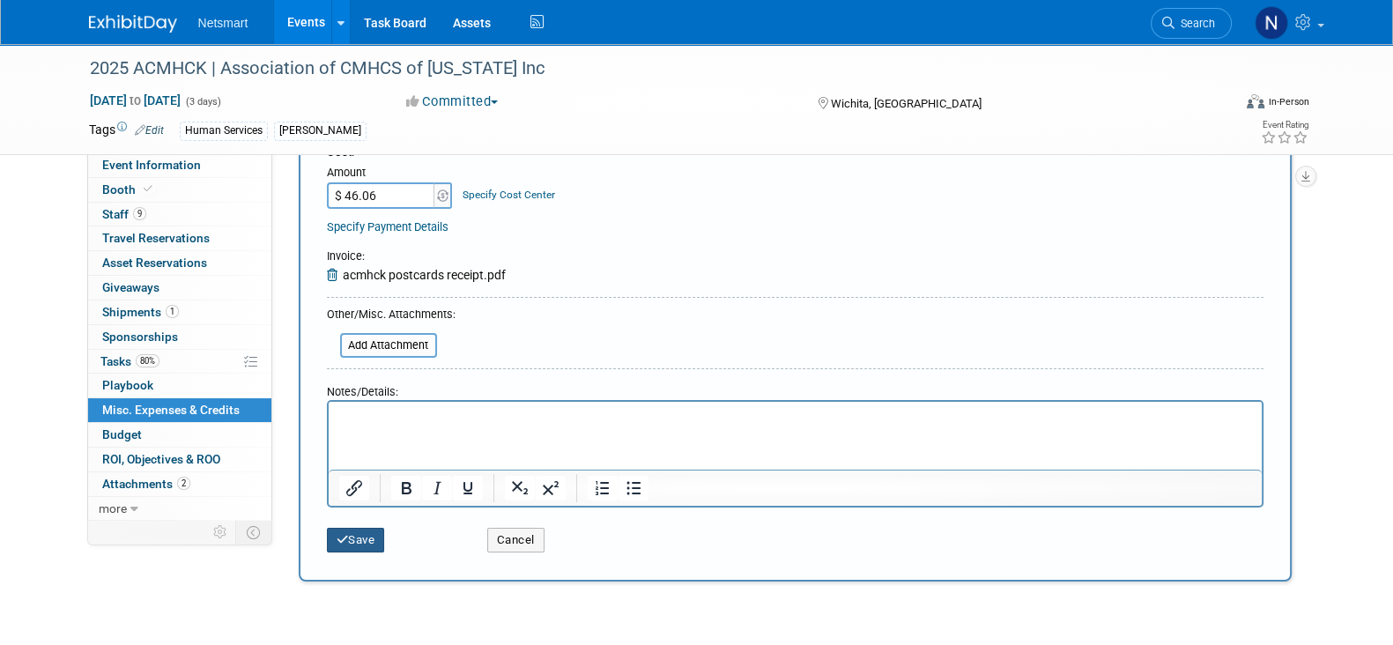
click at [361, 534] on button "Save" at bounding box center [356, 540] width 58 height 25
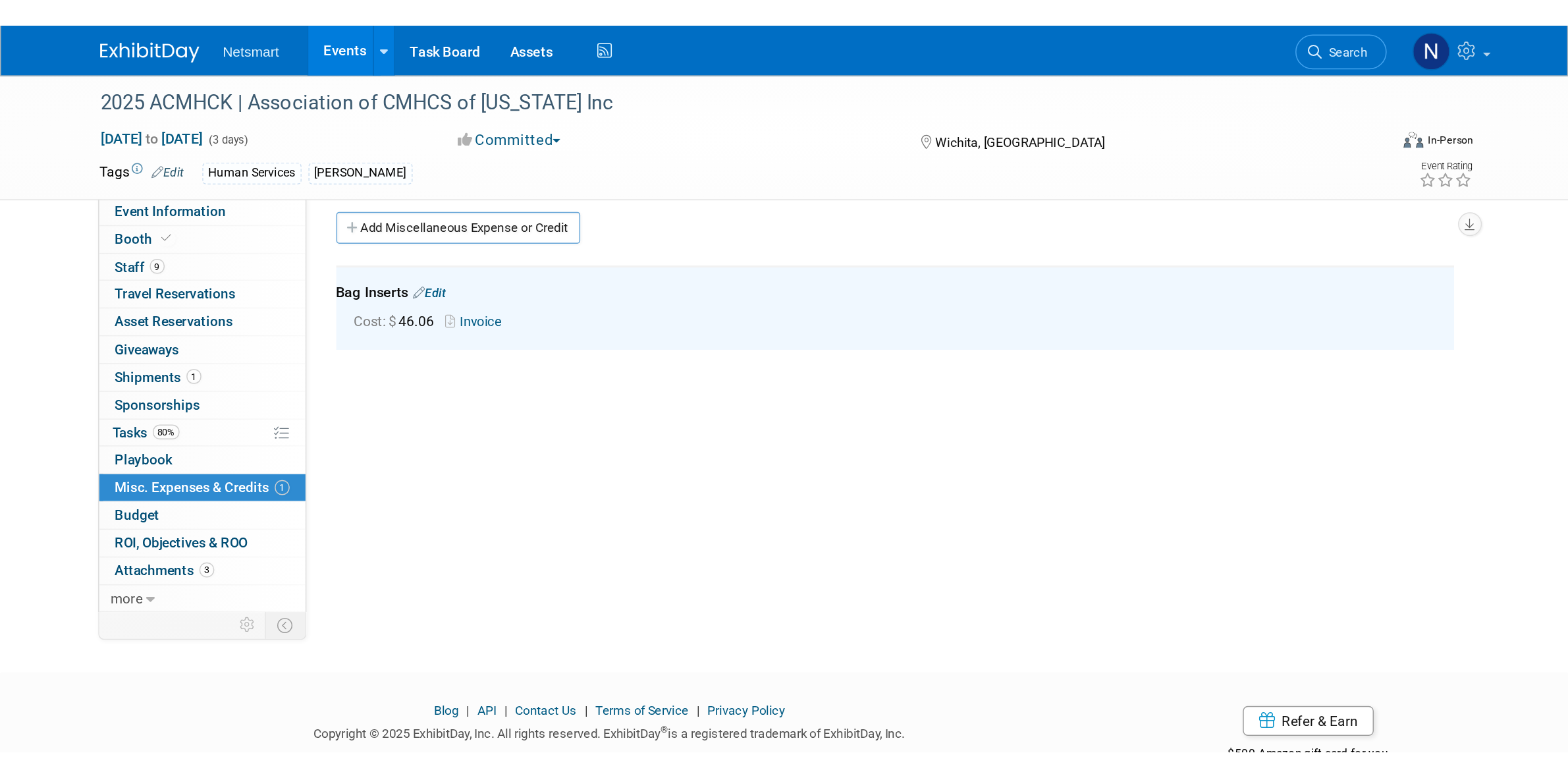
scroll to position [0, 0]
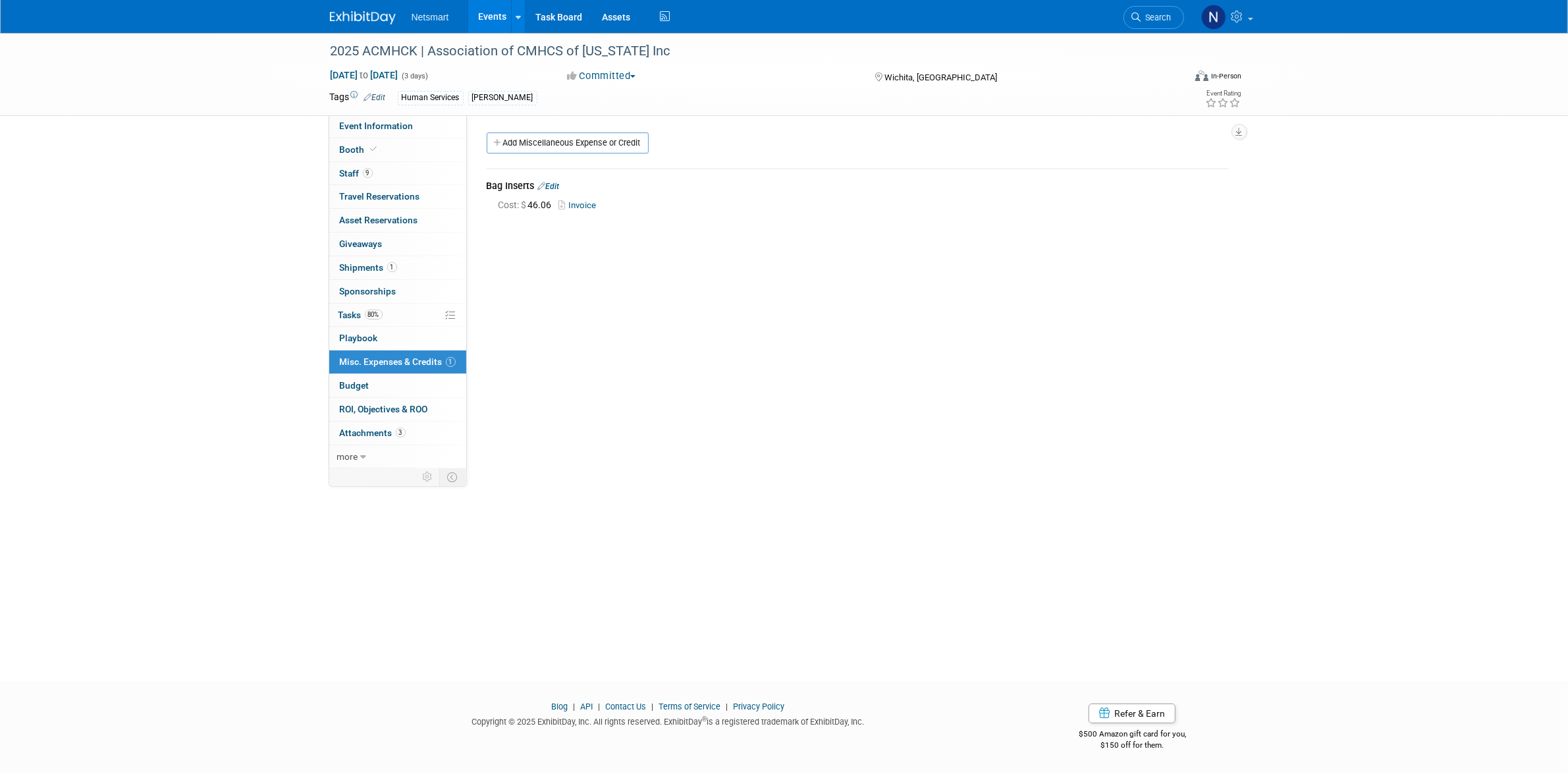
click at [682, 309] on div "Community: Human Services Post Acute Public Sector CareDimensions Specialty Pra…" at bounding box center [853, 292] width 772 height 356
